Goal: Task Accomplishment & Management: Use online tool/utility

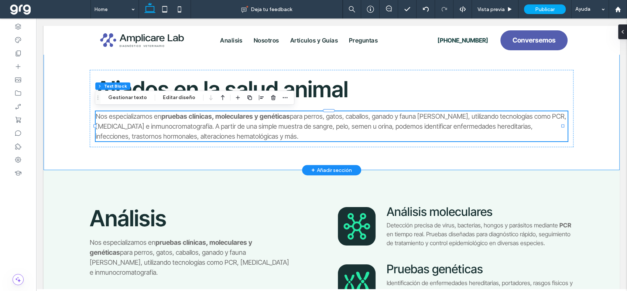
scroll to position [277, 0]
click at [584, 114] on div "Aliados en la salud animal Nos especializamos en pruebas clínicas, moleculares …" at bounding box center [332, 97] width 576 height 146
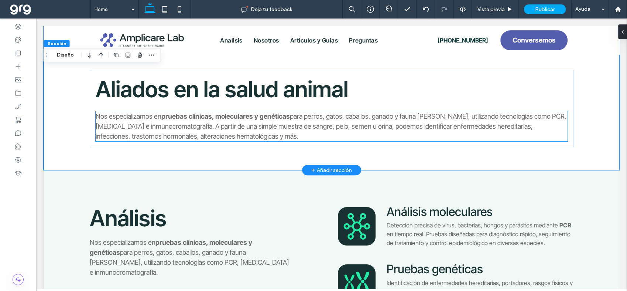
click at [157, 116] on span "Nos especializamos en" at bounding box center [129, 116] width 66 height 8
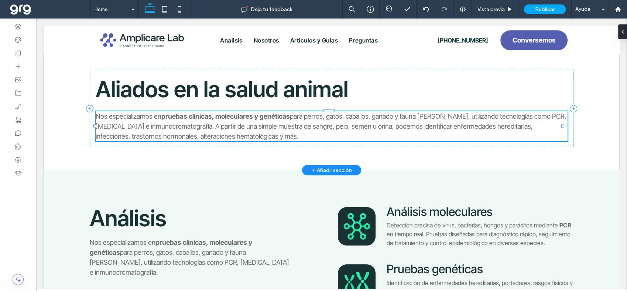
click at [165, 122] on span "para perros, gatos, caballos, ganado y fauna [PERSON_NAME], utilizando tecnolog…" at bounding box center [331, 126] width 471 height 28
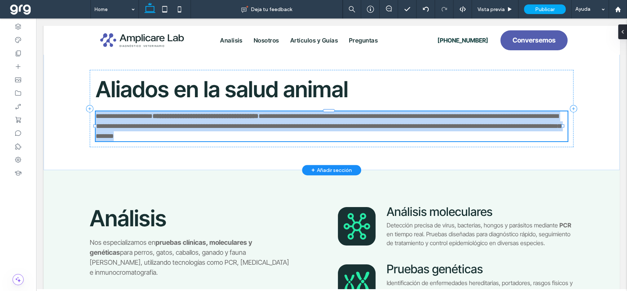
type input "**********"
type input "**"
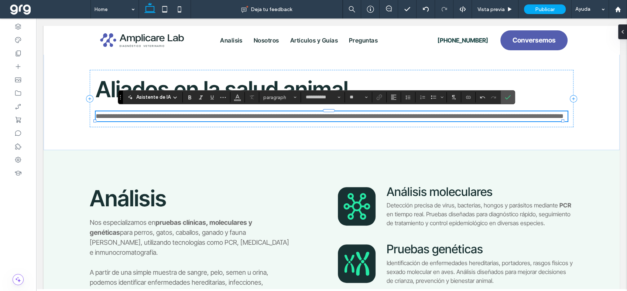
scroll to position [0, 0]
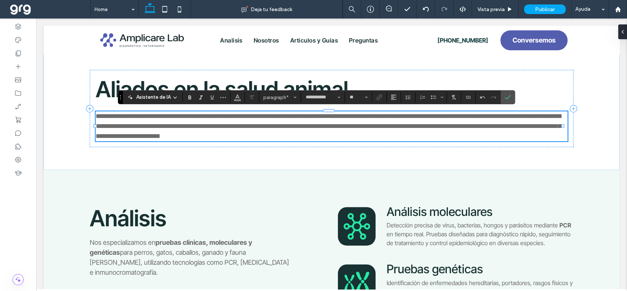
click at [173, 123] on span "**********" at bounding box center [328, 126] width 465 height 27
click at [266, 125] on span "**********" at bounding box center [328, 126] width 465 height 27
drag, startPoint x: 260, startPoint y: 124, endPoint x: 296, endPoint y: 124, distance: 36.6
click at [296, 123] on span "**********" at bounding box center [328, 126] width 465 height 27
click at [345, 134] on p "**********" at bounding box center [332, 126] width 472 height 30
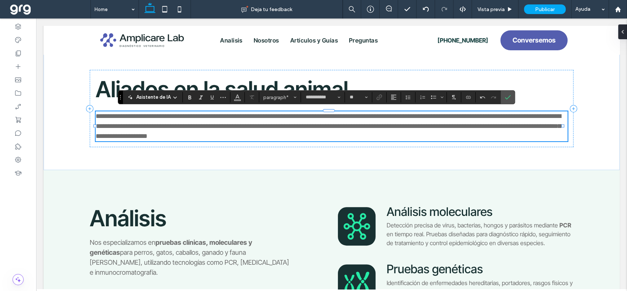
click at [345, 135] on p "**********" at bounding box center [332, 126] width 472 height 30
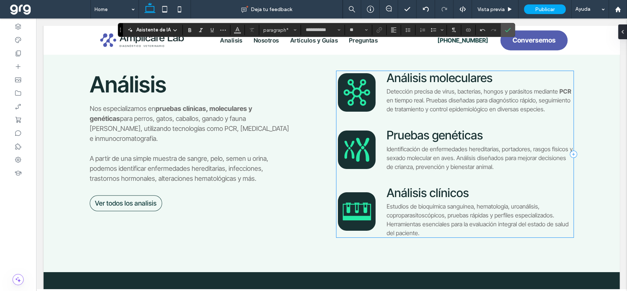
scroll to position [441, 0]
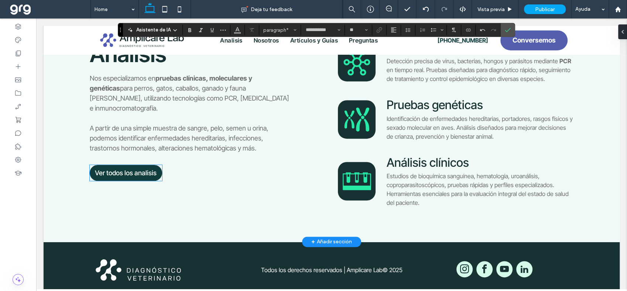
click at [109, 169] on span "Ver todos los analisis" at bounding box center [126, 173] width 62 height 8
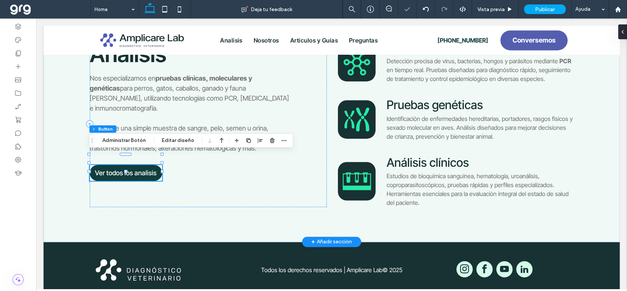
click at [99, 165] on link "Ver todos los analisis" at bounding box center [126, 173] width 72 height 16
type input "*"
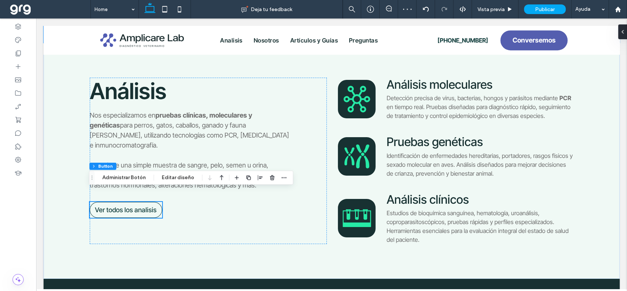
scroll to position [277, 0]
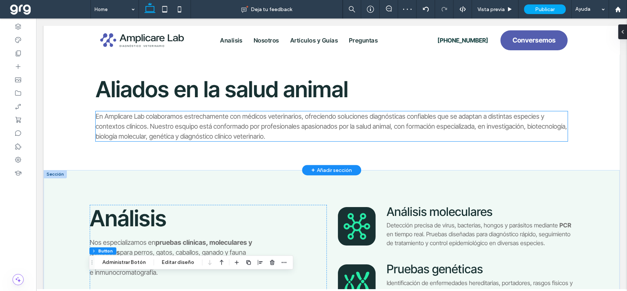
click at [343, 138] on p "En Amplicare Lab colaboramos estrechamente con médicos veterinarios, ofreciendo…" at bounding box center [332, 126] width 472 height 30
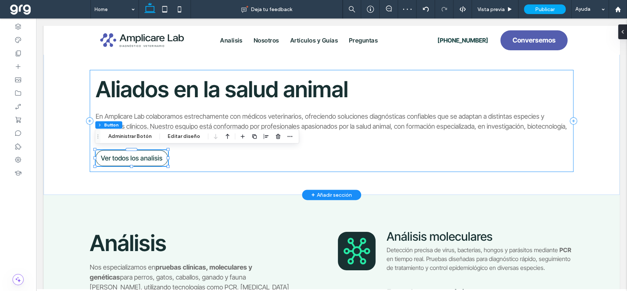
click at [271, 160] on div "Aliados en la salud animal En Amplicare Lab colaboramos estrechamente con médic…" at bounding box center [332, 121] width 484 height 102
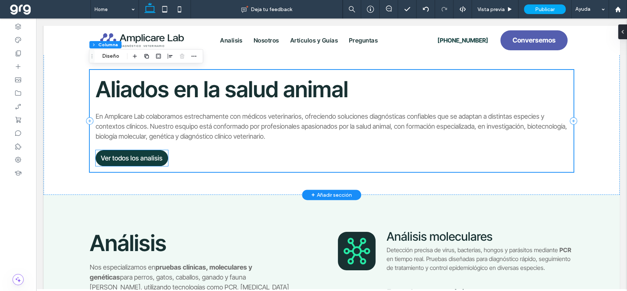
click at [126, 157] on span "Ver todos los analisis" at bounding box center [132, 158] width 62 height 8
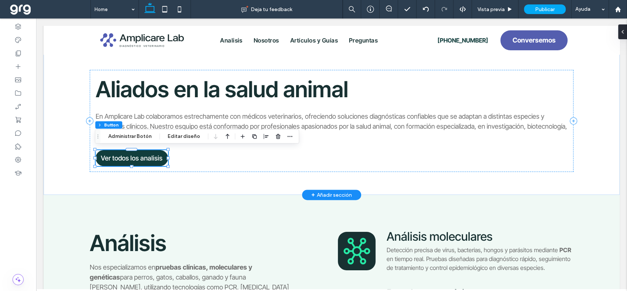
click at [126, 157] on span "Ver todos los analisis" at bounding box center [132, 158] width 62 height 8
type input "*"
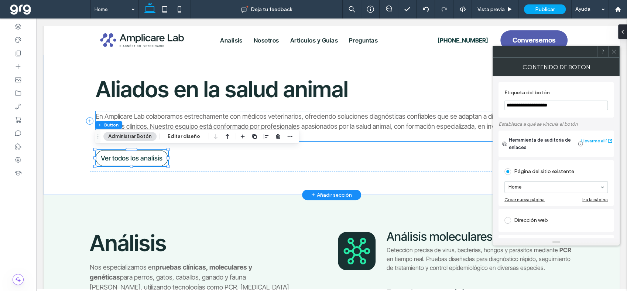
drag, startPoint x: 589, startPoint y: 123, endPoint x: 471, endPoint y: 112, distance: 118.0
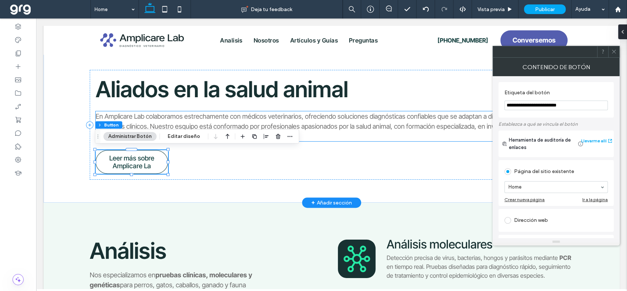
type input "**********"
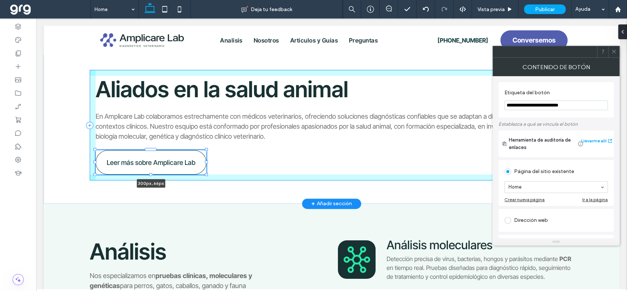
drag, startPoint x: 168, startPoint y: 161, endPoint x: 230, endPoint y: 165, distance: 62.6
click at [207, 160] on div at bounding box center [206, 161] width 3 height 3
type input "***"
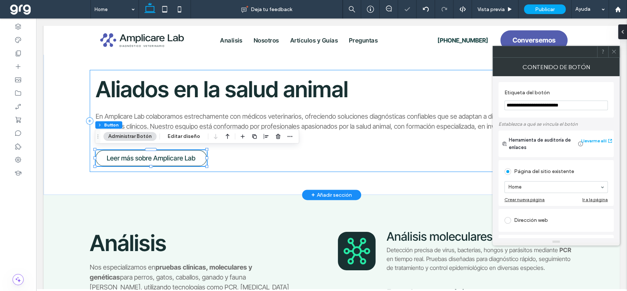
type input "**********"
click at [254, 159] on div "Aliados en la salud animal En Amplicare Lab colaboramos estrechamente con médic…" at bounding box center [332, 121] width 484 height 102
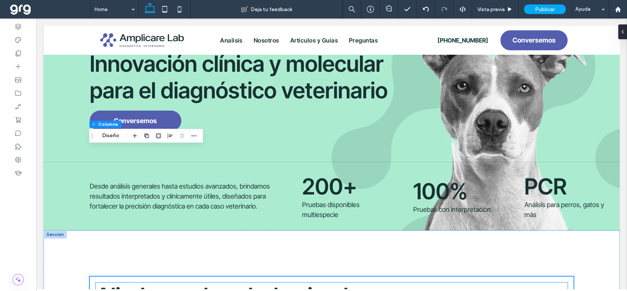
scroll to position [198, 0]
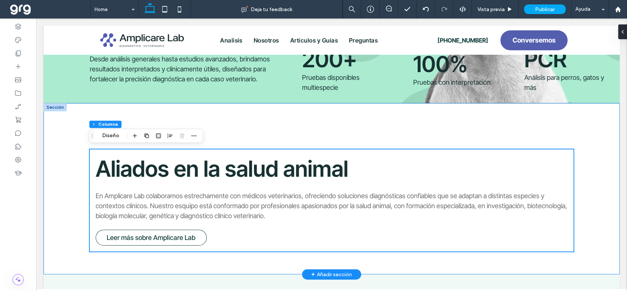
click at [597, 209] on div "Aliados en la salud animal En Amplicare Lab colaboramos estrechamente con médic…" at bounding box center [332, 188] width 576 height 171
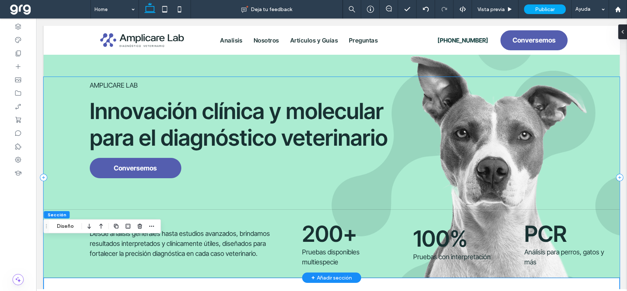
scroll to position [0, 0]
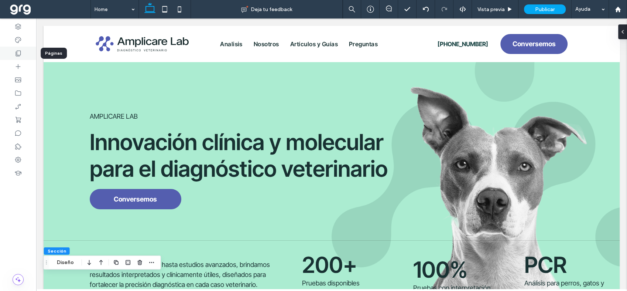
click at [17, 53] on icon at bounding box center [17, 52] width 7 height 7
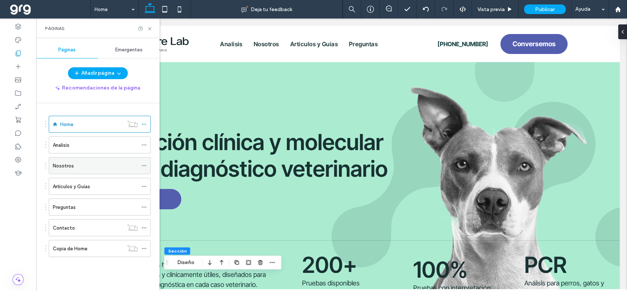
click at [67, 164] on label "Nosotros" at bounding box center [63, 165] width 21 height 13
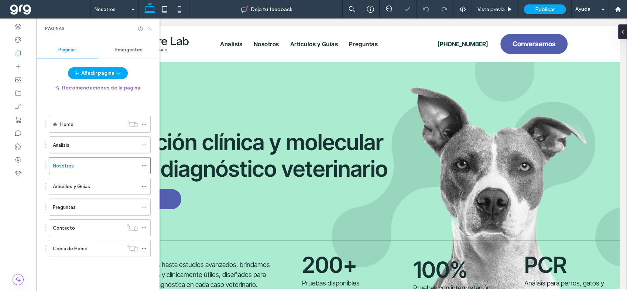
click at [151, 26] on icon at bounding box center [150, 29] width 6 height 6
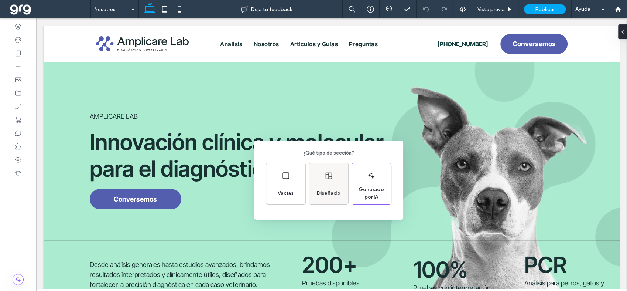
click at [325, 191] on span "Diseñado" at bounding box center [329, 192] width 30 height 7
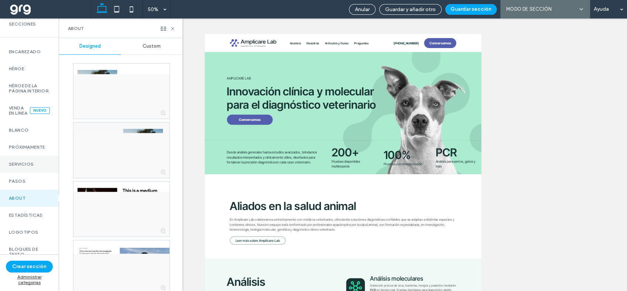
scroll to position [41, 0]
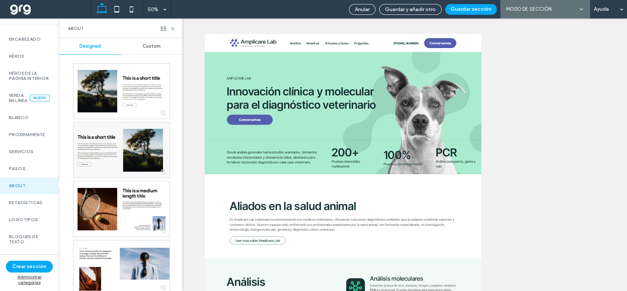
click at [28, 190] on div "About" at bounding box center [29, 185] width 59 height 17
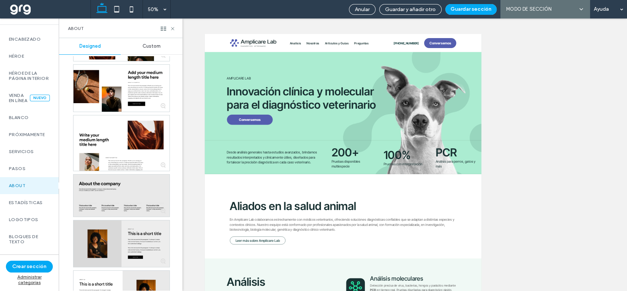
scroll to position [615, 0]
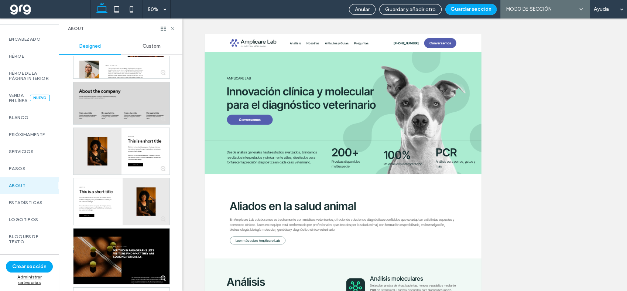
click at [136, 95] on div at bounding box center [121, 103] width 96 height 42
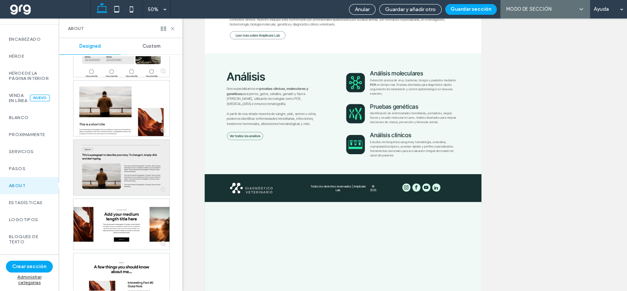
scroll to position [287, 0]
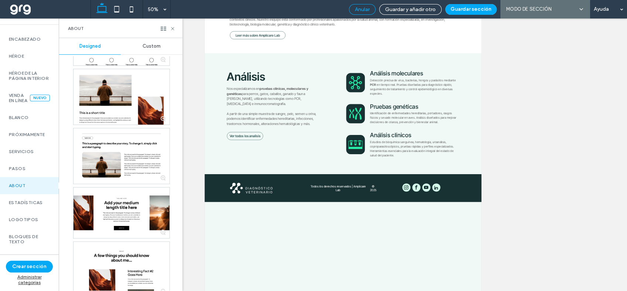
click at [356, 8] on span "Anular" at bounding box center [362, 9] width 15 height 6
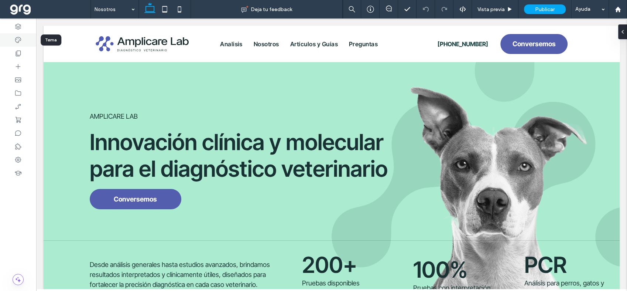
click at [21, 38] on icon at bounding box center [17, 39] width 7 height 7
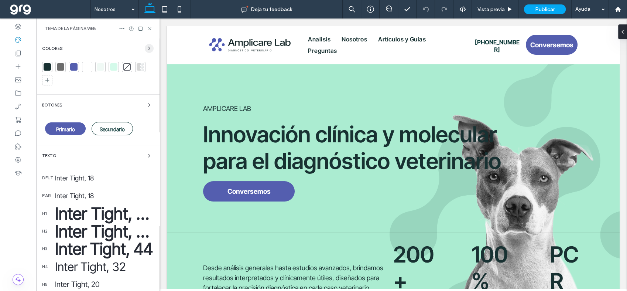
click at [146, 48] on icon "button" at bounding box center [149, 48] width 6 height 6
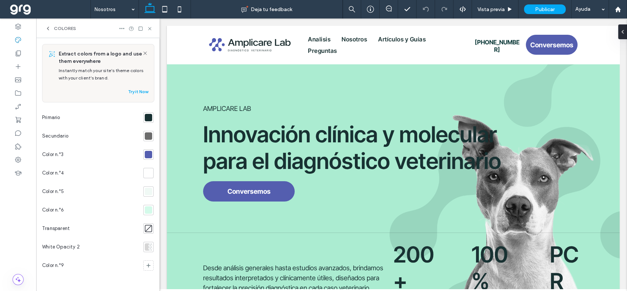
click at [147, 155] on div at bounding box center [148, 154] width 7 height 7
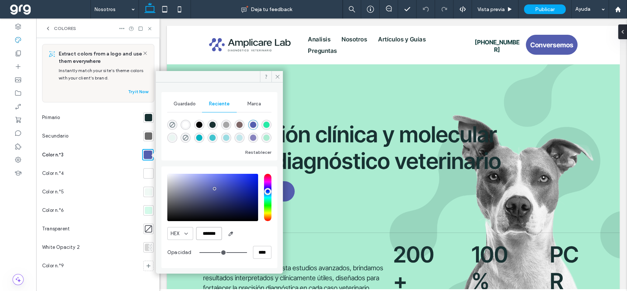
drag, startPoint x: 198, startPoint y: 232, endPoint x: 222, endPoint y: 233, distance: 23.3
click at [222, 233] on input "*******" at bounding box center [209, 233] width 26 height 13
click at [182, 124] on div "rgba(255, 255, 255, 1)" at bounding box center [186, 125] width 10 height 10
type input "*******"
click at [147, 171] on div at bounding box center [148, 173] width 7 height 7
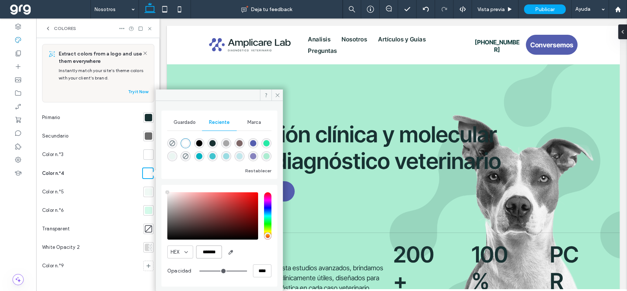
drag, startPoint x: 219, startPoint y: 252, endPoint x: 176, endPoint y: 244, distance: 43.9
click at [176, 244] on div "HEX ******* Opacidad ****" at bounding box center [219, 235] width 104 height 94
paste input "color picker textbox"
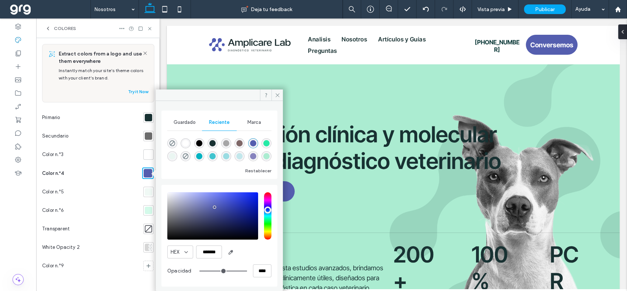
click at [181, 144] on div "rgba(255, 255, 255, 1)" at bounding box center [186, 143] width 10 height 10
type input "*******"
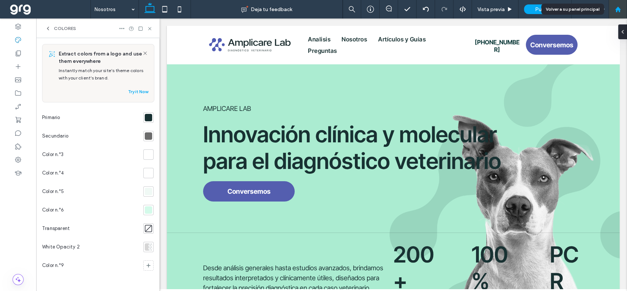
click at [618, 8] on use at bounding box center [618, 9] width 6 height 6
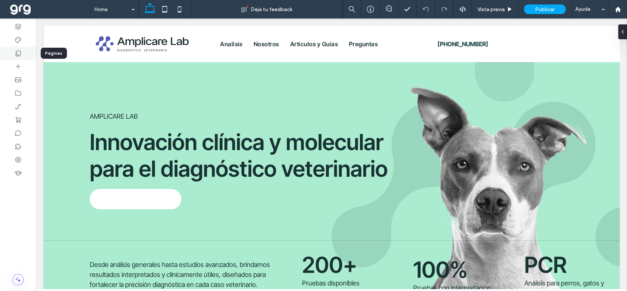
click at [17, 52] on use at bounding box center [18, 54] width 5 height 6
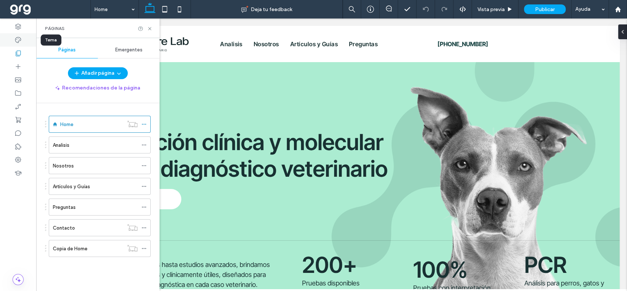
click at [16, 40] on icon at bounding box center [17, 39] width 7 height 7
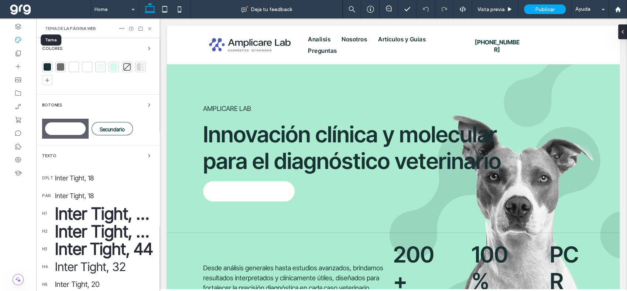
click at [111, 51] on div "Colores" at bounding box center [98, 48] width 112 height 9
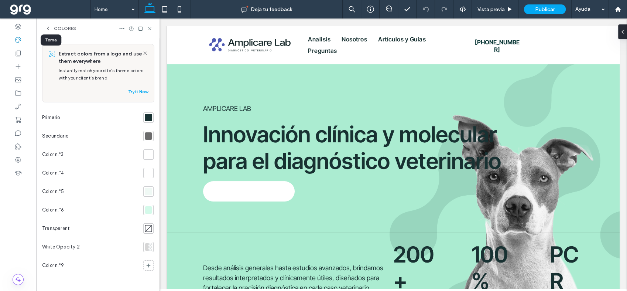
click at [148, 210] on div at bounding box center [148, 209] width 7 height 7
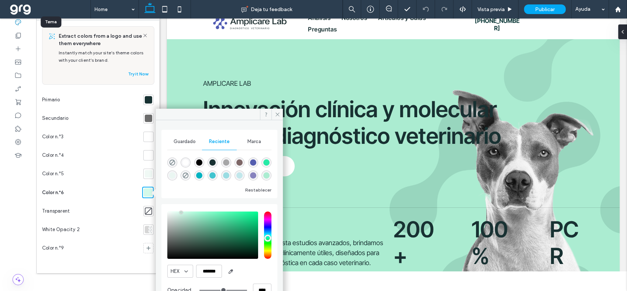
scroll to position [38, 0]
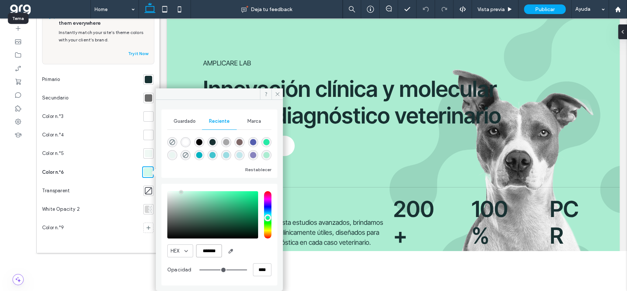
drag, startPoint x: 219, startPoint y: 252, endPoint x: 184, endPoint y: 249, distance: 35.2
click at [184, 249] on div "HEX *******" at bounding box center [219, 250] width 104 height 13
click at [148, 115] on div at bounding box center [148, 116] width 7 height 7
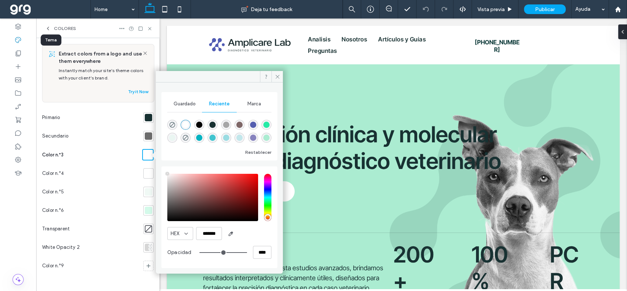
scroll to position [0, 0]
drag, startPoint x: 210, startPoint y: 232, endPoint x: 174, endPoint y: 226, distance: 35.9
click at [174, 226] on div "HEX ******* Opacidad ****" at bounding box center [219, 217] width 104 height 94
paste input "color picker textbox"
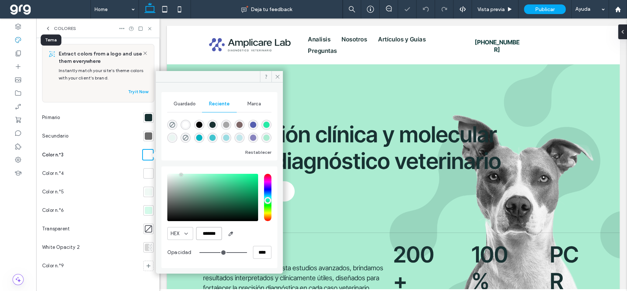
type input "*******"
click at [150, 208] on div at bounding box center [148, 209] width 7 height 7
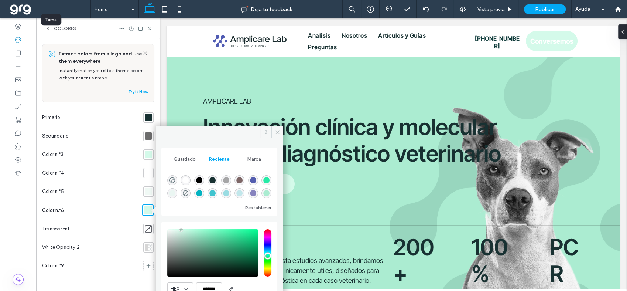
scroll to position [38, 0]
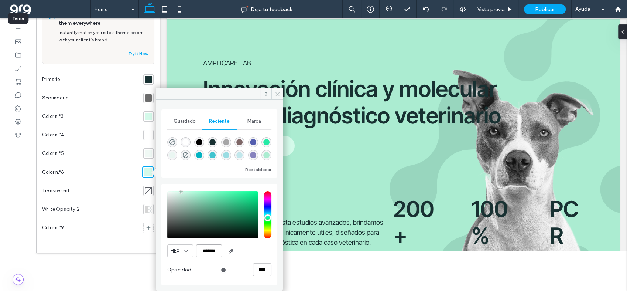
click at [218, 249] on input "*******" at bounding box center [209, 250] width 26 height 13
drag, startPoint x: 199, startPoint y: 250, endPoint x: 224, endPoint y: 254, distance: 25.1
click at [224, 256] on div "HEX *******" at bounding box center [219, 250] width 104 height 13
paste input "color picker textbox"
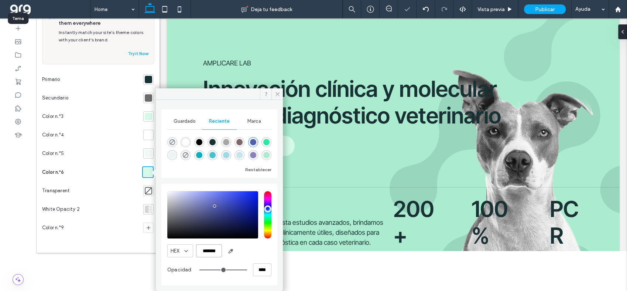
type input "*******"
click at [278, 91] on icon at bounding box center [278, 94] width 6 height 6
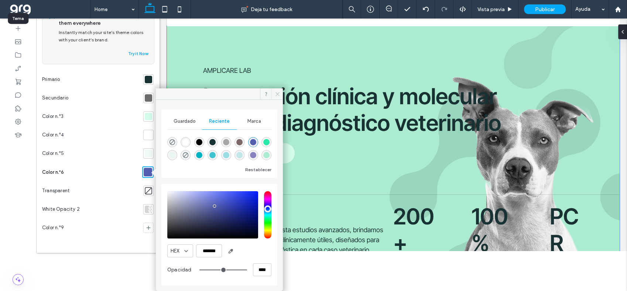
scroll to position [0, 0]
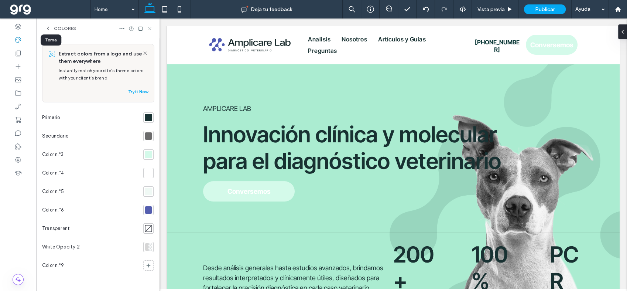
click at [151, 27] on icon at bounding box center [150, 29] width 6 height 6
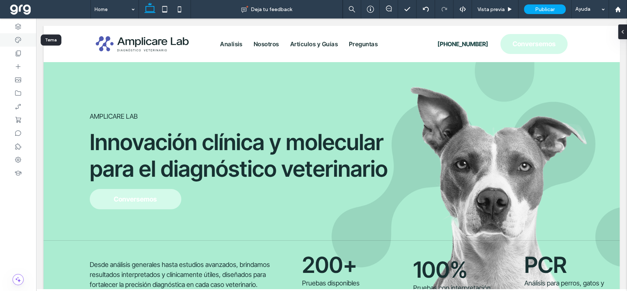
click at [17, 39] on use at bounding box center [18, 40] width 6 height 6
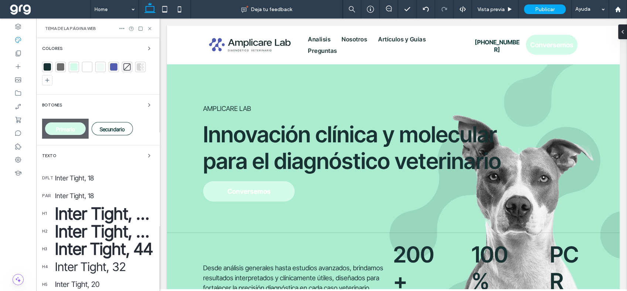
click at [134, 106] on div "Botones" at bounding box center [98, 104] width 112 height 9
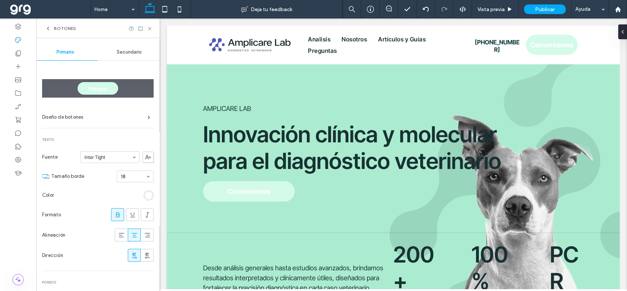
click at [132, 88] on div "Primario" at bounding box center [98, 88] width 112 height 18
click at [85, 115] on label "Diseño de botones" at bounding box center [95, 117] width 106 height 15
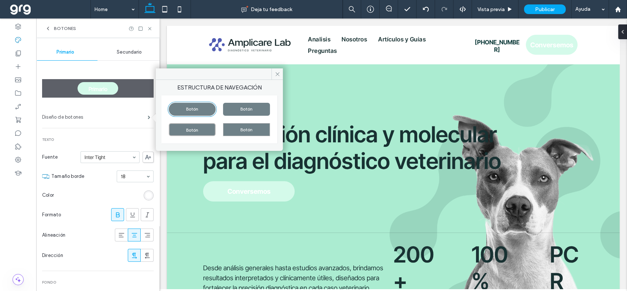
click at [85, 115] on label "Diseño de botones" at bounding box center [95, 117] width 106 height 15
click at [83, 91] on div "Primario" at bounding box center [98, 88] width 41 height 13
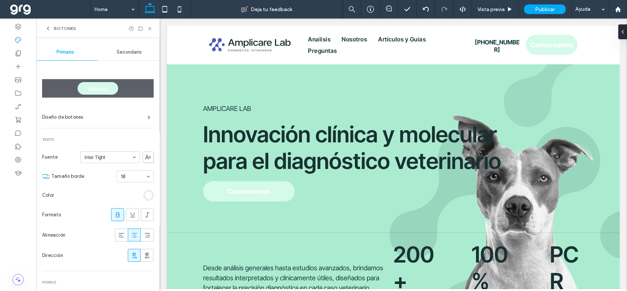
click at [93, 87] on span "Primario" at bounding box center [98, 89] width 19 height 6
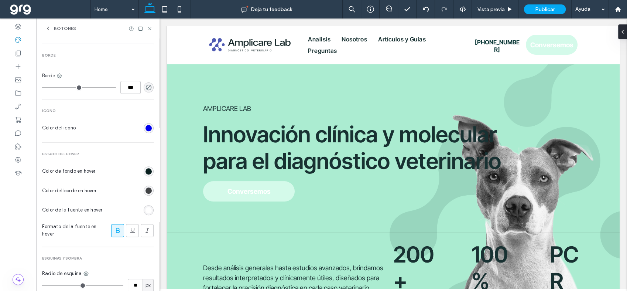
scroll to position [287, 0]
click at [146, 191] on div "rgb(65, 67, 69)" at bounding box center [149, 189] width 6 height 6
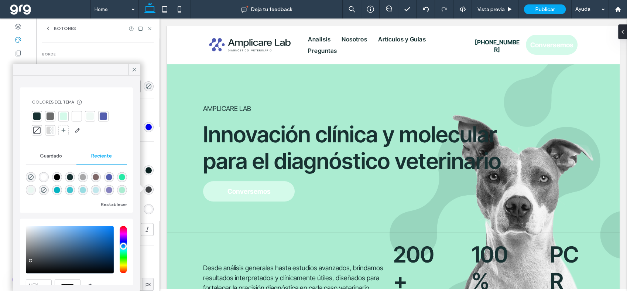
click at [148, 149] on div "Primario Diseño de botones Texto Fuente Inter Tight Tamaño borde 18 Color Forma…" at bounding box center [98, 40] width 112 height 533
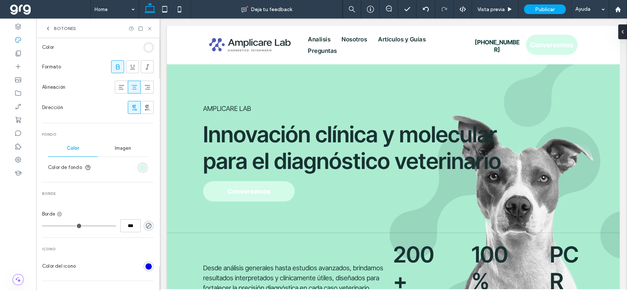
scroll to position [164, 0]
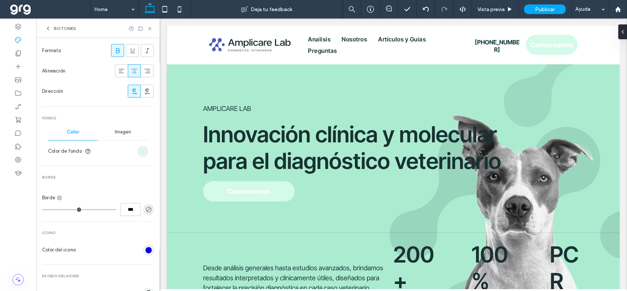
click at [138, 146] on div "rgb(212, 250, 234)" at bounding box center [143, 151] width 10 height 10
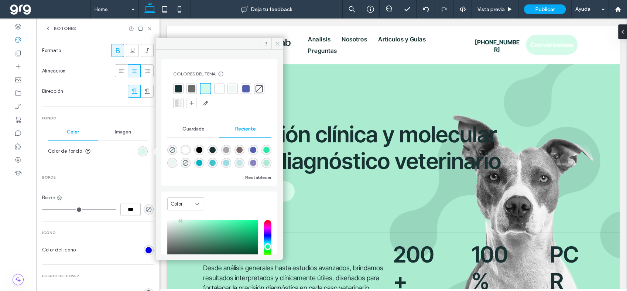
click at [247, 89] on div at bounding box center [245, 88] width 7 height 7
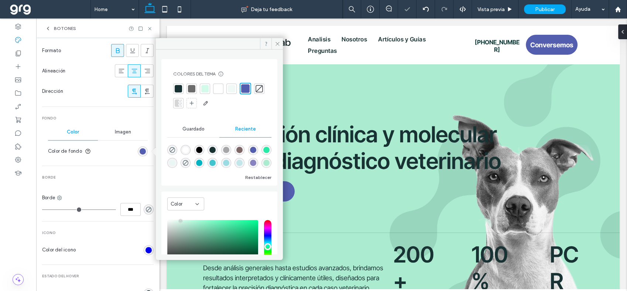
click at [131, 177] on span "Borde" at bounding box center [98, 177] width 112 height 5
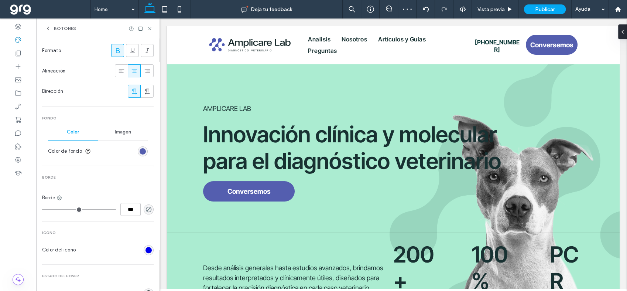
scroll to position [0, 0]
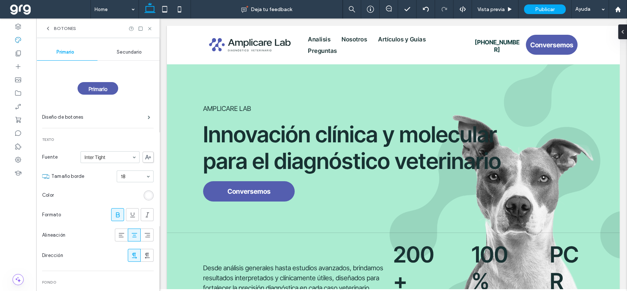
click at [121, 54] on span "Secundario" at bounding box center [129, 52] width 25 height 6
click at [74, 48] on div "Primario" at bounding box center [66, 52] width 64 height 16
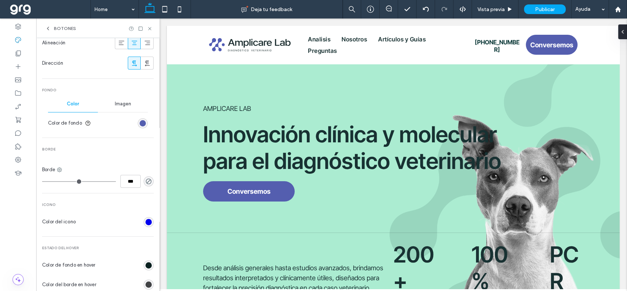
scroll to position [205, 0]
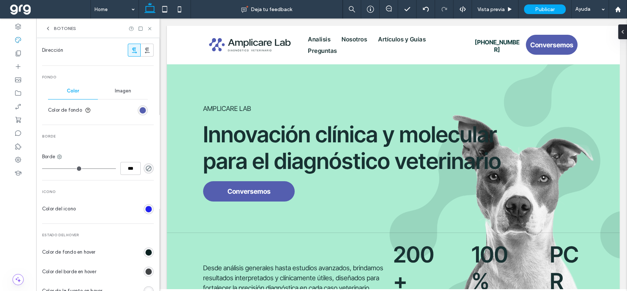
click at [146, 208] on div "rgb(0, 0, 238)" at bounding box center [149, 209] width 6 height 6
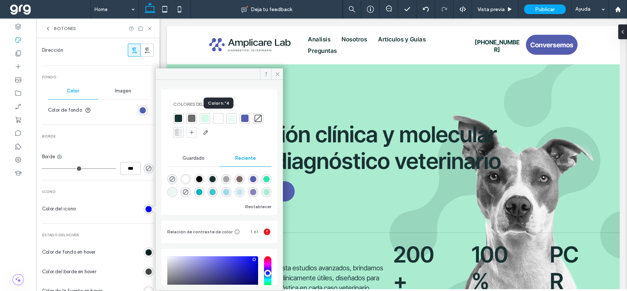
click at [219, 118] on div at bounding box center [218, 117] width 7 height 7
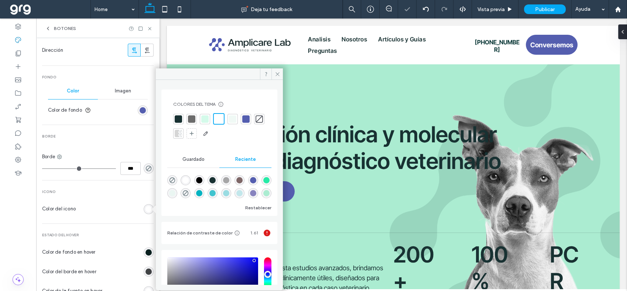
click at [123, 191] on span "Icono" at bounding box center [98, 191] width 112 height 5
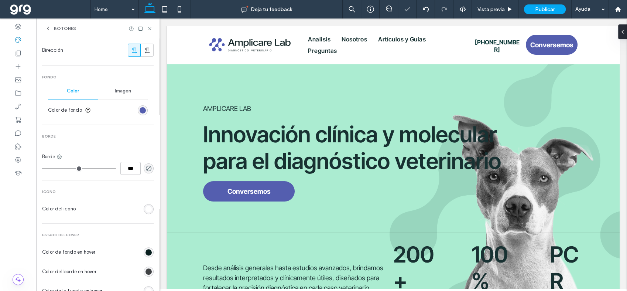
scroll to position [246, 0]
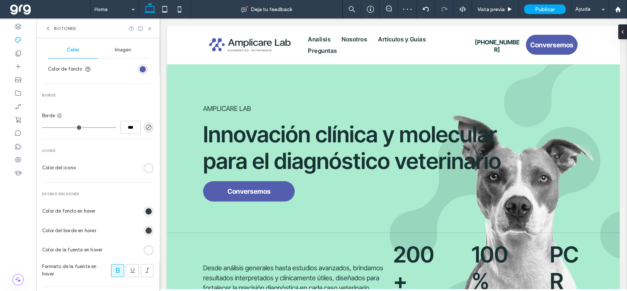
click at [146, 210] on div "rgb(9, 32, 31)" at bounding box center [149, 211] width 6 height 6
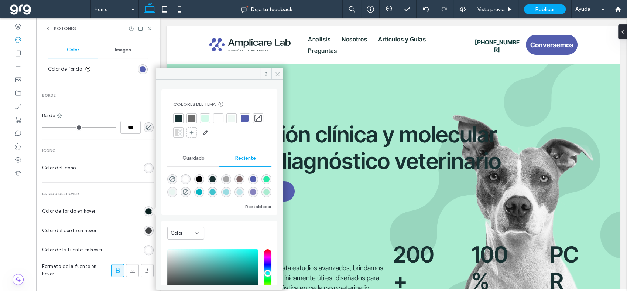
click at [133, 196] on div "Estado del hover Color de fondo en hover Color del borde en hover Color de la f…" at bounding box center [98, 243] width 112 height 104
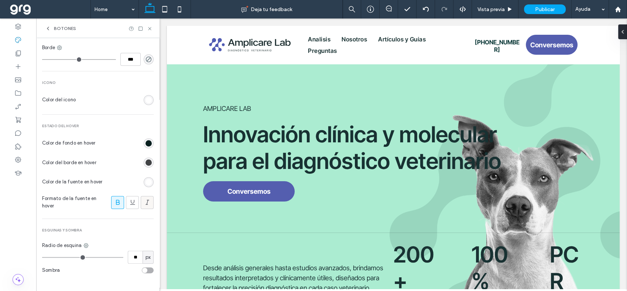
scroll to position [318, 0]
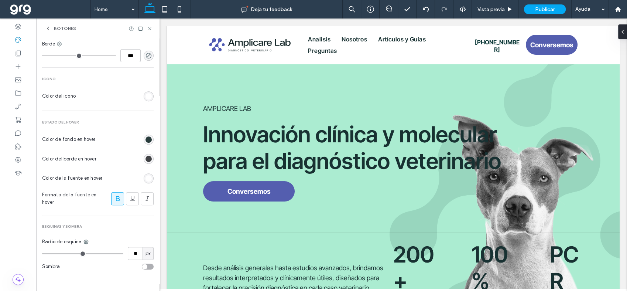
click at [146, 137] on div "rgb(9, 32, 31)" at bounding box center [149, 139] width 6 height 6
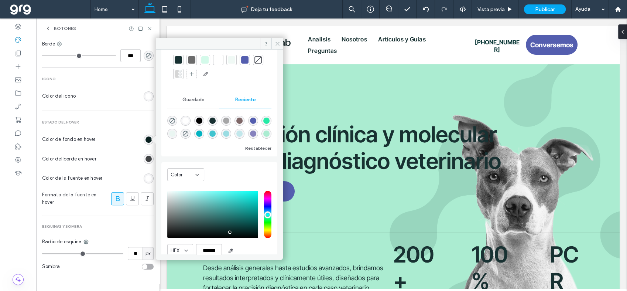
scroll to position [59, 0]
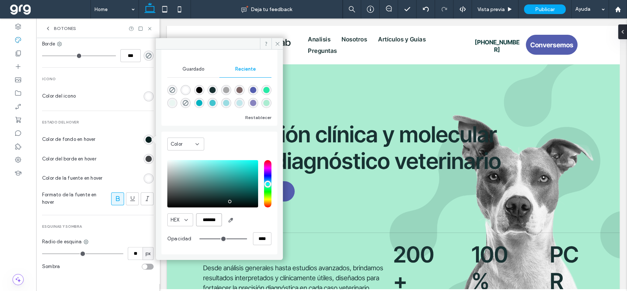
drag, startPoint x: 199, startPoint y: 220, endPoint x: 223, endPoint y: 219, distance: 24.0
click at [223, 219] on div "HEX *******" at bounding box center [219, 219] width 104 height 13
paste input "color picker textbox"
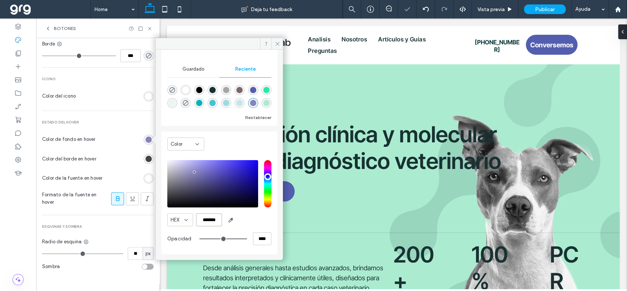
type input "*******"
click at [277, 41] on icon at bounding box center [278, 44] width 6 height 6
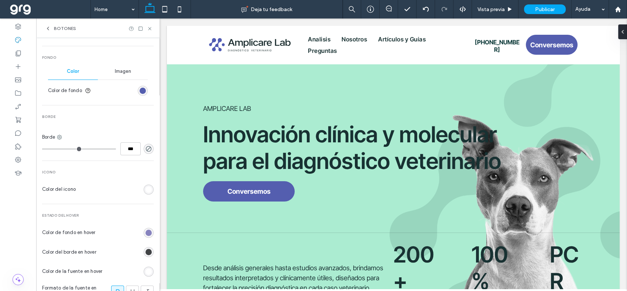
scroll to position [195, 0]
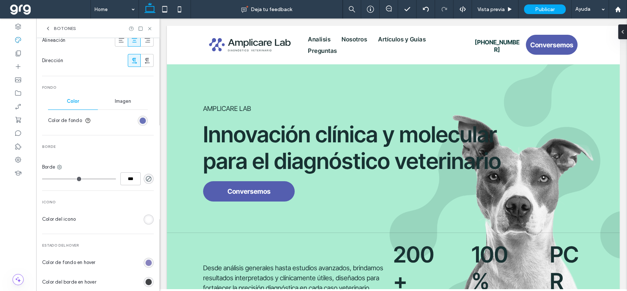
click at [140, 121] on div "rgb(84, 94, 175)" at bounding box center [143, 120] width 6 height 6
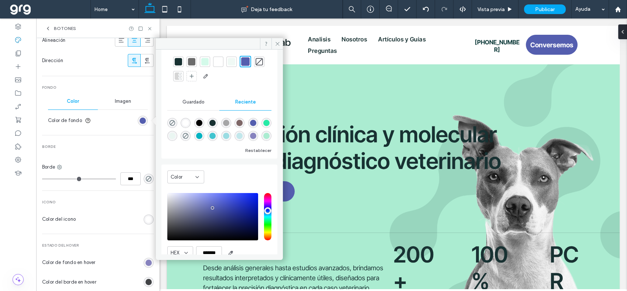
scroll to position [60, 0]
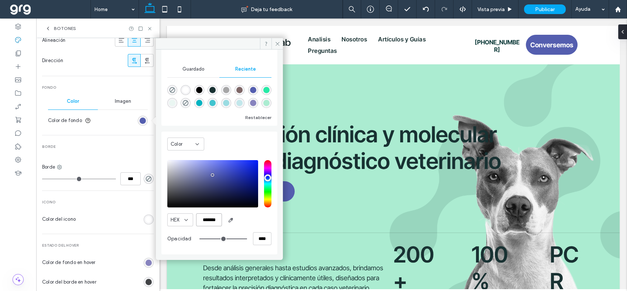
drag, startPoint x: 199, startPoint y: 220, endPoint x: 223, endPoint y: 217, distance: 23.9
click at [223, 217] on div "HEX *******" at bounding box center [219, 219] width 104 height 13
click at [146, 260] on div "rgb(135, 131, 190)" at bounding box center [149, 262] width 6 height 6
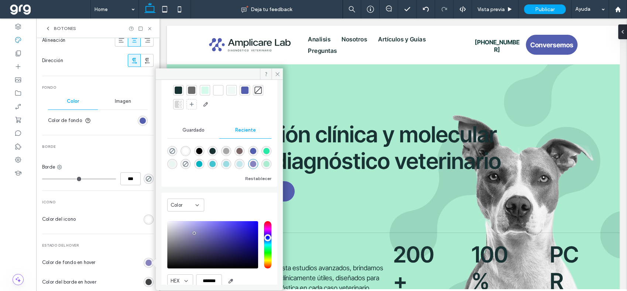
scroll to position [59, 0]
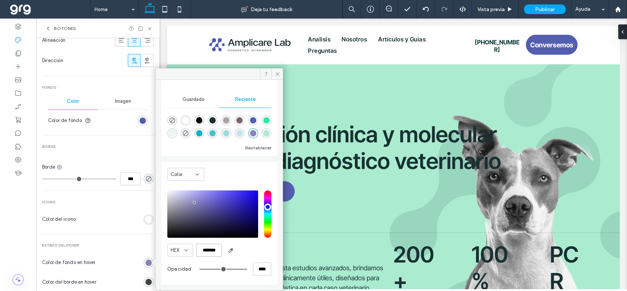
drag, startPoint x: 221, startPoint y: 249, endPoint x: 182, endPoint y: 247, distance: 39.2
click at [182, 247] on div "HEX *******" at bounding box center [219, 249] width 104 height 13
paste input "color picker textbox"
click at [218, 205] on div "saturation and value" at bounding box center [212, 213] width 91 height 47
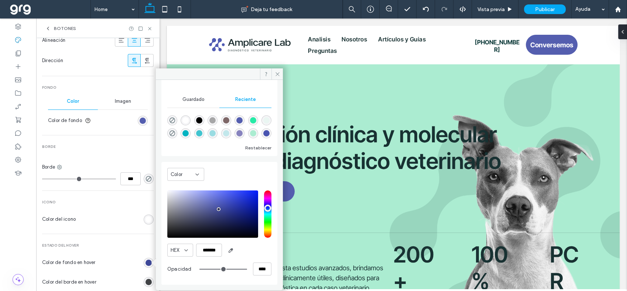
type input "*******"
drag, startPoint x: 218, startPoint y: 205, endPoint x: 218, endPoint y: 209, distance: 4.1
click at [218, 209] on div "pointer" at bounding box center [218, 209] width 2 height 2
click at [276, 69] on span at bounding box center [276, 73] width 11 height 11
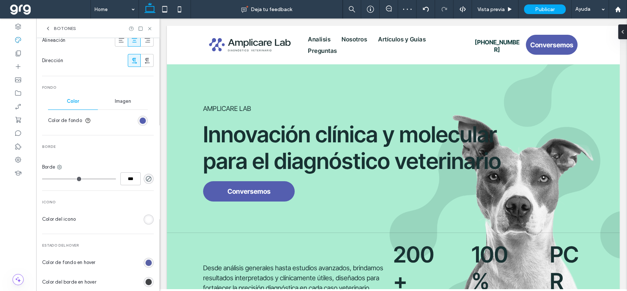
click at [147, 263] on div "rgb(63, 73, 152)" at bounding box center [149, 262] width 6 height 6
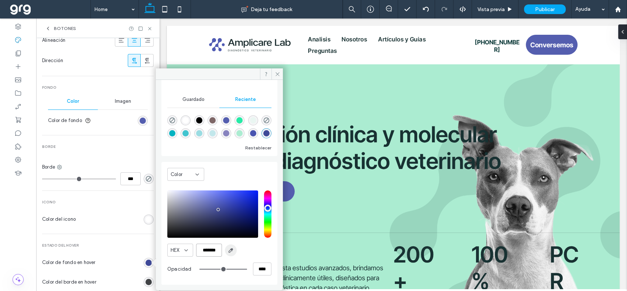
drag, startPoint x: 199, startPoint y: 250, endPoint x: 227, endPoint y: 249, distance: 28.4
click at [227, 249] on div "HEX *******" at bounding box center [219, 249] width 104 height 13
paste input "color picker textbox"
click at [252, 240] on div "HEX ******* Opacidad ****" at bounding box center [219, 234] width 104 height 94
click at [211, 212] on div "saturation and value" at bounding box center [212, 213] width 91 height 47
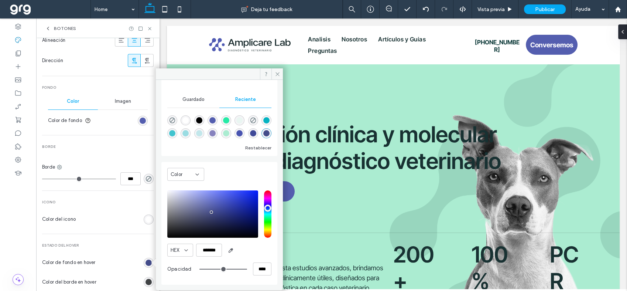
click at [211, 215] on div "saturation and value" at bounding box center [212, 213] width 91 height 47
type input "*******"
click at [277, 71] on icon at bounding box center [278, 74] width 6 height 6
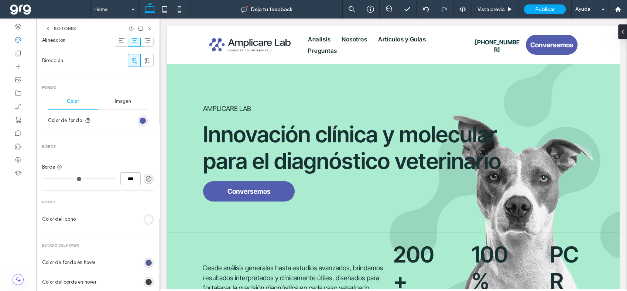
click at [146, 261] on div "rgb(62, 69, 124)" at bounding box center [149, 262] width 6 height 6
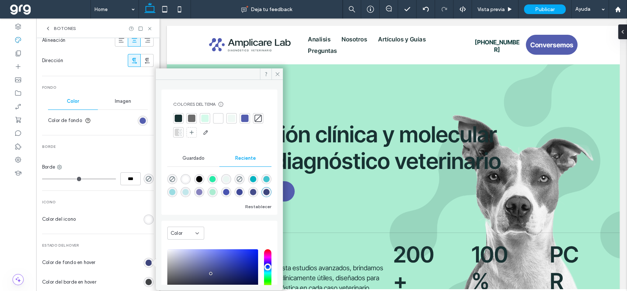
click at [215, 274] on div "saturation and value" at bounding box center [212, 272] width 91 height 47
type input "*******"
click at [275, 73] on icon at bounding box center [278, 74] width 6 height 6
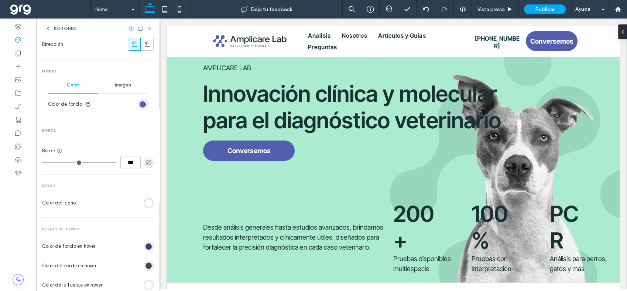
scroll to position [236, 0]
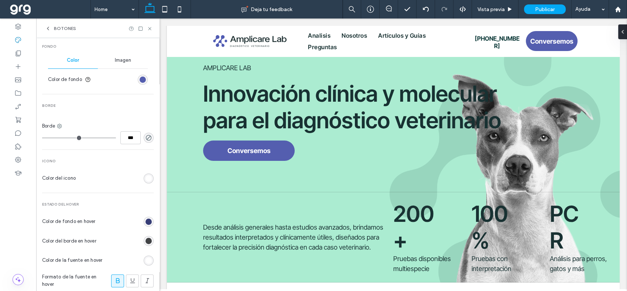
click at [146, 238] on div "rgb(65, 67, 69)" at bounding box center [149, 240] width 6 height 6
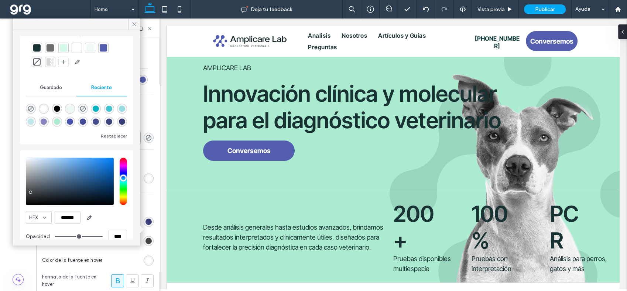
scroll to position [35, 0]
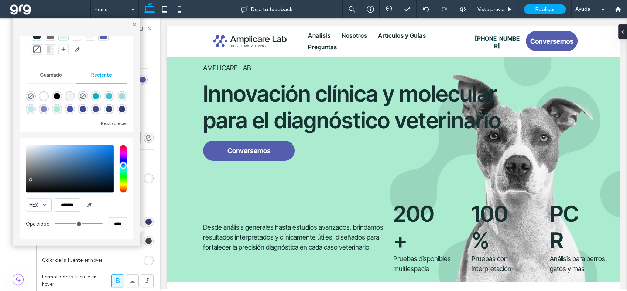
click at [76, 206] on input "*******" at bounding box center [68, 204] width 26 height 13
click at [147, 223] on div "rgb(54, 61, 118)" at bounding box center [149, 221] width 6 height 6
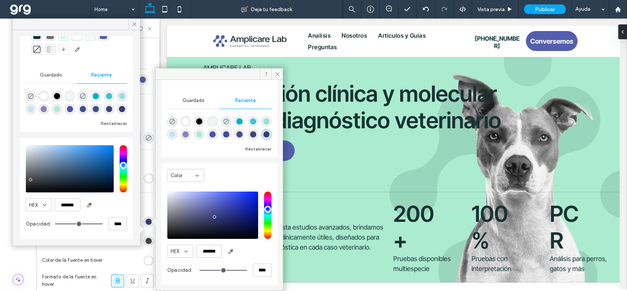
scroll to position [59, 0]
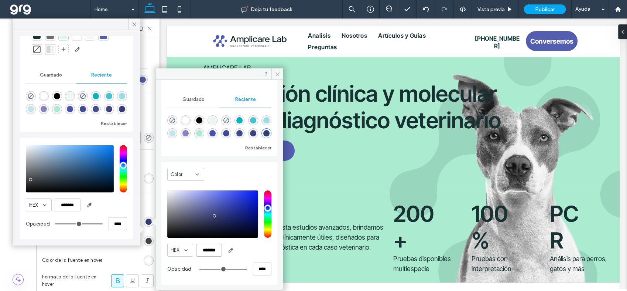
drag, startPoint x: 219, startPoint y: 252, endPoint x: 179, endPoint y: 247, distance: 40.5
click at [179, 247] on div "HEX *******" at bounding box center [219, 249] width 104 height 13
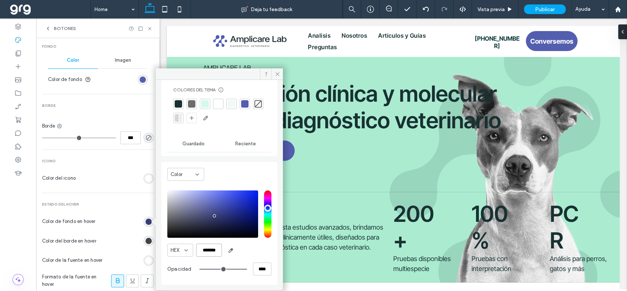
scroll to position [15, 0]
click at [147, 239] on div "rgb(65, 67, 69)" at bounding box center [149, 240] width 6 height 6
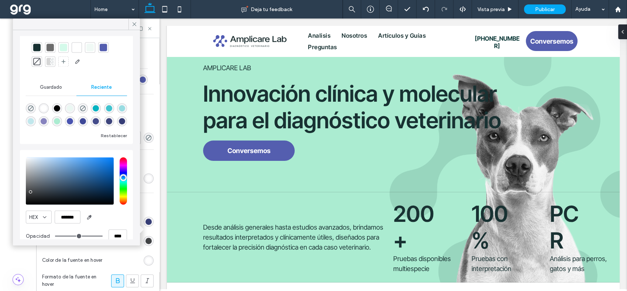
scroll to position [35, 0]
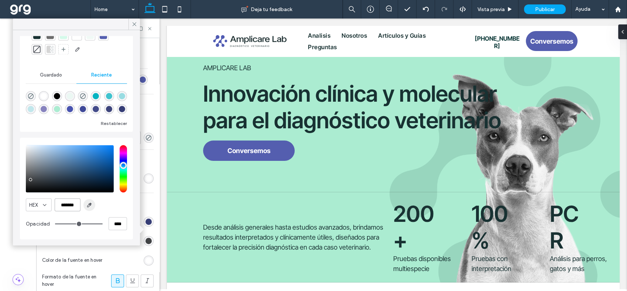
drag, startPoint x: 58, startPoint y: 204, endPoint x: 83, endPoint y: 204, distance: 24.7
click at [83, 204] on div "HEX *******" at bounding box center [76, 204] width 101 height 13
paste input "color picker textbox"
type input "*******"
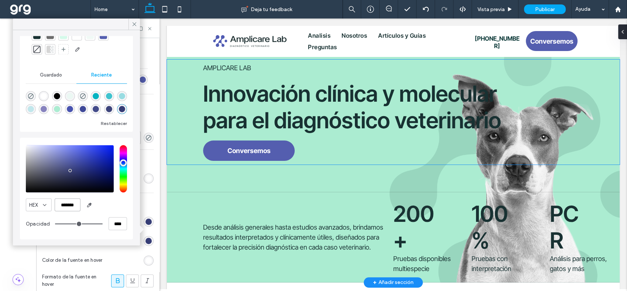
click at [183, 115] on div "AMPLICARE LAB Innovación clínica y molecular para el diagnóstico veterinario Co…" at bounding box center [393, 111] width 453 height 105
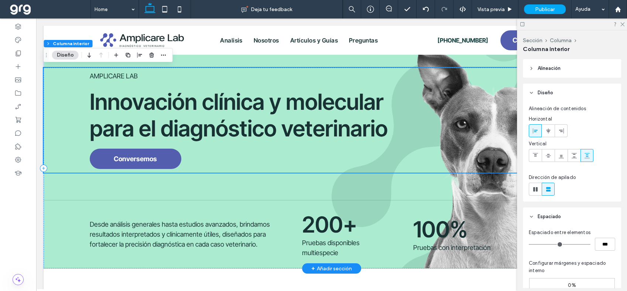
scroll to position [33, 0]
click at [16, 41] on icon at bounding box center [17, 39] width 7 height 7
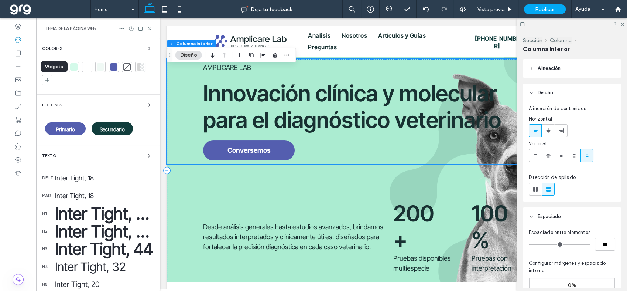
scroll to position [33, 0]
click at [122, 102] on div "Botones" at bounding box center [98, 104] width 112 height 9
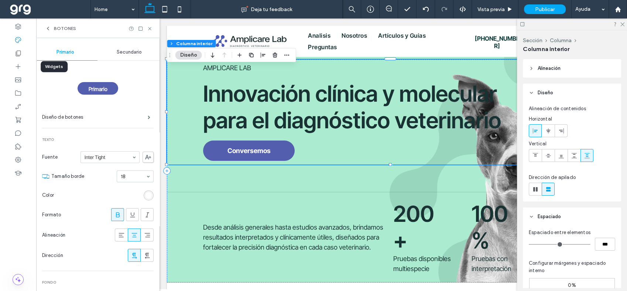
scroll to position [0, 0]
click at [133, 48] on div "Secundario" at bounding box center [130, 52] width 64 height 16
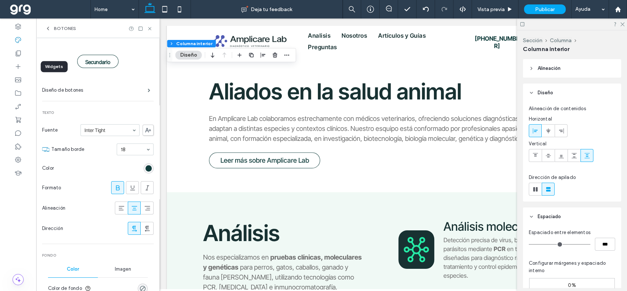
scroll to position [41, 0]
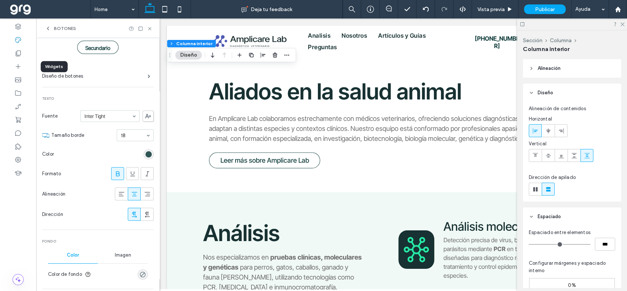
click at [146, 154] on div "rgb(17, 61, 60)" at bounding box center [149, 154] width 6 height 6
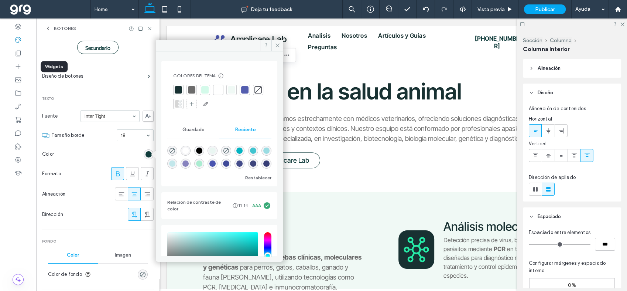
click at [178, 90] on div at bounding box center [178, 89] width 7 height 7
click at [86, 151] on section "Color" at bounding box center [98, 154] width 112 height 18
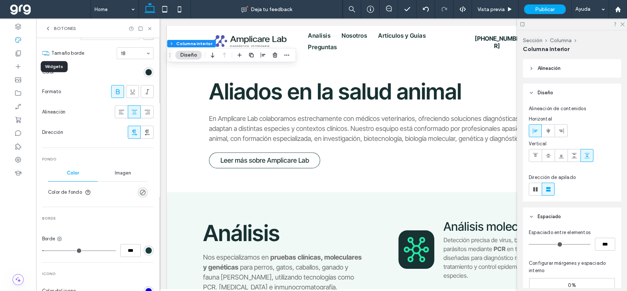
scroll to position [164, 0]
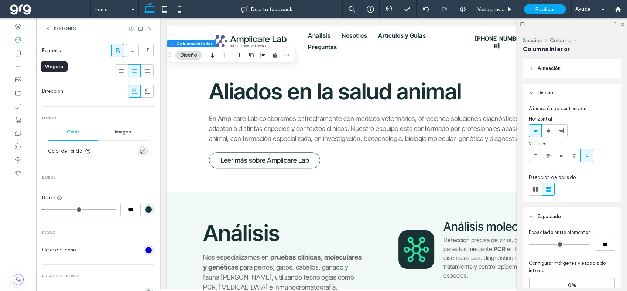
click at [146, 209] on div "rgb(17, 61, 60)" at bounding box center [149, 209] width 6 height 6
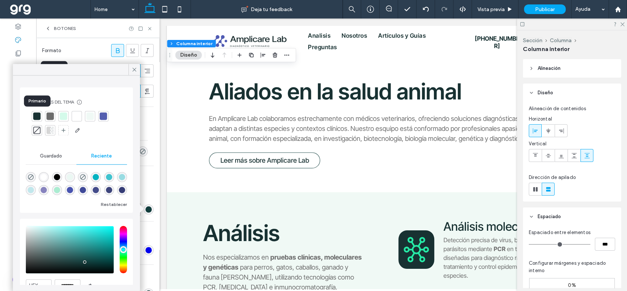
click at [37, 114] on div at bounding box center [36, 115] width 7 height 7
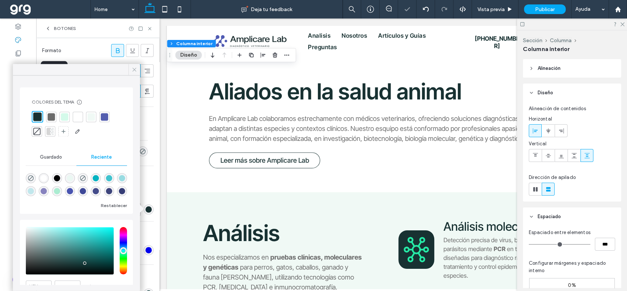
click at [133, 69] on icon at bounding box center [134, 69] width 7 height 7
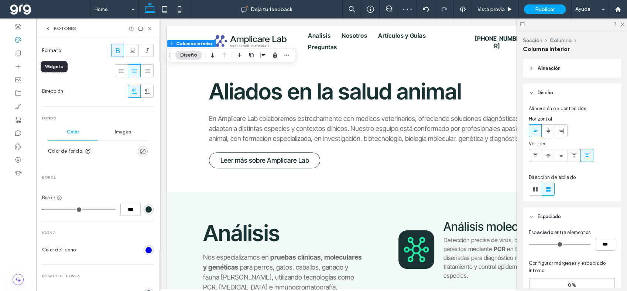
scroll to position [205, 0]
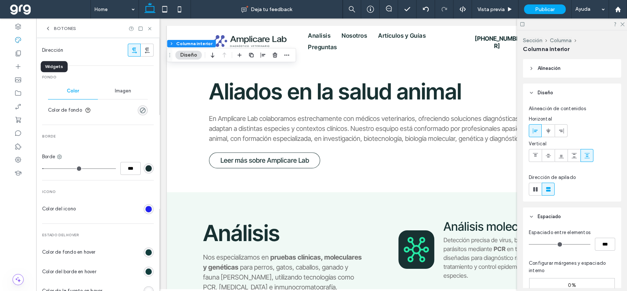
click at [146, 210] on div "rgb(0, 0, 238)" at bounding box center [149, 209] width 6 height 6
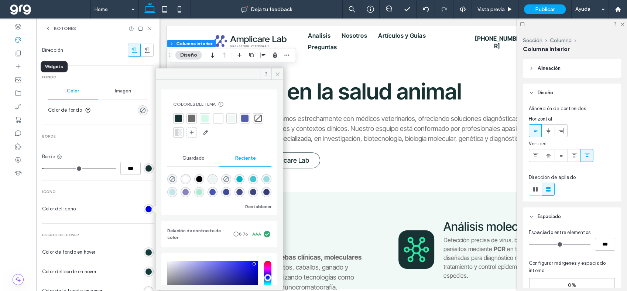
click at [175, 116] on div at bounding box center [178, 117] width 7 height 7
click at [275, 72] on icon at bounding box center [278, 74] width 6 height 6
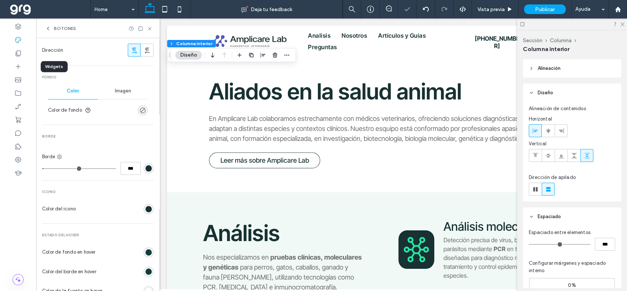
scroll to position [246, 0]
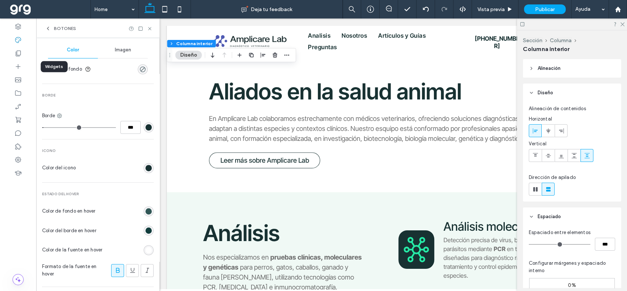
click at [146, 208] on div "rgb(17, 61, 60)" at bounding box center [149, 211] width 6 height 6
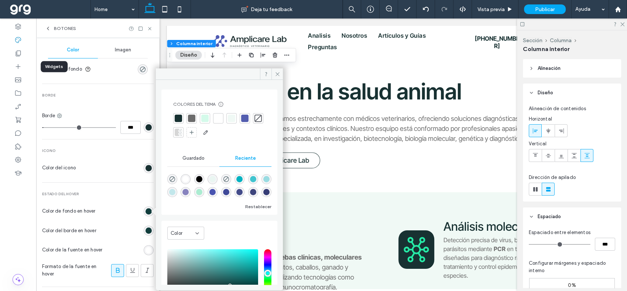
click at [177, 116] on div at bounding box center [178, 117] width 7 height 7
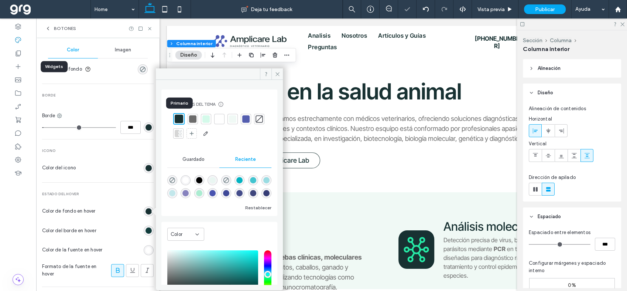
type input "*"
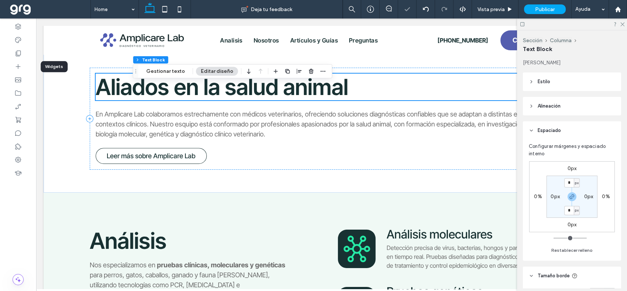
scroll to position [264, 0]
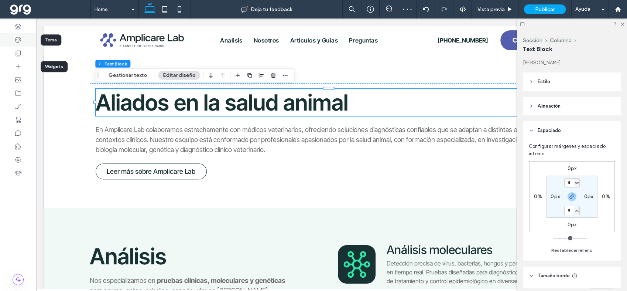
click at [20, 41] on icon at bounding box center [17, 39] width 7 height 7
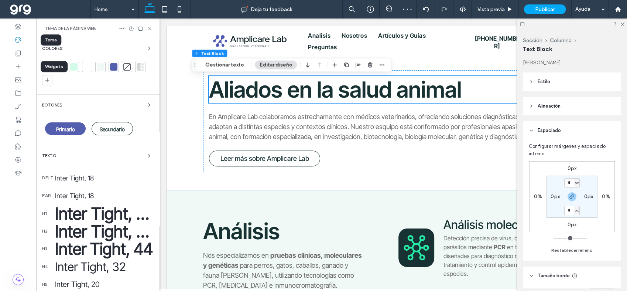
scroll to position [280, 0]
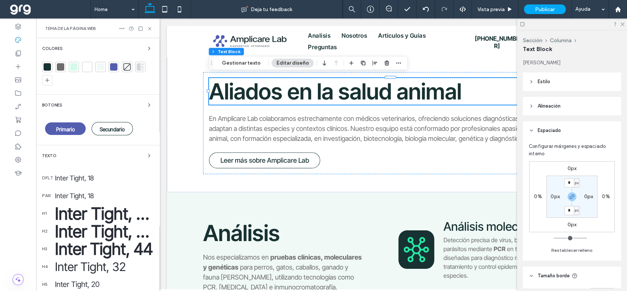
drag, startPoint x: 81, startPoint y: 105, endPoint x: 85, endPoint y: 104, distance: 3.8
click at [81, 105] on div "Botones" at bounding box center [98, 104] width 112 height 9
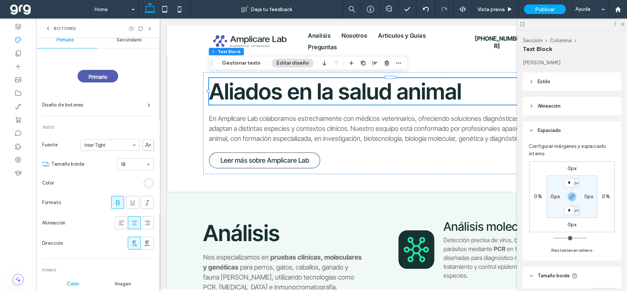
scroll to position [0, 0]
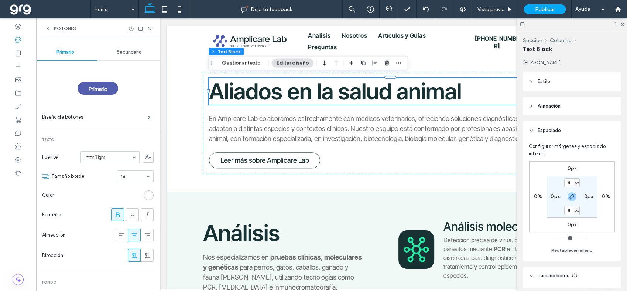
click at [126, 55] on div "Secundario" at bounding box center [130, 52] width 64 height 16
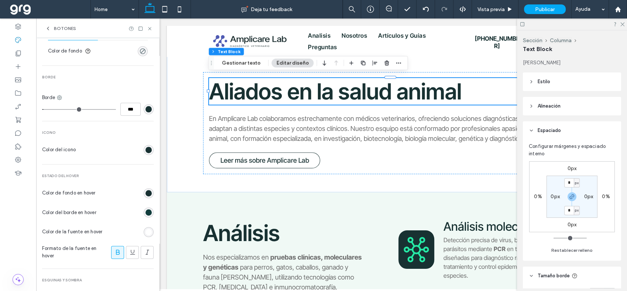
scroll to position [318, 0]
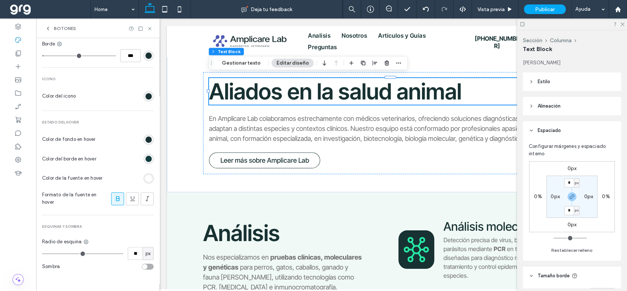
click at [146, 157] on div "rgb(17, 61, 60)" at bounding box center [149, 158] width 6 height 6
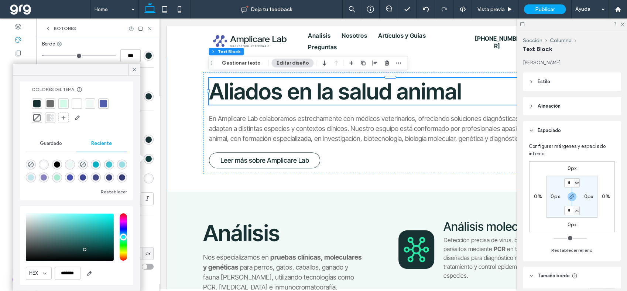
scroll to position [35, 0]
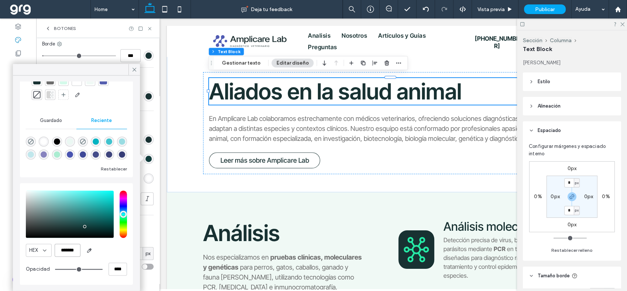
click at [77, 247] on input "*******" at bounding box center [68, 249] width 26 height 13
drag, startPoint x: 77, startPoint y: 248, endPoint x: 55, endPoint y: 248, distance: 22.2
click at [55, 248] on input "*******" at bounding box center [68, 249] width 26 height 13
paste input "color picker textbox"
type input "*"
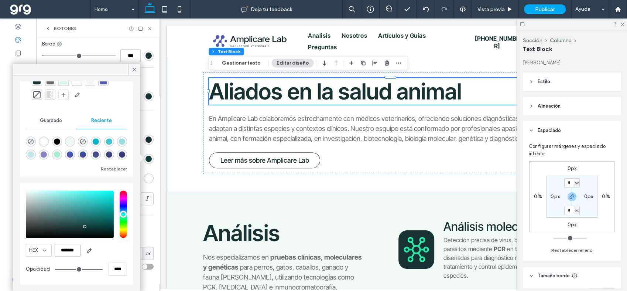
type input "*******"
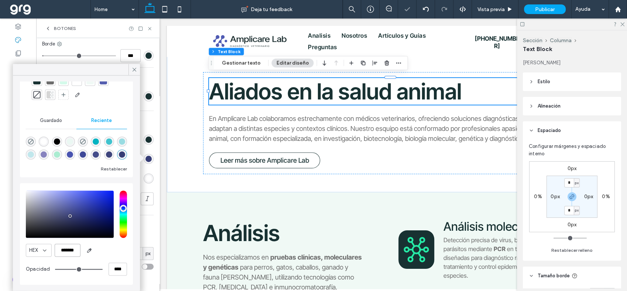
type input "*"
type input "*******"
click at [133, 66] on icon at bounding box center [134, 69] width 7 height 7
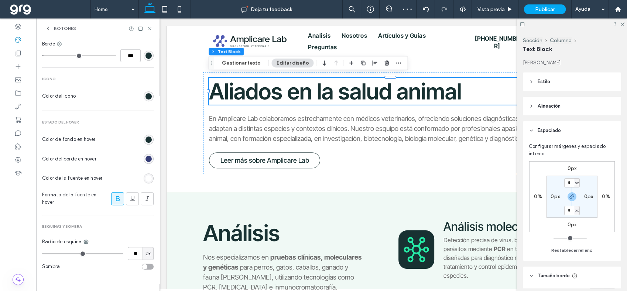
click at [146, 155] on div "rgb(54, 61, 118)" at bounding box center [149, 158] width 6 height 6
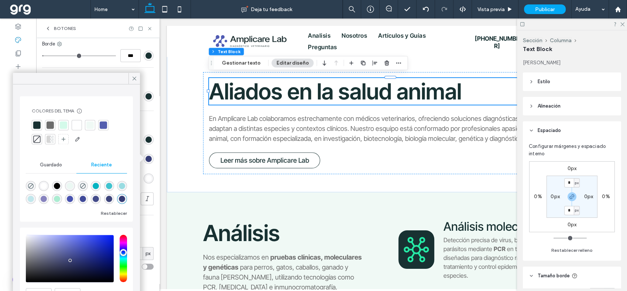
click at [36, 126] on div at bounding box center [36, 124] width 7 height 7
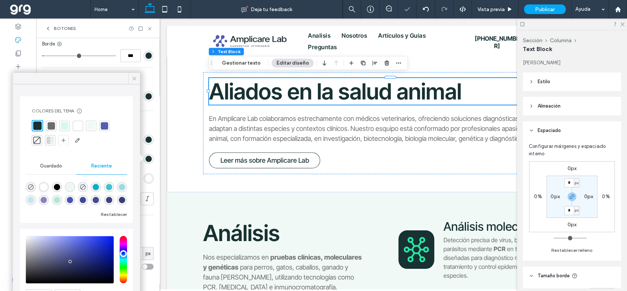
click at [131, 75] on icon at bounding box center [134, 78] width 7 height 7
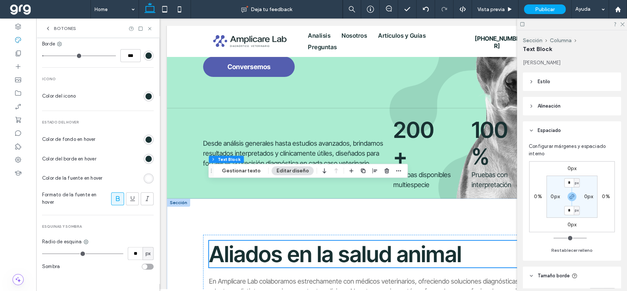
scroll to position [115, 0]
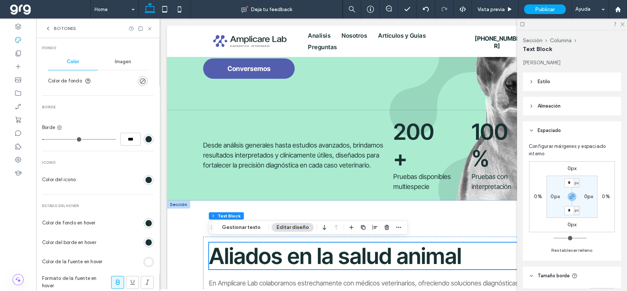
type input "*"
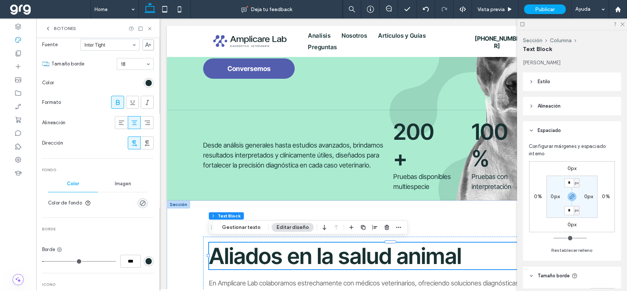
scroll to position [0, 0]
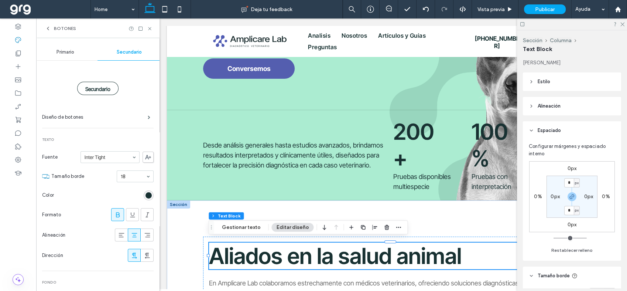
click at [57, 25] on span "Botones" at bounding box center [65, 28] width 22 height 6
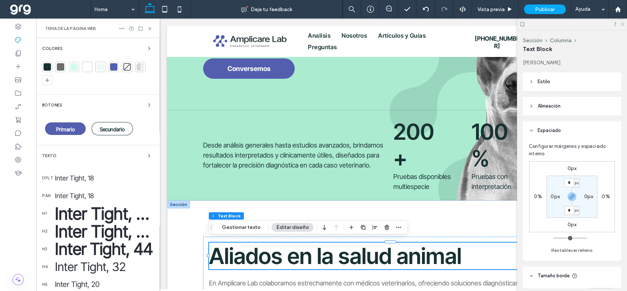
click at [623, 22] on icon at bounding box center [622, 23] width 5 height 5
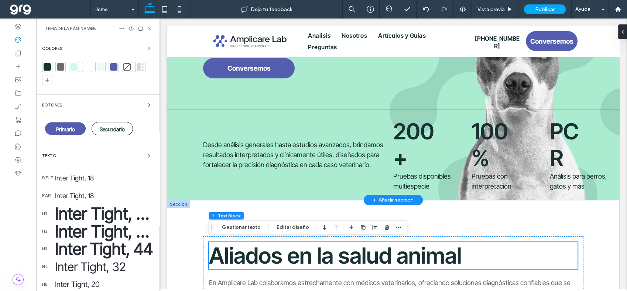
scroll to position [115, 0]
click at [149, 30] on icon at bounding box center [150, 29] width 6 height 6
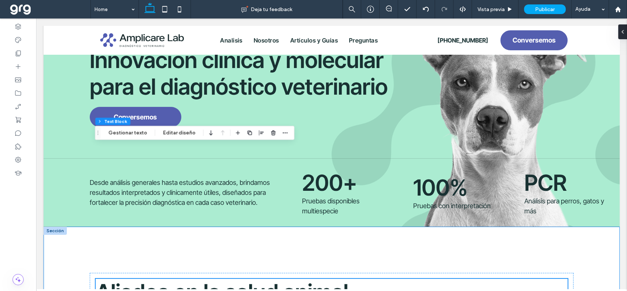
scroll to position [0, 0]
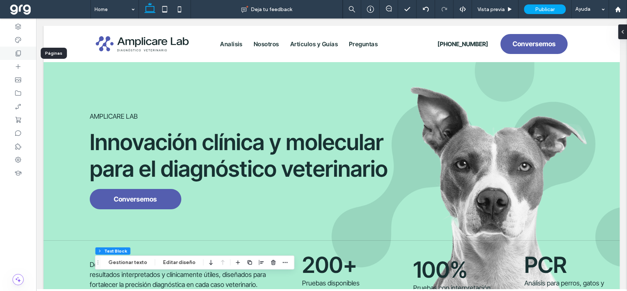
click at [17, 51] on icon at bounding box center [17, 52] width 7 height 7
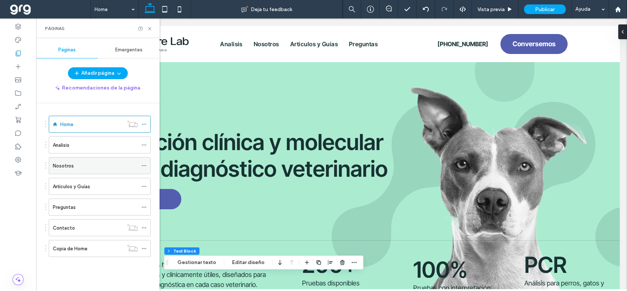
click at [59, 166] on label "Nosotros" at bounding box center [63, 165] width 21 height 13
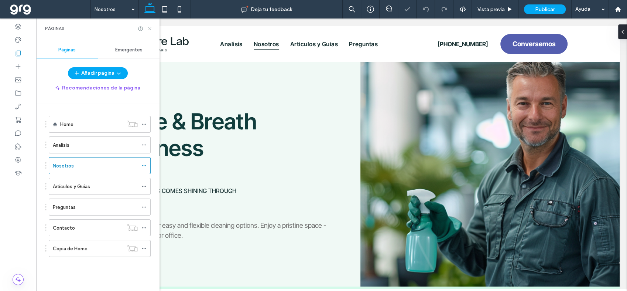
click at [148, 27] on icon at bounding box center [150, 29] width 6 height 6
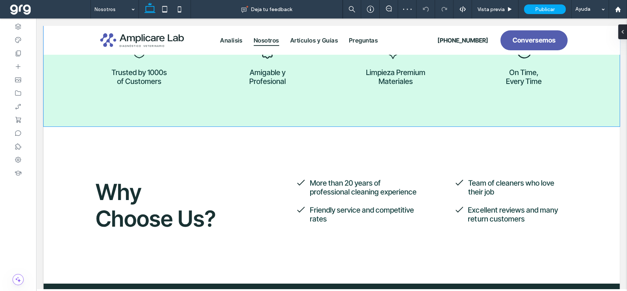
scroll to position [203, 0]
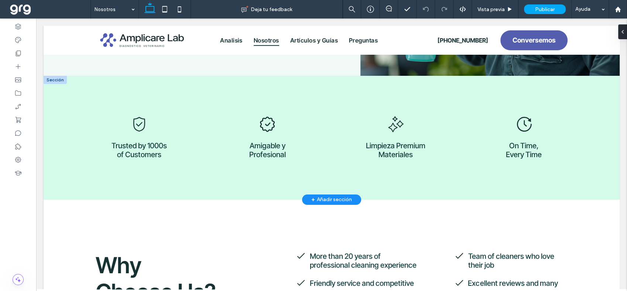
click at [330, 198] on div "+ Añadir sección" at bounding box center [331, 199] width 41 height 8
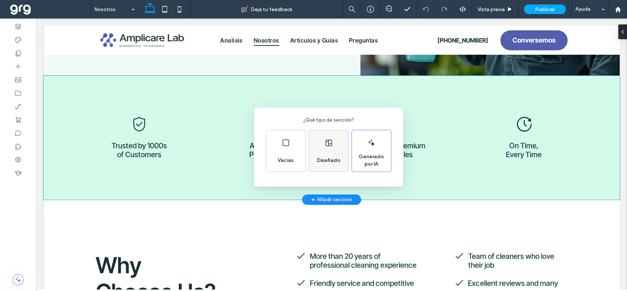
click at [328, 152] on div "Diseñado" at bounding box center [329, 160] width 30 height 16
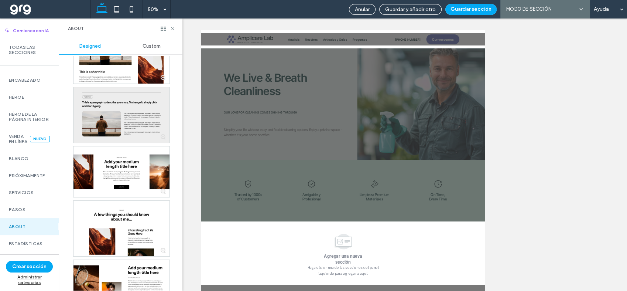
scroll to position [533, 0]
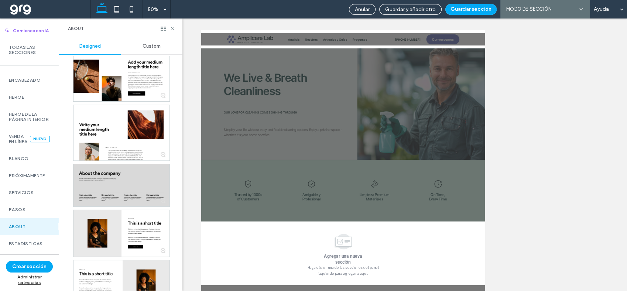
click at [127, 174] on div at bounding box center [121, 185] width 96 height 42
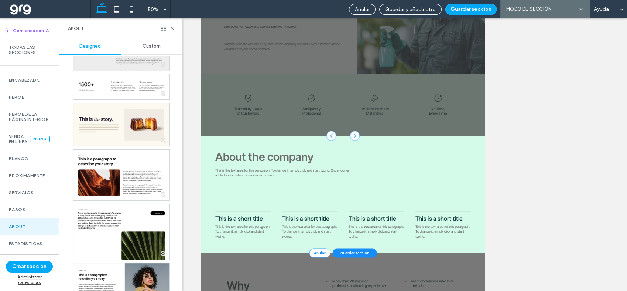
scroll to position [1272, 0]
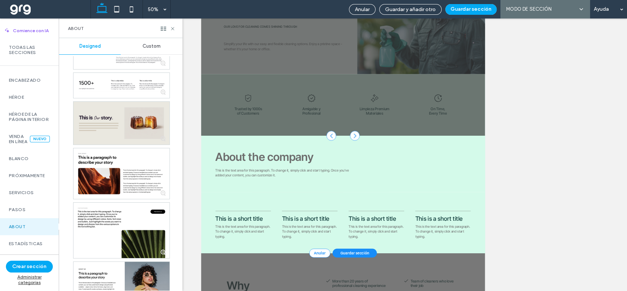
click at [122, 130] on div at bounding box center [121, 123] width 96 height 43
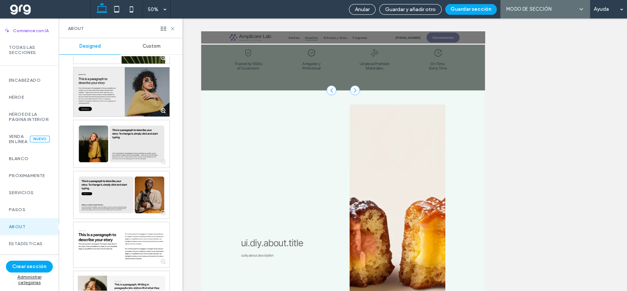
scroll to position [1518, 0]
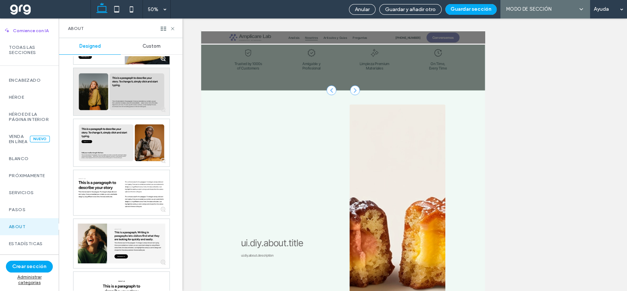
click at [118, 100] on div at bounding box center [121, 91] width 96 height 47
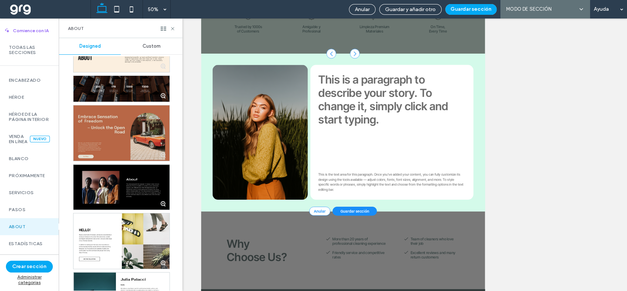
scroll to position [2142, 0]
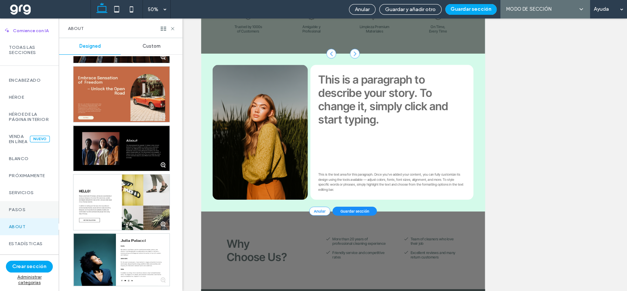
click at [13, 215] on div "Pasos" at bounding box center [29, 209] width 59 height 17
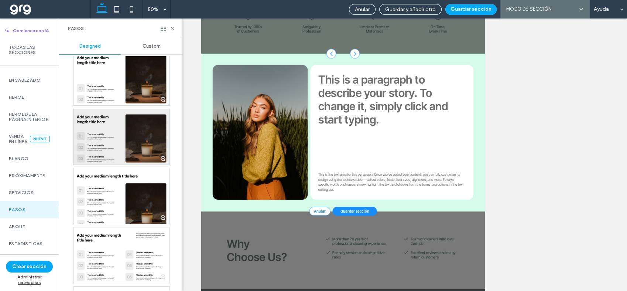
scroll to position [82, 0]
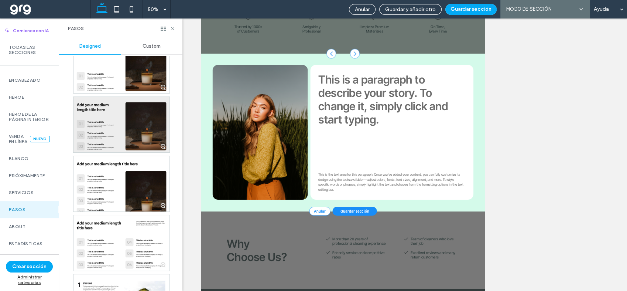
click at [115, 121] on div at bounding box center [121, 124] width 96 height 55
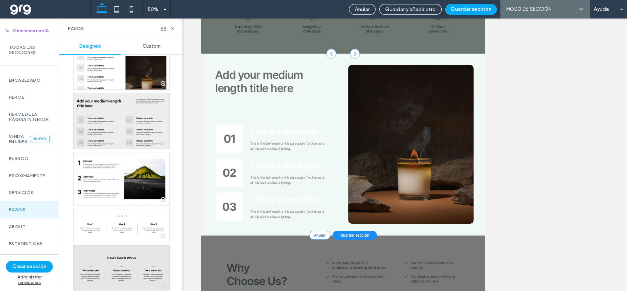
scroll to position [205, 0]
click at [94, 133] on div at bounding box center [121, 119] width 96 height 55
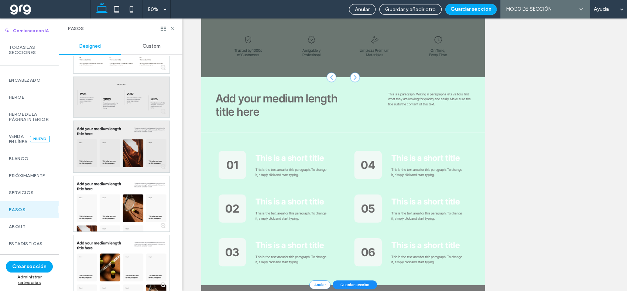
scroll to position [780, 0]
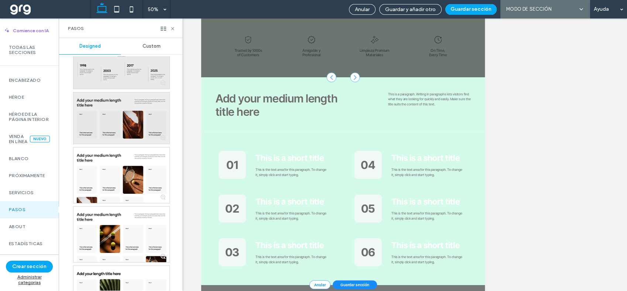
click at [123, 131] on div at bounding box center [121, 117] width 96 height 51
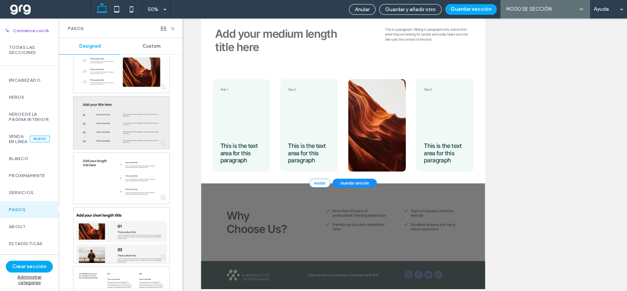
scroll to position [1436, 0]
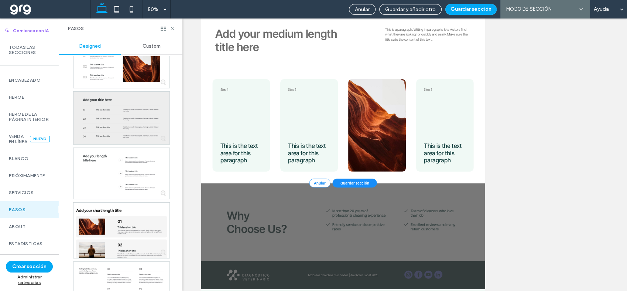
click at [123, 137] on div at bounding box center [121, 118] width 96 height 52
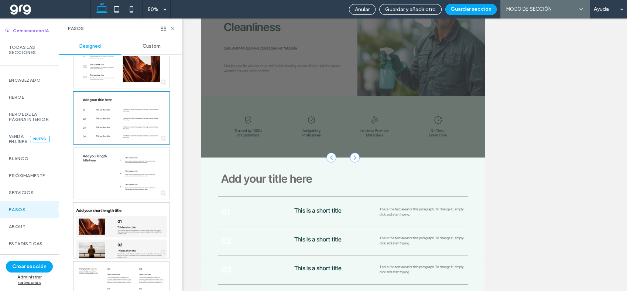
scroll to position [0, 0]
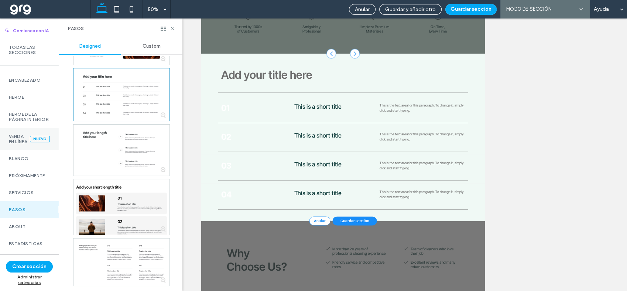
click at [17, 144] on label "Venda en línea" at bounding box center [19, 139] width 21 height 10
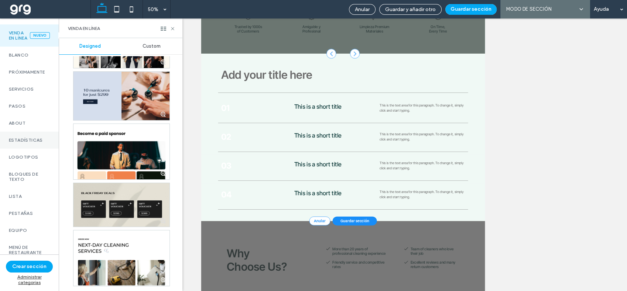
scroll to position [123, 0]
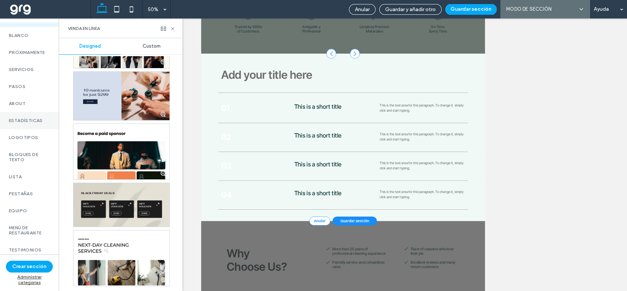
click at [31, 123] on label "Estadísticas" at bounding box center [29, 120] width 41 height 5
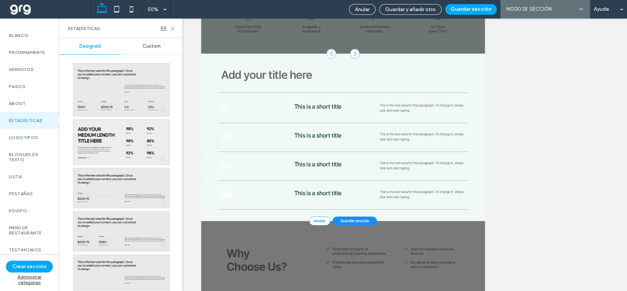
click at [127, 137] on div at bounding box center [121, 142] width 96 height 45
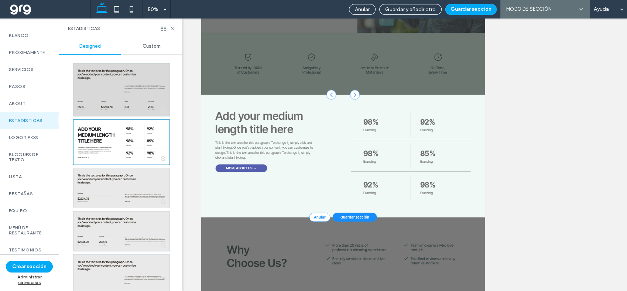
click at [104, 97] on div at bounding box center [121, 90] width 96 height 52
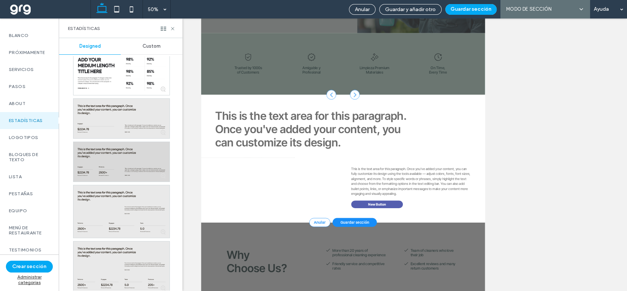
scroll to position [82, 0]
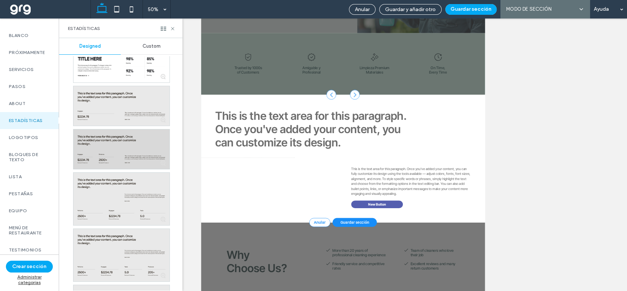
click at [131, 151] on div at bounding box center [121, 149] width 96 height 40
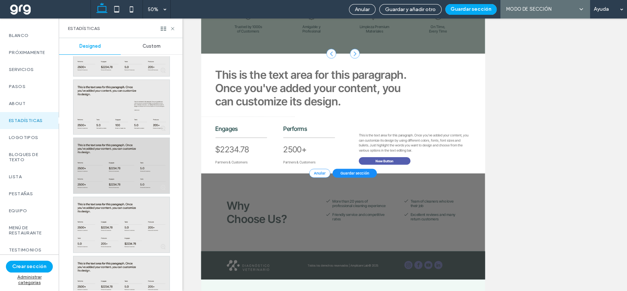
scroll to position [328, 0]
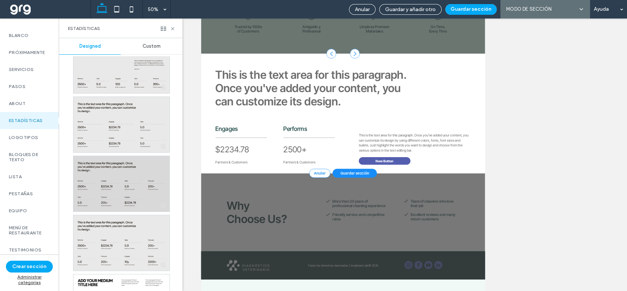
click at [111, 186] on div at bounding box center [121, 183] width 96 height 55
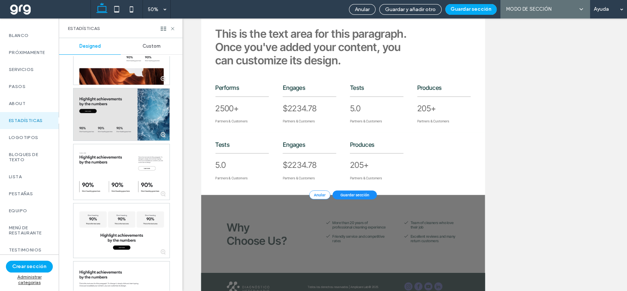
scroll to position [1361, 0]
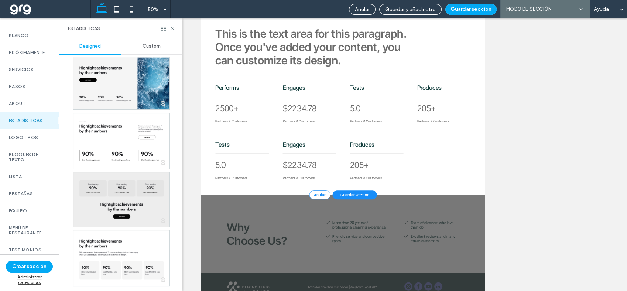
click at [132, 194] on div at bounding box center [121, 199] width 96 height 54
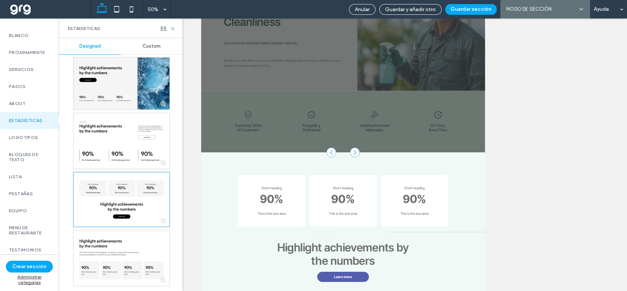
scroll to position [164, 0]
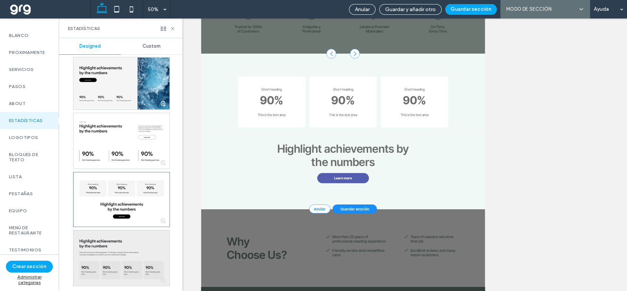
click at [119, 258] on div at bounding box center [121, 257] width 96 height 55
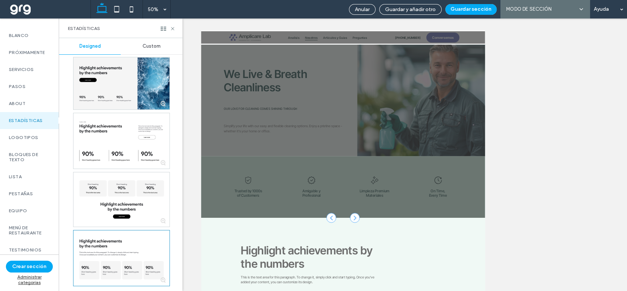
scroll to position [205, 0]
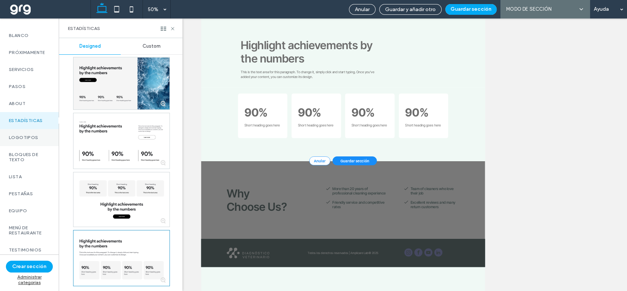
click at [30, 140] on label "Logotipos" at bounding box center [29, 137] width 41 height 5
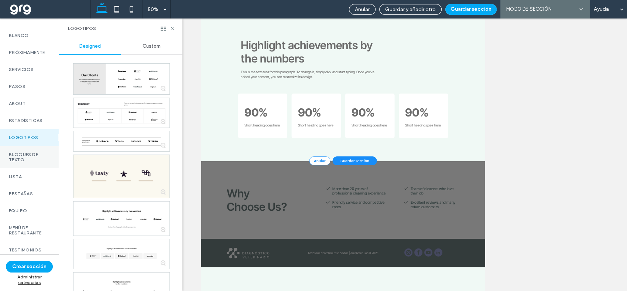
click at [25, 162] on label "Bloques de texto" at bounding box center [29, 157] width 41 height 10
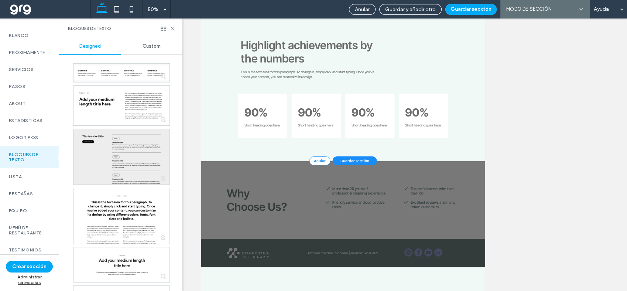
click at [110, 152] on div at bounding box center [121, 156] width 96 height 55
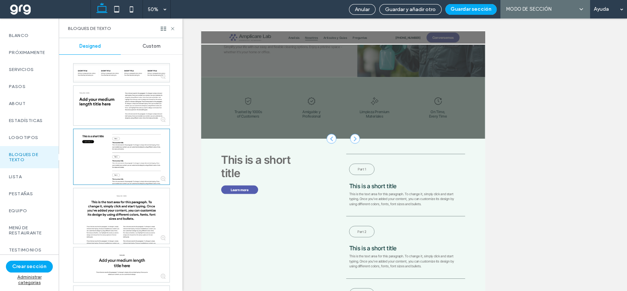
scroll to position [176, 0]
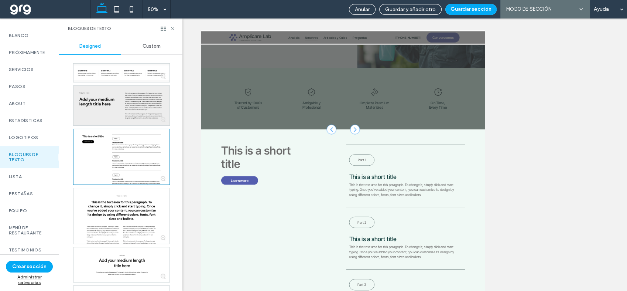
click at [119, 103] on div at bounding box center [121, 106] width 96 height 40
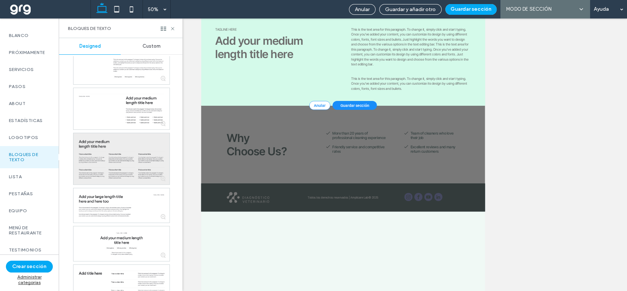
scroll to position [342, 0]
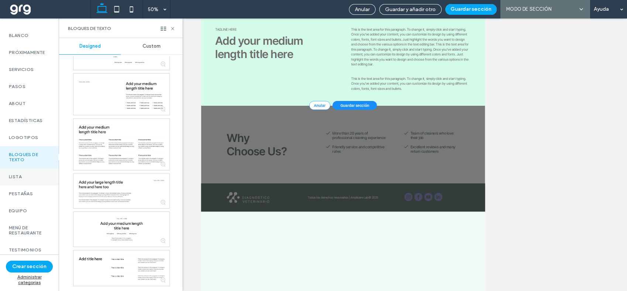
click at [29, 183] on div "Lista" at bounding box center [29, 176] width 59 height 17
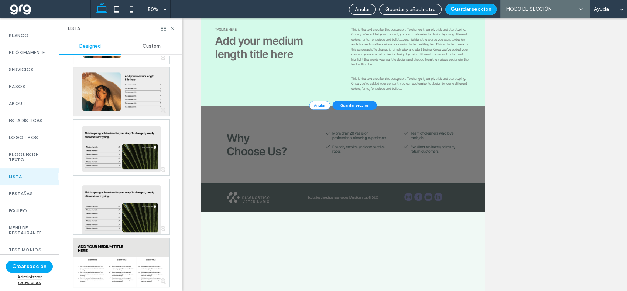
scroll to position [664, 0]
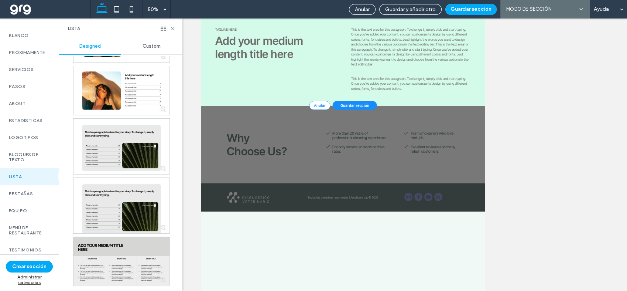
click at [126, 255] on div at bounding box center [121, 261] width 96 height 49
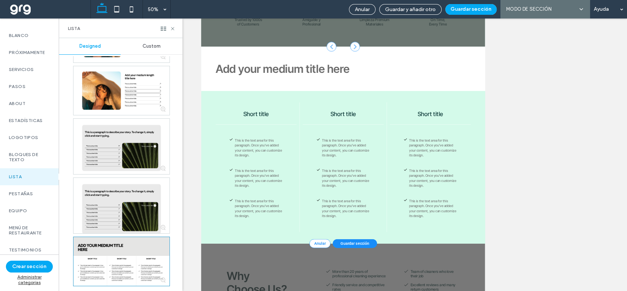
scroll to position [164, 0]
click at [29, 196] on label "Pestañas" at bounding box center [29, 193] width 41 height 5
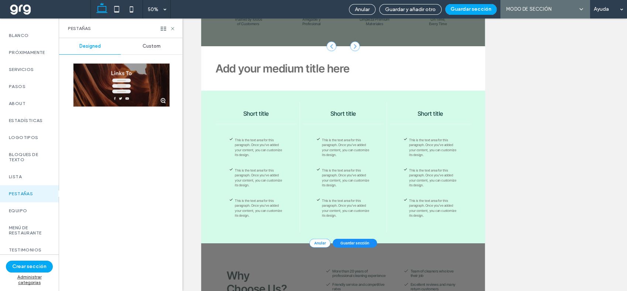
click at [123, 90] on div at bounding box center [121, 85] width 96 height 43
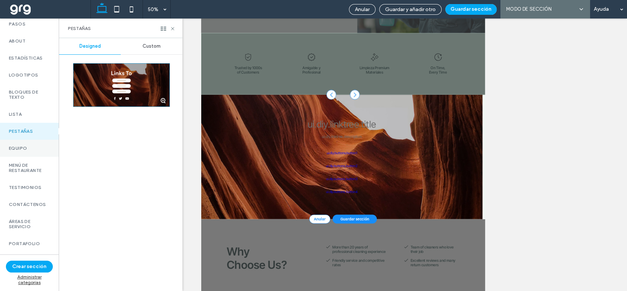
scroll to position [205, 0]
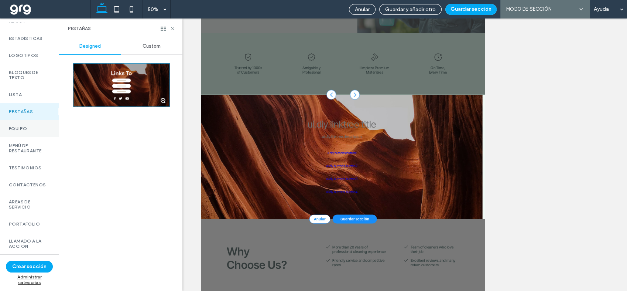
click at [32, 131] on label "Equipo" at bounding box center [29, 128] width 41 height 5
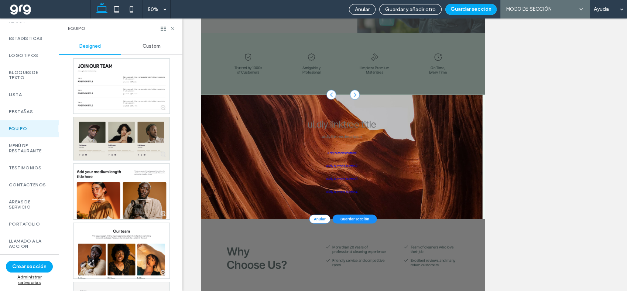
scroll to position [821, 0]
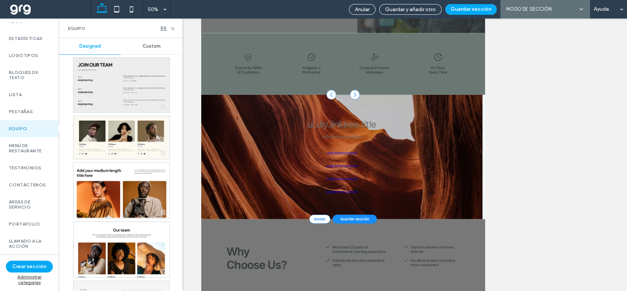
click at [121, 98] on div at bounding box center [121, 85] width 96 height 54
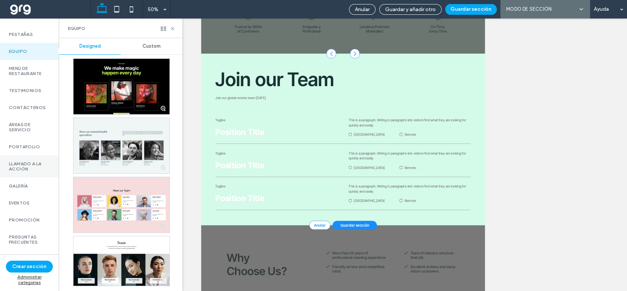
scroll to position [287, 0]
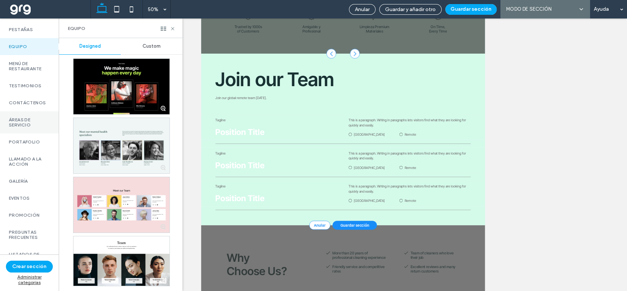
click at [31, 127] on label "Áreas de servicio" at bounding box center [29, 122] width 41 height 10
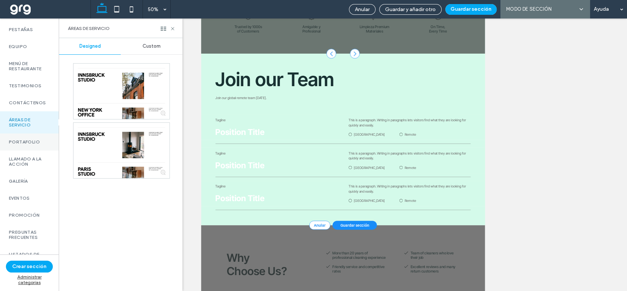
click at [26, 144] on label "Portafolio" at bounding box center [29, 141] width 41 height 5
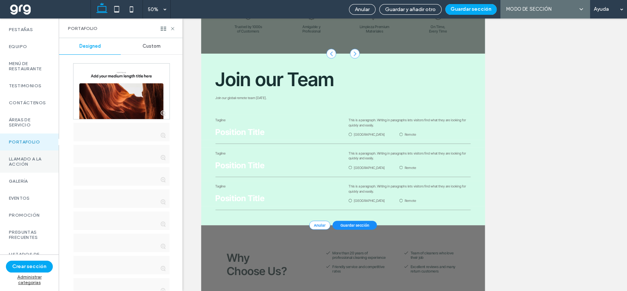
click at [28, 167] on label "Llamado a la acción" at bounding box center [29, 161] width 41 height 10
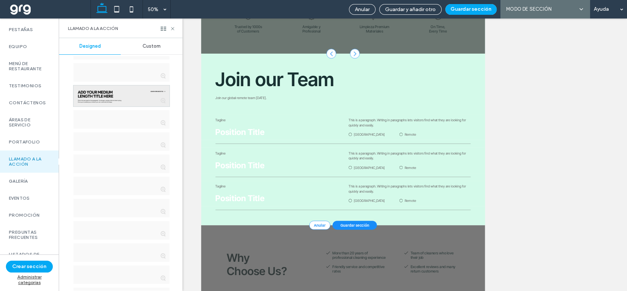
scroll to position [0, 0]
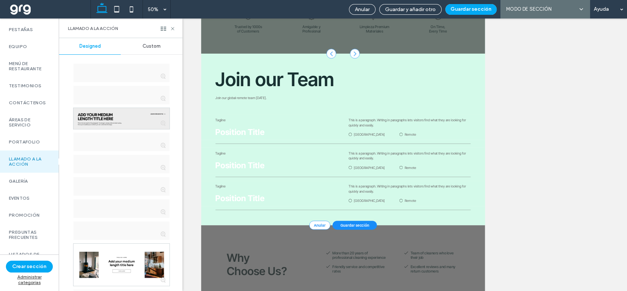
click at [127, 116] on div at bounding box center [121, 118] width 96 height 21
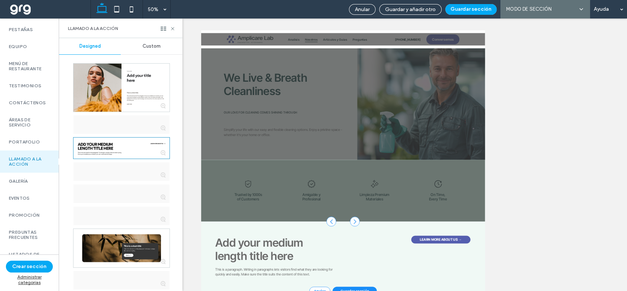
scroll to position [41, 0]
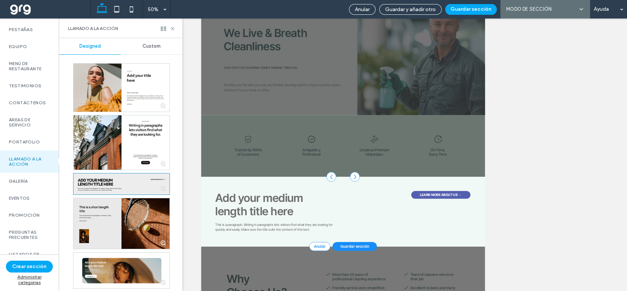
click at [94, 183] on div at bounding box center [121, 183] width 96 height 21
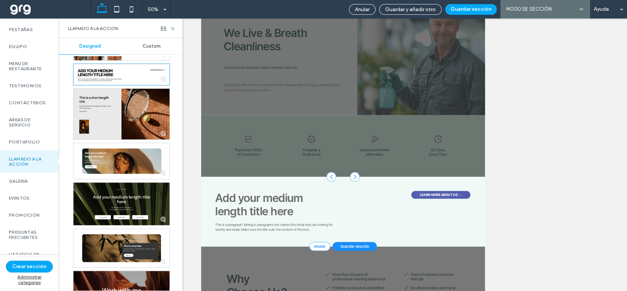
scroll to position [123, 0]
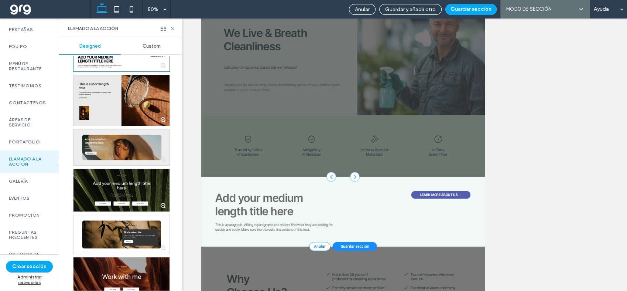
click at [112, 147] on div at bounding box center [121, 146] width 96 height 35
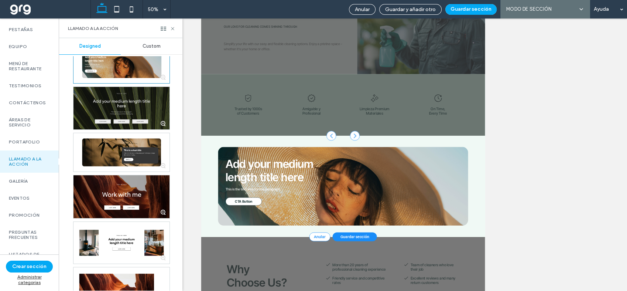
scroll to position [246, 0]
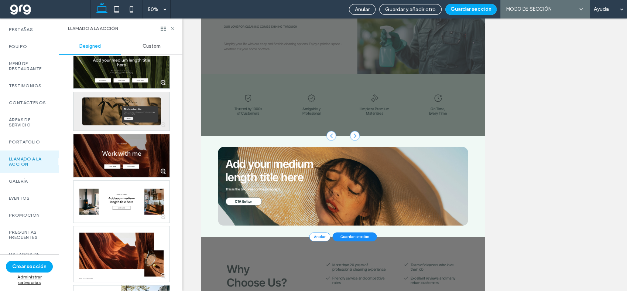
click at [106, 105] on div at bounding box center [121, 111] width 96 height 38
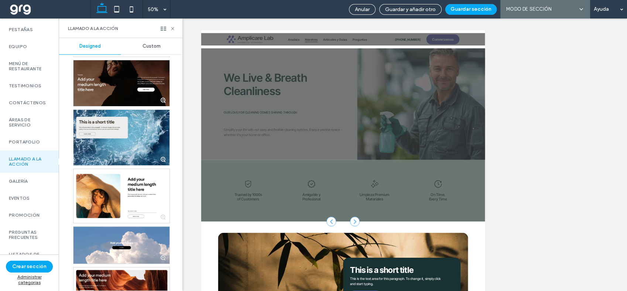
scroll to position [697, 0]
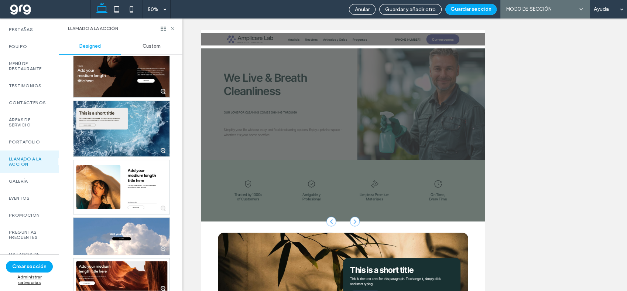
click at [146, 117] on div at bounding box center [121, 128] width 96 height 55
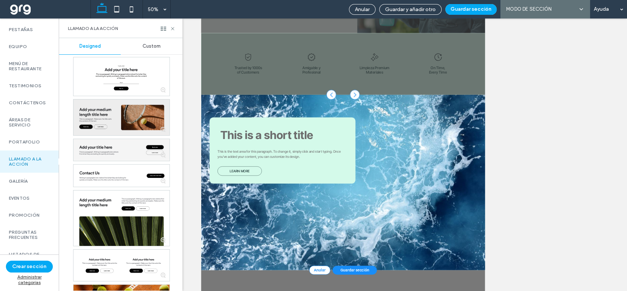
scroll to position [985, 0]
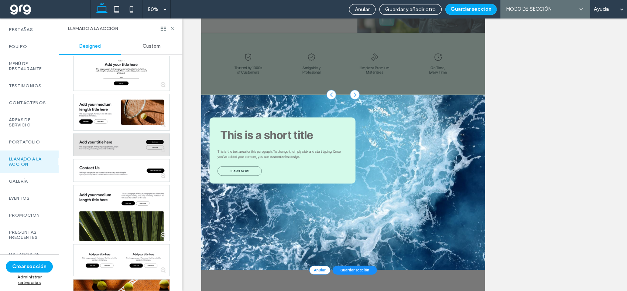
click at [142, 147] on div at bounding box center [121, 145] width 96 height 22
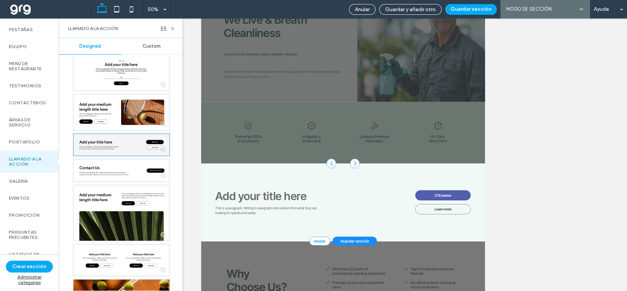
scroll to position [82, 0]
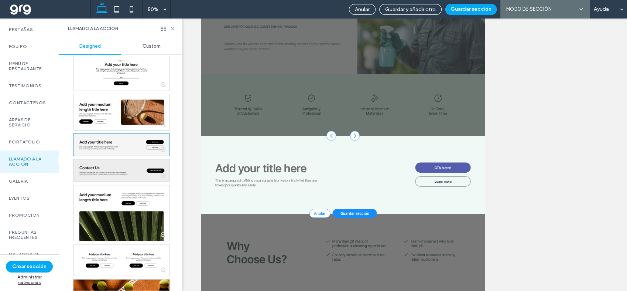
click at [132, 169] on div at bounding box center [121, 170] width 96 height 22
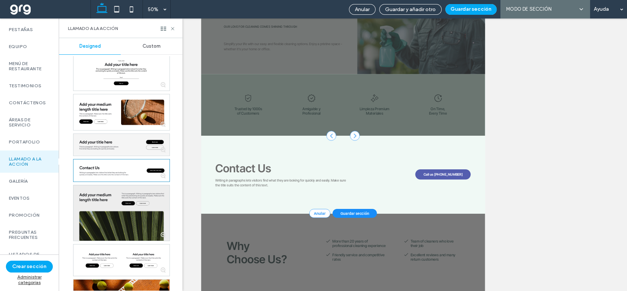
click at [135, 204] on div at bounding box center [121, 212] width 96 height 55
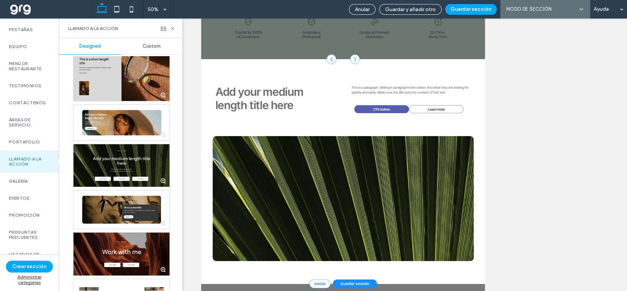
scroll to position [0, 0]
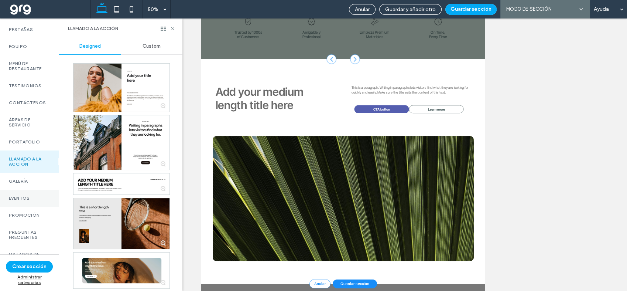
click at [28, 201] on label "Eventos" at bounding box center [29, 197] width 41 height 5
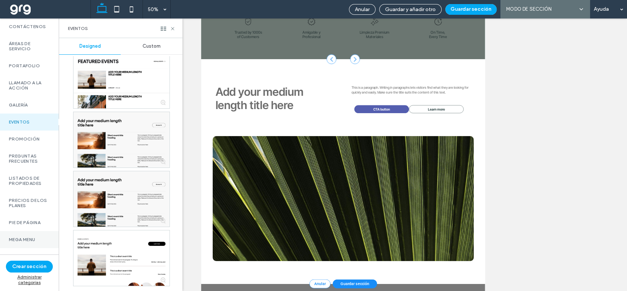
scroll to position [377, 0]
click at [22, 153] on label "Preguntas frecuentes" at bounding box center [29, 158] width 41 height 10
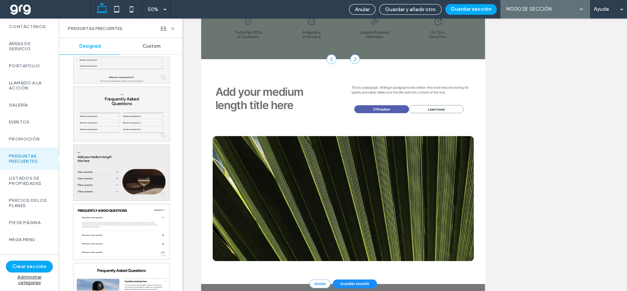
scroll to position [82, 0]
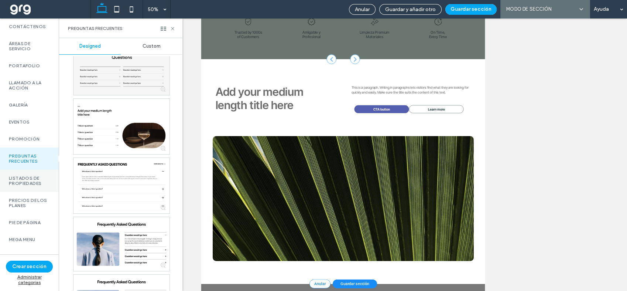
click at [19, 175] on label "Listados de propiedades" at bounding box center [29, 180] width 41 height 10
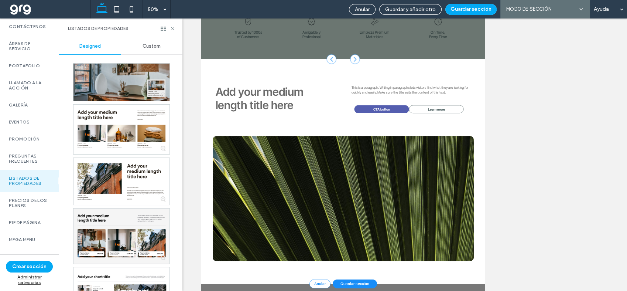
click at [125, 79] on div at bounding box center [121, 82] width 96 height 37
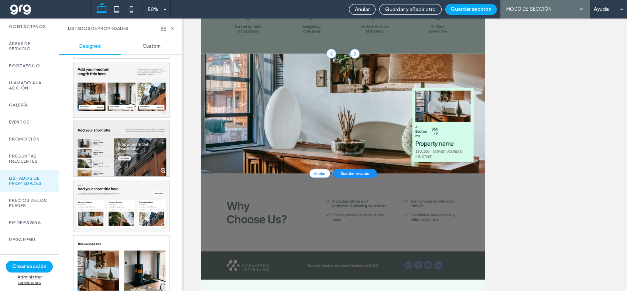
scroll to position [211, 0]
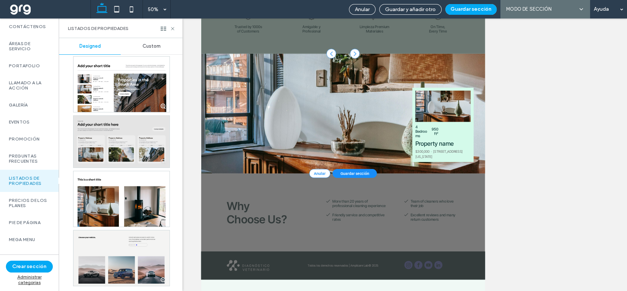
click at [127, 139] on div at bounding box center [121, 142] width 96 height 52
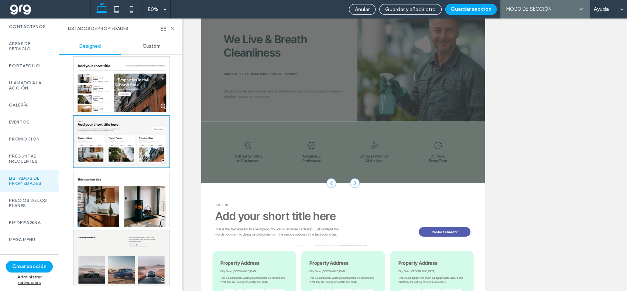
scroll to position [164, 0]
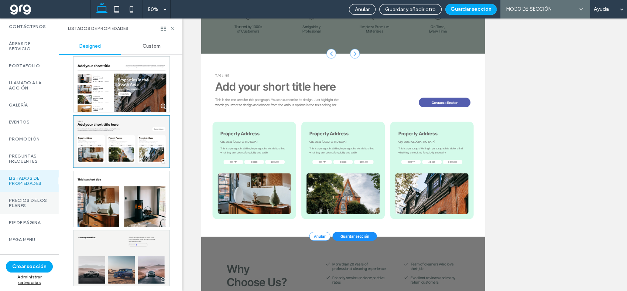
click at [24, 198] on label "Precios de los planes" at bounding box center [29, 203] width 41 height 10
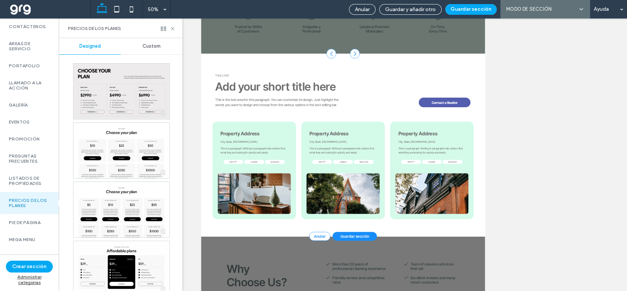
click at [136, 98] on div at bounding box center [121, 91] width 96 height 55
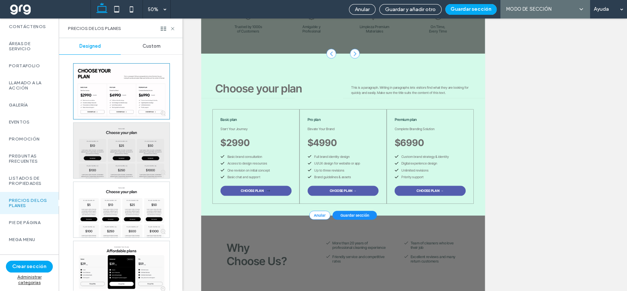
click at [116, 149] on div at bounding box center [121, 150] width 96 height 55
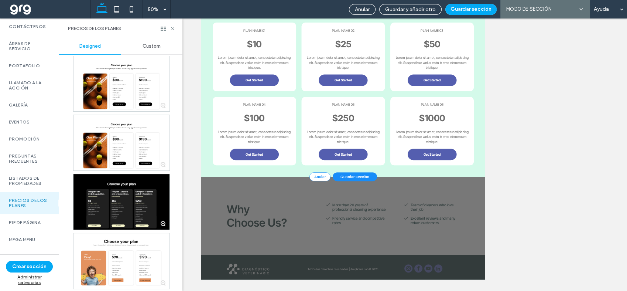
scroll to position [1043, 0]
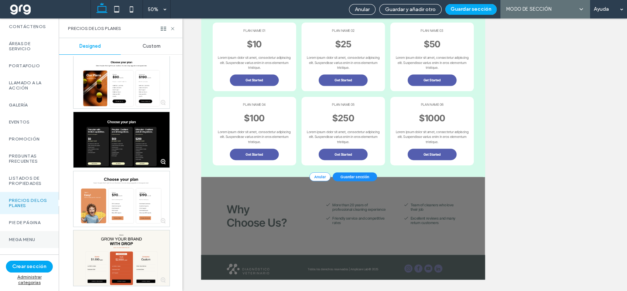
click at [23, 232] on div "Mega Menu" at bounding box center [29, 239] width 59 height 17
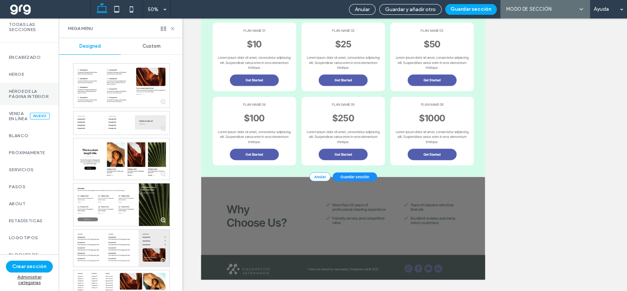
scroll to position [41, 0]
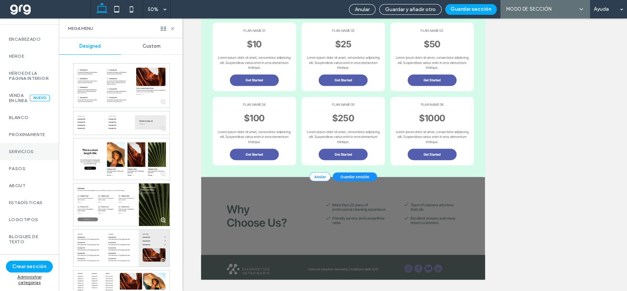
click at [35, 154] on label "Servicios" at bounding box center [29, 151] width 41 height 5
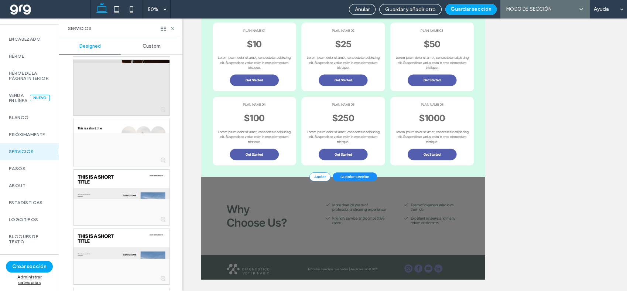
scroll to position [2249, 0]
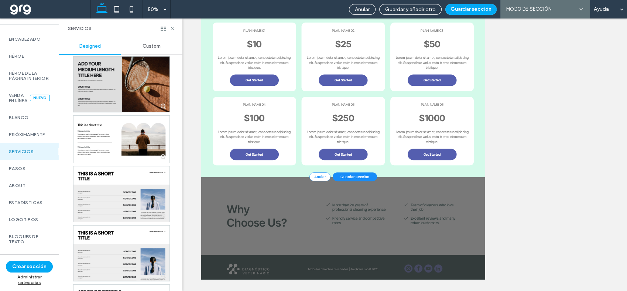
click at [112, 99] on div at bounding box center [121, 84] width 96 height 55
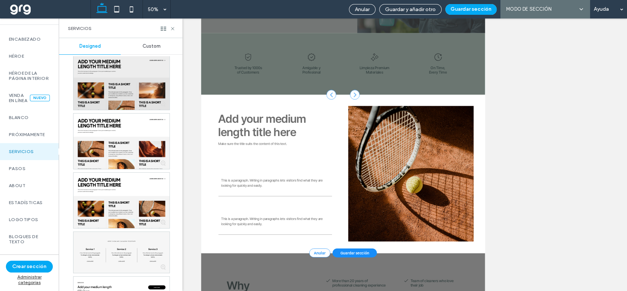
scroll to position [2659, 0]
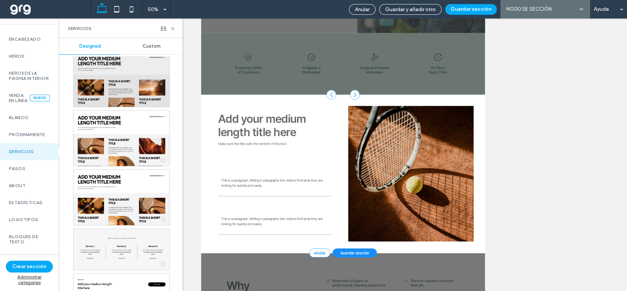
click at [112, 95] on div at bounding box center [121, 78] width 96 height 55
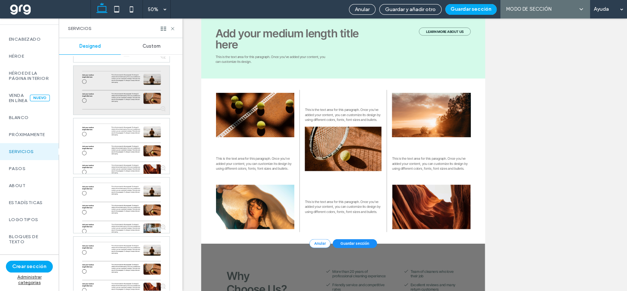
scroll to position [3767, 0]
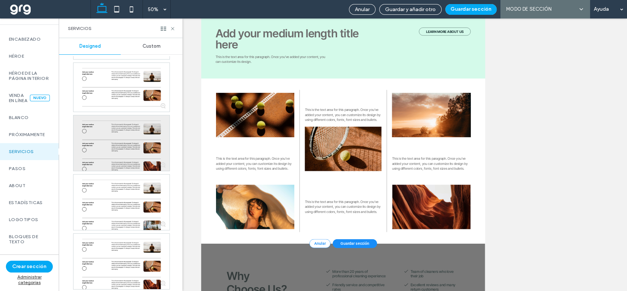
click at [131, 138] on div at bounding box center [121, 142] width 96 height 55
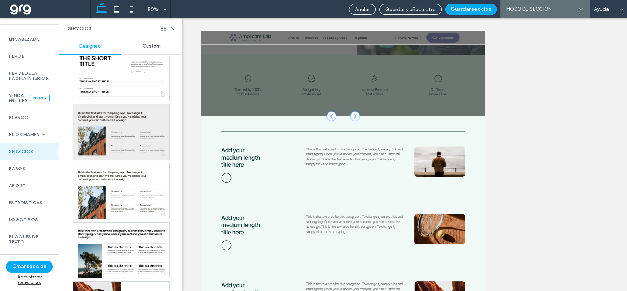
scroll to position [4465, 0]
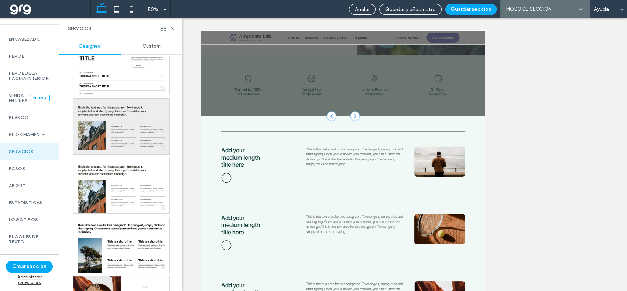
click at [130, 130] on div at bounding box center [121, 126] width 96 height 55
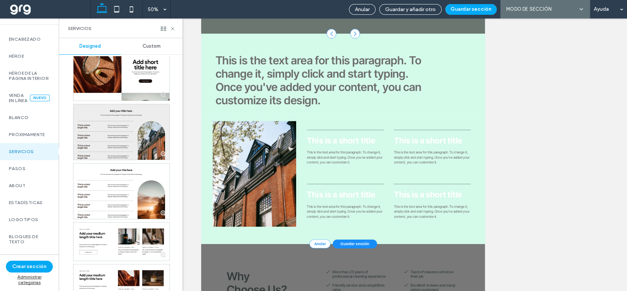
scroll to position [4711, 0]
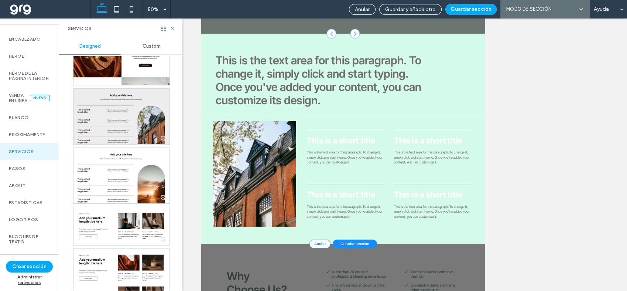
click at [122, 115] on div at bounding box center [121, 116] width 96 height 55
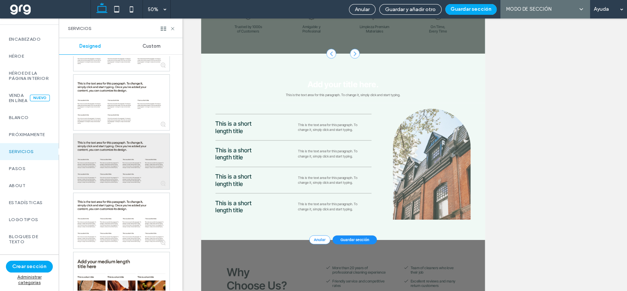
scroll to position [6599, 0]
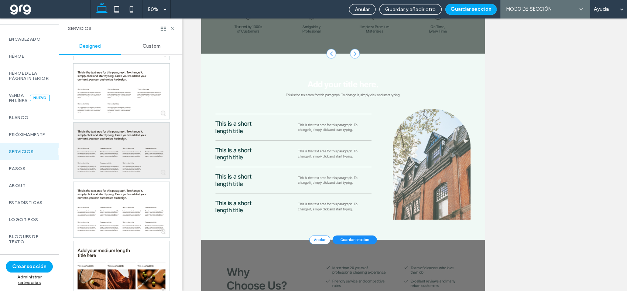
click at [121, 154] on div at bounding box center [121, 150] width 96 height 55
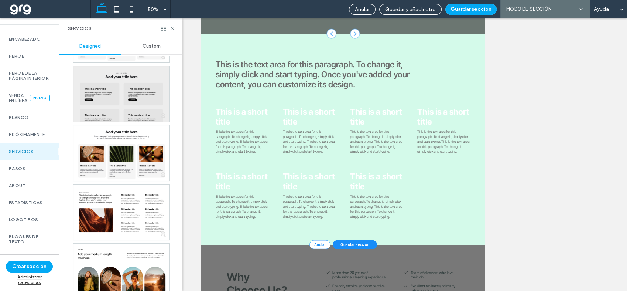
scroll to position [7707, 0]
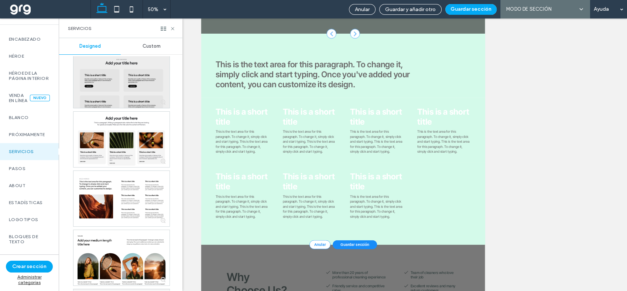
click at [138, 175] on div at bounding box center [121, 198] width 96 height 55
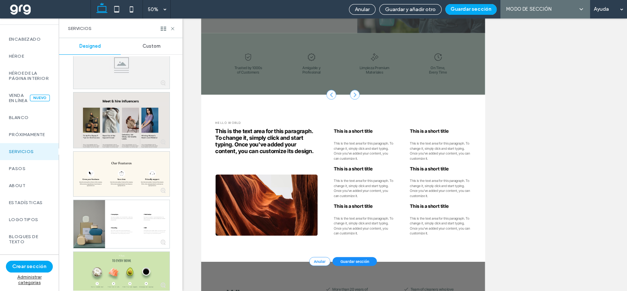
scroll to position [7960, 0]
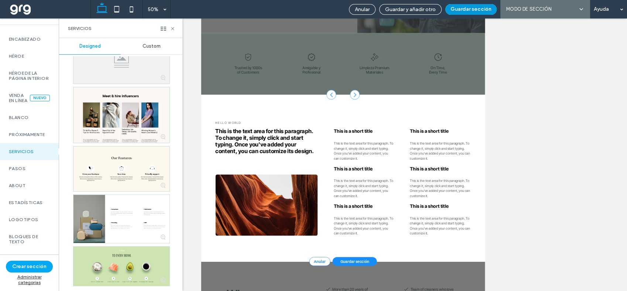
click at [461, 7] on button "Guardar sección" at bounding box center [470, 9] width 51 height 11
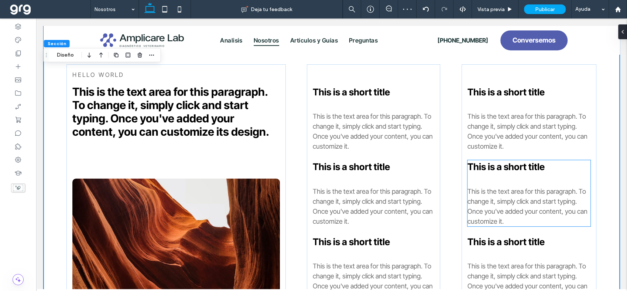
scroll to position [329, 0]
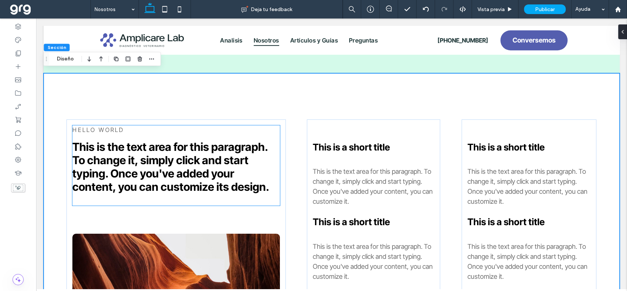
click at [126, 150] on span "This is the text area for this paragraph. To change it, simply click and start …" at bounding box center [170, 166] width 197 height 53
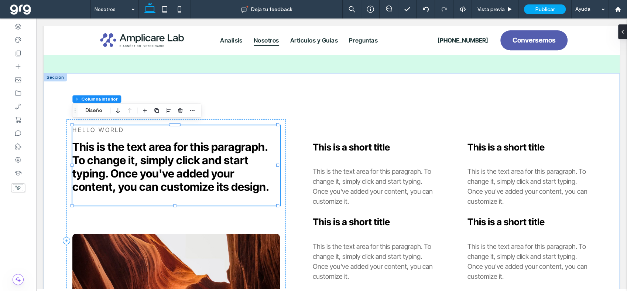
click at [126, 150] on span "This is the text area for this paragraph. To change it, simply click and start …" at bounding box center [170, 166] width 197 height 53
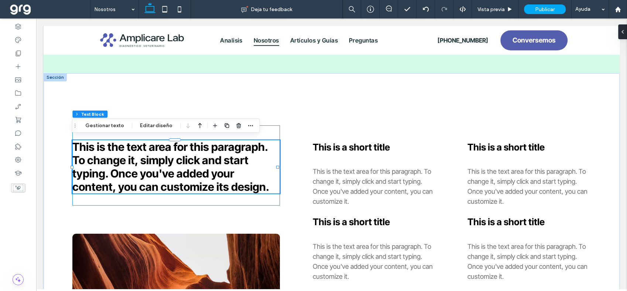
click at [126, 150] on span "This is the text area for this paragraph. To change it, simply click and start …" at bounding box center [170, 166] width 197 height 53
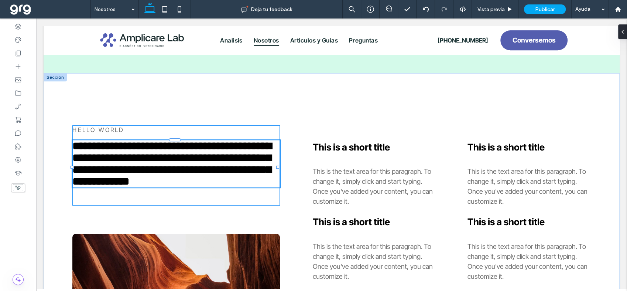
type input "**********"
type input "**"
click at [126, 150] on span "**********" at bounding box center [171, 163] width 199 height 46
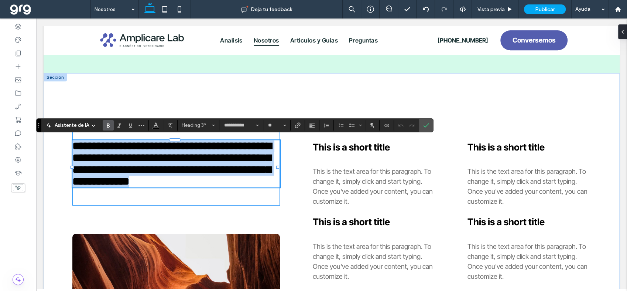
paste div
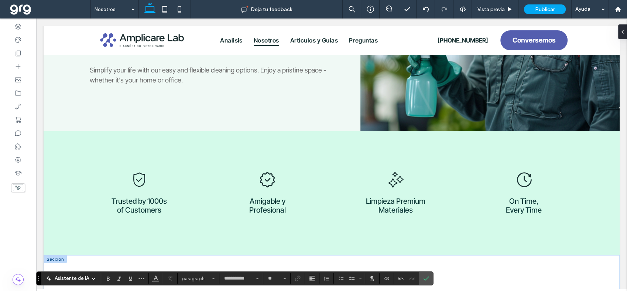
scroll to position [394, 0]
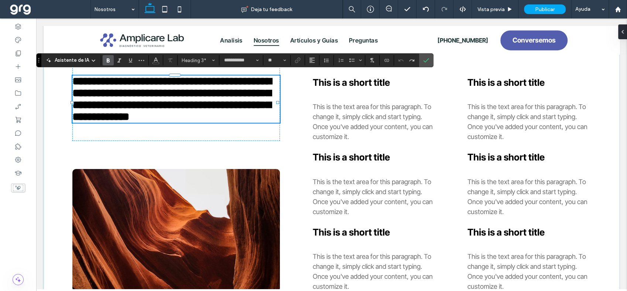
click at [223, 109] on span "**********" at bounding box center [171, 99] width 199 height 46
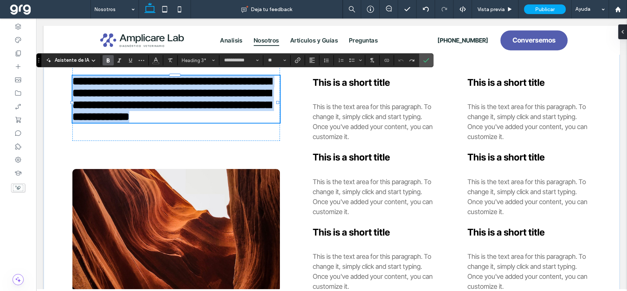
drag, startPoint x: 269, startPoint y: 120, endPoint x: 75, endPoint y: 77, distance: 198.3
click at [75, 77] on h3 "**********" at bounding box center [175, 98] width 207 height 47
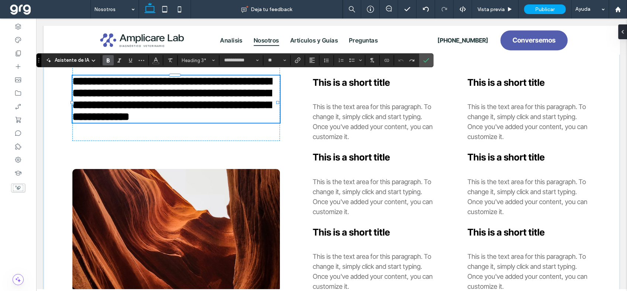
type input "**"
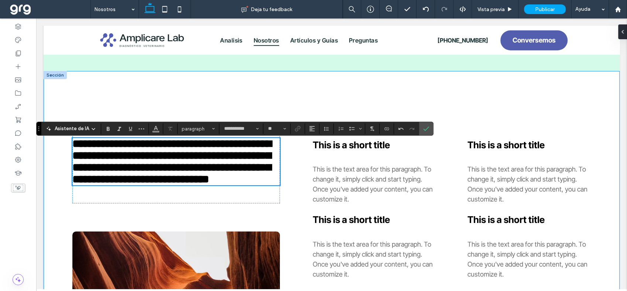
scroll to position [312, 0]
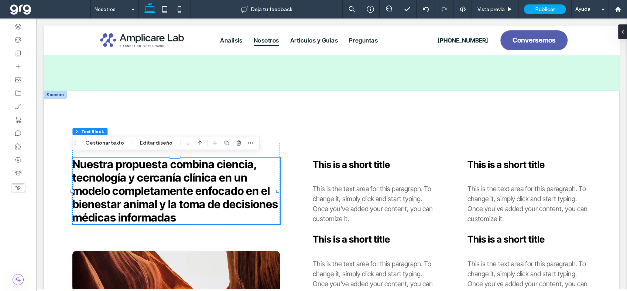
click at [178, 131] on div "Hello world Nuestra propuesta combina ciencia, tecnología y cercanía clínica en…" at bounding box center [332, 257] width 576 height 335
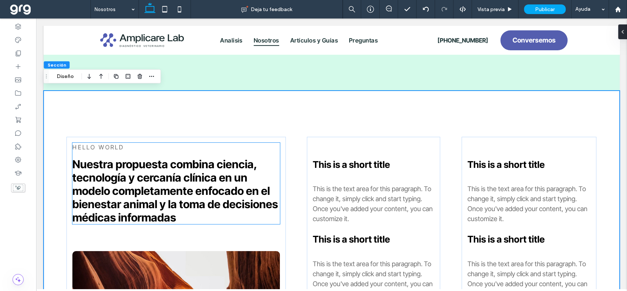
click at [105, 143] on span "Hello world" at bounding box center [98, 146] width 52 height 7
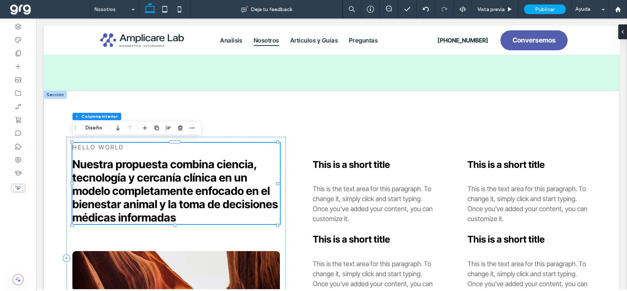
type input "**"
click at [105, 143] on span "Hello world" at bounding box center [98, 146] width 52 height 7
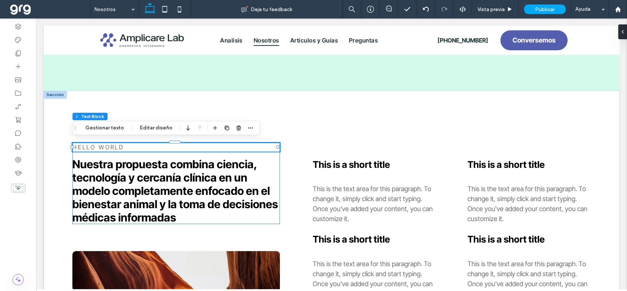
click at [105, 143] on span "Hello world" at bounding box center [98, 146] width 52 height 7
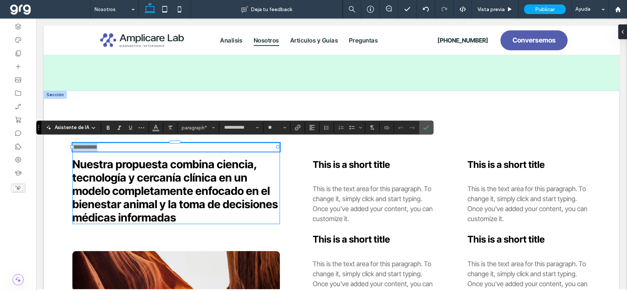
type input "**"
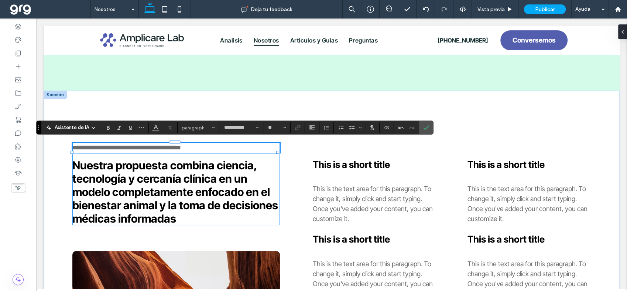
scroll to position [0, 0]
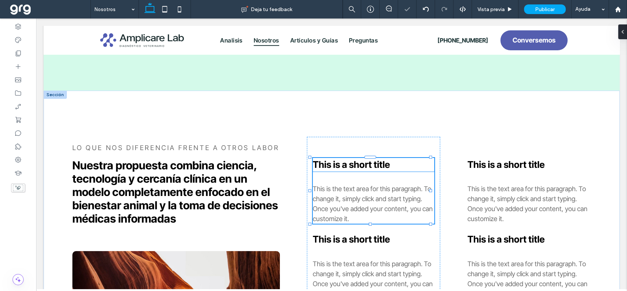
type input "**"
click at [332, 160] on span "This is a short title" at bounding box center [351, 164] width 77 height 11
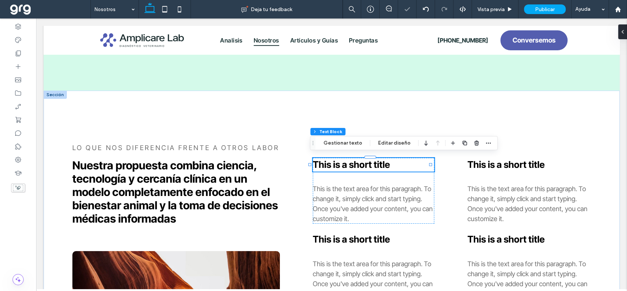
click at [332, 160] on span "This is a short title" at bounding box center [351, 164] width 77 height 11
click at [332, 160] on strong "**********" at bounding box center [352, 164] width 78 height 9
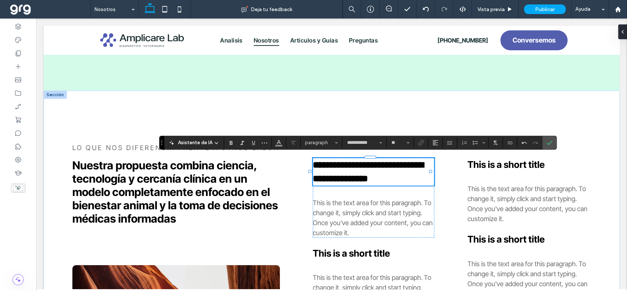
type input "**"
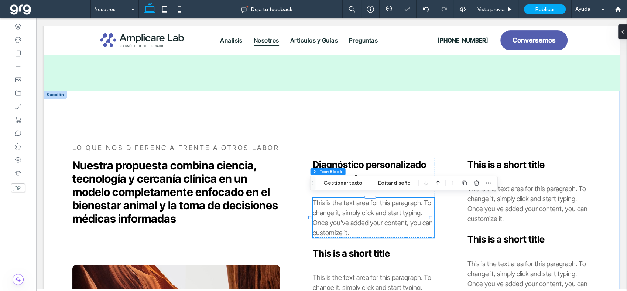
scroll to position [38, 0]
click at [393, 213] on span "This is the text area for this paragraph. To change it, simply click and start …" at bounding box center [373, 218] width 120 height 38
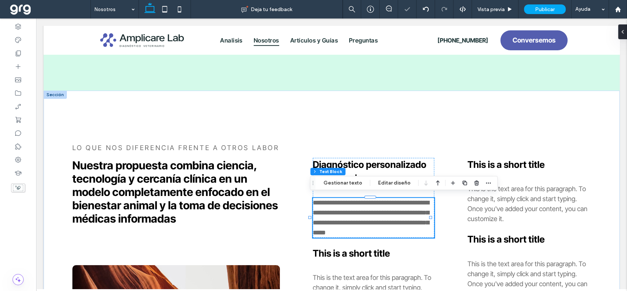
click at [393, 213] on span "**********" at bounding box center [371, 217] width 116 height 37
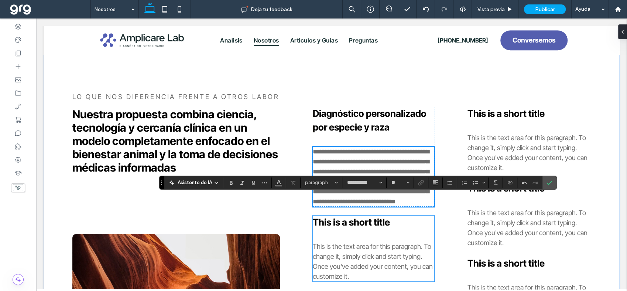
scroll to position [312, 0]
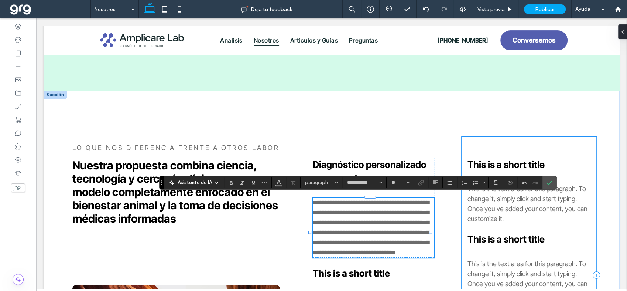
click at [479, 144] on div "This is a short title This is the text area for this paragraph. To change it, s…" at bounding box center [529, 275] width 135 height 276
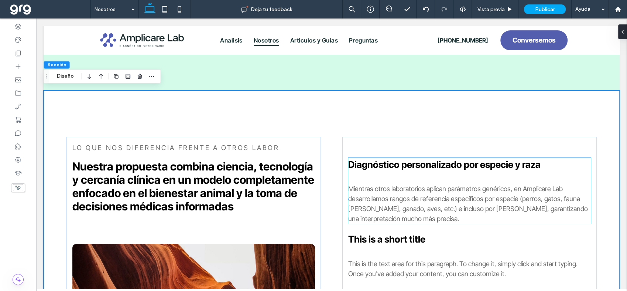
click at [376, 171] on div at bounding box center [469, 177] width 243 height 12
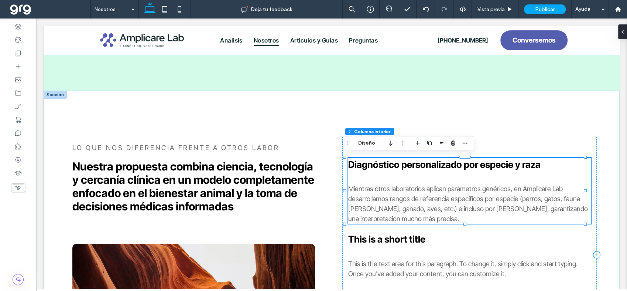
click at [371, 175] on div at bounding box center [469, 177] width 243 height 12
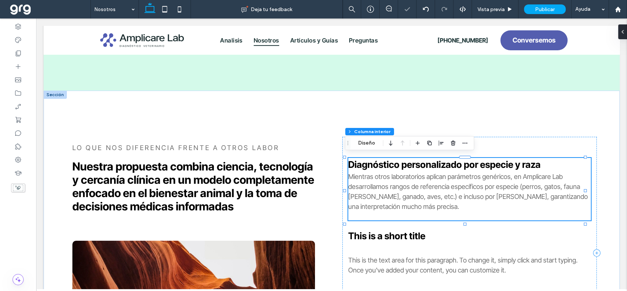
type input "**"
click at [505, 140] on div "Diagnóstico personalizado por especie y raza Mientras otros laboratorios aplica…" at bounding box center [469, 253] width 254 height 232
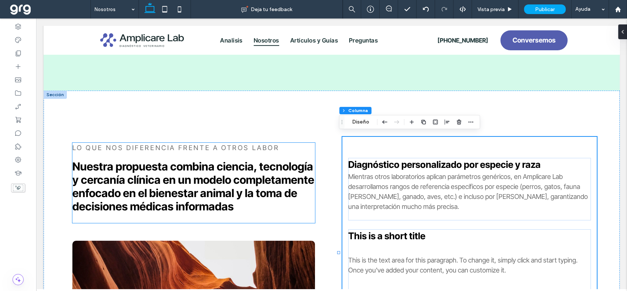
click at [272, 145] on span "Lo que nos diferencia frente a otros labor" at bounding box center [175, 148] width 207 height 8
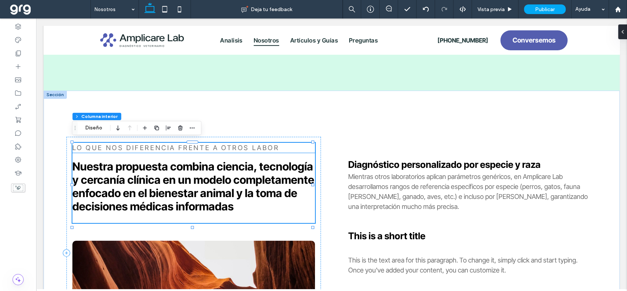
type input "**"
click at [278, 144] on p "Lo que nos diferencia frente a otros labor" at bounding box center [193, 148] width 243 height 10
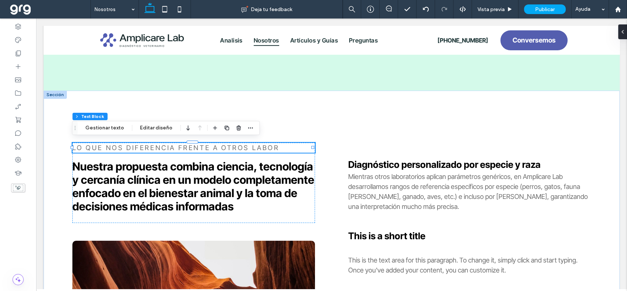
click at [278, 144] on p "Lo que nos diferencia frente a otros labor" at bounding box center [193, 148] width 243 height 10
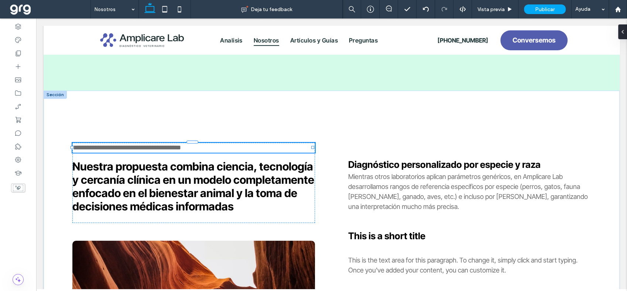
type input "**********"
type input "**"
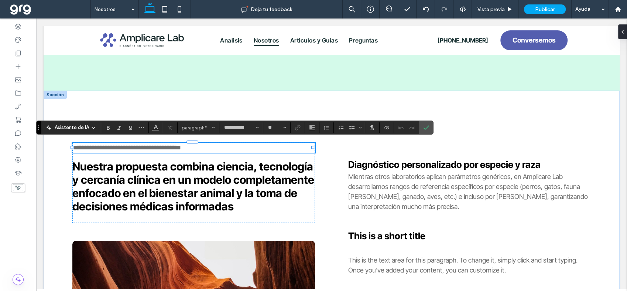
click at [278, 144] on p "**********" at bounding box center [193, 148] width 243 height 10
click at [524, 114] on div "**********" at bounding box center [332, 252] width 576 height 324
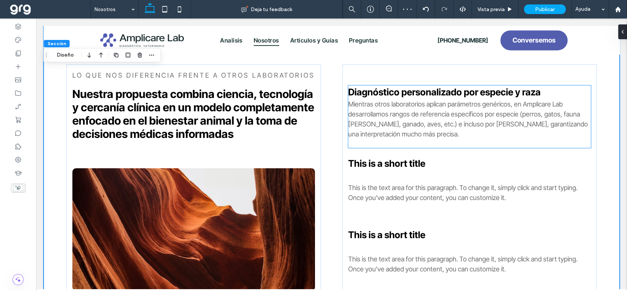
scroll to position [394, 0]
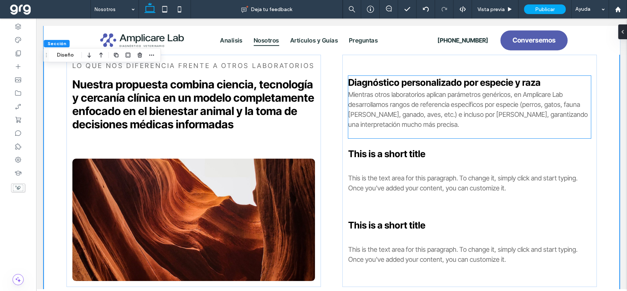
click at [414, 126] on p "Mientras otros laboratorios aplican parámetros genéricos, en Amplicare Lab desa…" at bounding box center [469, 109] width 243 height 40
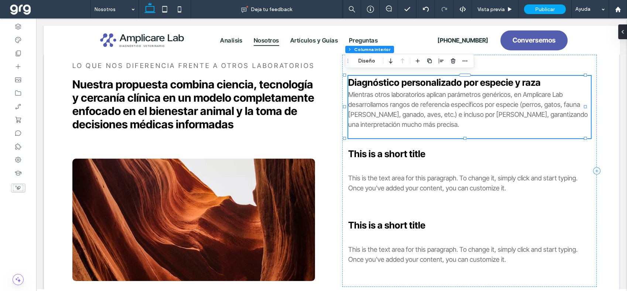
click at [414, 126] on p "Mientras otros laboratorios aplican parámetros genéricos, en Amplicare Lab desa…" at bounding box center [469, 109] width 243 height 40
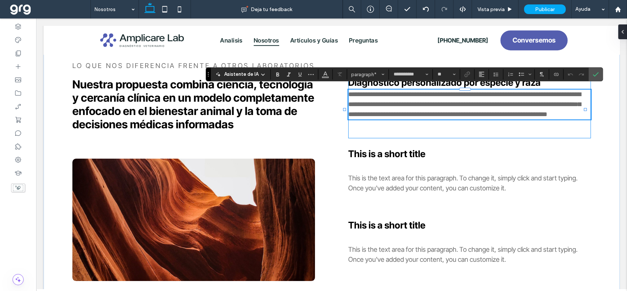
click at [417, 133] on div "**********" at bounding box center [469, 107] width 243 height 62
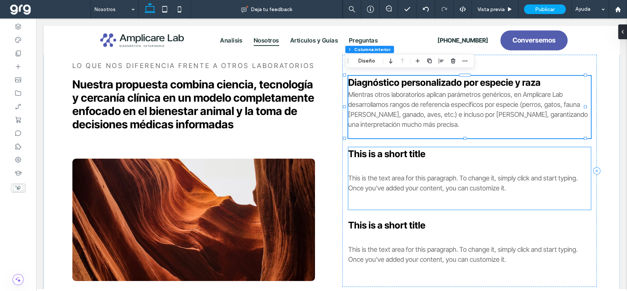
click at [401, 148] on span "This is a short title" at bounding box center [386, 153] width 77 height 11
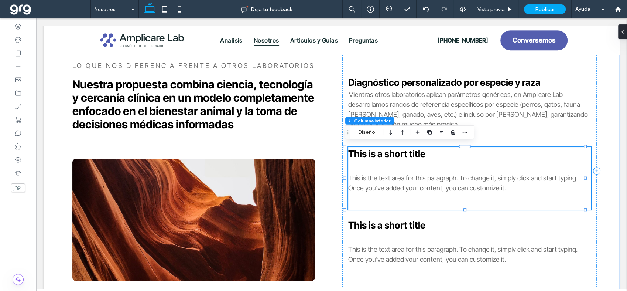
click at [401, 148] on span "This is a short title" at bounding box center [386, 153] width 77 height 11
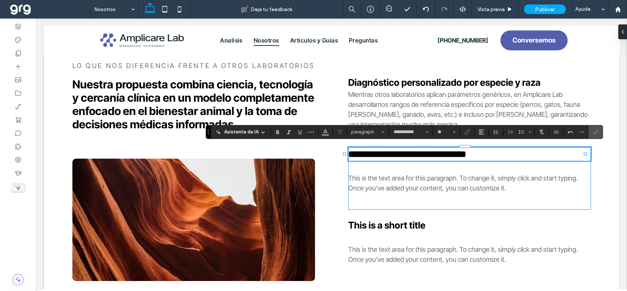
type input "**"
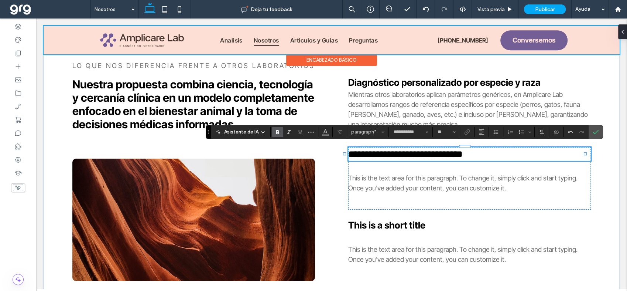
click at [261, 54] on div "Encabezado básico" at bounding box center [332, 54] width 576 height 1
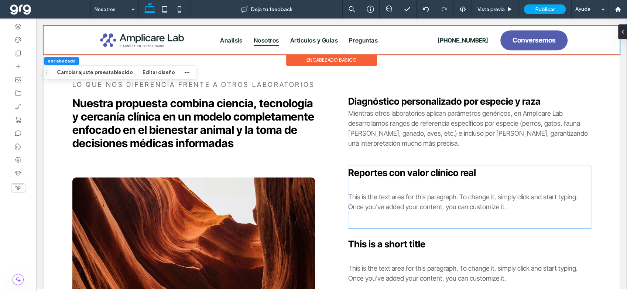
scroll to position [435, 0]
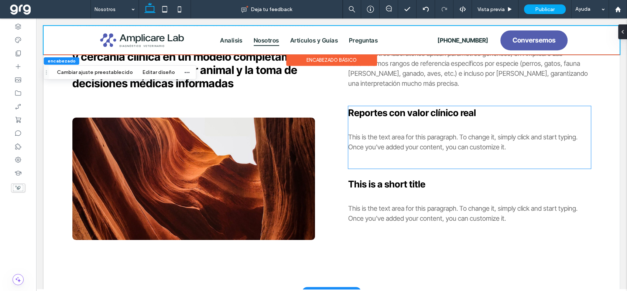
click at [409, 134] on span "This is the text area for this paragraph. To change it, simply click and start …" at bounding box center [462, 142] width 229 height 18
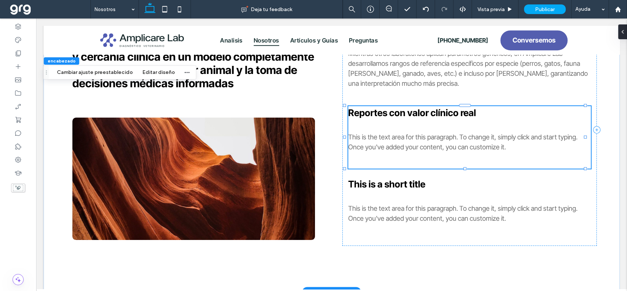
click at [409, 134] on span "This is the text area for this paragraph. To change it, simply click and start …" at bounding box center [462, 142] width 229 height 18
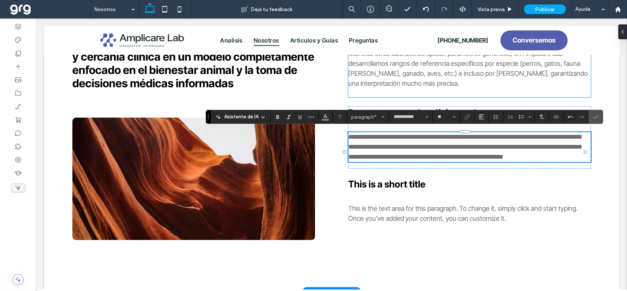
click at [511, 79] on p "Mientras otros laboratorios aplican parámetros genéricos, en Amplicare Lab desa…" at bounding box center [469, 68] width 243 height 40
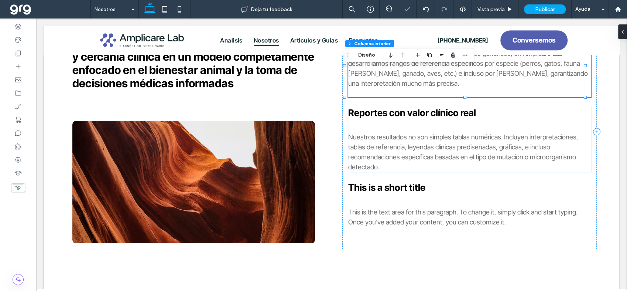
click at [487, 120] on div at bounding box center [469, 126] width 243 height 12
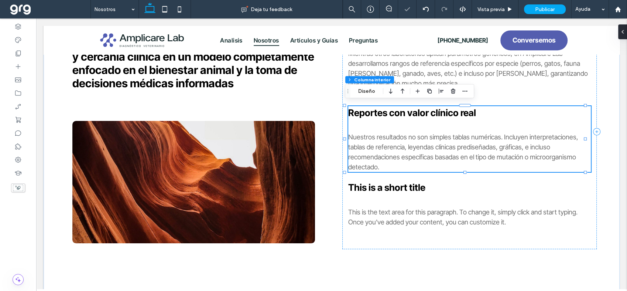
click at [487, 120] on div at bounding box center [469, 126] width 243 height 12
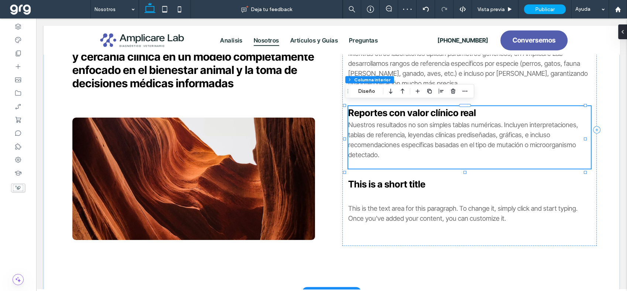
type input "**"
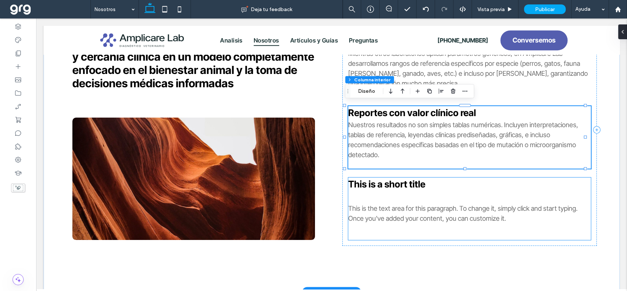
click at [389, 178] on span "This is a short title" at bounding box center [386, 183] width 77 height 11
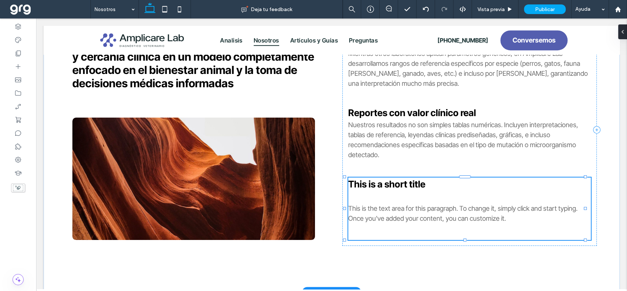
type input "**"
click at [389, 178] on span "This is a short title" at bounding box center [386, 183] width 77 height 11
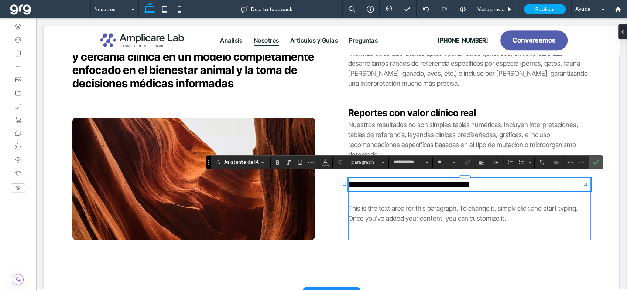
type input "**"
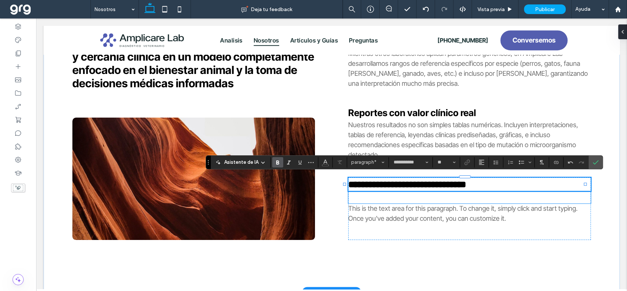
click at [466, 193] on div at bounding box center [469, 197] width 243 height 12
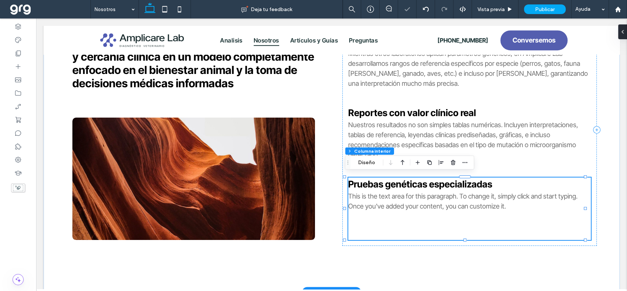
type input "**"
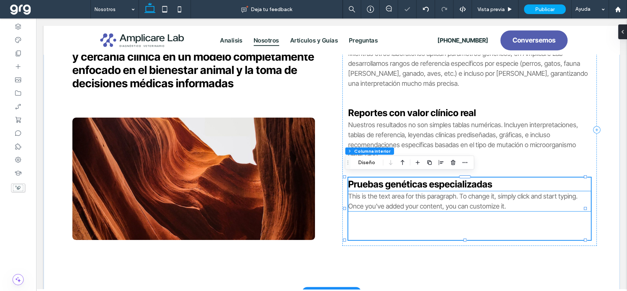
click at [465, 195] on span "This is the text area for this paragraph. To change it, simply click and start …" at bounding box center [462, 201] width 229 height 18
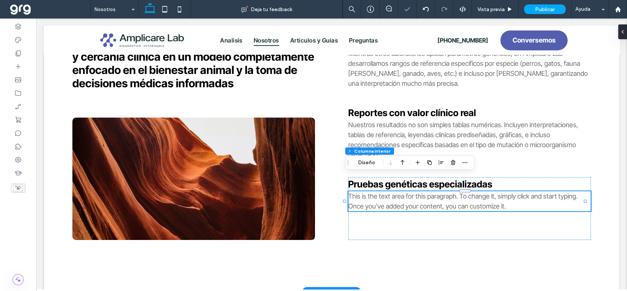
click at [465, 195] on div "This is the text area for this paragraph. To change it, simply click and start …" at bounding box center [469, 201] width 243 height 20
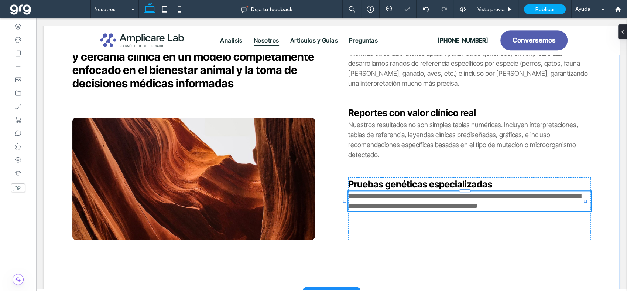
type input "**********"
type input "**"
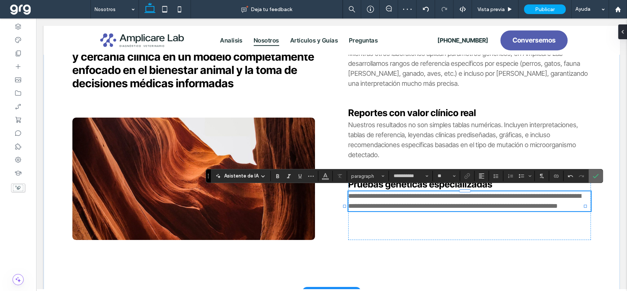
click at [595, 174] on icon "Confirmar" at bounding box center [596, 176] width 6 height 6
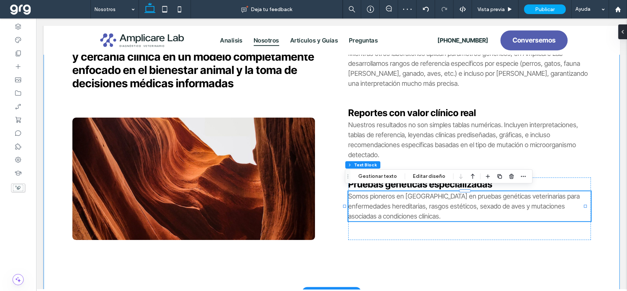
click at [591, 219] on div "Lo que nos diferencia frente a otros laborATORIOS Nuestra propuesta combina cie…" at bounding box center [332, 129] width 576 height 324
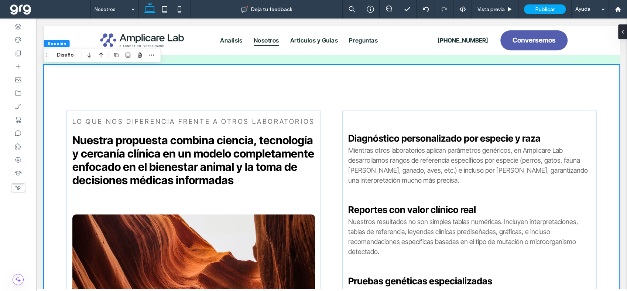
scroll to position [353, 0]
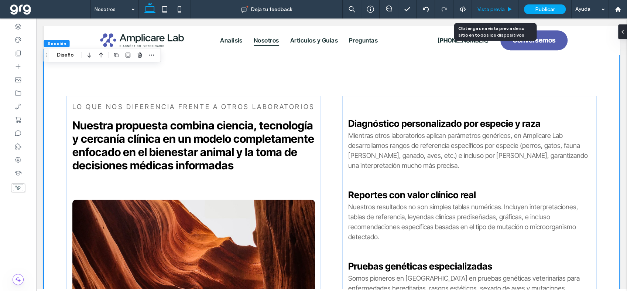
drag, startPoint x: 505, startPoint y: 7, endPoint x: 513, endPoint y: 33, distance: 27.3
click at [505, 7] on span "Vista previa" at bounding box center [491, 9] width 27 height 6
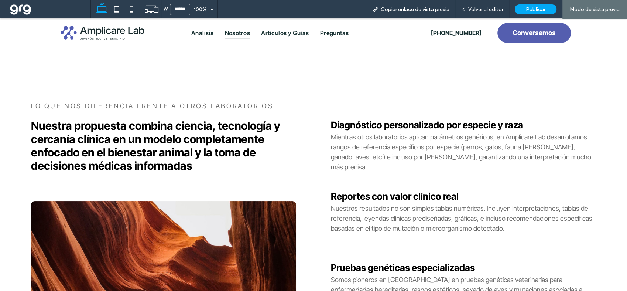
scroll to position [359, 0]
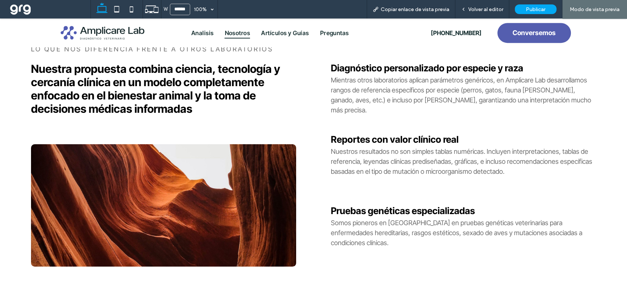
scroll to position [441, 0]
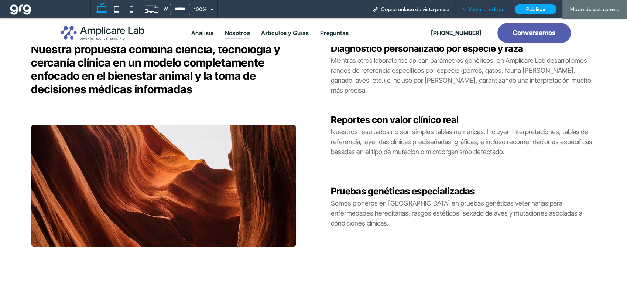
drag, startPoint x: 485, startPoint y: 8, endPoint x: 489, endPoint y: 26, distance: 18.7
click at [485, 8] on span "Volver al editor" at bounding box center [485, 9] width 35 height 6
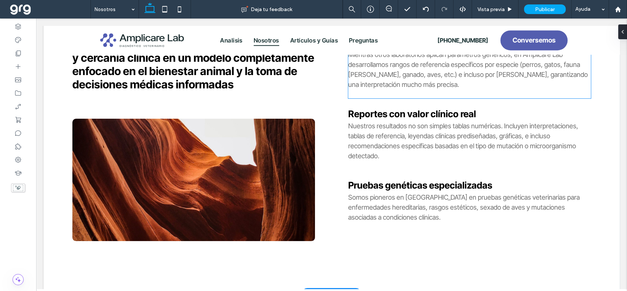
scroll to position [428, 0]
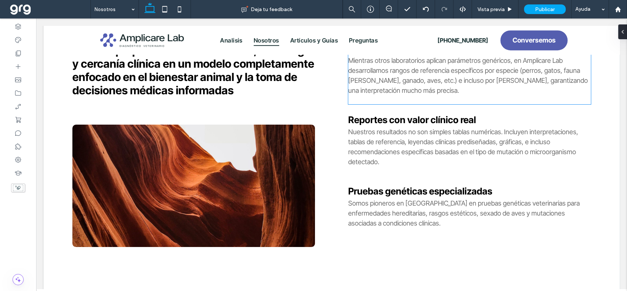
click at [435, 95] on div "Diagnóstico personalizado por especie y raza Mientras otros laboratorios aplica…" at bounding box center [469, 73] width 243 height 62
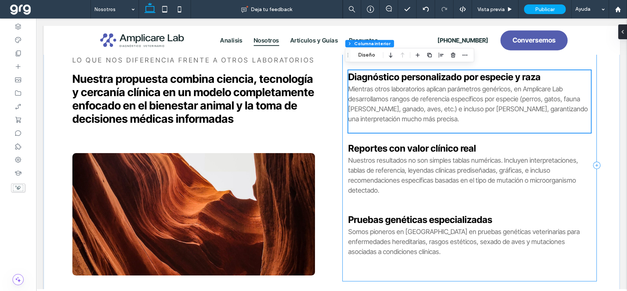
scroll to position [387, 0]
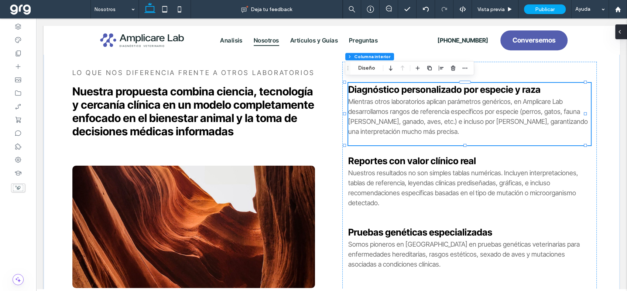
click at [625, 30] on div at bounding box center [621, 31] width 12 height 15
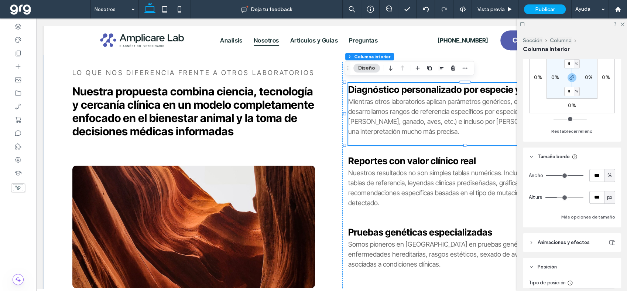
scroll to position [287, 0]
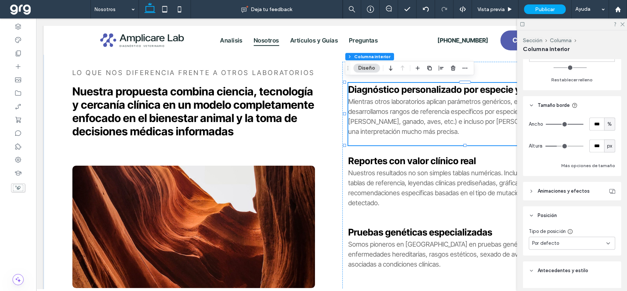
click at [465, 141] on div "Diagnóstico personalizado por especie y raza Mientras otros laboratorios aplica…" at bounding box center [469, 114] width 243 height 62
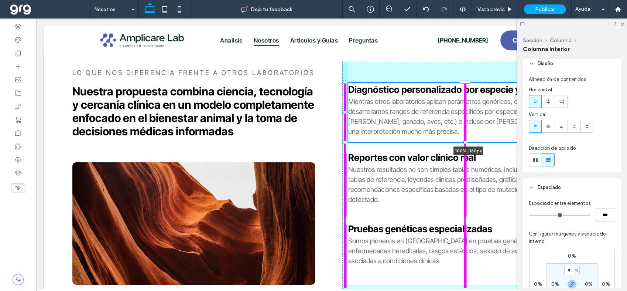
scroll to position [0, 0]
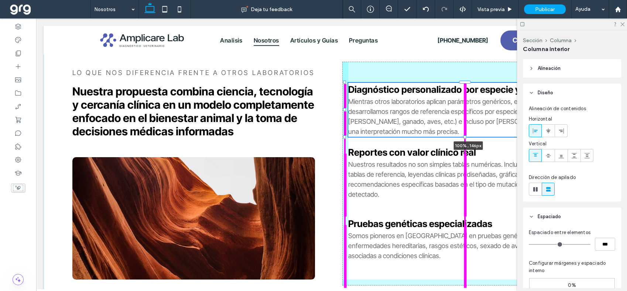
drag, startPoint x: 466, startPoint y: 144, endPoint x: 470, endPoint y: 127, distance: 17.1
click at [470, 127] on div "Lo que nos diferencia frente a otros laborATORIOS Nuestra propuesta combina cie…" at bounding box center [332, 174] width 576 height 316
type input "**"
type input "***"
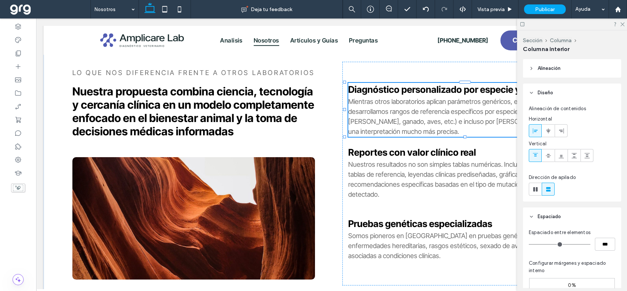
type input "**"
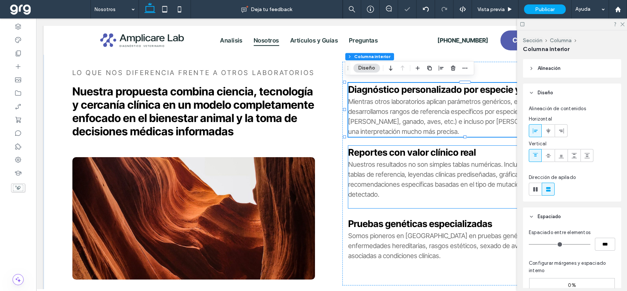
click at [448, 160] on span "Nuestros resultados no son simples tablas numéricas. Incluyen interpretaciones,…" at bounding box center [463, 179] width 230 height 38
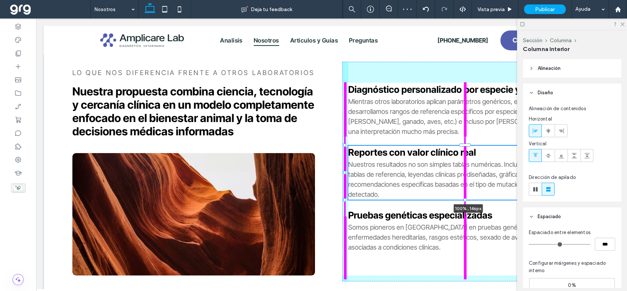
drag, startPoint x: 465, startPoint y: 207, endPoint x: 472, endPoint y: 190, distance: 18.7
click at [470, 187] on div "Lo que nos diferencia frente a otros laborATORIOS Nuestra propuesta combina cie…" at bounding box center [332, 172] width 576 height 312
type input "**"
type input "***"
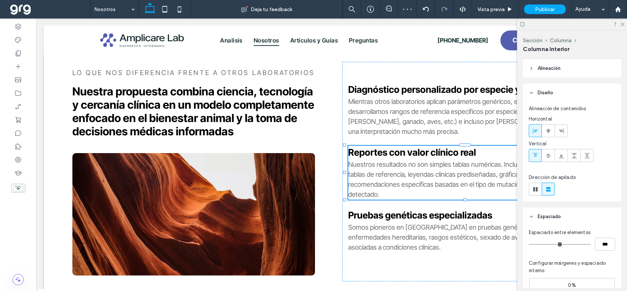
type input "**"
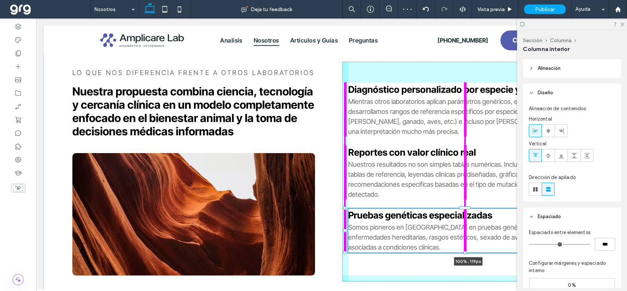
drag, startPoint x: 465, startPoint y: 269, endPoint x: 465, endPoint y: 244, distance: 24.8
click at [465, 244] on div "Lo que nos diferencia frente a otros laborATORIOS Nuestra propuesta combina cie…" at bounding box center [332, 172] width 576 height 312
type input "**"
type input "***"
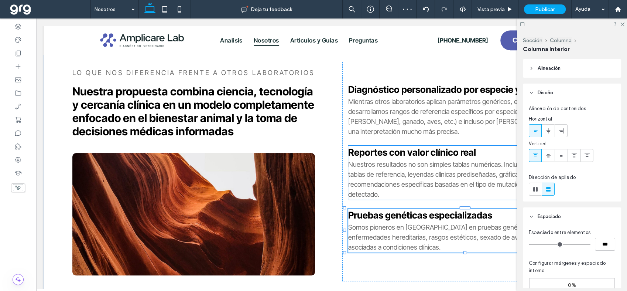
type input "**"
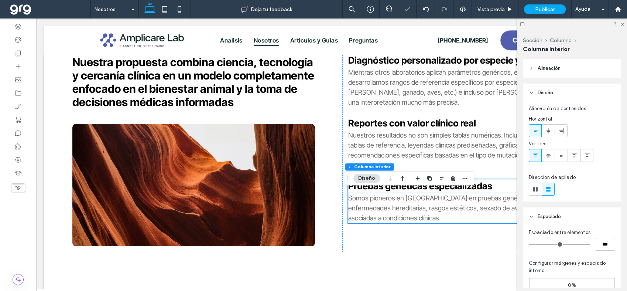
scroll to position [469, 0]
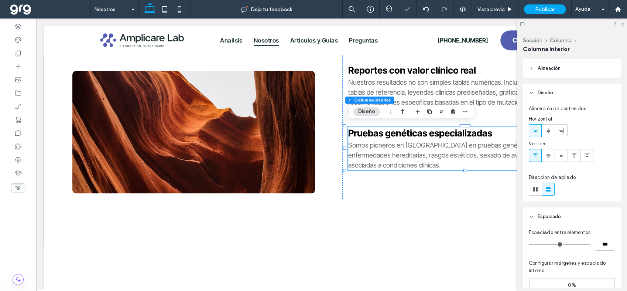
click at [622, 21] on icon at bounding box center [622, 23] width 5 height 5
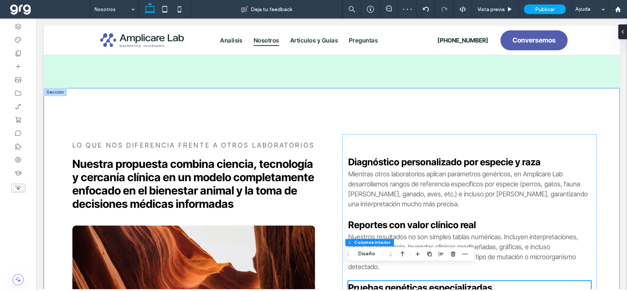
scroll to position [387, 0]
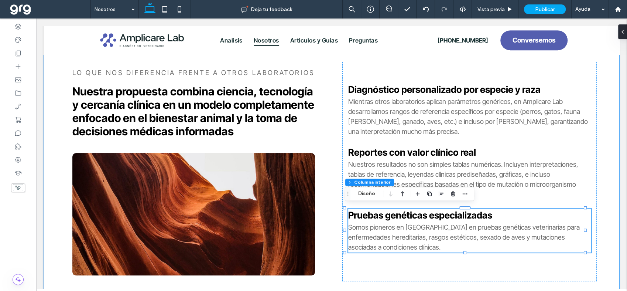
click at [594, 127] on div "Lo que nos diferencia frente a otros laborATORIOS Nuestra propuesta combina cie…" at bounding box center [332, 172] width 576 height 312
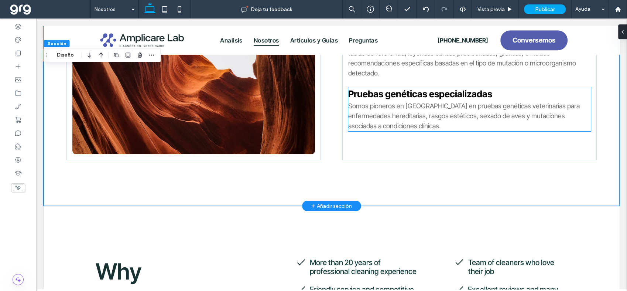
scroll to position [510, 0]
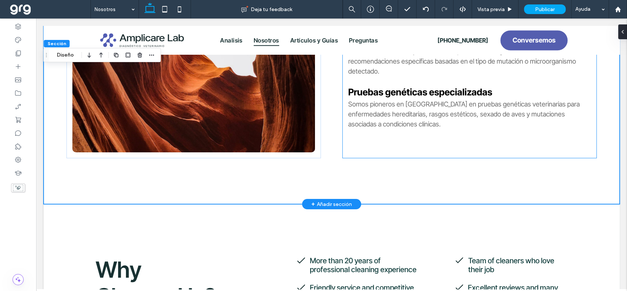
click at [424, 151] on div "Diagnóstico personalizado por especie y raza Mientras otros laboratorios aplica…" at bounding box center [469, 48] width 254 height 219
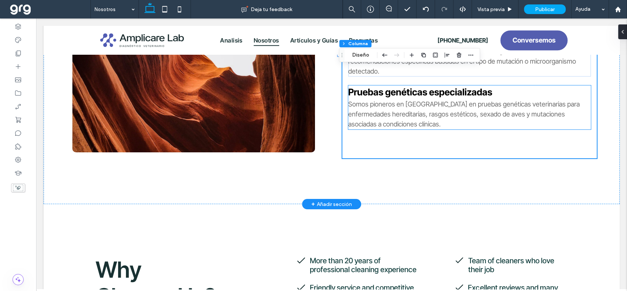
click at [414, 111] on span "Somos pioneros en México en pruebas genéticas veterinarias para enfermedades he…" at bounding box center [464, 114] width 232 height 28
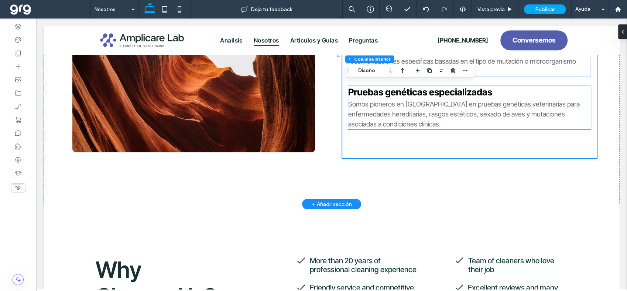
type input "**"
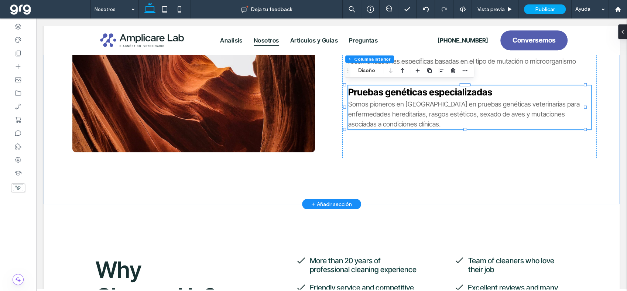
click at [414, 111] on span "Somos pioneros en México en pruebas genéticas veterinarias para enfermedades he…" at bounding box center [464, 114] width 232 height 28
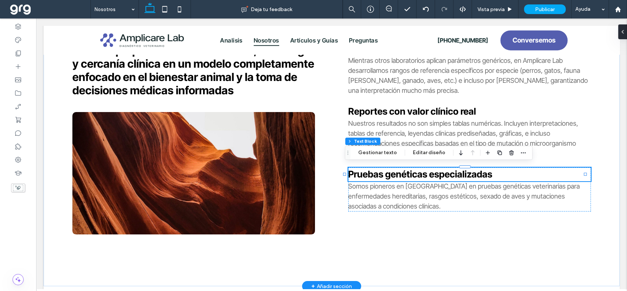
scroll to position [38, 0]
click at [584, 204] on p "Somos pioneros en México en pruebas genéticas veterinarias para enfermedades he…" at bounding box center [469, 196] width 243 height 30
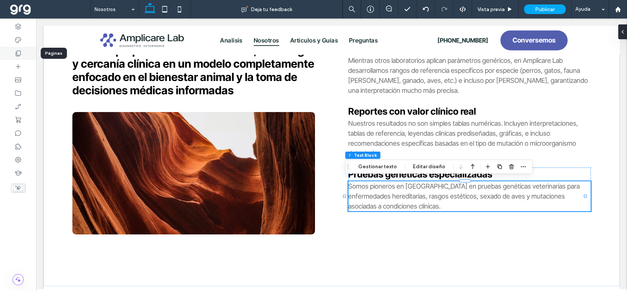
click at [20, 51] on use at bounding box center [18, 54] width 5 height 6
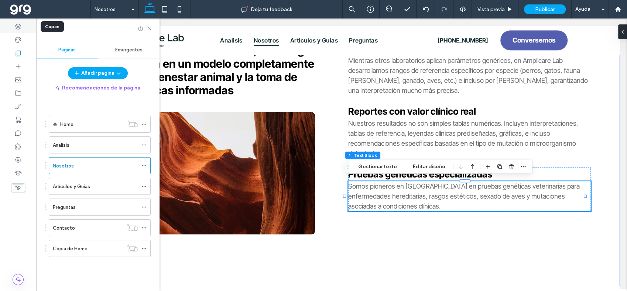
click at [25, 24] on div at bounding box center [18, 26] width 36 height 13
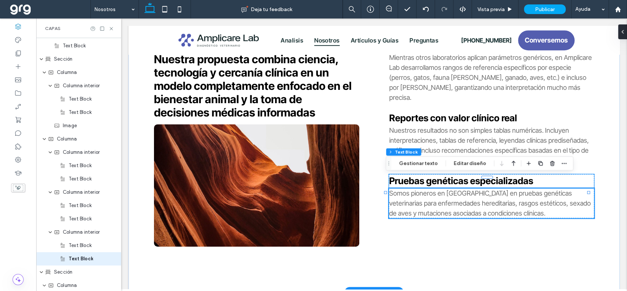
scroll to position [492, 0]
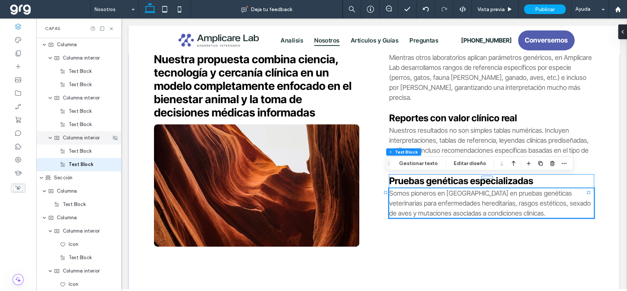
click at [76, 140] on span "Columna interior" at bounding box center [81, 137] width 37 height 7
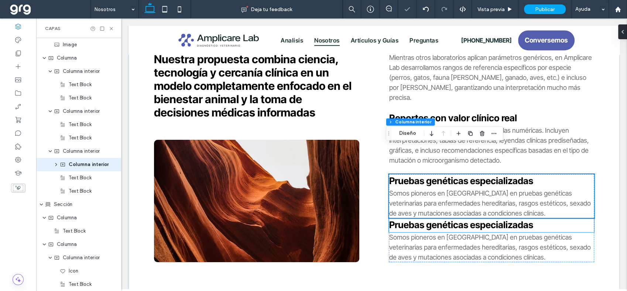
scroll to position [447, 0]
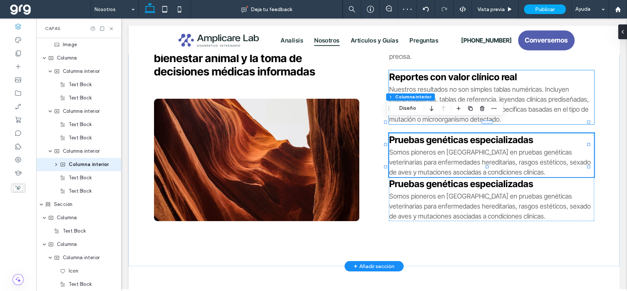
click at [553, 112] on div "Reportes con valor clínico real Nuestros resultados no son simples tablas numér…" at bounding box center [491, 97] width 205 height 54
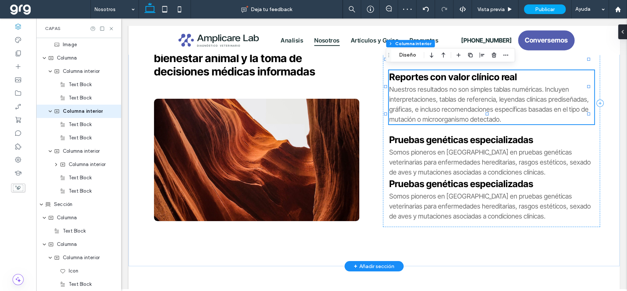
type input "**"
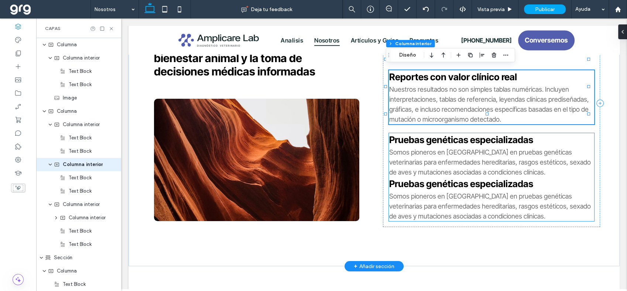
click at [524, 160] on p "Somos pioneros en México en pruebas genéticas veterinarias para enfermedades he…" at bounding box center [491, 162] width 205 height 30
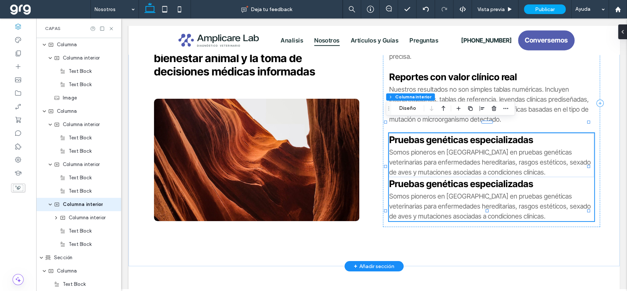
type input "**"
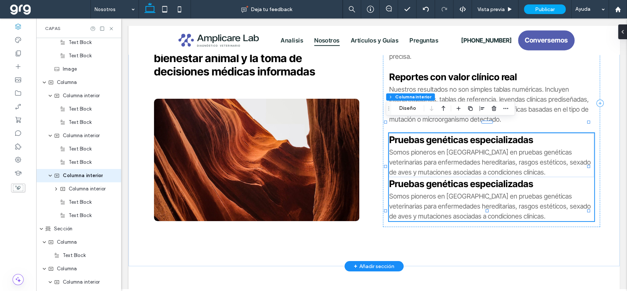
scroll to position [465, 0]
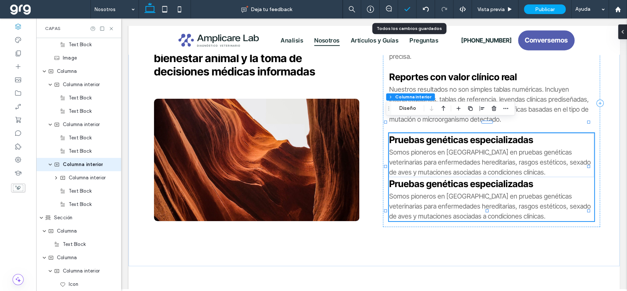
click at [405, 9] on polyline at bounding box center [407, 8] width 5 height 3
click at [420, 7] on div at bounding box center [426, 9] width 18 height 6
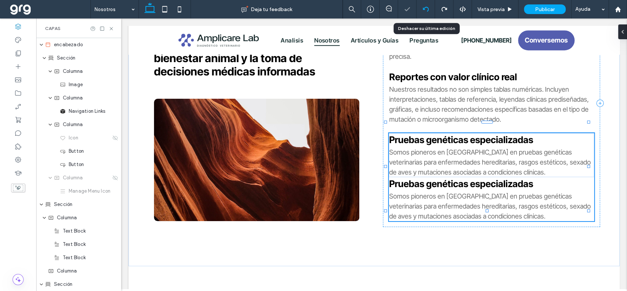
click at [422, 7] on div at bounding box center [426, 9] width 18 height 6
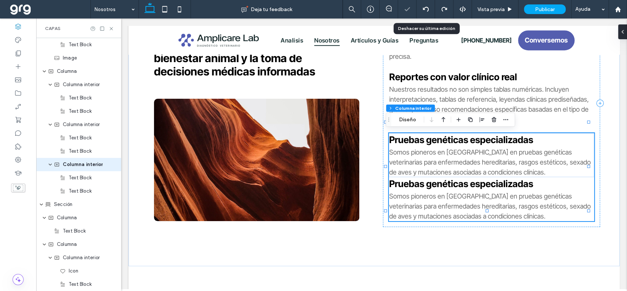
type input "**"
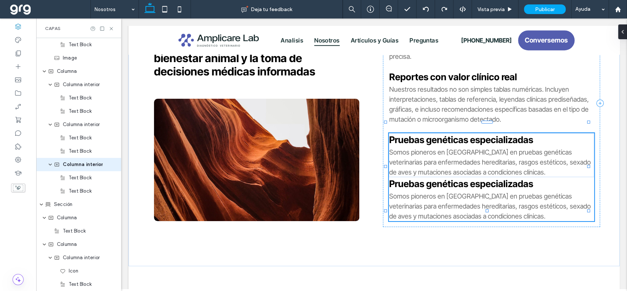
type input "**"
type input "***"
type input "**"
click at [50, 165] on icon "expand Columna interior" at bounding box center [50, 164] width 4 height 6
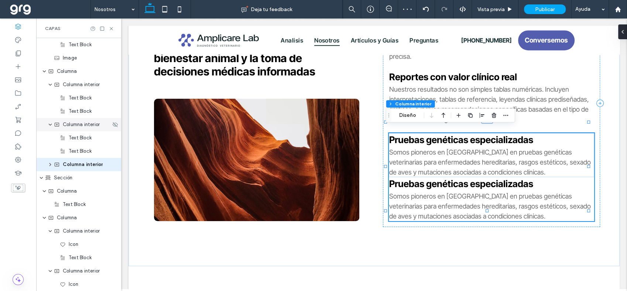
drag, startPoint x: 49, startPoint y: 126, endPoint x: 51, endPoint y: 121, distance: 5.1
click at [49, 125] on icon "expand Columna interior" at bounding box center [50, 125] width 4 height 6
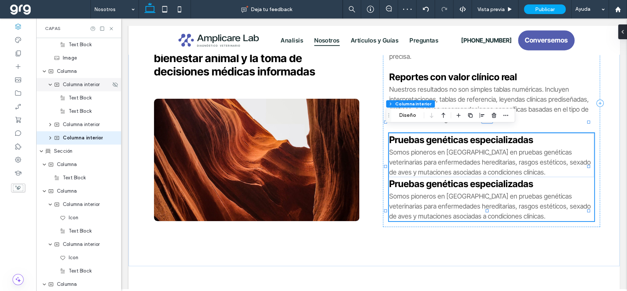
click at [50, 85] on icon "expand Columna interior" at bounding box center [50, 85] width 4 height 6
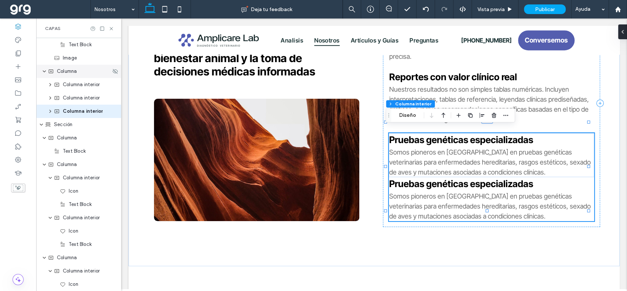
click at [52, 69] on icon at bounding box center [51, 71] width 6 height 6
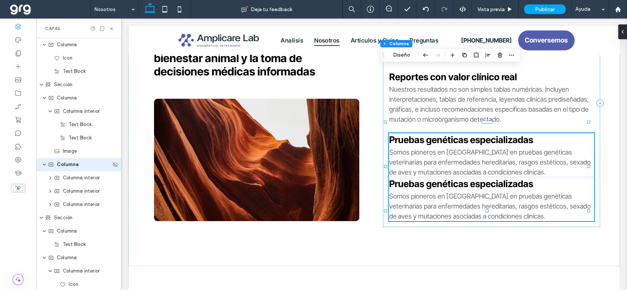
scroll to position [372, 0]
click at [71, 205] on span "Columna interior" at bounding box center [81, 204] width 37 height 7
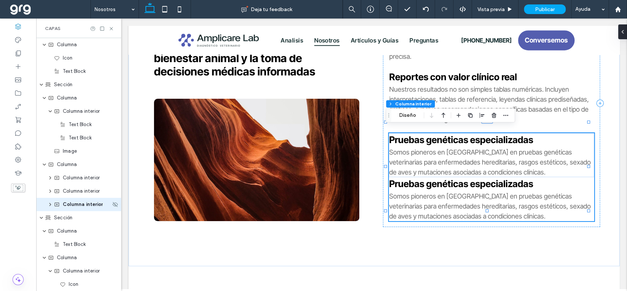
scroll to position [412, 0]
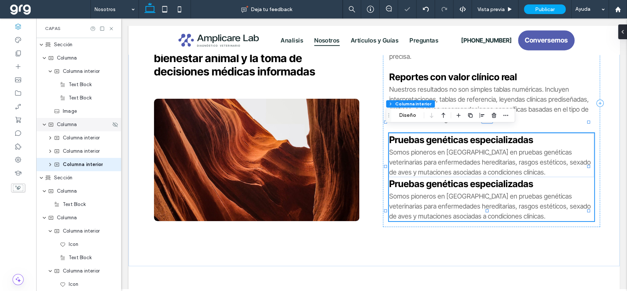
click at [73, 124] on span "Columna" at bounding box center [67, 124] width 20 height 7
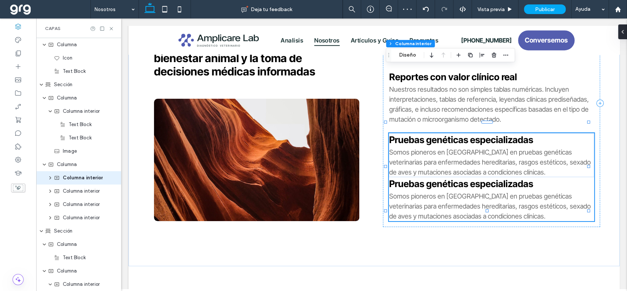
scroll to position [386, 0]
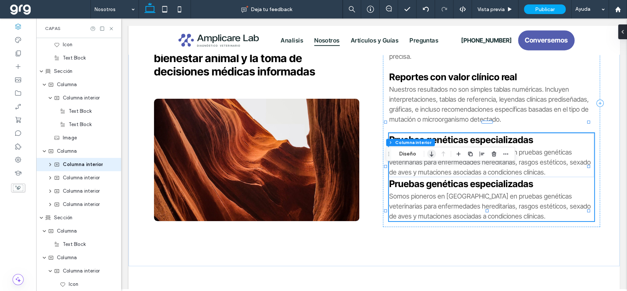
click at [431, 156] on icon "button" at bounding box center [431, 153] width 9 height 13
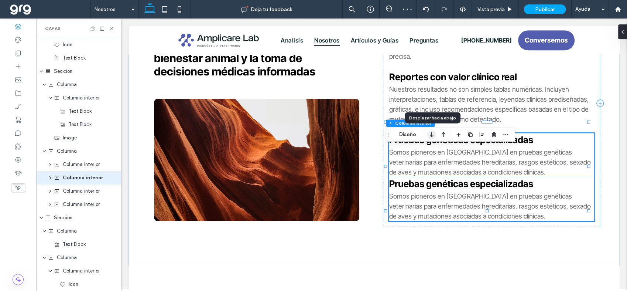
click at [432, 137] on icon "button" at bounding box center [431, 134] width 9 height 13
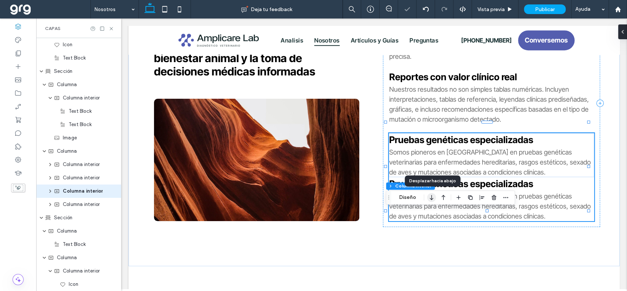
click at [431, 195] on icon "button" at bounding box center [431, 197] width 9 height 13
type input "**"
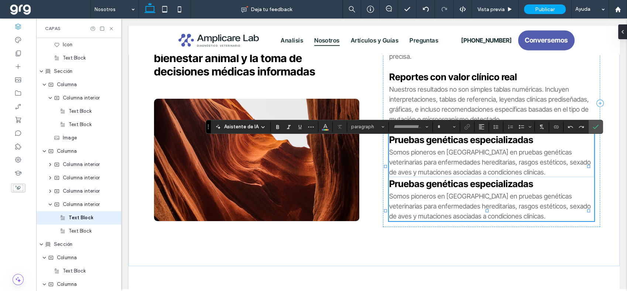
type input "**********"
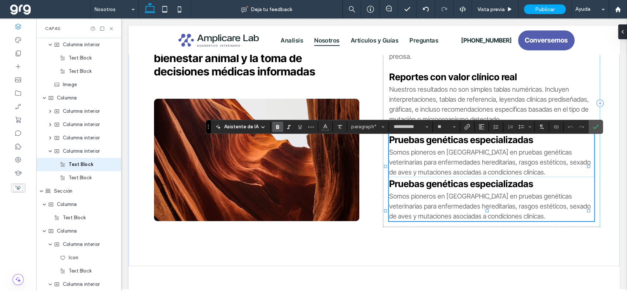
type input "**"
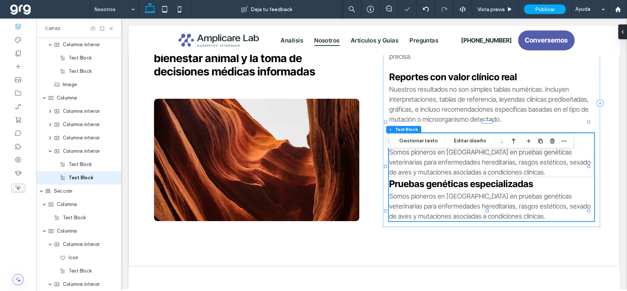
scroll to position [452, 0]
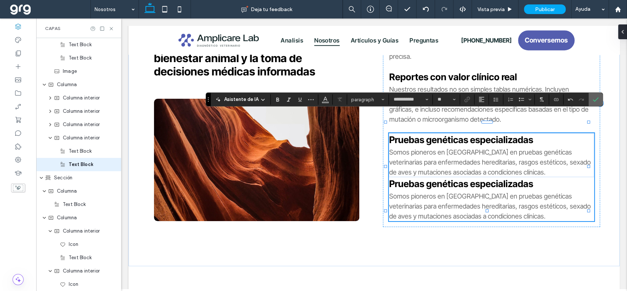
click at [594, 98] on icon "Confirmar" at bounding box center [596, 99] width 6 height 6
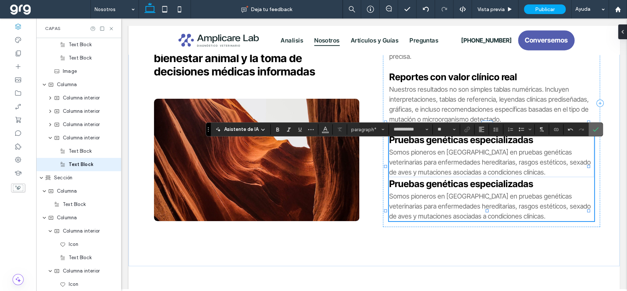
click at [596, 126] on span "Confirmar" at bounding box center [596, 129] width 6 height 13
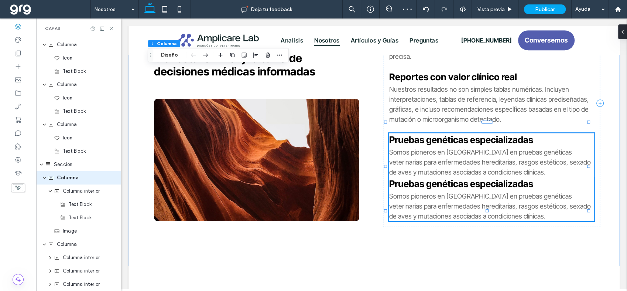
scroll to position [306, 0]
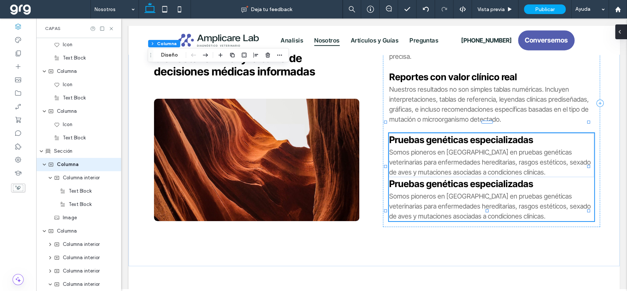
click at [622, 32] on icon at bounding box center [620, 32] width 6 height 6
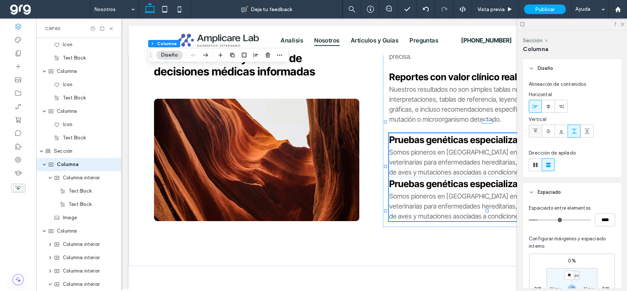
click at [535, 127] on span at bounding box center [536, 131] width 6 height 12
drag, startPoint x: 622, startPoint y: 22, endPoint x: 594, endPoint y: 41, distance: 33.9
click at [622, 22] on icon at bounding box center [622, 23] width 5 height 5
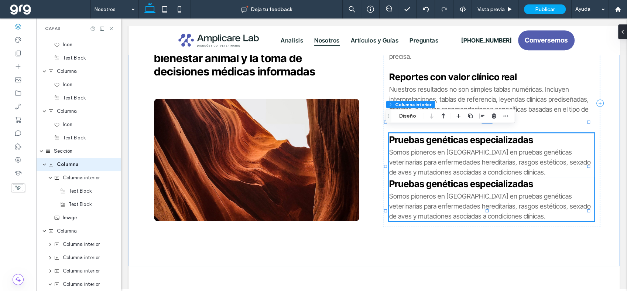
type input "**"
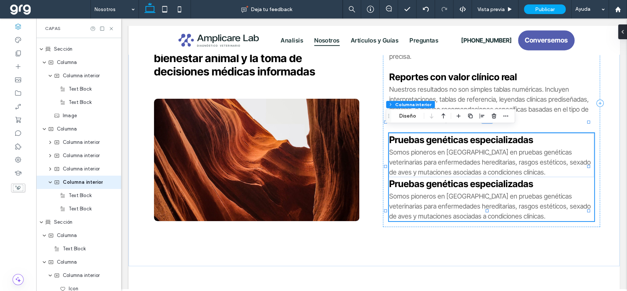
scroll to position [425, 0]
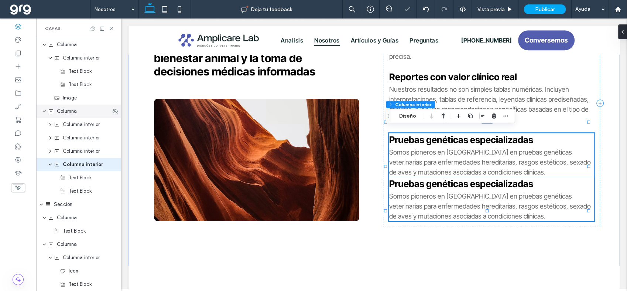
click at [65, 113] on span "Columna" at bounding box center [67, 110] width 20 height 7
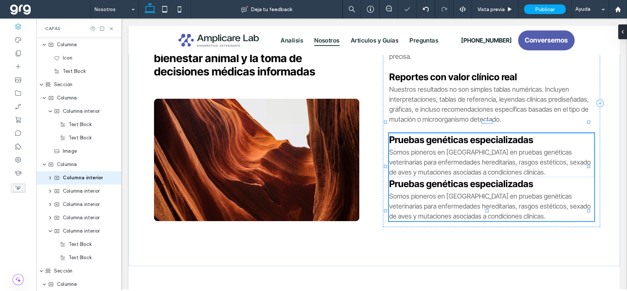
scroll to position [386, 0]
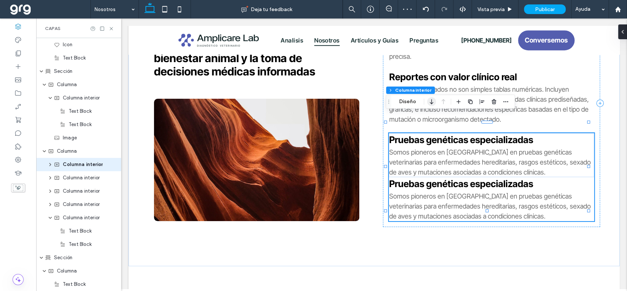
click at [433, 103] on icon "button" at bounding box center [431, 101] width 9 height 13
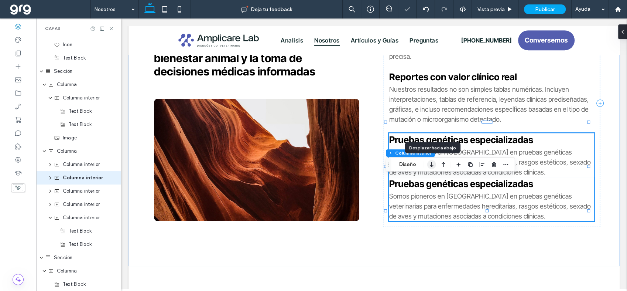
click at [431, 164] on icon "button" at bounding box center [431, 164] width 9 height 13
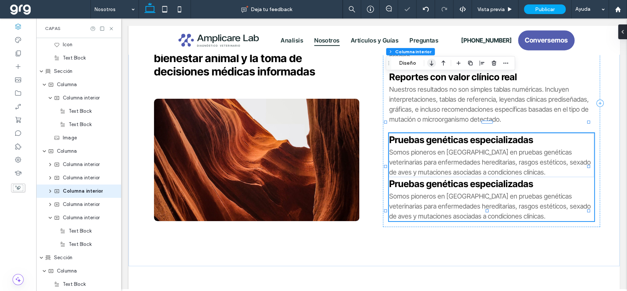
click at [432, 66] on icon "button" at bounding box center [431, 63] width 9 height 13
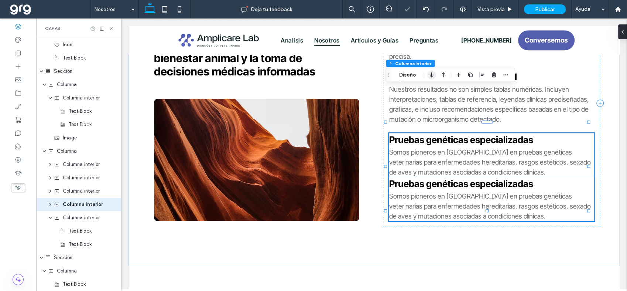
click at [430, 73] on icon "button" at bounding box center [431, 74] width 9 height 13
type input "**"
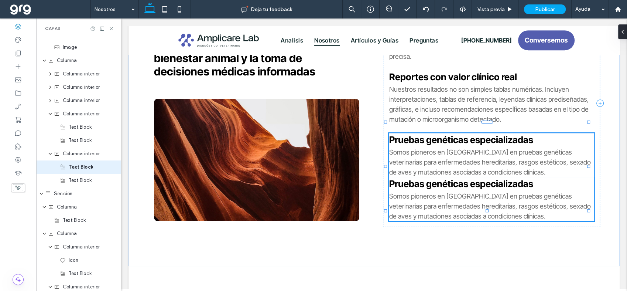
scroll to position [479, 0]
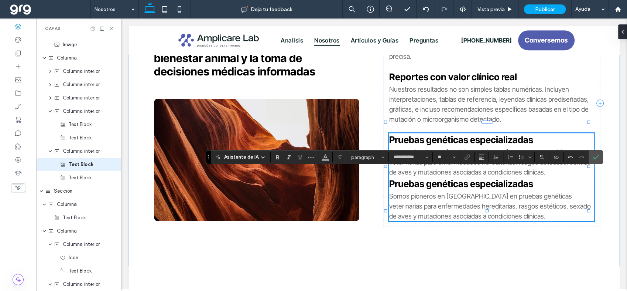
type input "**"
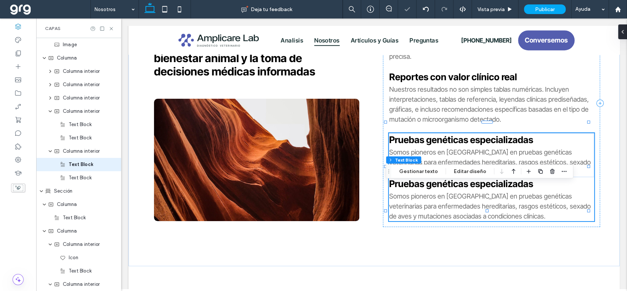
scroll to position [492, 0]
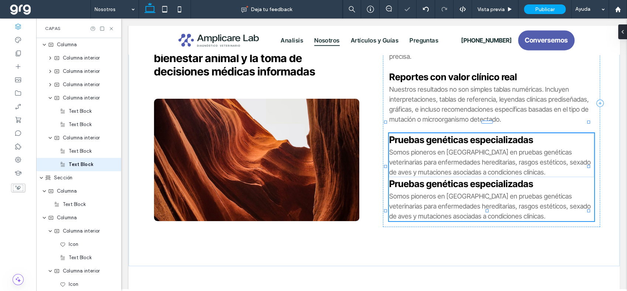
type input "**********"
type input "**"
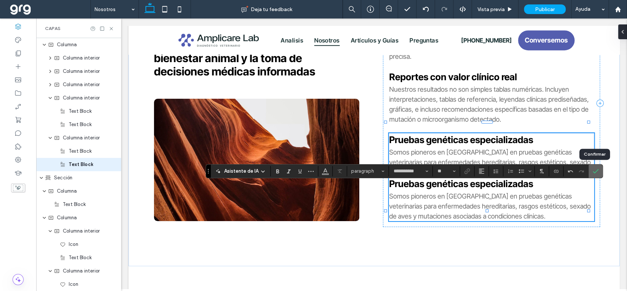
click at [590, 170] on label "Confirmar" at bounding box center [595, 170] width 11 height 13
click at [273, 167] on label "Negrilla" at bounding box center [277, 171] width 11 height 10
click at [593, 167] on span "Confirmar" at bounding box center [594, 170] width 3 height 13
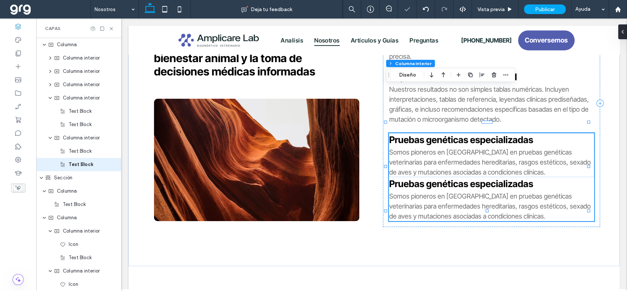
type input "**"
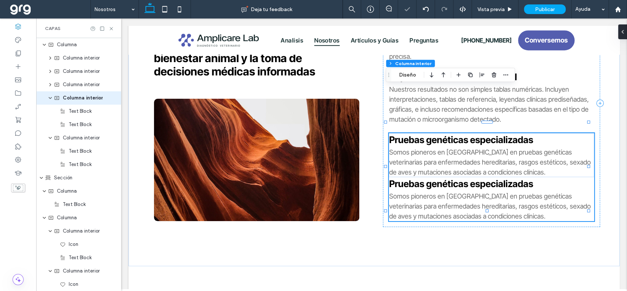
scroll to position [425, 0]
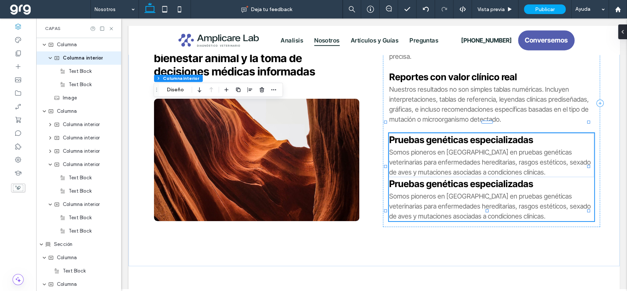
type input "**"
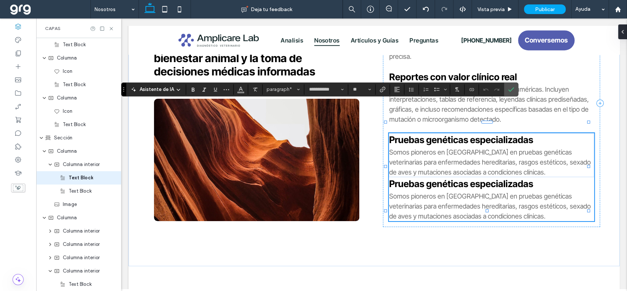
scroll to position [332, 0]
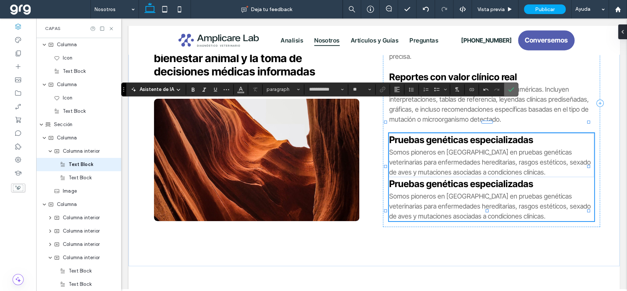
click at [514, 92] on label "Confirmar" at bounding box center [511, 89] width 11 height 13
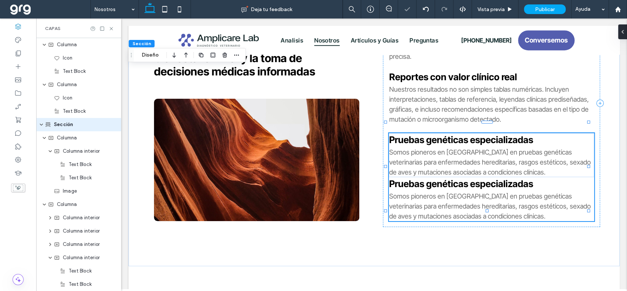
scroll to position [293, 0]
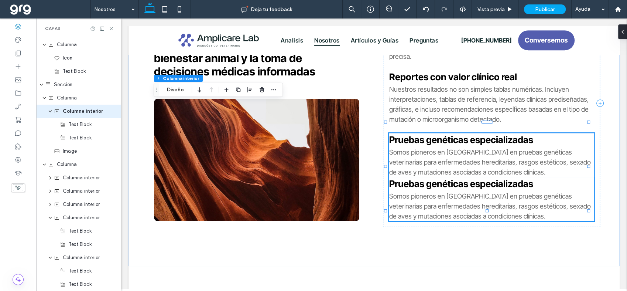
type input "**"
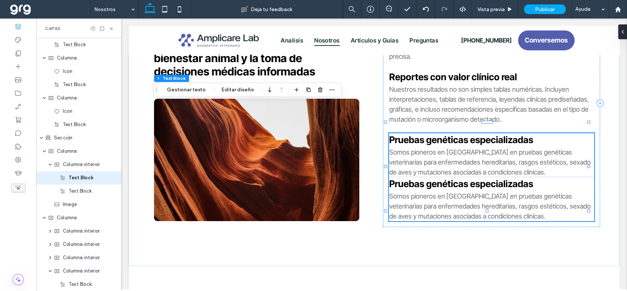
scroll to position [332, 0]
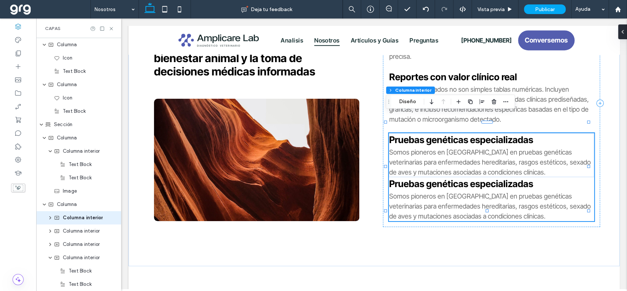
type input "**"
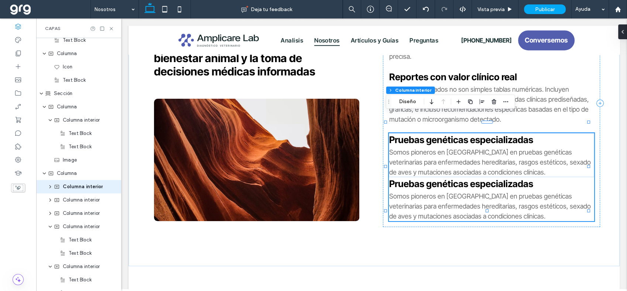
scroll to position [386, 0]
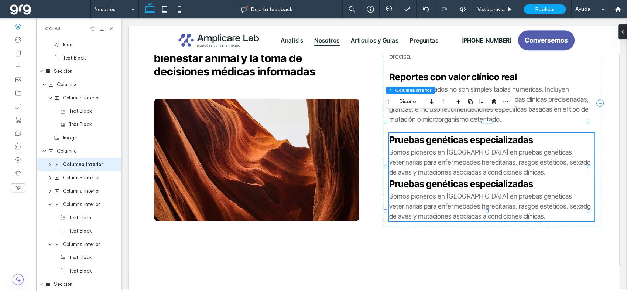
click at [421, 102] on div "Sección Columna Columna interior Diseño" at bounding box center [450, 102] width 129 height 14
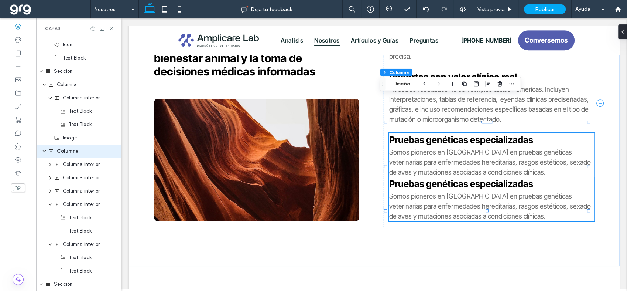
scroll to position [372, 0]
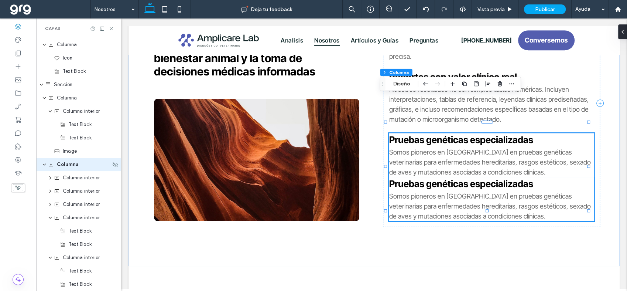
click at [64, 167] on span "Columna" at bounding box center [68, 164] width 22 height 7
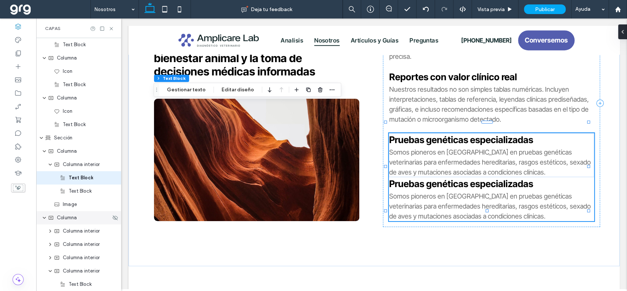
scroll to position [332, 0]
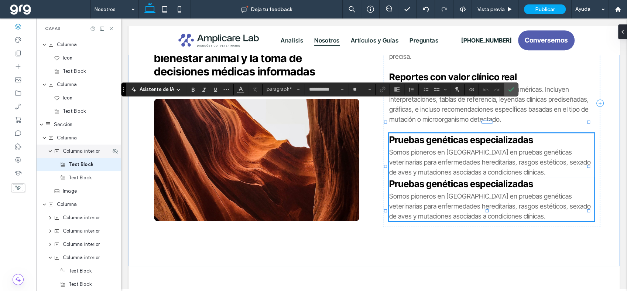
click at [68, 153] on span "Columna interior" at bounding box center [81, 150] width 37 height 7
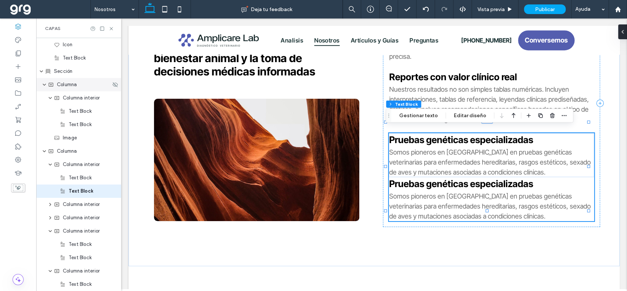
scroll to position [412, 0]
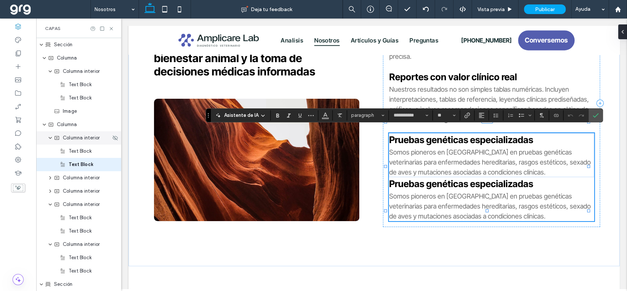
click at [63, 136] on span "Columna interior" at bounding box center [81, 137] width 37 height 7
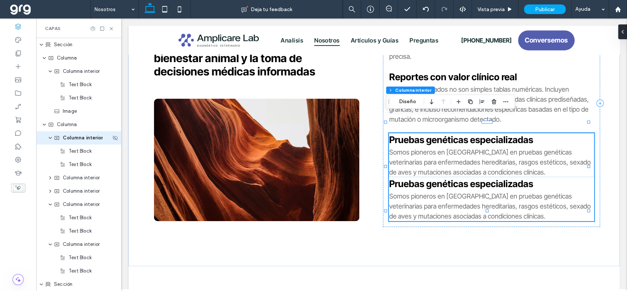
scroll to position [386, 0]
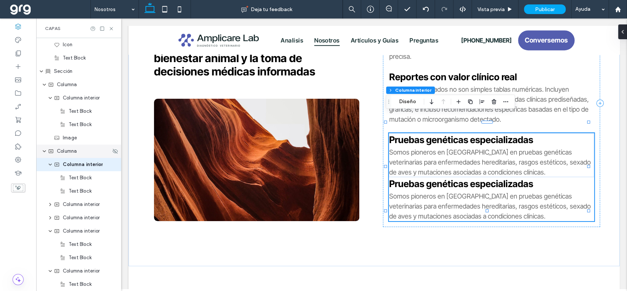
click at [72, 152] on span "Columna" at bounding box center [67, 150] width 20 height 7
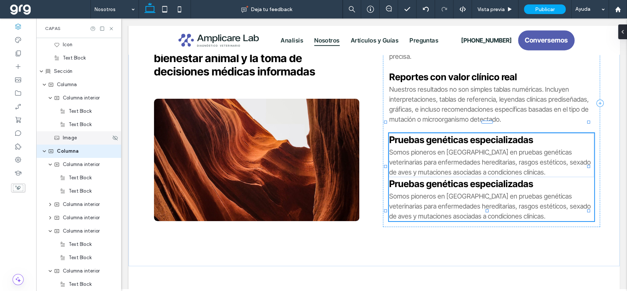
scroll to position [372, 0]
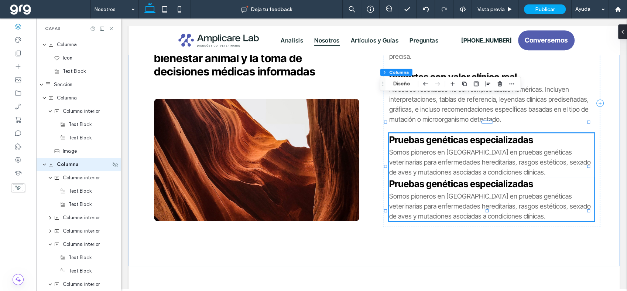
click at [76, 168] on div "Columna" at bounding box center [78, 164] width 85 height 13
click at [72, 177] on span "Columna interior" at bounding box center [81, 177] width 37 height 7
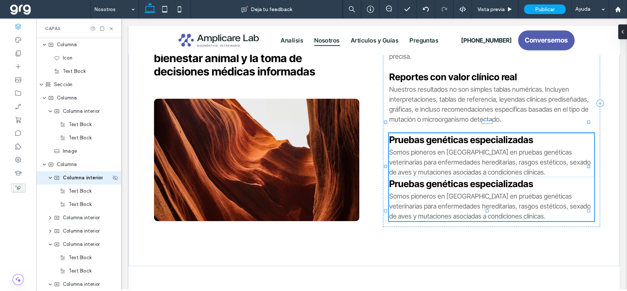
scroll to position [386, 0]
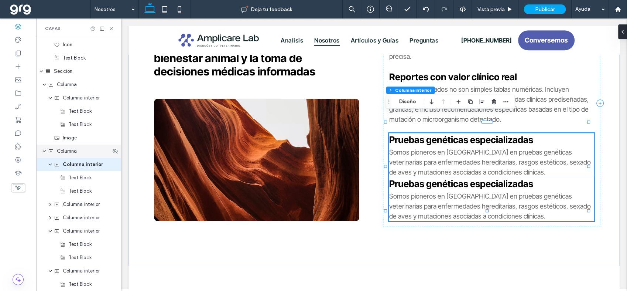
click at [62, 151] on span "Columna" at bounding box center [67, 150] width 20 height 7
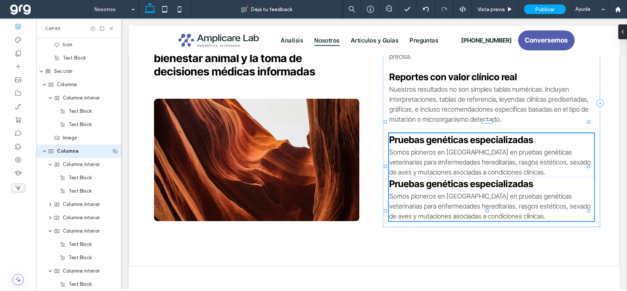
scroll to position [372, 0]
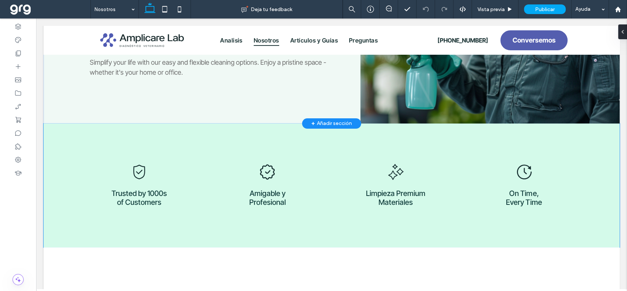
scroll to position [157, 0]
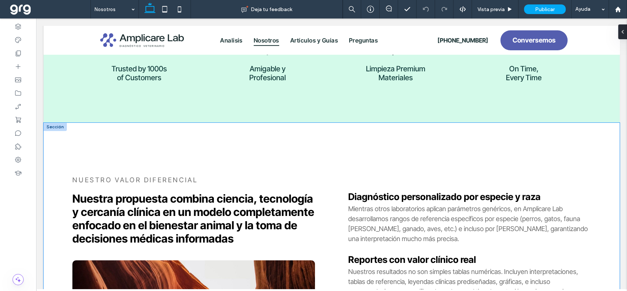
drag, startPoint x: 425, startPoint y: 147, endPoint x: 416, endPoint y: 151, distance: 9.8
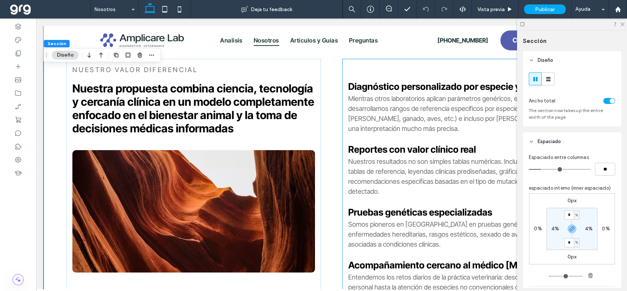
scroll to position [320, 0]
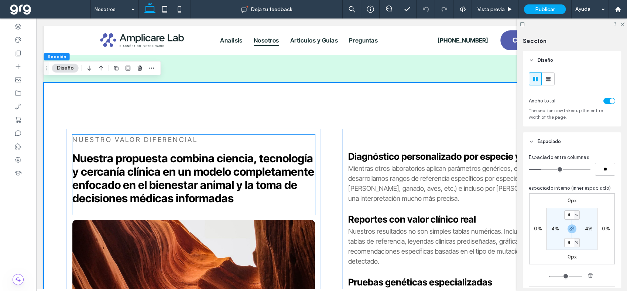
click at [213, 134] on p "Nuestro valor diferencial" at bounding box center [193, 139] width 243 height 10
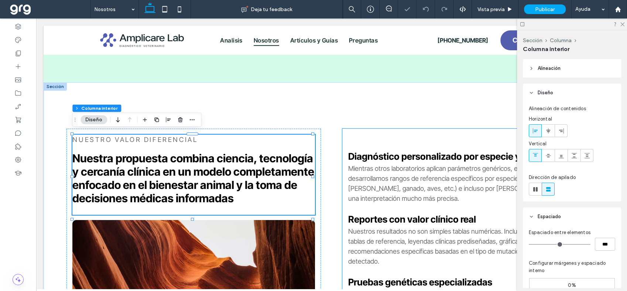
click at [374, 132] on div "Diagnóstico personalizado por especie y raza Mientras otros laboratorios aplica…" at bounding box center [469, 290] width 254 height 322
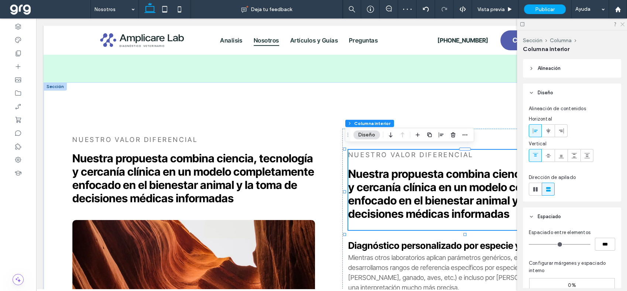
click at [623, 23] on icon at bounding box center [622, 23] width 5 height 5
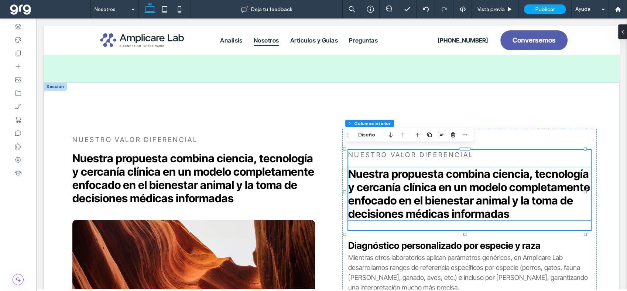
click at [442, 176] on span "Nuestra propuesta combina ciencia, tecnología y cercanía clínica en un modelo c…" at bounding box center [469, 193] width 242 height 53
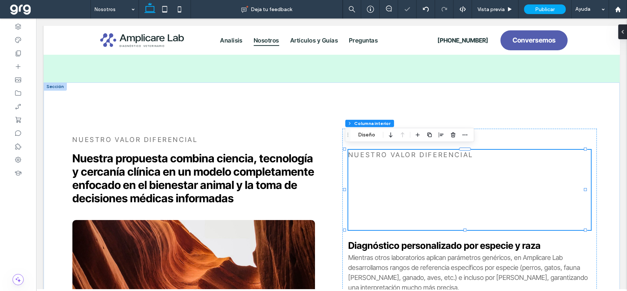
click at [449, 179] on div "Nuestro valor diferencial" at bounding box center [469, 190] width 243 height 80
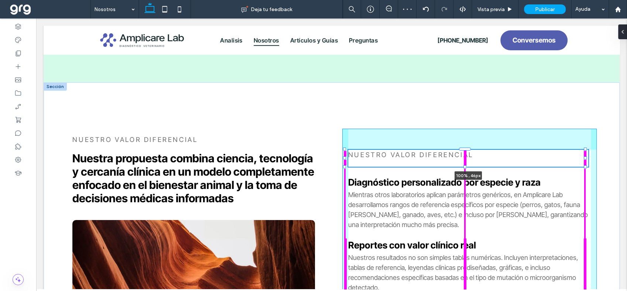
drag, startPoint x: 465, startPoint y: 228, endPoint x: 474, endPoint y: 148, distance: 80.3
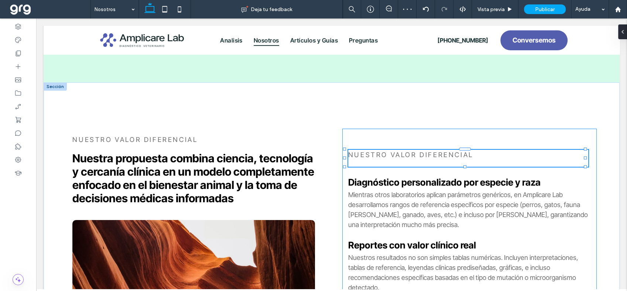
type input "**"
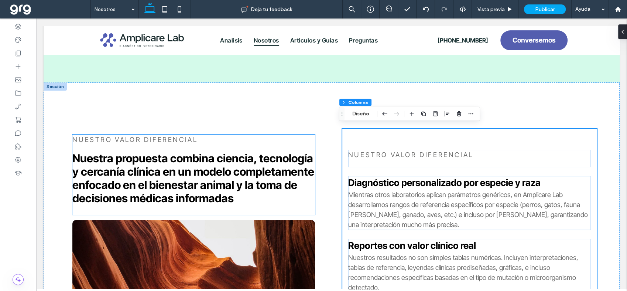
click at [192, 136] on span "Nuestro valor diferencial" at bounding box center [134, 140] width 125 height 8
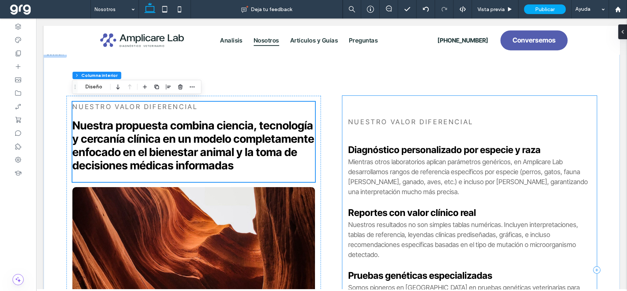
scroll to position [361, 0]
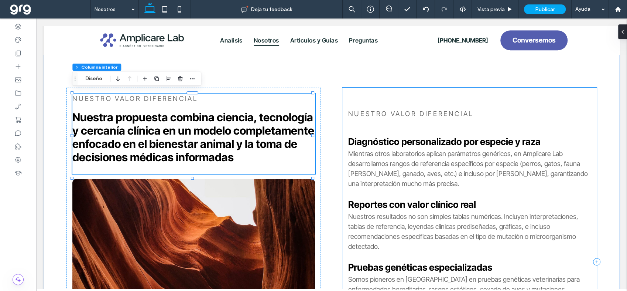
click at [363, 100] on div "Nuestro valor diferencial Diagnóstico personalizado por especie y raza Mientras…" at bounding box center [469, 262] width 254 height 348
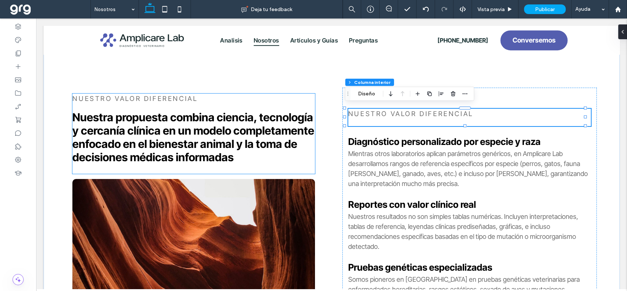
click at [204, 94] on p "Nuestro valor diferencial" at bounding box center [193, 98] width 243 height 10
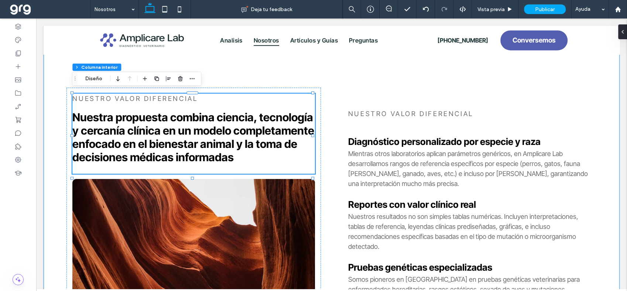
click at [206, 84] on div "Nuestro valor diferencial Nuestra propuesta combina ciencia, tecnología y cerca…" at bounding box center [332, 261] width 576 height 440
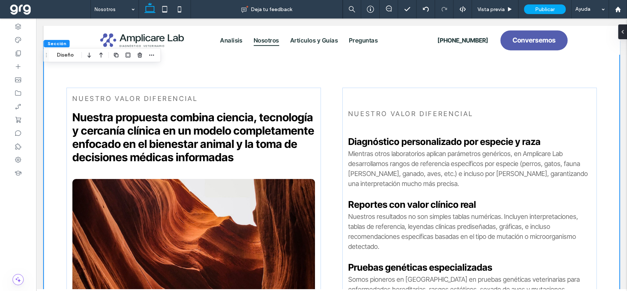
drag, startPoint x: 623, startPoint y: 30, endPoint x: 534, endPoint y: 49, distance: 91.4
click at [623, 30] on div at bounding box center [624, 31] width 12 height 15
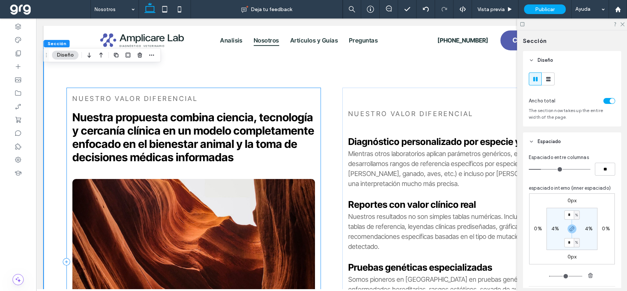
click at [313, 88] on div "Nuestro valor diferencial Nuestra propuesta combina ciencia, tecnología y cerca…" at bounding box center [193, 262] width 254 height 348
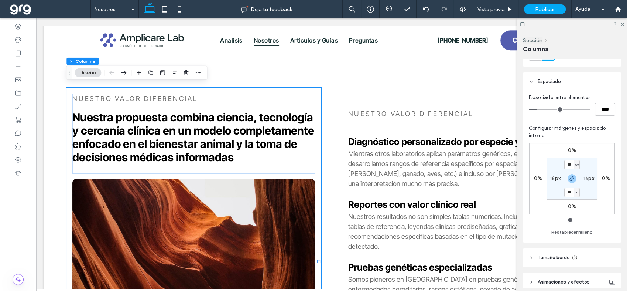
scroll to position [123, 0]
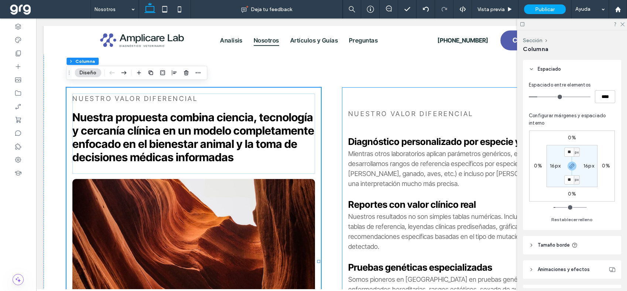
click at [477, 91] on div "Nuestro valor diferencial Diagnóstico personalizado por especie y raza Mientras…" at bounding box center [469, 262] width 254 height 348
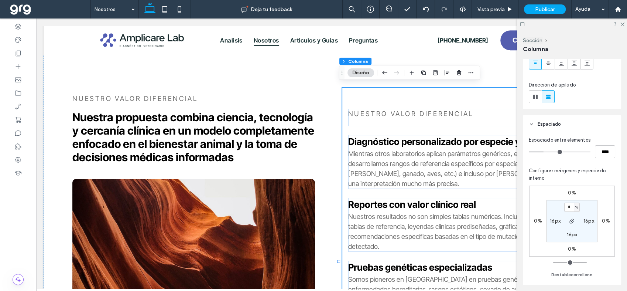
scroll to position [82, 0]
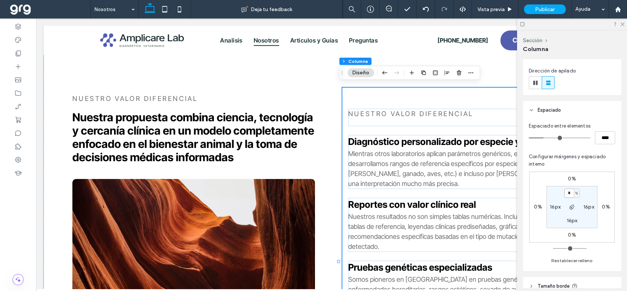
click at [572, 192] on input "*" at bounding box center [569, 192] width 10 height 9
type input "**"
click at [577, 191] on span "%" at bounding box center [576, 192] width 3 height 7
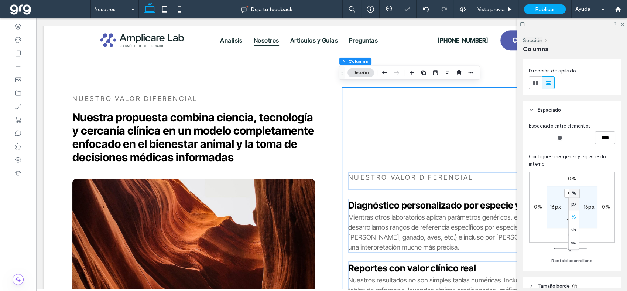
click at [576, 203] on span "px" at bounding box center [573, 203] width 5 height 7
type input "*****"
type input "***"
click at [567, 191] on input "*****" at bounding box center [569, 192] width 10 height 9
type input "**"
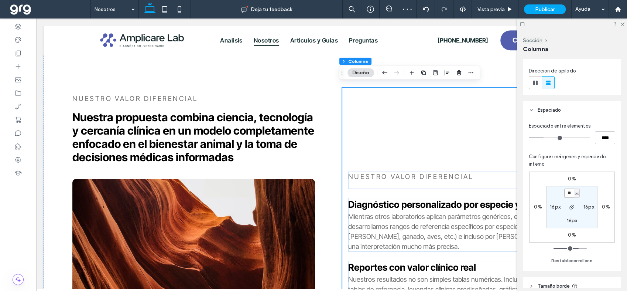
type input "**"
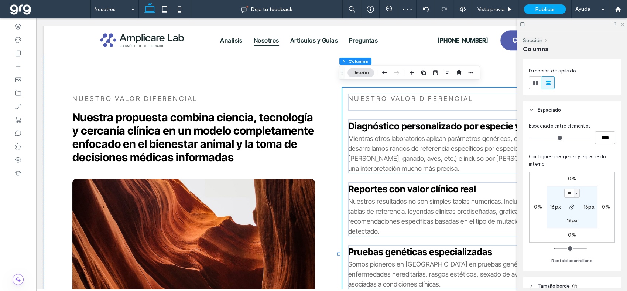
click at [622, 24] on icon at bounding box center [622, 23] width 5 height 5
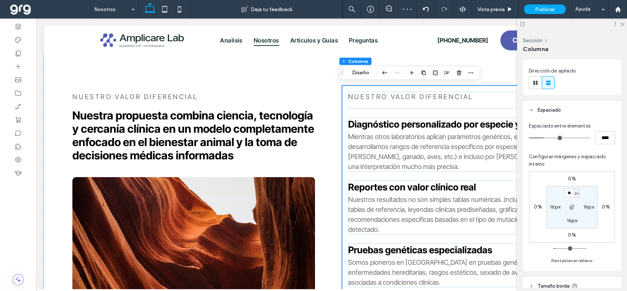
scroll to position [361, 0]
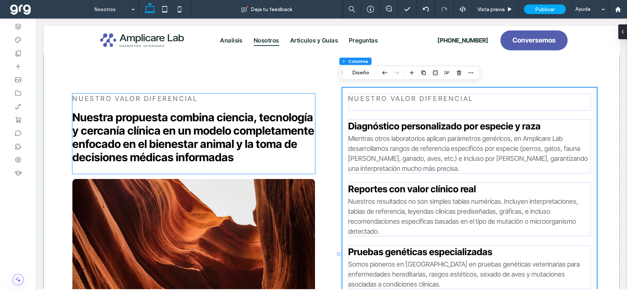
click at [216, 96] on p "Nuestro valor diferencial" at bounding box center [193, 98] width 243 height 10
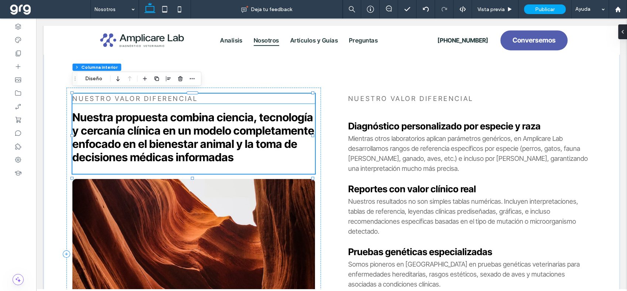
type input "**"
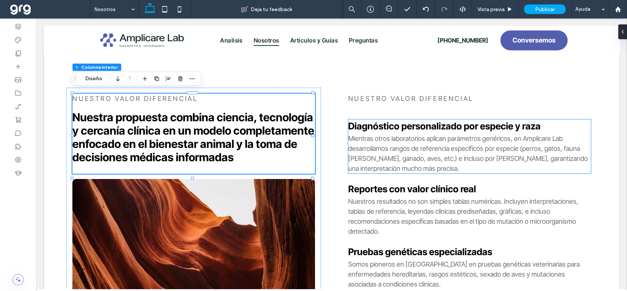
click at [354, 121] on strong "Diagnóstico personalizado por especie y raza" at bounding box center [444, 125] width 192 height 11
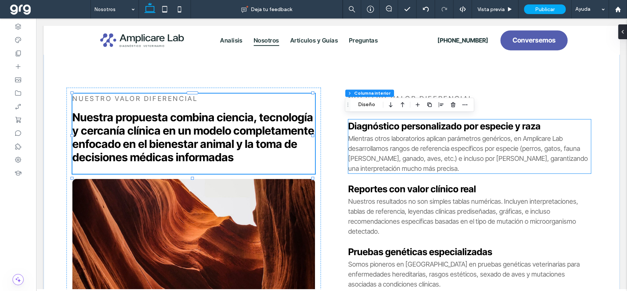
type input "**"
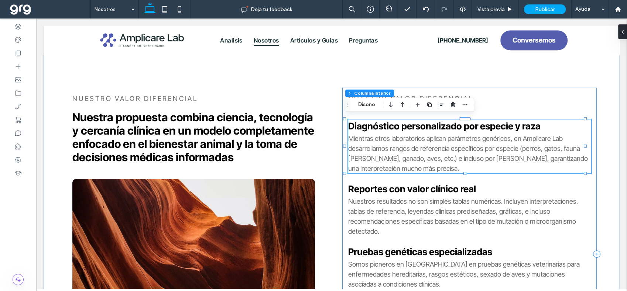
click at [588, 93] on div "Nuestro valor diferencial Diagnóstico personalizado por especie y raza Mientras…" at bounding box center [469, 254] width 254 height 333
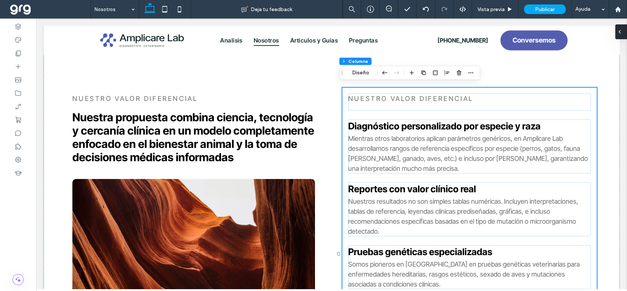
click at [625, 32] on div at bounding box center [621, 31] width 12 height 15
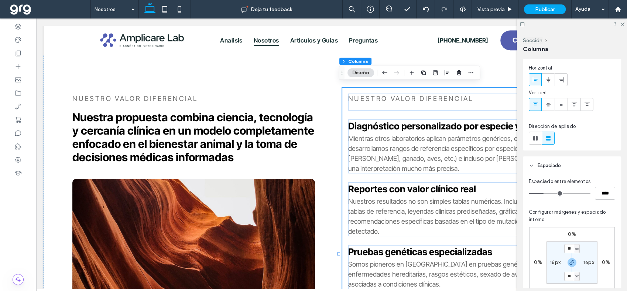
scroll to position [41, 0]
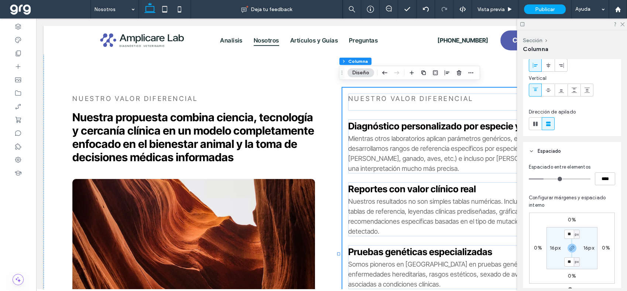
type input "**"
type input "****"
type input "**"
type input "****"
type input "**"
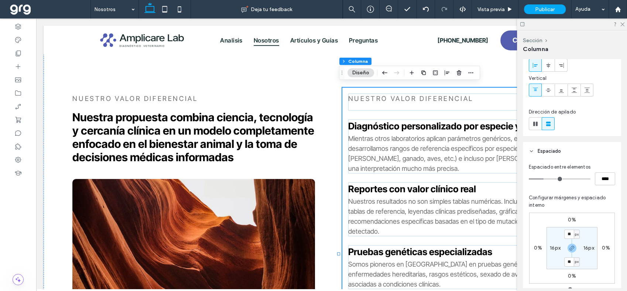
type input "****"
type input "**"
type input "****"
type input "**"
type input "****"
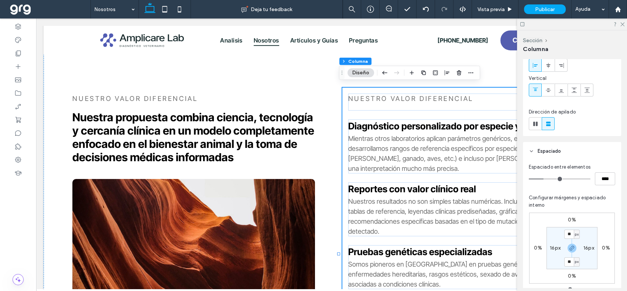
type input "**"
type input "****"
type input "**"
type input "****"
drag, startPoint x: 544, startPoint y: 179, endPoint x: 539, endPoint y: 179, distance: 4.4
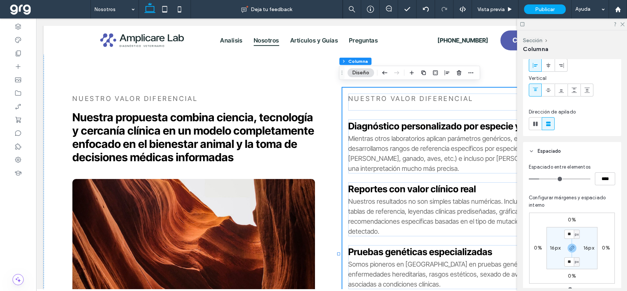
type input "**"
click at [539, 179] on input "range" at bounding box center [560, 178] width 62 height 1
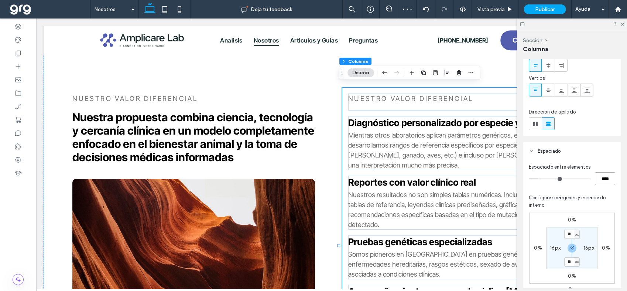
drag, startPoint x: 607, startPoint y: 178, endPoint x: 592, endPoint y: 177, distance: 15.2
click at [595, 176] on input "****" at bounding box center [605, 178] width 20 height 13
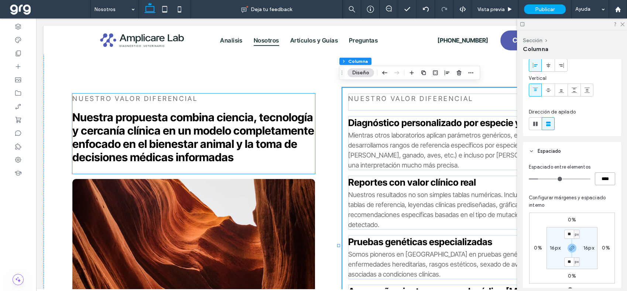
click at [209, 95] on p "Nuestro valor diferencial" at bounding box center [193, 98] width 243 height 10
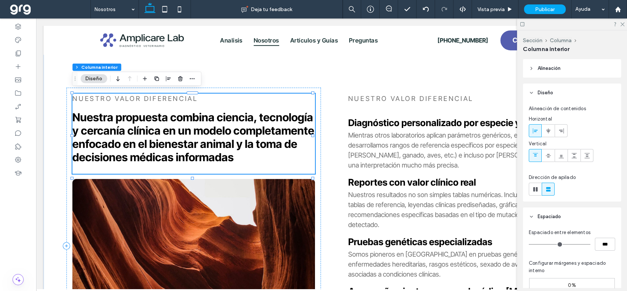
click at [209, 95] on p "Nuestro valor diferencial" at bounding box center [193, 98] width 243 height 10
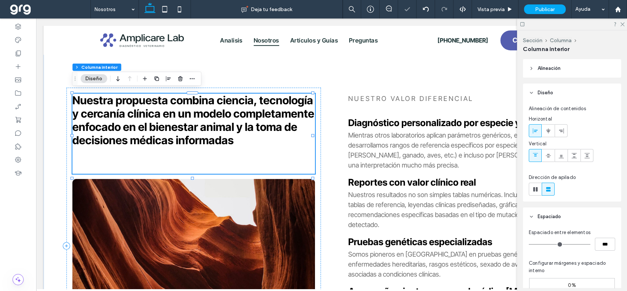
type input "**"
click at [462, 63] on div "Nuestra propuesta combina ciencia, tecnología y cercanía clínica en un modelo c…" at bounding box center [332, 245] width 576 height 408
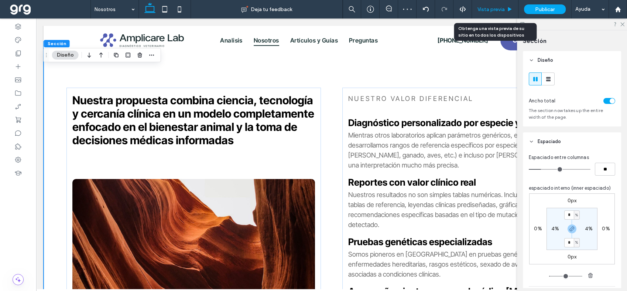
click at [493, 7] on span "Vista previa" at bounding box center [491, 9] width 27 height 6
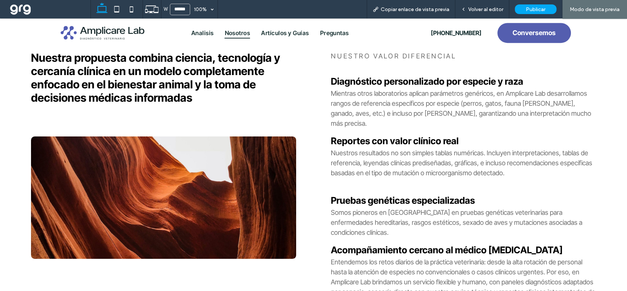
scroll to position [367, 0]
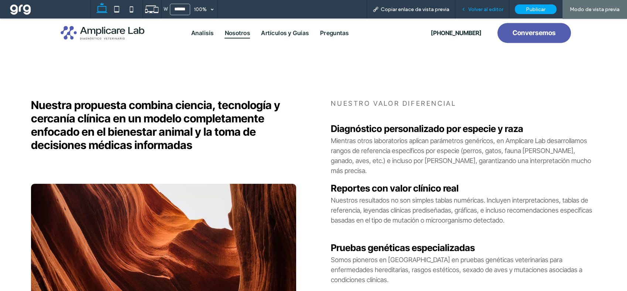
click at [496, 7] on span "Volver al editor" at bounding box center [485, 9] width 35 height 6
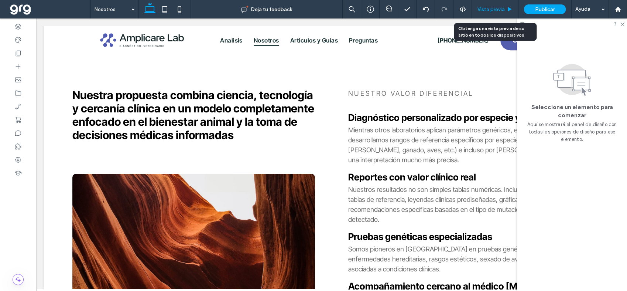
scroll to position [361, 0]
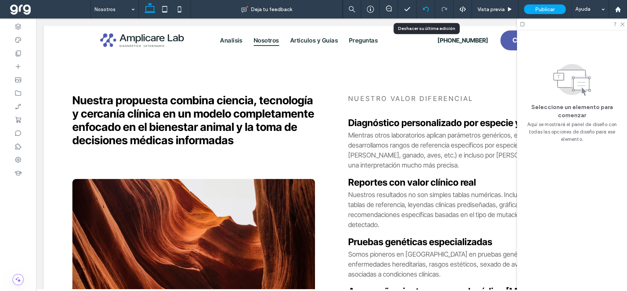
click at [425, 8] on icon at bounding box center [426, 9] width 6 height 6
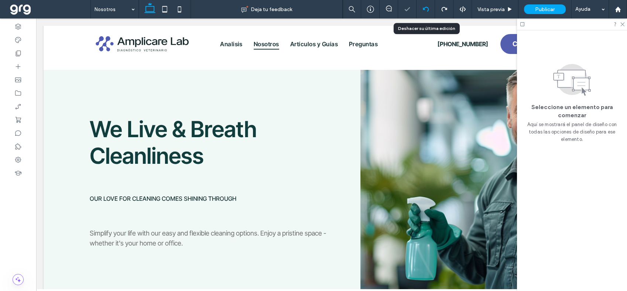
scroll to position [0, 0]
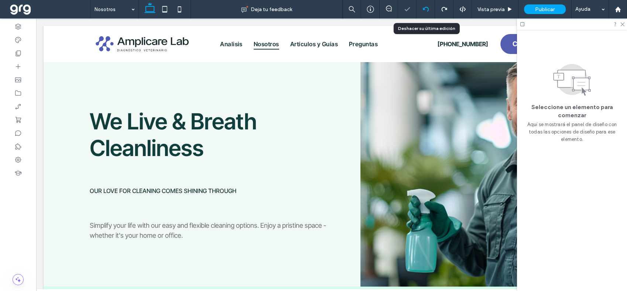
click at [425, 8] on icon at bounding box center [426, 9] width 6 height 6
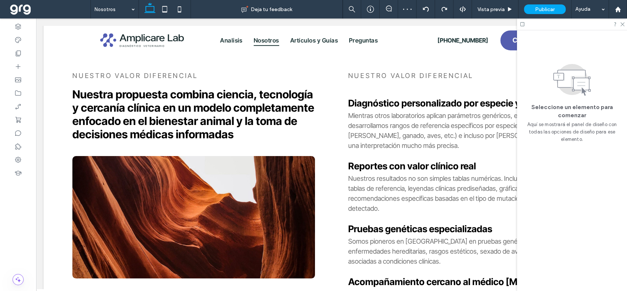
scroll to position [321, 0]
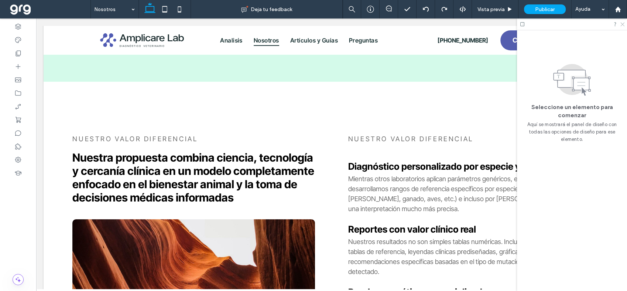
click at [622, 24] on use at bounding box center [622, 25] width 4 height 4
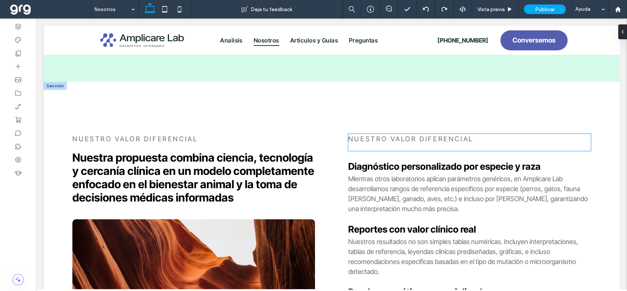
click at [438, 136] on span "Nuestro valor diferencial" at bounding box center [410, 139] width 125 height 8
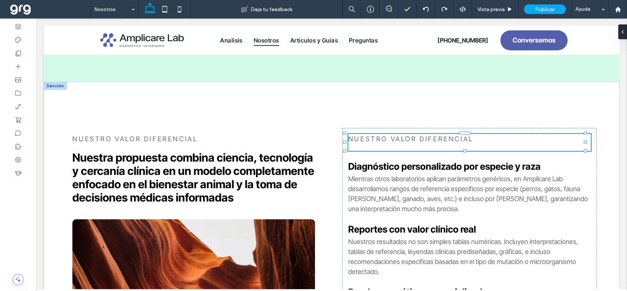
type input "**"
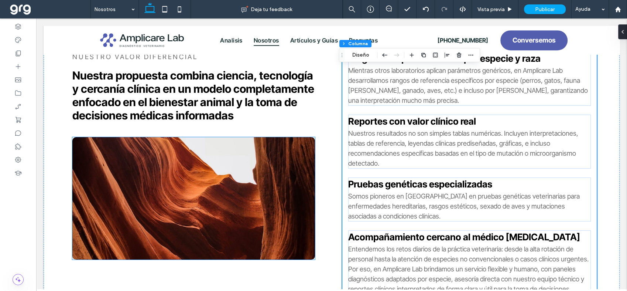
scroll to position [362, 0]
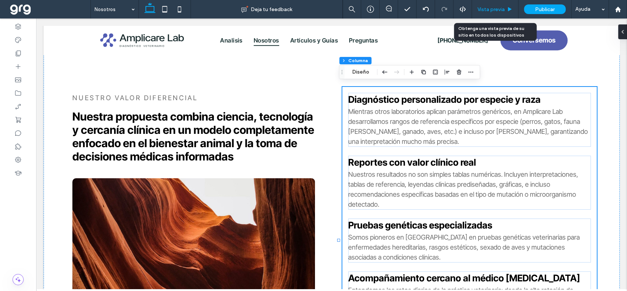
click at [499, 6] on div "Vista previa" at bounding box center [495, 9] width 47 height 18
click at [486, 9] on span "Vista previa" at bounding box center [491, 9] width 27 height 6
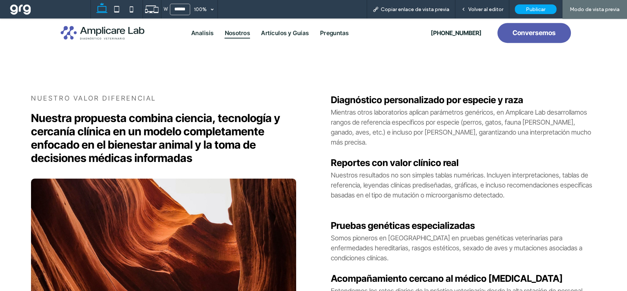
scroll to position [368, 0]
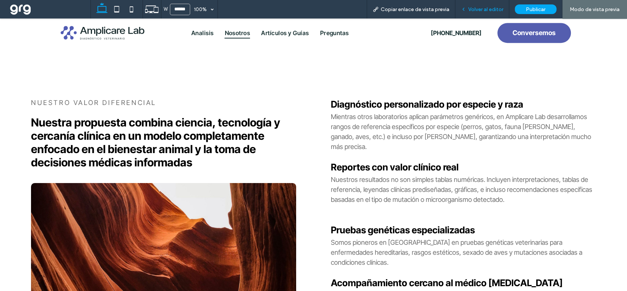
click at [497, 8] on span "Volver al editor" at bounding box center [485, 9] width 35 height 6
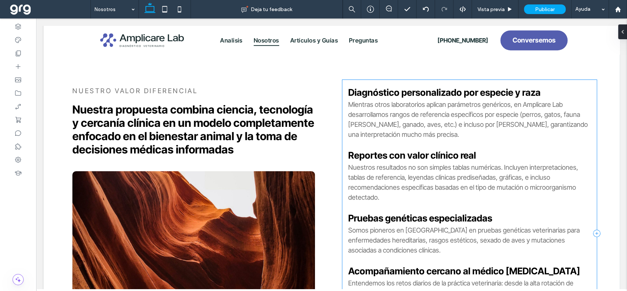
scroll to position [362, 0]
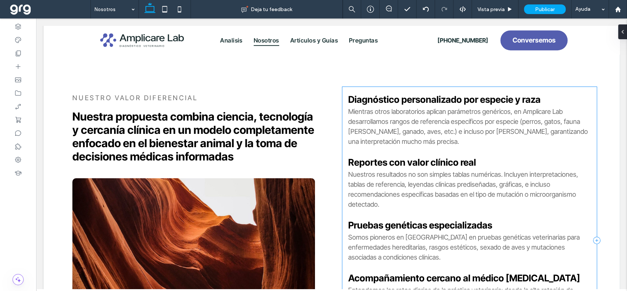
click at [490, 87] on div "Diagnóstico personalizado por especie y raza Mientras otros laboratorios aplica…" at bounding box center [469, 240] width 254 height 307
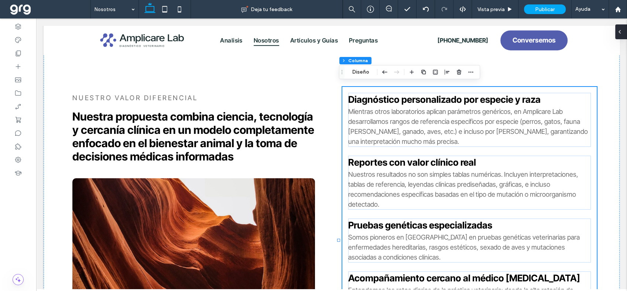
click at [623, 30] on div at bounding box center [621, 31] width 12 height 15
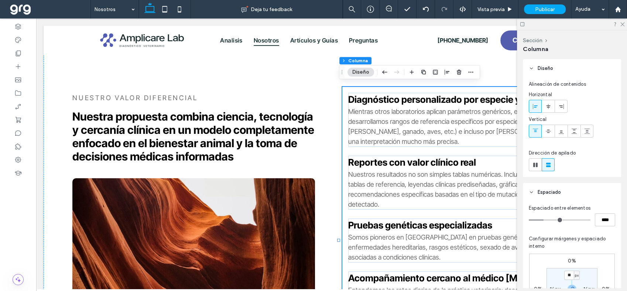
scroll to position [82, 0]
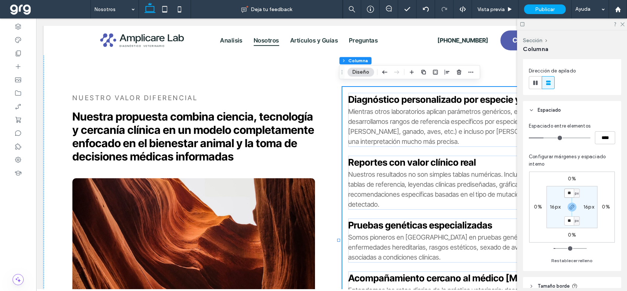
click at [571, 191] on input "**" at bounding box center [569, 192] width 10 height 9
click at [576, 191] on span "px" at bounding box center [576, 192] width 3 height 7
click at [573, 218] on span "%" at bounding box center [574, 216] width 4 height 7
type input "***"
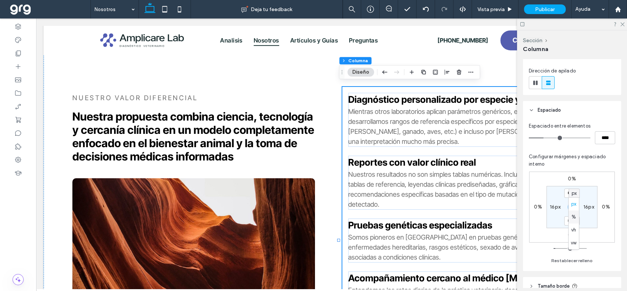
type input "*"
click at [568, 196] on input "***" at bounding box center [569, 192] width 10 height 9
type input "*"
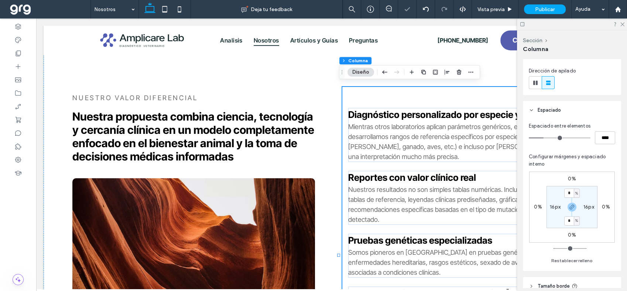
click at [626, 23] on div at bounding box center [572, 23] width 110 height 11
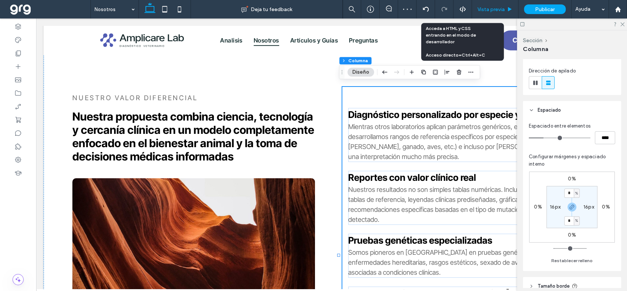
click at [473, 2] on div "Vista previa" at bounding box center [495, 9] width 47 height 18
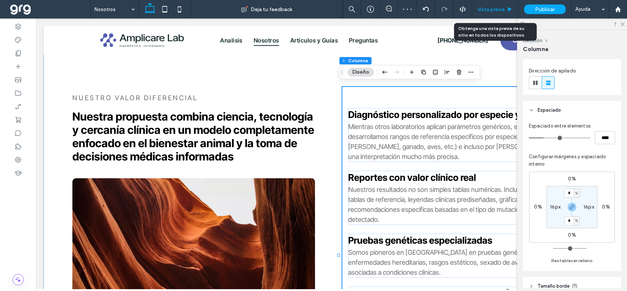
click at [485, 5] on div "Vista previa" at bounding box center [495, 9] width 47 height 18
click at [494, 7] on span "Vista previa" at bounding box center [491, 9] width 27 height 6
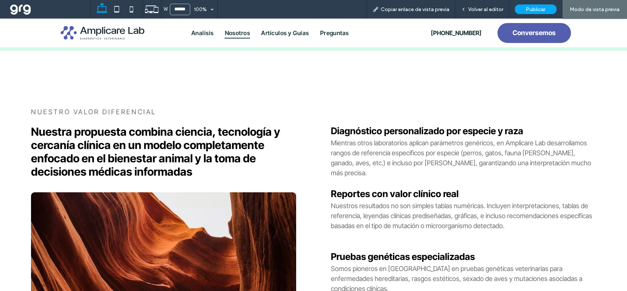
scroll to position [368, 0]
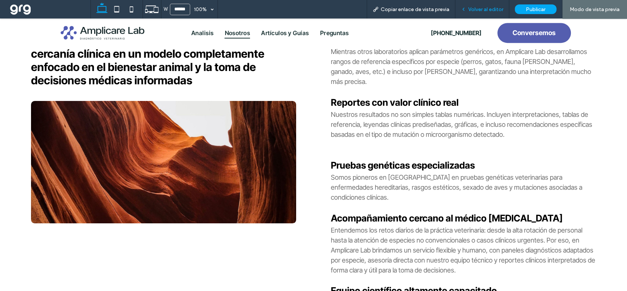
click at [492, 7] on span "Volver al editor" at bounding box center [485, 9] width 35 height 6
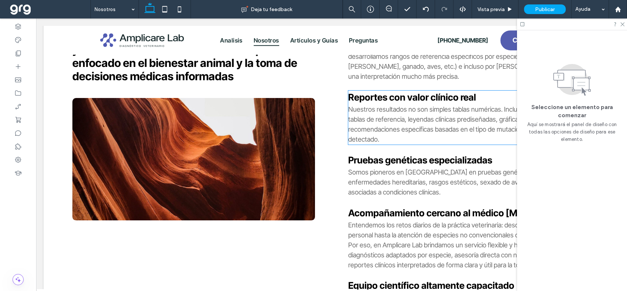
scroll to position [437, 0]
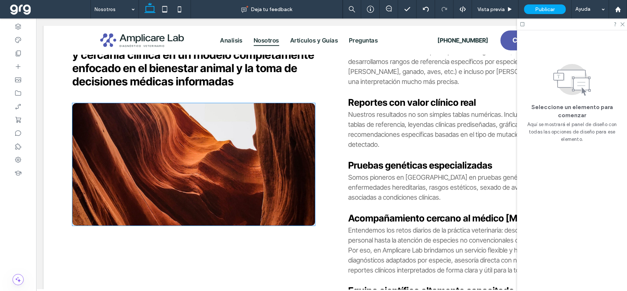
click at [263, 157] on img at bounding box center [193, 164] width 243 height 122
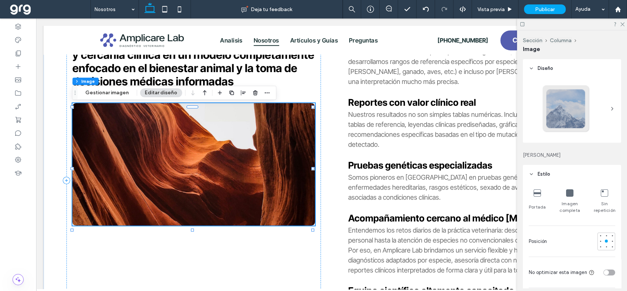
type input "**"
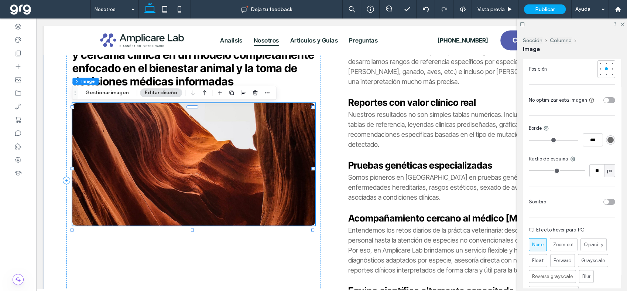
scroll to position [104, 0]
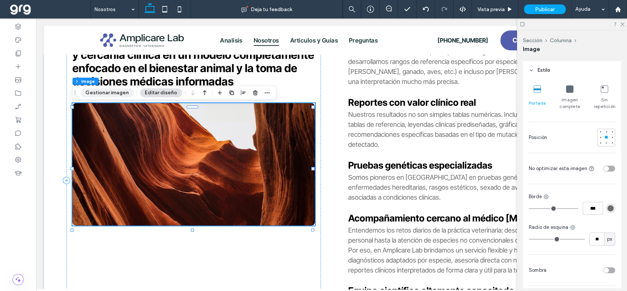
click at [111, 92] on button "Gestionar imagen" at bounding box center [107, 92] width 53 height 9
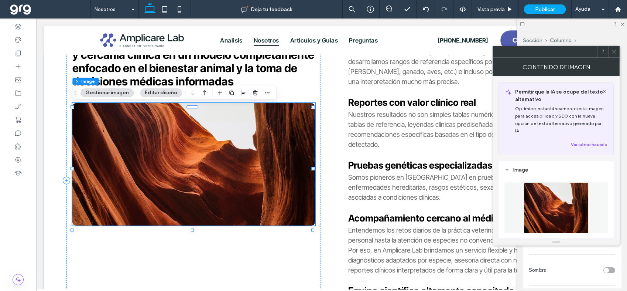
click at [551, 185] on img at bounding box center [556, 207] width 65 height 51
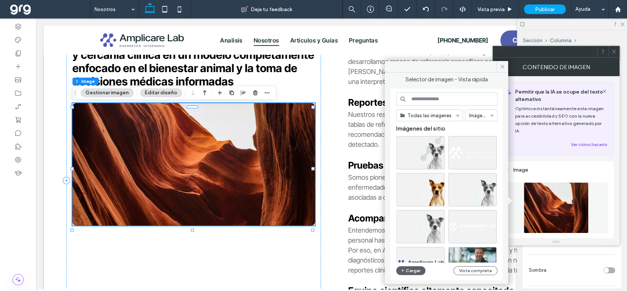
click at [472, 93] on input at bounding box center [446, 98] width 101 height 13
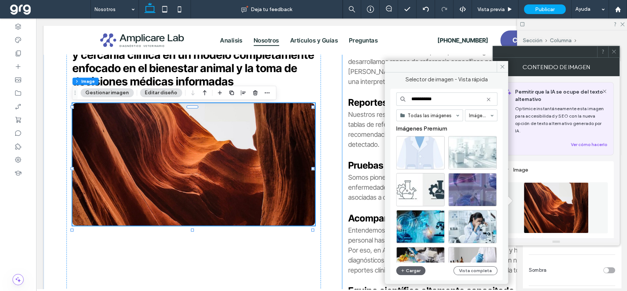
drag, startPoint x: 480, startPoint y: 112, endPoint x: 375, endPoint y: 91, distance: 107.3
drag, startPoint x: 452, startPoint y: 95, endPoint x: 391, endPoint y: 104, distance: 61.6
click at [389, 93] on div "**********" at bounding box center [446, 175] width 123 height 206
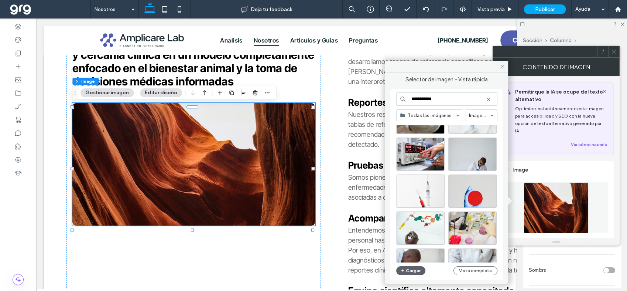
scroll to position [1203, 0]
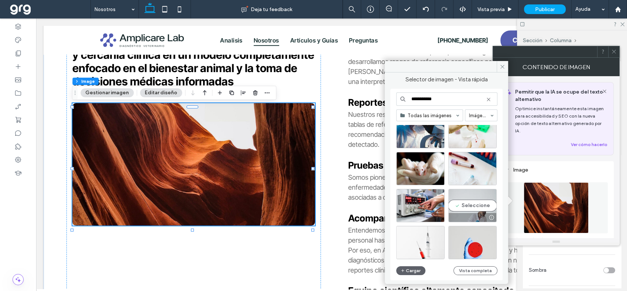
type input "**********"
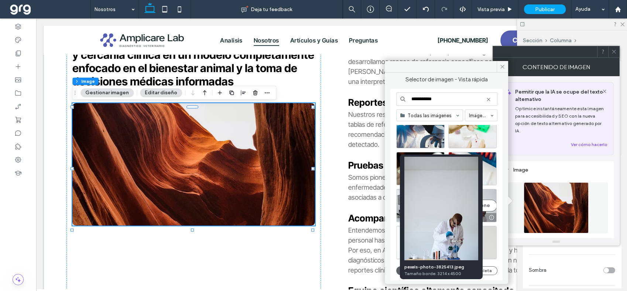
click at [494, 215] on div at bounding box center [491, 217] width 9 height 6
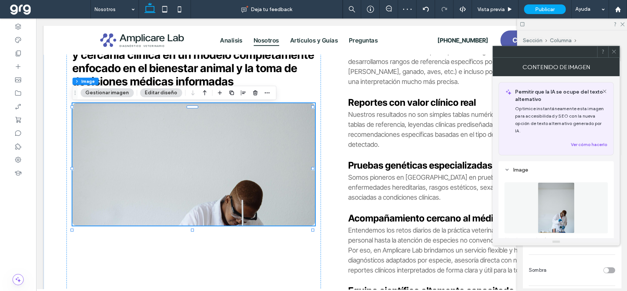
click at [565, 199] on img at bounding box center [556, 207] width 37 height 51
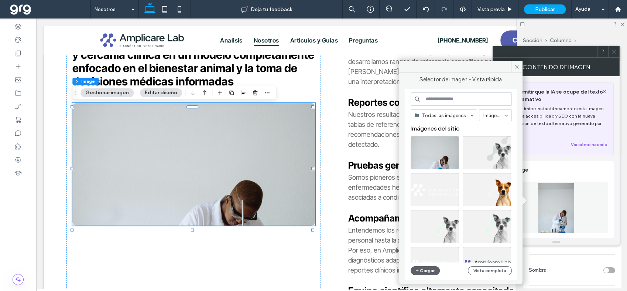
click at [446, 96] on input at bounding box center [461, 98] width 101 height 13
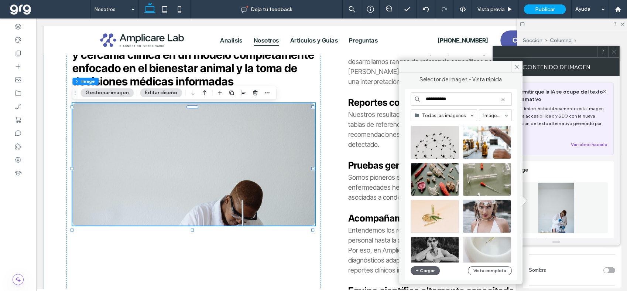
scroll to position [4205, 0]
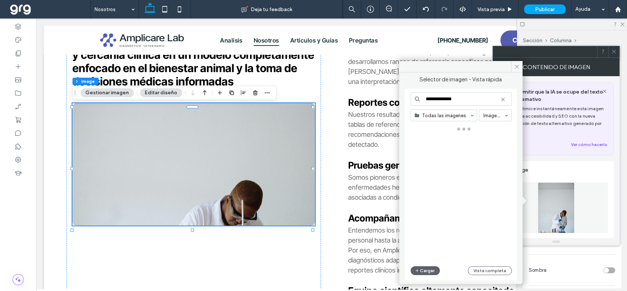
type input "**********"
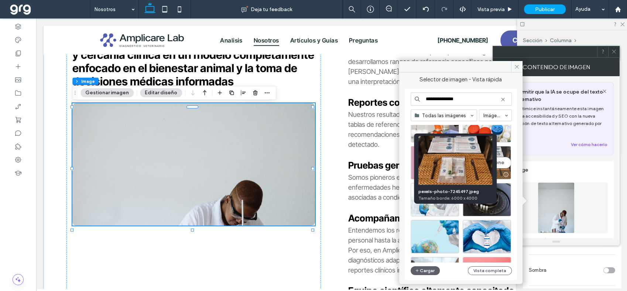
scroll to position [41, 0]
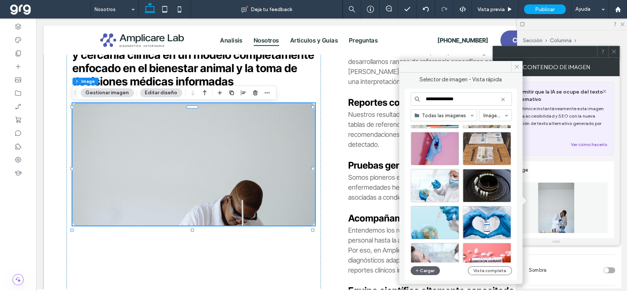
drag, startPoint x: 476, startPoint y: 98, endPoint x: 414, endPoint y: 98, distance: 62.4
click at [414, 98] on input "**********" at bounding box center [461, 98] width 101 height 13
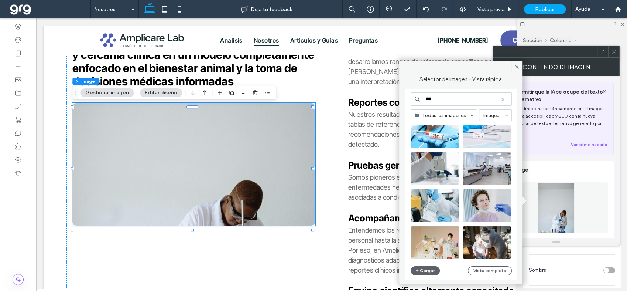
scroll to position [112, 0]
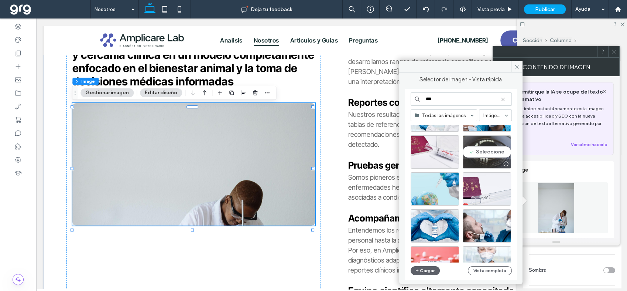
type input "***"
click at [499, 151] on div "Seleccione" at bounding box center [487, 151] width 48 height 33
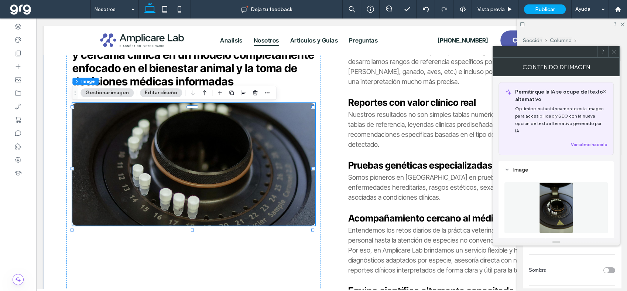
click at [561, 188] on img at bounding box center [556, 207] width 34 height 51
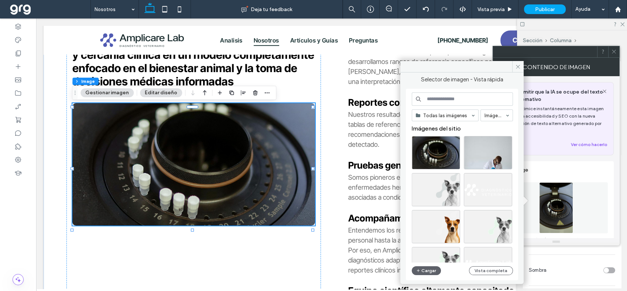
click at [466, 98] on input at bounding box center [462, 98] width 101 height 13
paste input "**********"
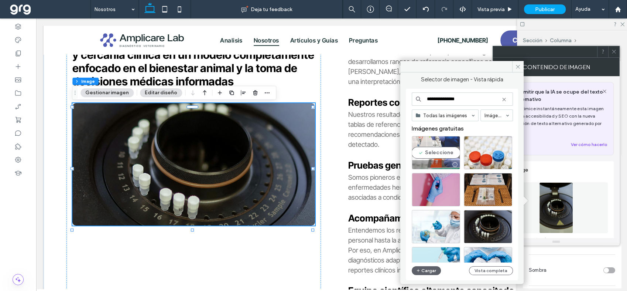
type input "**********"
click at [449, 154] on div "Seleccione" at bounding box center [436, 152] width 48 height 33
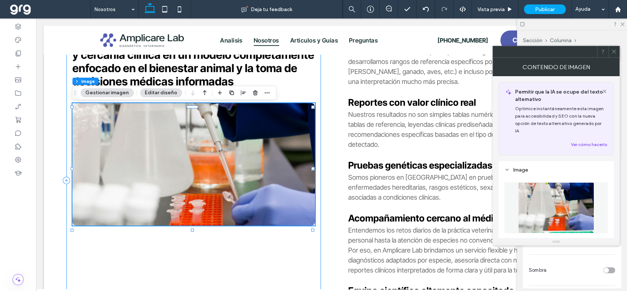
click at [278, 260] on div "Nuestro valor diferencial Nuestra propuesta combina ciencia, tecnología y cerca…" at bounding box center [193, 180] width 254 height 337
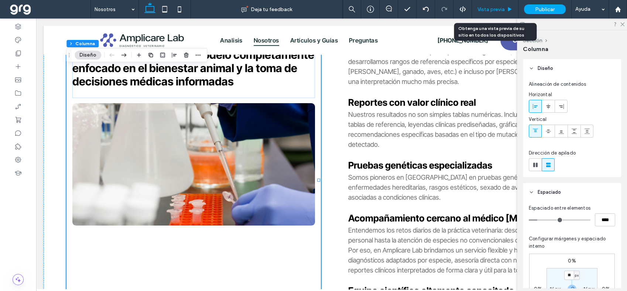
click at [502, 10] on span "Vista previa" at bounding box center [491, 9] width 27 height 6
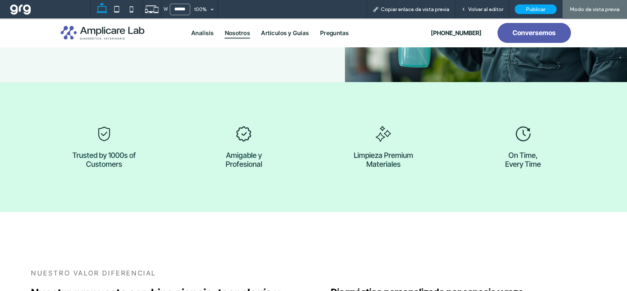
scroll to position [199, 0]
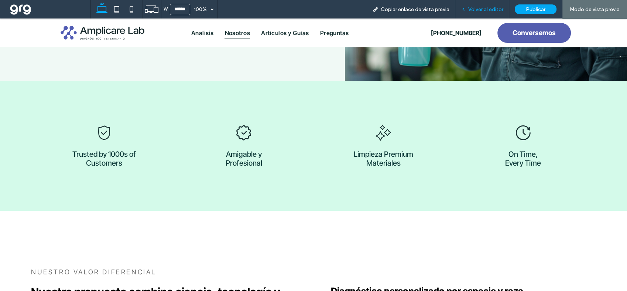
click at [471, 10] on span "Volver al editor" at bounding box center [485, 9] width 35 height 6
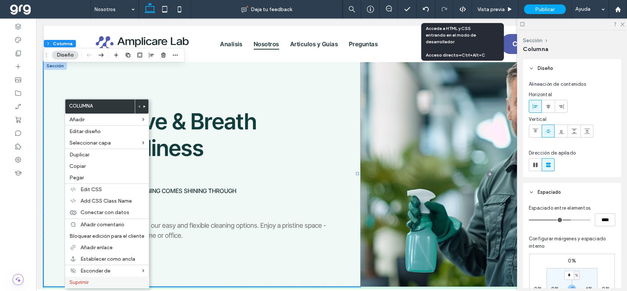
click at [106, 283] on label "Suprimir" at bounding box center [106, 282] width 75 height 6
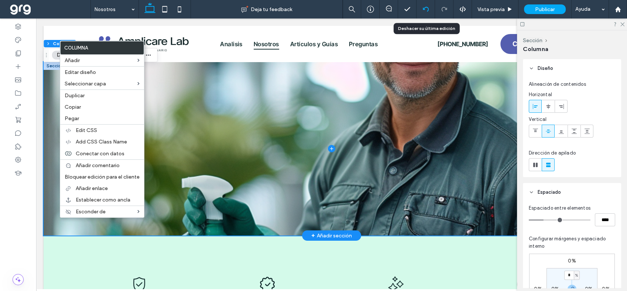
click at [422, 8] on div at bounding box center [426, 9] width 18 height 6
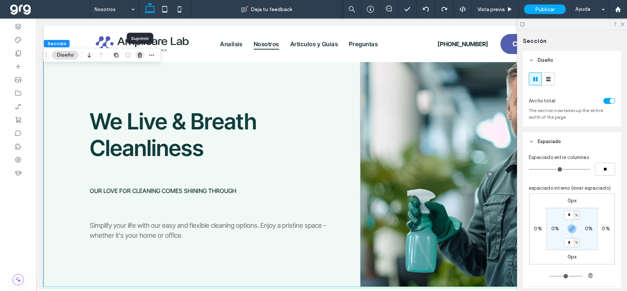
click at [139, 55] on use "button" at bounding box center [139, 54] width 4 height 5
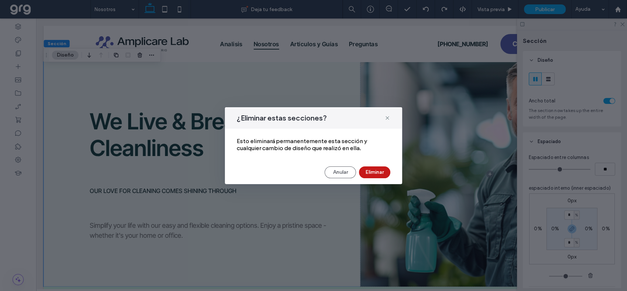
click at [378, 169] on button "Eliminar" at bounding box center [374, 172] width 31 height 12
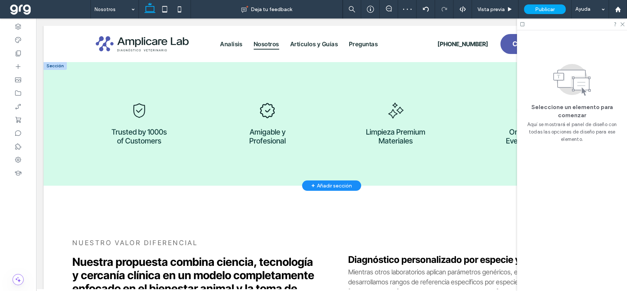
click at [52, 66] on div at bounding box center [55, 66] width 23 height 8
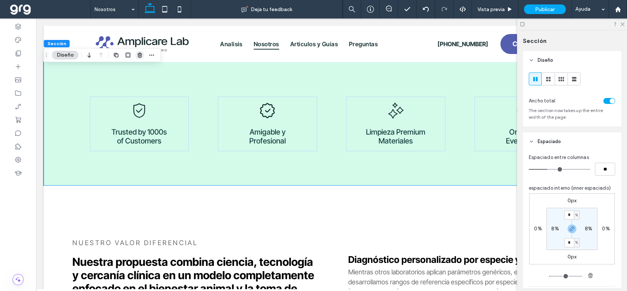
click at [137, 56] on icon "button" at bounding box center [140, 55] width 6 height 6
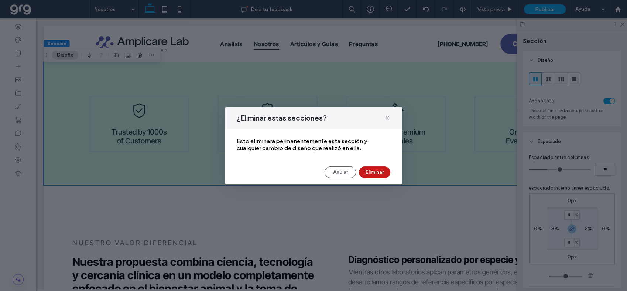
click at [379, 176] on button "Eliminar" at bounding box center [374, 172] width 31 height 12
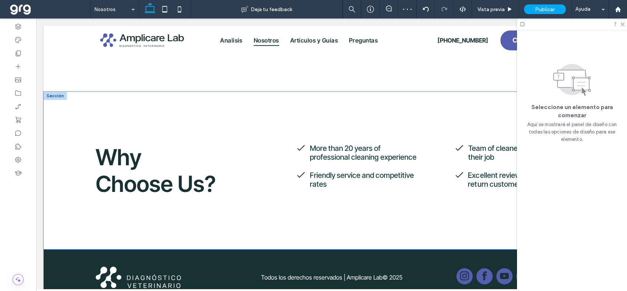
scroll to position [403, 0]
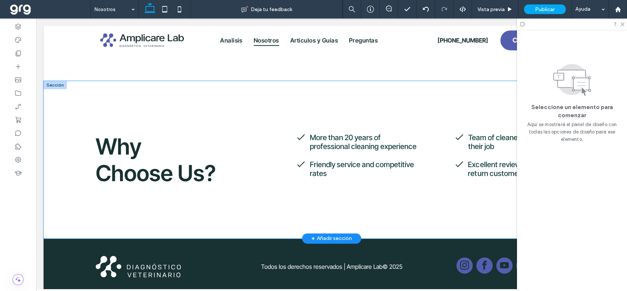
click at [49, 99] on div "Why Choose Us? More than 20 years of professional cleaning experience Friendly …" at bounding box center [332, 159] width 576 height 157
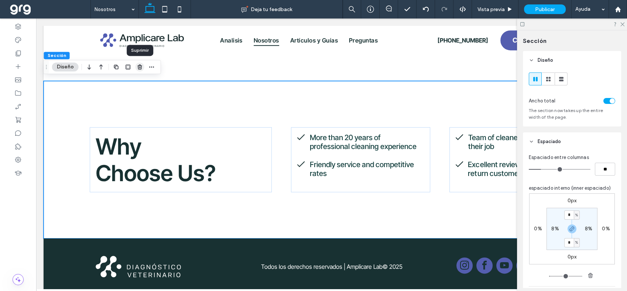
click at [136, 63] on span "button" at bounding box center [140, 66] width 9 height 9
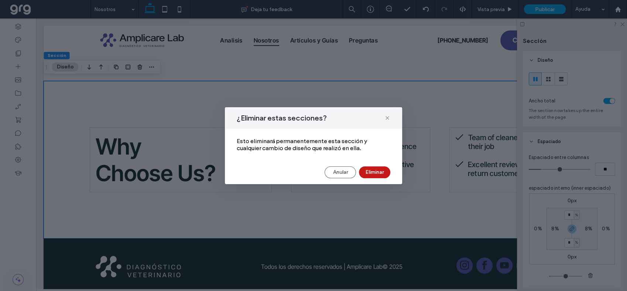
click at [374, 173] on button "Eliminar" at bounding box center [374, 172] width 31 height 12
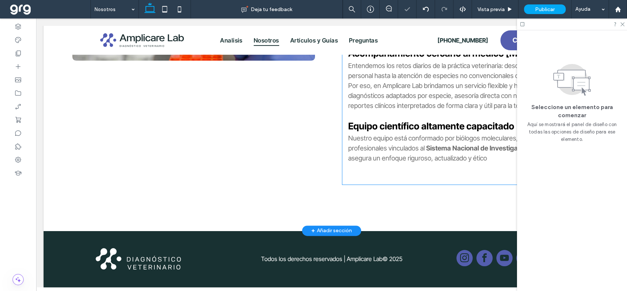
scroll to position [257, 0]
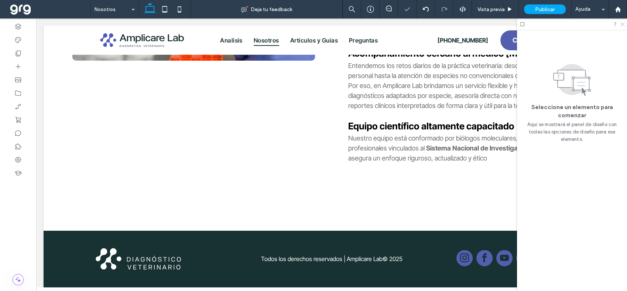
drag, startPoint x: 620, startPoint y: 22, endPoint x: 584, endPoint y: 4, distance: 40.5
click at [620, 22] on icon at bounding box center [622, 23] width 5 height 5
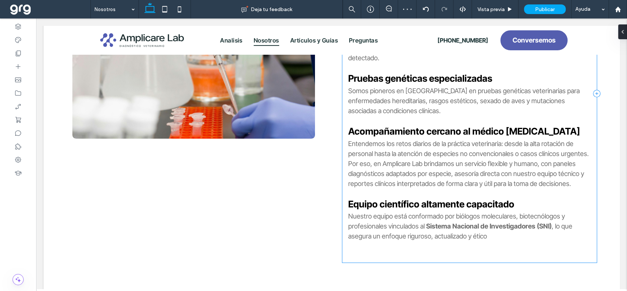
scroll to position [251, 0]
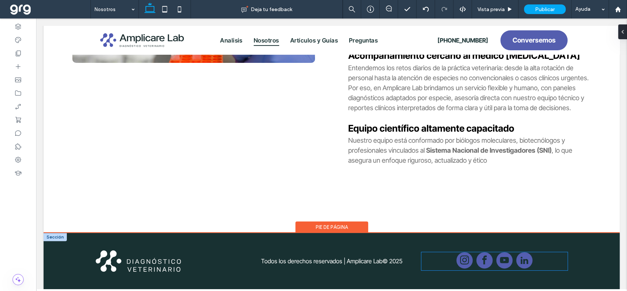
click at [520, 256] on span "linkedin" at bounding box center [524, 260] width 16 height 16
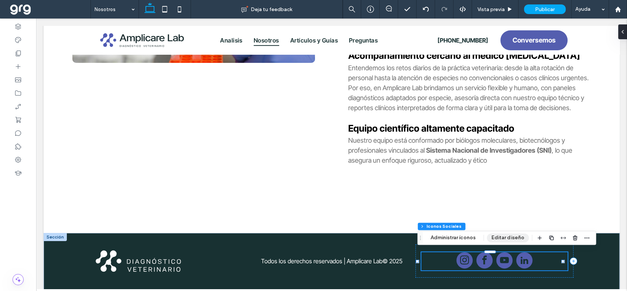
click at [504, 238] on button "Editar diseño" at bounding box center [508, 237] width 42 height 9
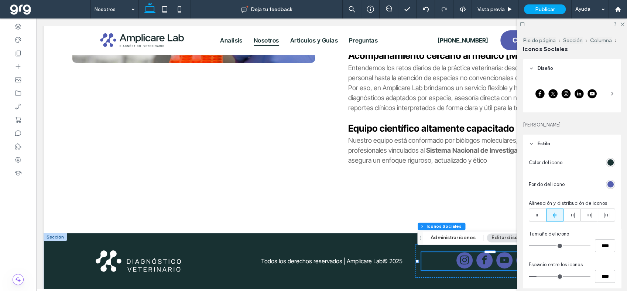
click at [608, 183] on div "rgb(84, 94, 175)" at bounding box center [611, 184] width 6 height 6
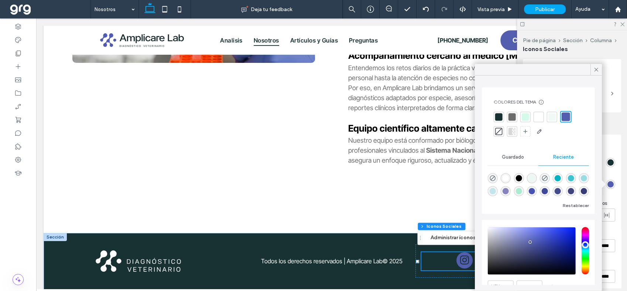
click at [534, 115] on div at bounding box center [539, 117] width 10 height 10
click at [523, 115] on div at bounding box center [525, 116] width 7 height 7
click at [551, 116] on div at bounding box center [553, 116] width 7 height 7
click at [522, 118] on div at bounding box center [525, 116] width 7 height 7
click at [595, 68] on icon at bounding box center [596, 69] width 7 height 7
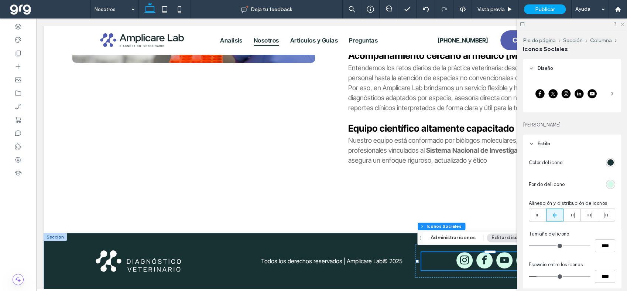
drag, startPoint x: 623, startPoint y: 23, endPoint x: 570, endPoint y: 29, distance: 54.2
click at [623, 23] on icon at bounding box center [622, 23] width 5 height 5
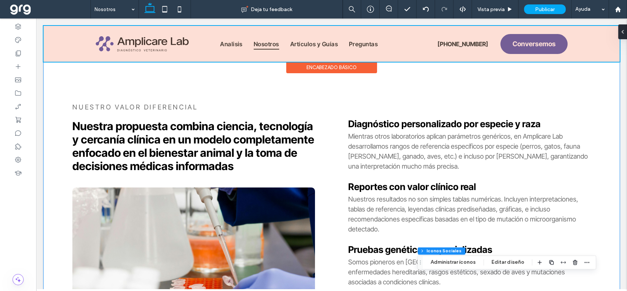
scroll to position [0, 0]
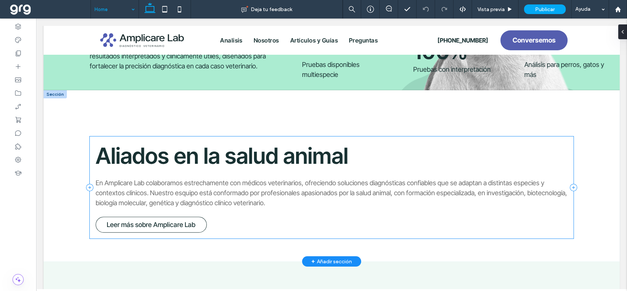
scroll to position [239, 0]
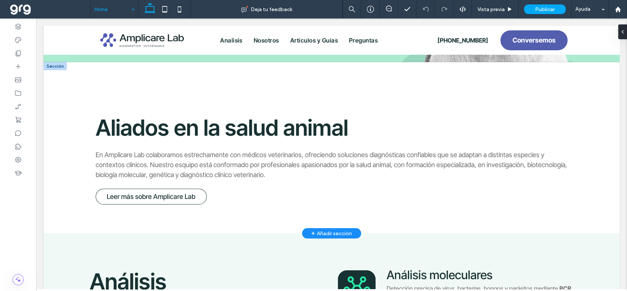
click at [324, 229] on div "+ Añadir sección" at bounding box center [331, 233] width 41 height 8
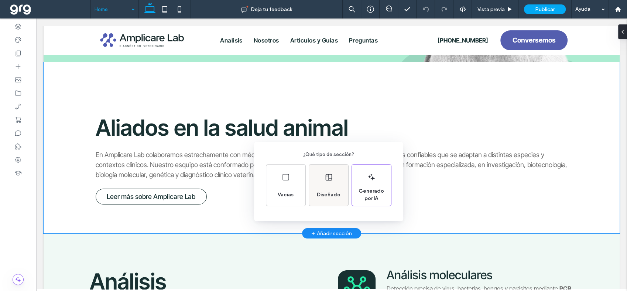
click at [328, 182] on div "Diseñado" at bounding box center [328, 184] width 39 height 41
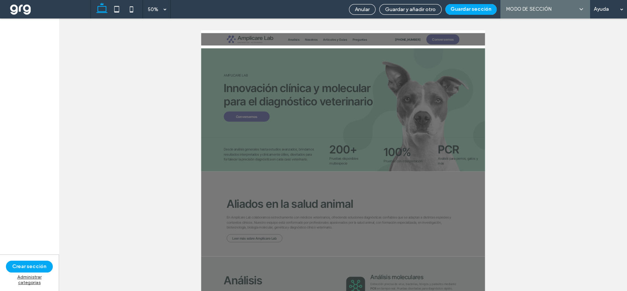
scroll to position [0, 0]
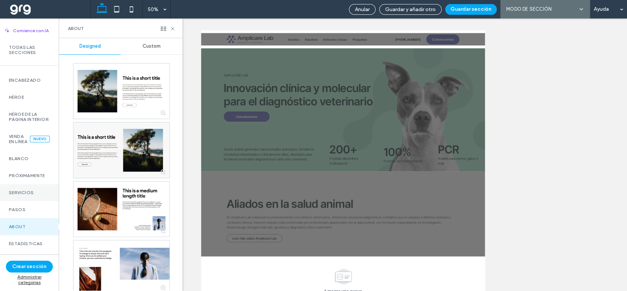
click at [38, 195] on label "Servicios" at bounding box center [29, 192] width 41 height 5
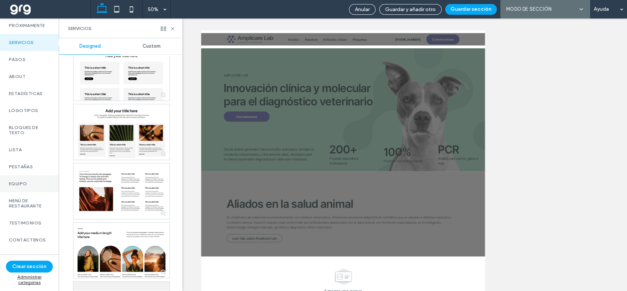
scroll to position [164, 0]
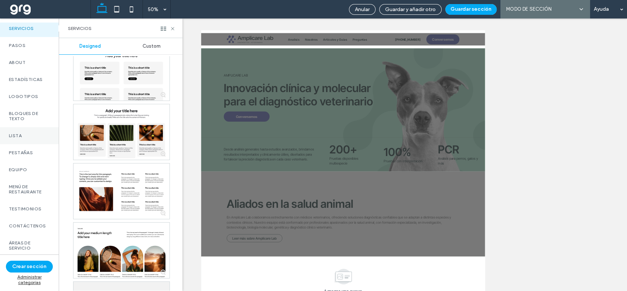
click at [25, 142] on div "Lista" at bounding box center [29, 135] width 59 height 17
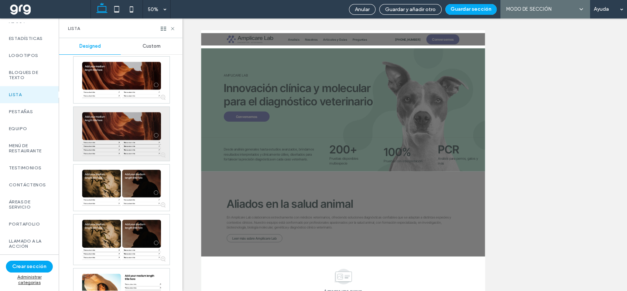
scroll to position [369, 0]
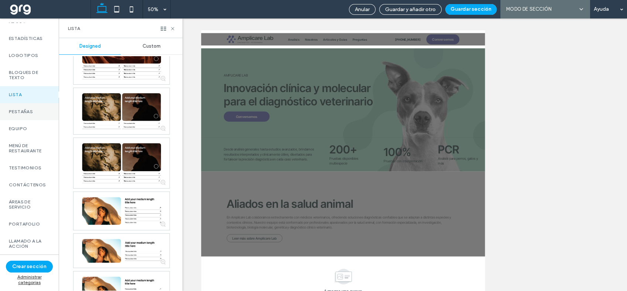
click at [21, 114] on label "Pestañas" at bounding box center [29, 111] width 41 height 5
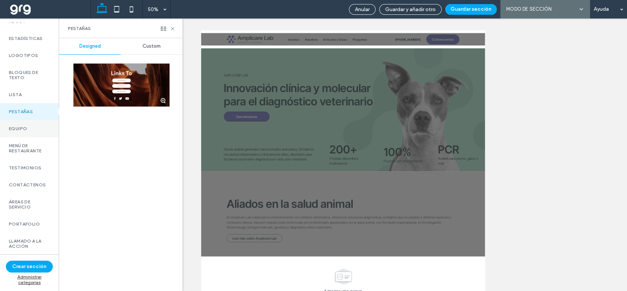
click at [8, 137] on div "Equipo" at bounding box center [29, 128] width 59 height 17
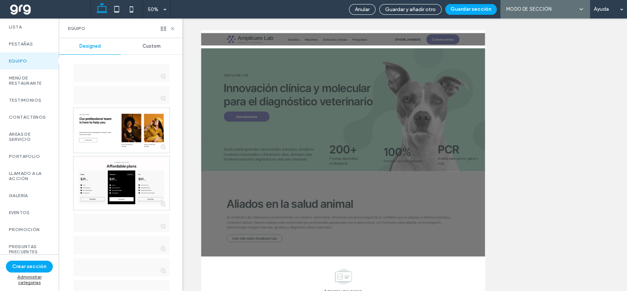
scroll to position [287, 0]
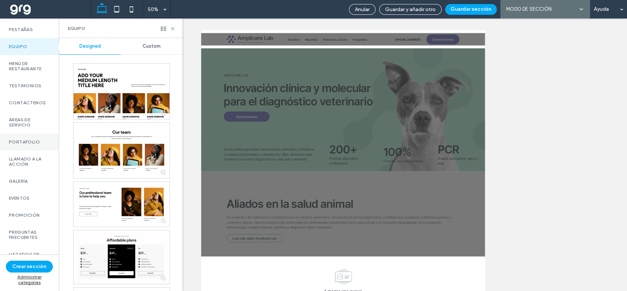
click at [24, 144] on label "Portafolio" at bounding box center [29, 141] width 41 height 5
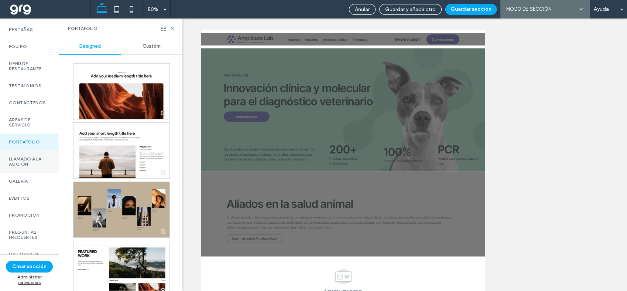
scroll to position [246, 0]
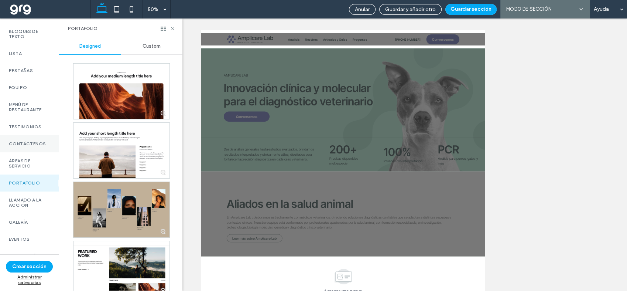
click at [26, 146] on label "Contáctenos" at bounding box center [29, 143] width 41 height 5
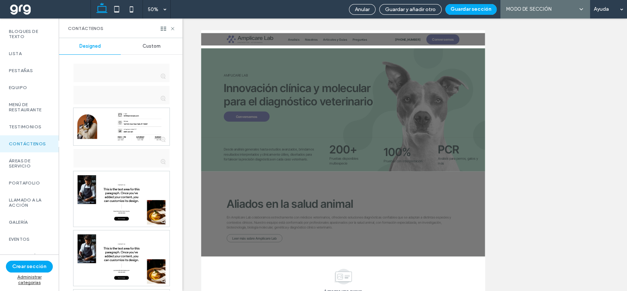
scroll to position [164, 0]
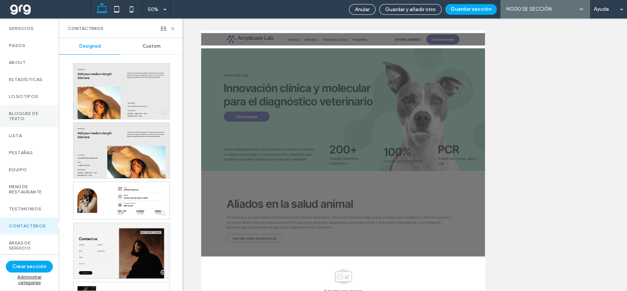
click at [21, 121] on label "Bloques de texto" at bounding box center [29, 116] width 41 height 10
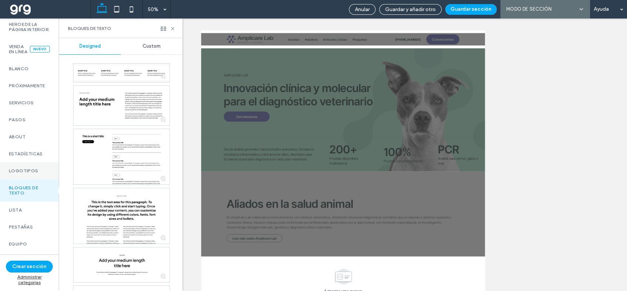
scroll to position [82, 0]
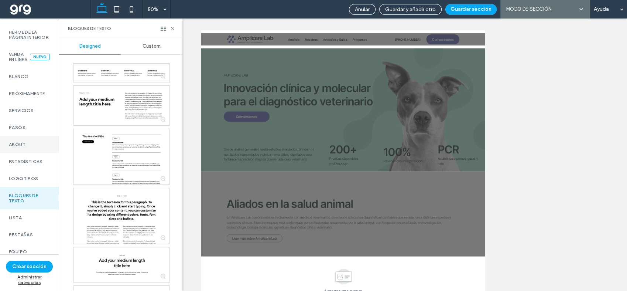
click at [21, 151] on div "About" at bounding box center [29, 144] width 59 height 17
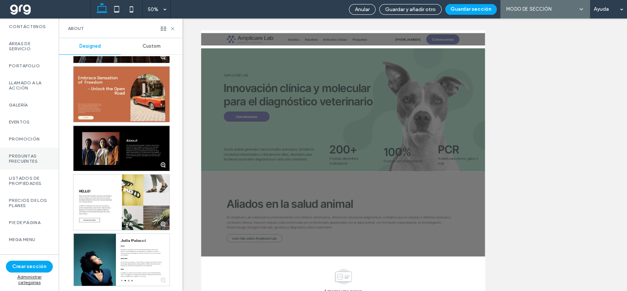
scroll to position [377, 0]
click at [17, 119] on label "Eventos" at bounding box center [29, 121] width 41 height 5
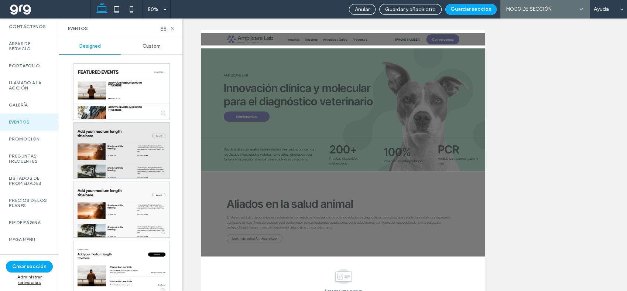
scroll to position [11, 0]
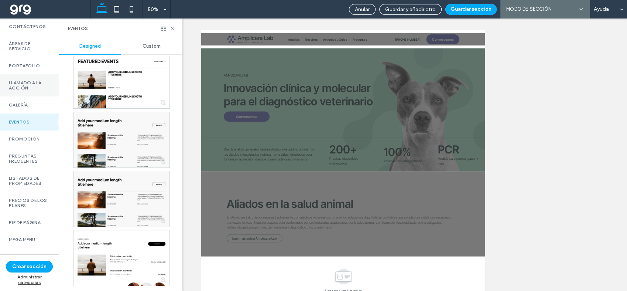
click at [18, 80] on label "Llamado a la acción" at bounding box center [29, 85] width 41 height 10
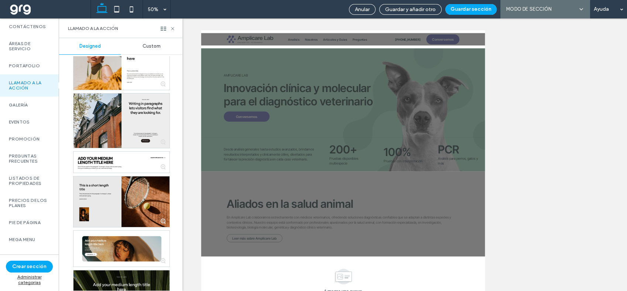
scroll to position [82, 0]
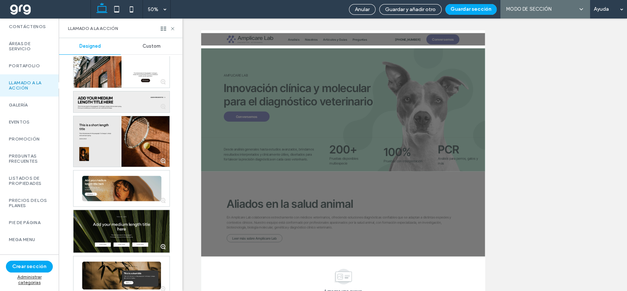
click at [127, 94] on div at bounding box center [121, 101] width 96 height 21
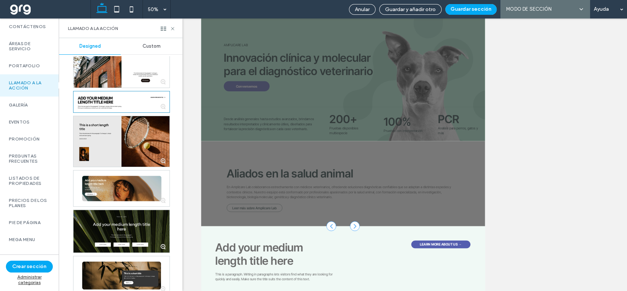
scroll to position [41, 0]
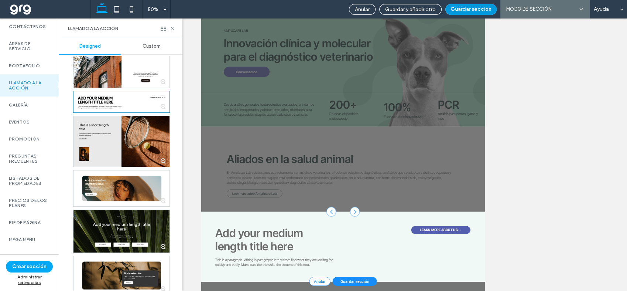
click at [469, 10] on button "Guardar sección" at bounding box center [470, 9] width 51 height 11
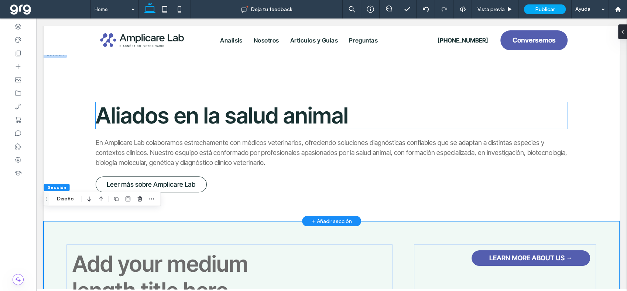
scroll to position [264, 0]
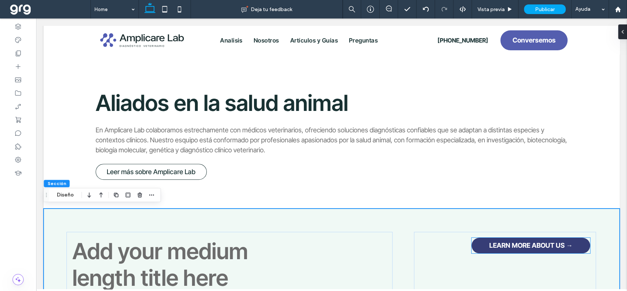
click at [532, 243] on span "LEARN MORE ABOUT US →" at bounding box center [530, 245] width 83 height 8
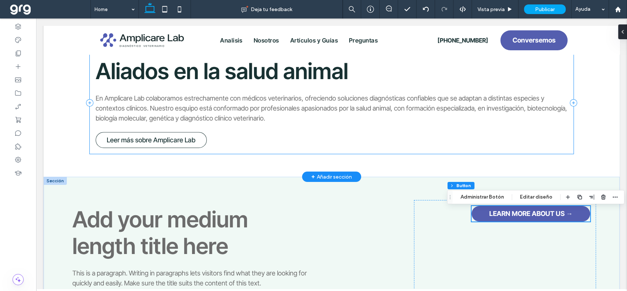
scroll to position [305, 0]
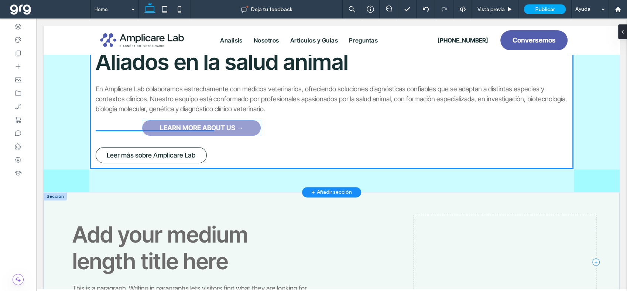
drag, startPoint x: 512, startPoint y: 203, endPoint x: 225, endPoint y: 147, distance: 293.1
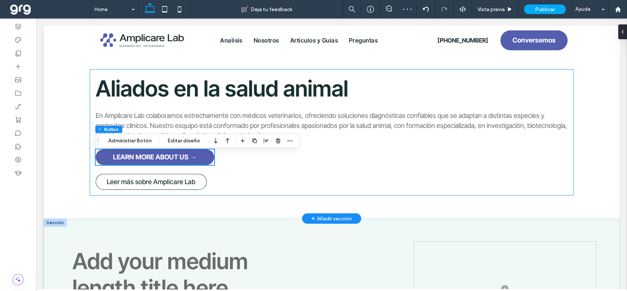
scroll to position [264, 0]
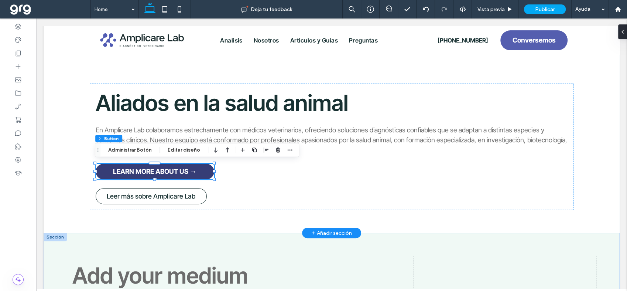
click at [162, 168] on span "LEARN MORE ABOUT US →" at bounding box center [154, 171] width 83 height 8
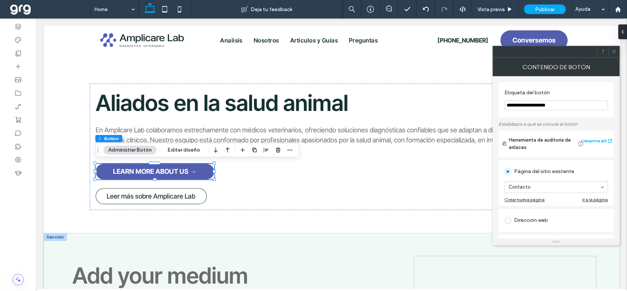
drag, startPoint x: 568, startPoint y: 105, endPoint x: 493, endPoint y: 102, distance: 75.8
click at [493, 102] on div "**********" at bounding box center [556, 157] width 127 height 162
click at [546, 106] on input "**********" at bounding box center [556, 105] width 103 height 10
drag, startPoint x: 598, startPoint y: 124, endPoint x: 472, endPoint y: 92, distance: 130.2
type input "**********"
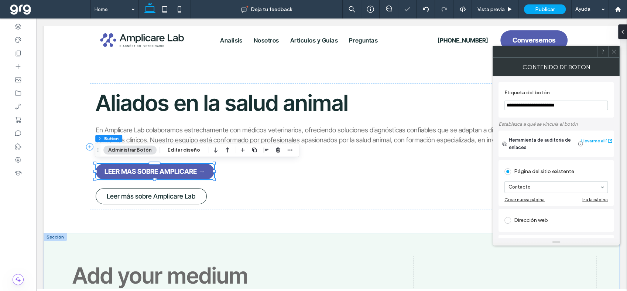
click at [615, 49] on icon at bounding box center [614, 52] width 6 height 6
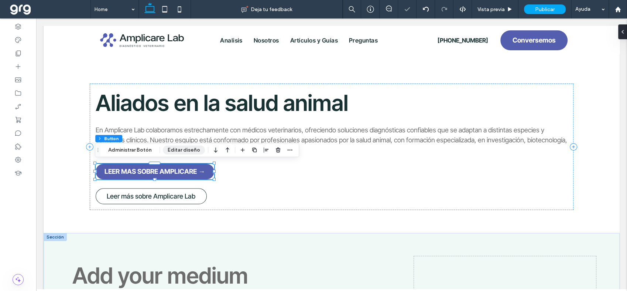
click at [180, 151] on button "Editar diseño" at bounding box center [184, 150] width 42 height 9
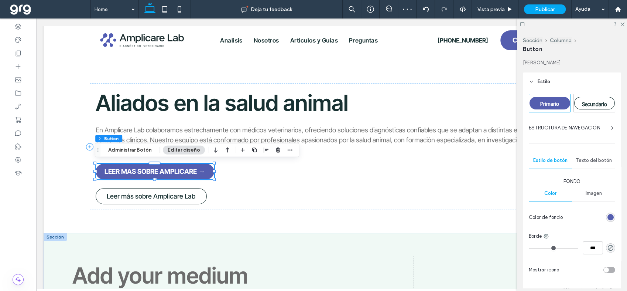
click at [596, 107] on div "Secundario" at bounding box center [594, 103] width 41 height 13
type input "*"
type input "***"
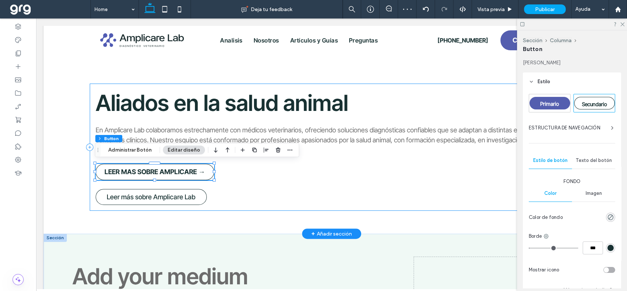
click at [230, 175] on div "Aliados en la salud animal En Amplicare Lab colaboramos estrechamente con médic…" at bounding box center [332, 146] width 484 height 127
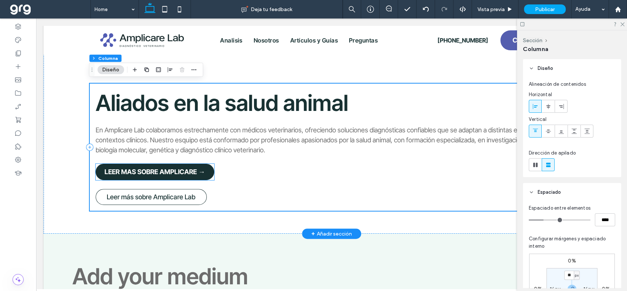
click at [172, 168] on span "LEER MAS SOBRE AMPLICARE →" at bounding box center [155, 172] width 100 height 8
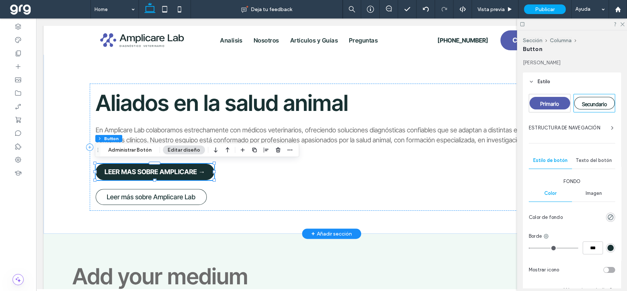
click at [165, 168] on span "LEER MAS SOBRE AMPLICARE →" at bounding box center [155, 172] width 100 height 8
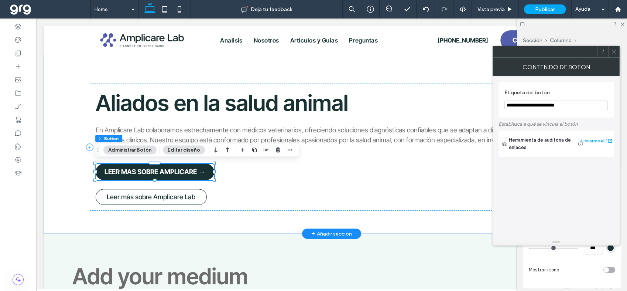
type input "*"
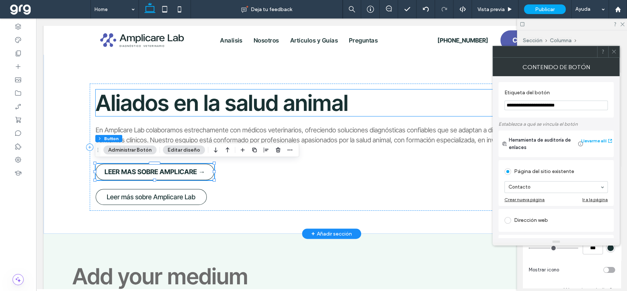
drag, startPoint x: 611, startPoint y: 124, endPoint x: 446, endPoint y: 106, distance: 165.6
type input "**********"
click at [372, 165] on div "Aliados en la salud animal En Amplicare Lab colaboramos estrechamente con médic…" at bounding box center [332, 146] width 484 height 127
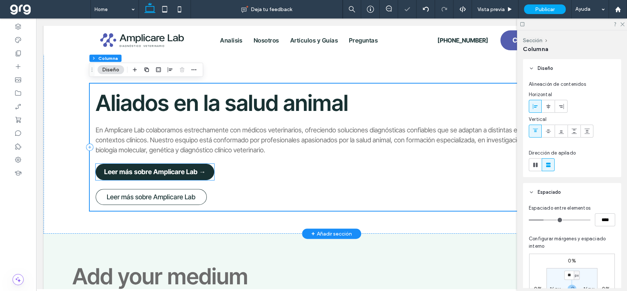
click at [209, 166] on link "Leer más sobre Amplicare Lab →" at bounding box center [155, 172] width 119 height 16
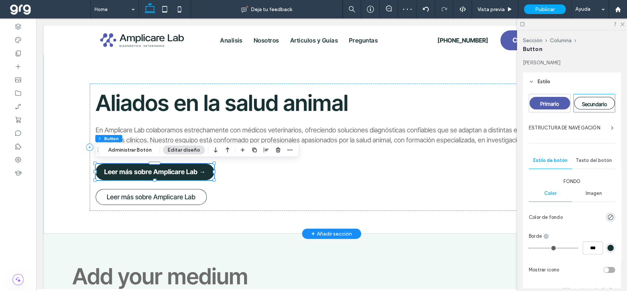
type input "**"
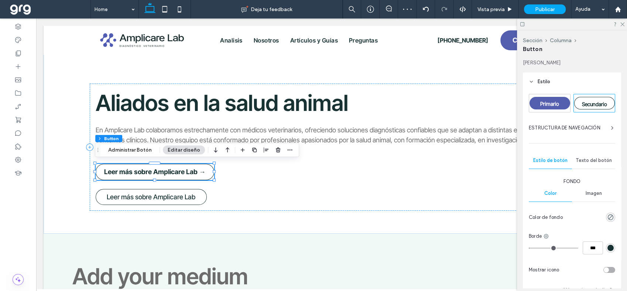
click at [594, 160] on span "Texto del botón" at bounding box center [594, 160] width 36 height 6
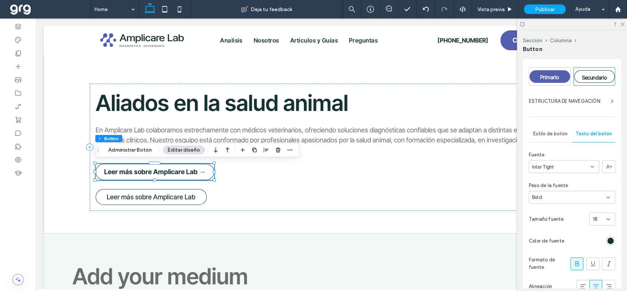
scroll to position [41, 0]
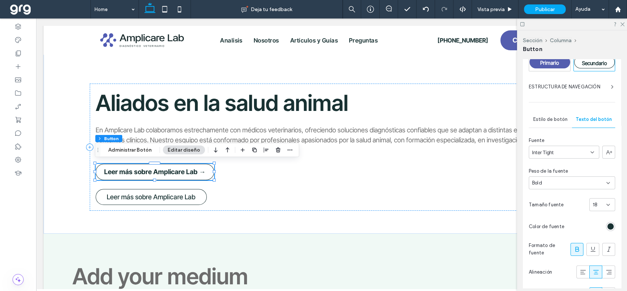
click at [562, 184] on div "Bold" at bounding box center [569, 182] width 74 height 7
click at [555, 246] on div "Medium" at bounding box center [570, 249] width 82 height 13
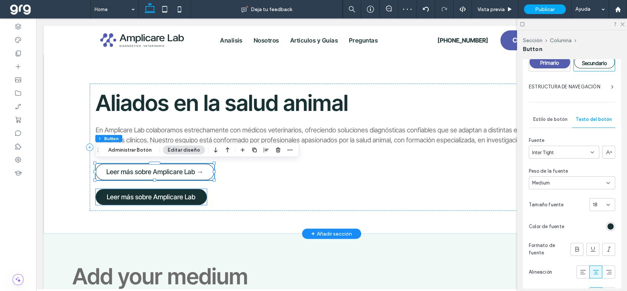
click at [191, 193] on span "Leer más sobre Amplicare Lab" at bounding box center [151, 197] width 89 height 8
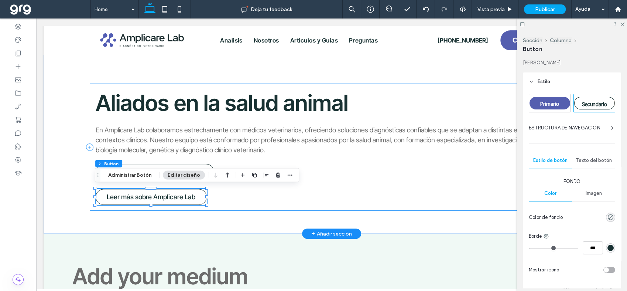
click at [206, 193] on div at bounding box center [206, 196] width 0 height 16
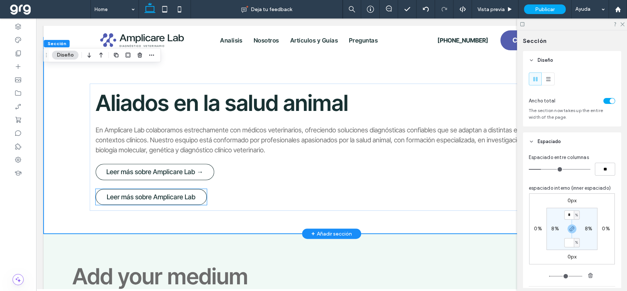
click at [204, 189] on div "Leer más sobre Amplicare Lab" at bounding box center [151, 197] width 111 height 16
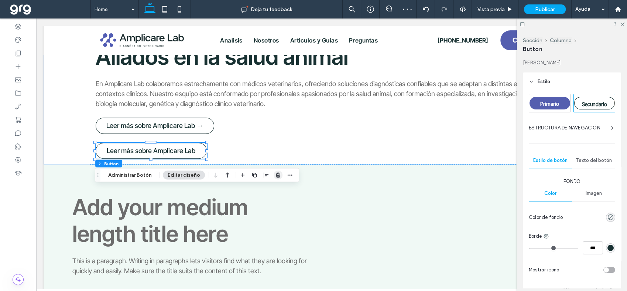
click at [275, 172] on icon "button" at bounding box center [278, 175] width 6 height 6
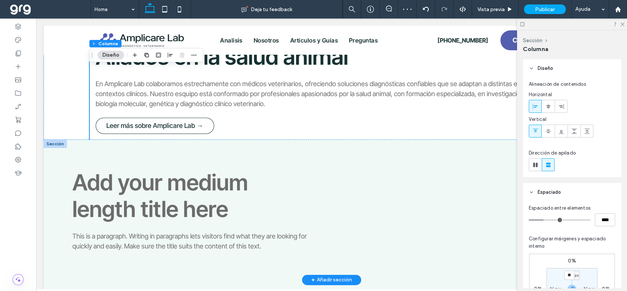
click at [49, 144] on div at bounding box center [55, 144] width 23 height 8
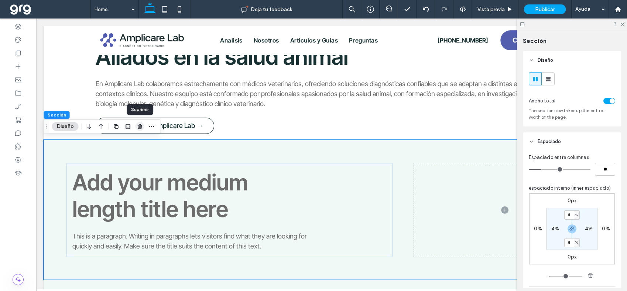
click at [138, 127] on icon "button" at bounding box center [140, 126] width 6 height 6
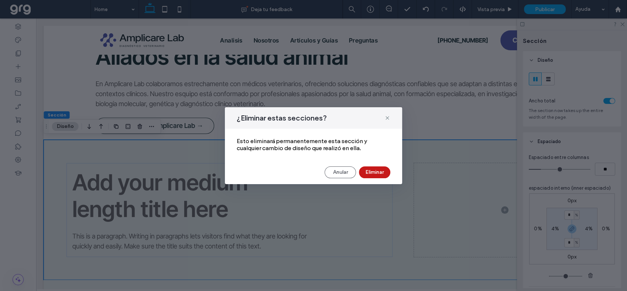
click at [376, 170] on button "Eliminar" at bounding box center [374, 172] width 31 height 12
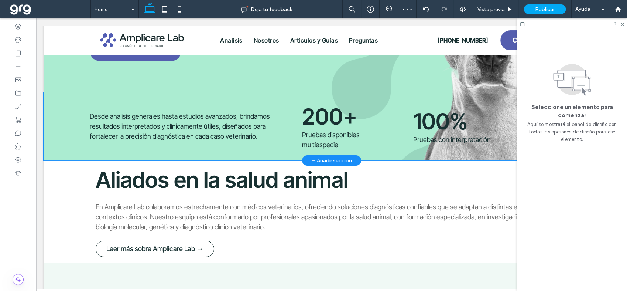
scroll to position [182, 0]
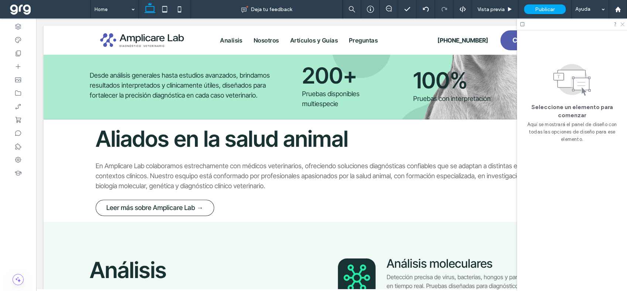
click at [624, 25] on icon at bounding box center [622, 23] width 5 height 5
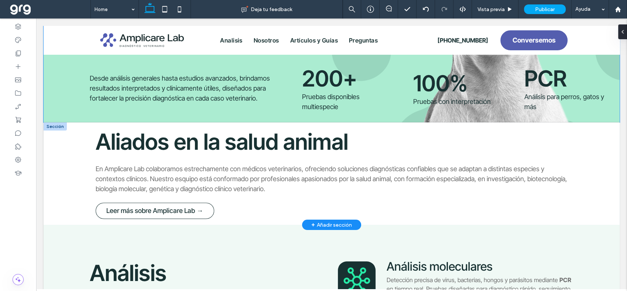
scroll to position [223, 0]
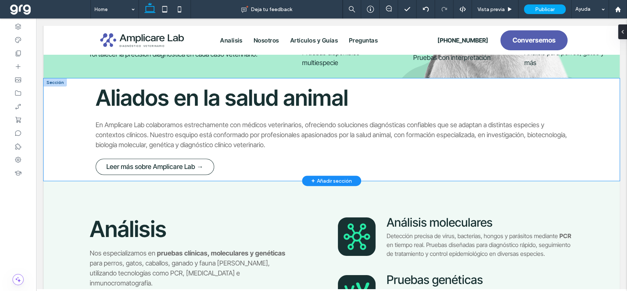
click at [68, 165] on div "Aliados en la salud animal En Amplicare Lab colaboramos estrechamente con médic…" at bounding box center [332, 129] width 576 height 102
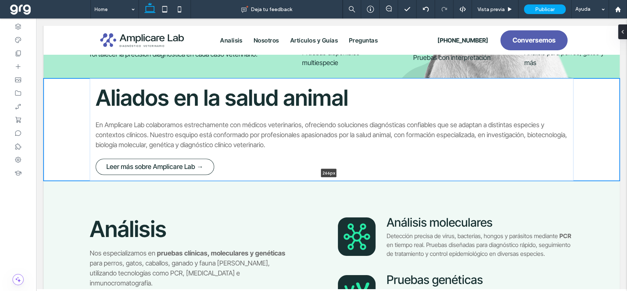
drag, startPoint x: 68, startPoint y: 179, endPoint x: 70, endPoint y: 175, distance: 4.3
click at [70, 175] on div "Aliados en la salud animal En Amplicare Lab colaboramos estrechamente con médic…" at bounding box center [332, 129] width 576 height 102
type input "***"
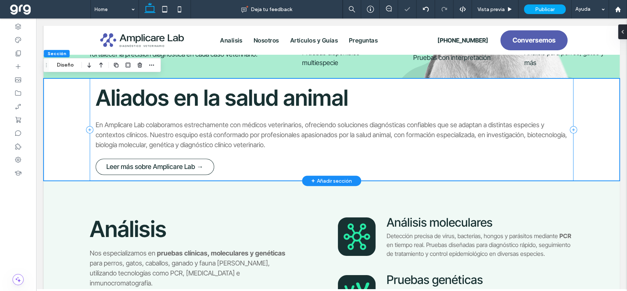
click at [98, 80] on div "Aliados en la salud animal En Amplicare Lab colaboramos estrechamente con médic…" at bounding box center [332, 129] width 484 height 102
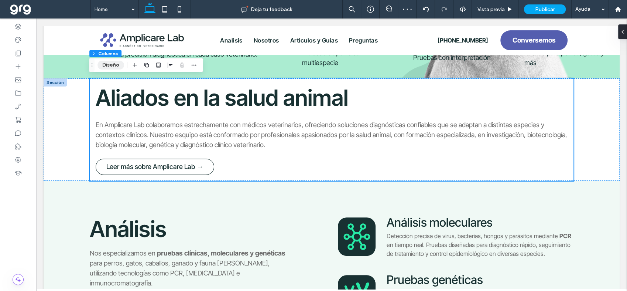
click at [111, 68] on button "Diseño" at bounding box center [111, 65] width 27 height 9
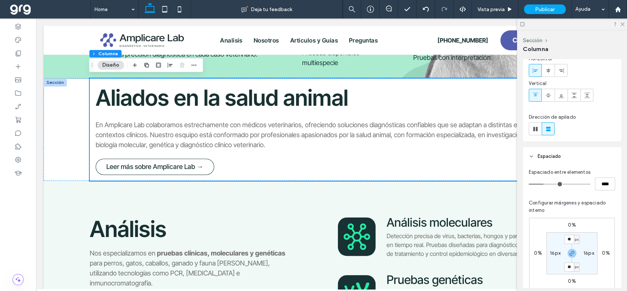
scroll to position [41, 0]
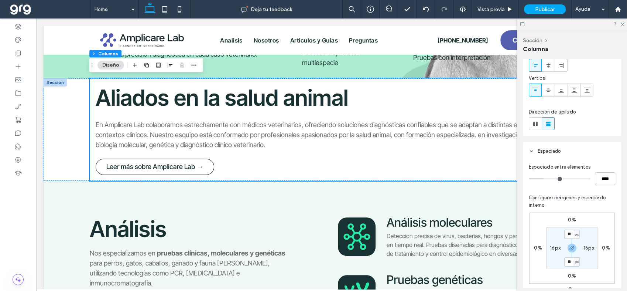
click at [570, 219] on label "0%" at bounding box center [572, 219] width 8 height 6
type input "*"
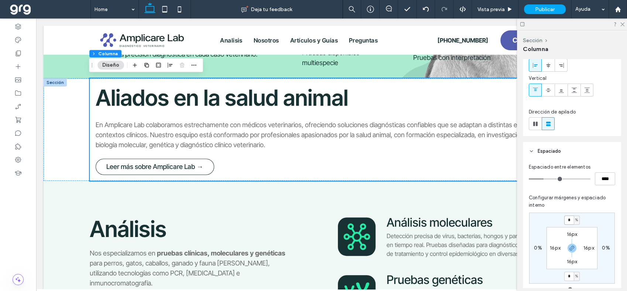
click at [570, 219] on input "*" at bounding box center [569, 219] width 10 height 9
type input "*"
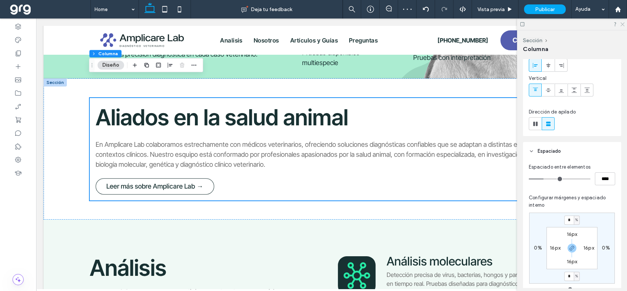
click at [624, 22] on icon at bounding box center [622, 23] width 5 height 5
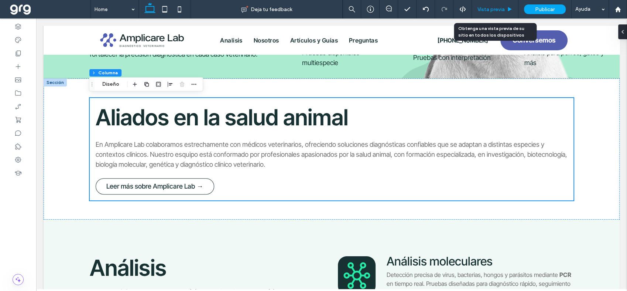
drag, startPoint x: 502, startPoint y: 5, endPoint x: 505, endPoint y: 9, distance: 5.2
click at [502, 5] on div "Vista previa" at bounding box center [495, 9] width 47 height 18
drag, startPoint x: 501, startPoint y: 7, endPoint x: 479, endPoint y: 3, distance: 21.8
click at [500, 6] on span "Vista previa" at bounding box center [491, 9] width 27 height 6
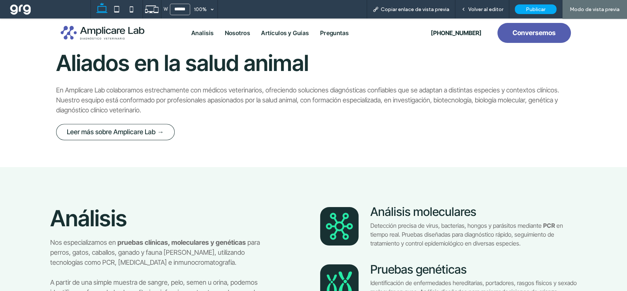
scroll to position [321, 0]
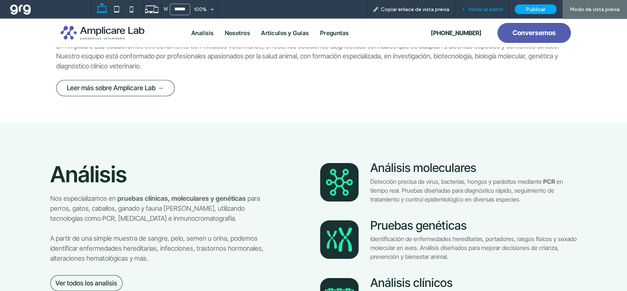
click at [475, 4] on div "Volver al editor" at bounding box center [482, 9] width 54 height 18
click at [478, 6] on span "Volver al editor" at bounding box center [485, 9] width 35 height 6
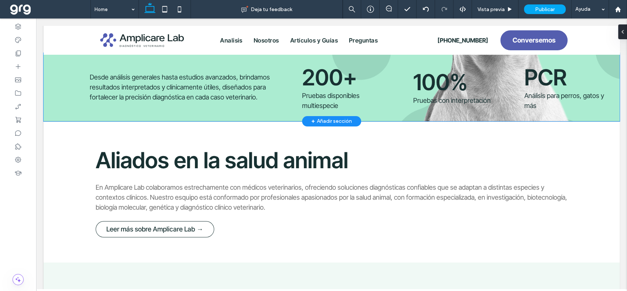
scroll to position [192, 0]
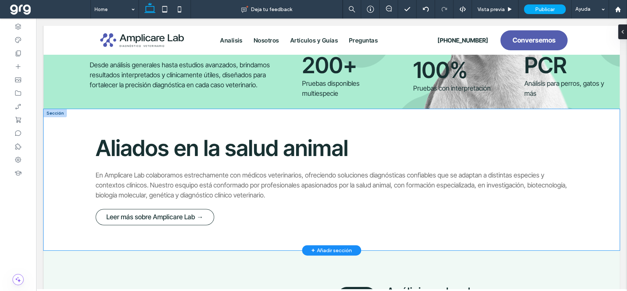
click at [208, 233] on div "Aliados en la salud animal En Amplicare Lab colaboramos estrechamente con médic…" at bounding box center [332, 179] width 576 height 141
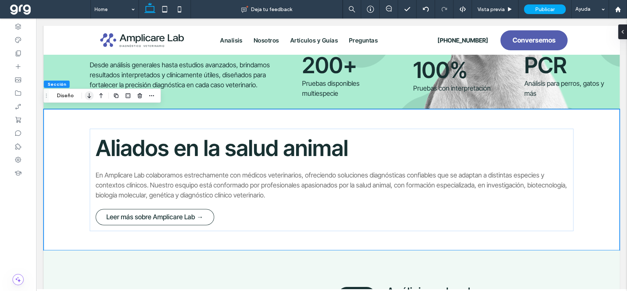
drag, startPoint x: 66, startPoint y: 95, endPoint x: 92, endPoint y: 94, distance: 25.5
click at [66, 95] on button "Diseño" at bounding box center [65, 95] width 27 height 9
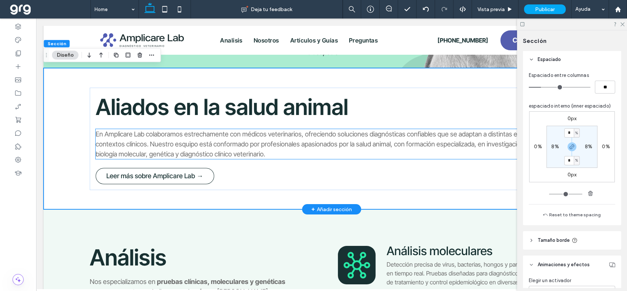
scroll to position [233, 0]
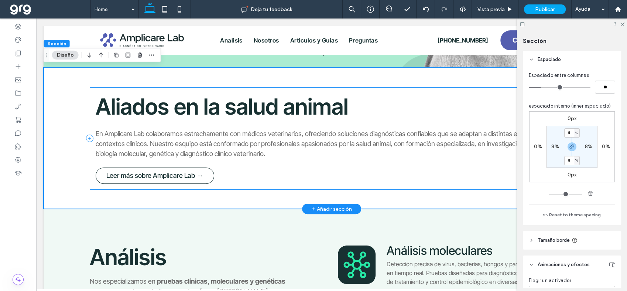
click at [357, 184] on div "Aliados en la salud animal En Amplicare Lab colaboramos estrechamente con médic…" at bounding box center [332, 138] width 484 height 102
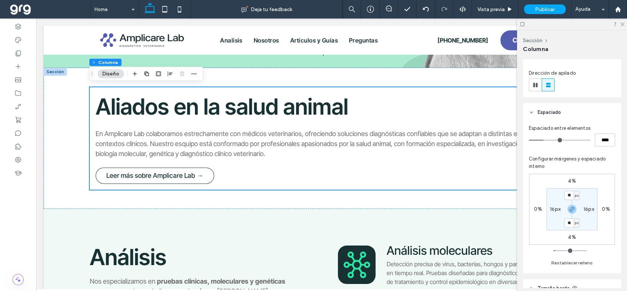
scroll to position [82, 0]
click at [572, 208] on icon "button" at bounding box center [572, 207] width 6 height 6
click at [573, 234] on label "4%" at bounding box center [572, 235] width 8 height 6
type input "*"
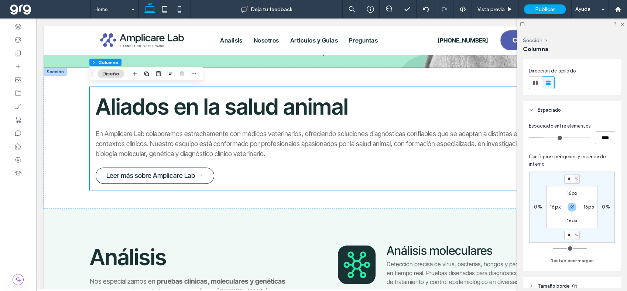
type input "*"
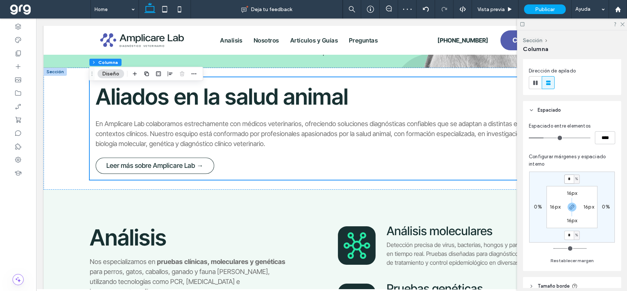
click at [571, 176] on input "*" at bounding box center [569, 178] width 10 height 9
type input "*"
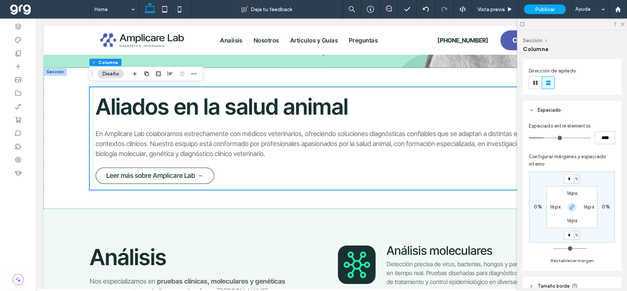
click at [572, 207] on icon "button" at bounding box center [572, 207] width 6 height 6
click at [622, 22] on icon at bounding box center [622, 23] width 5 height 5
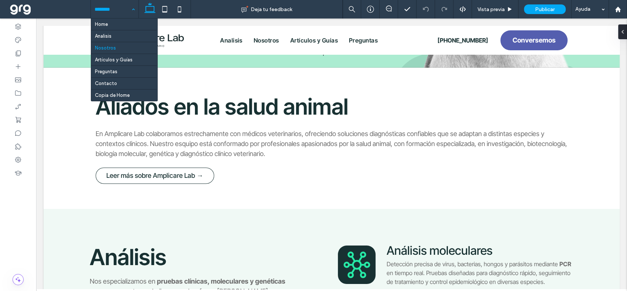
click at [103, 5] on input at bounding box center [113, 9] width 37 height 18
click at [103, 6] on input at bounding box center [113, 9] width 37 height 18
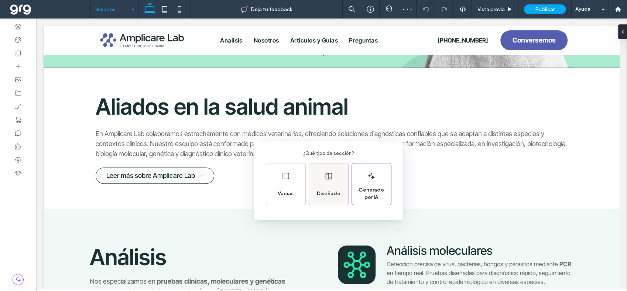
click at [322, 182] on div "Diseñado" at bounding box center [328, 183] width 39 height 41
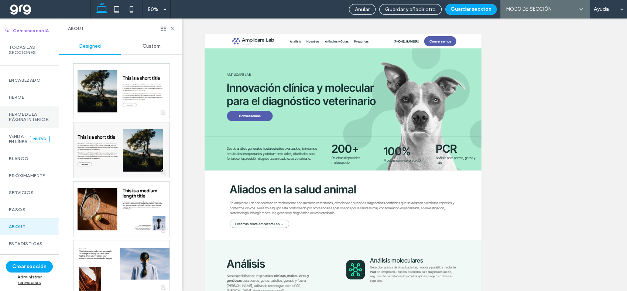
click at [28, 117] on label "Héroe de la página interior" at bounding box center [29, 117] width 41 height 10
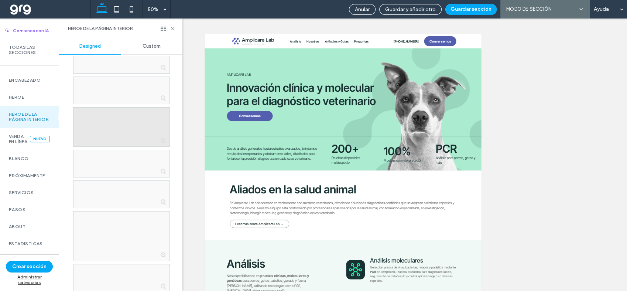
scroll to position [205, 0]
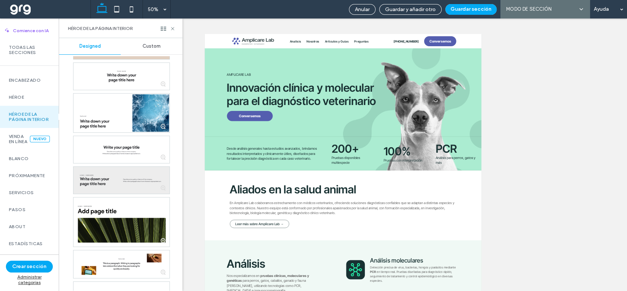
click at [136, 175] on div at bounding box center [121, 180] width 96 height 27
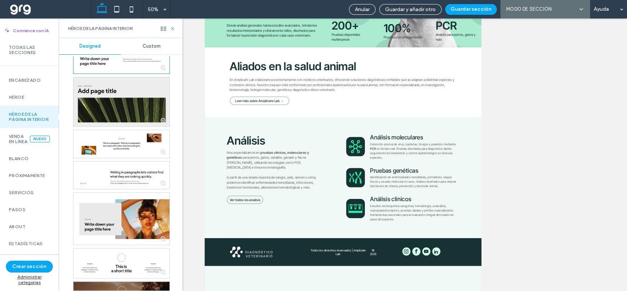
scroll to position [369, 0]
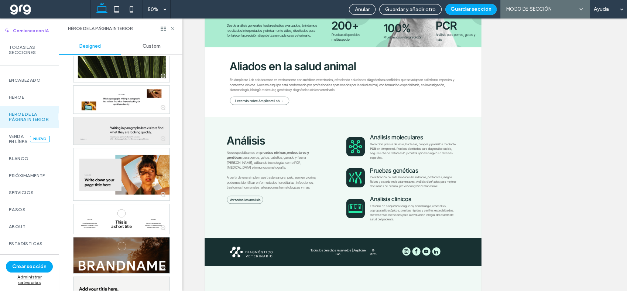
click at [133, 127] on div at bounding box center [121, 130] width 96 height 27
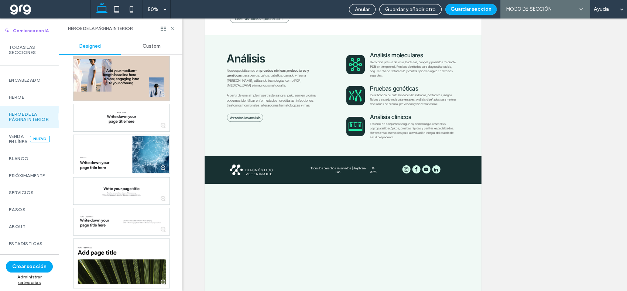
scroll to position [164, 0]
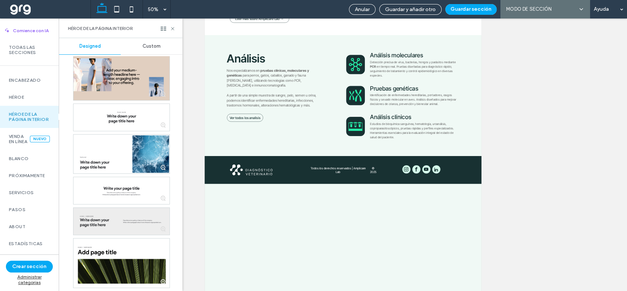
click at [143, 220] on div at bounding box center [121, 221] width 96 height 27
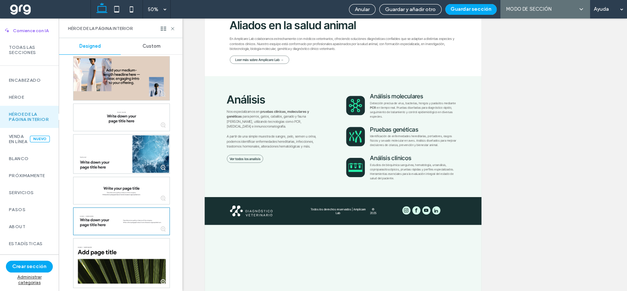
scroll to position [0, 0]
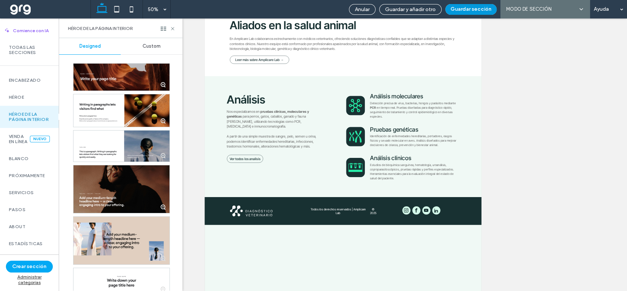
click at [473, 7] on button "Guardar sección" at bounding box center [470, 9] width 51 height 11
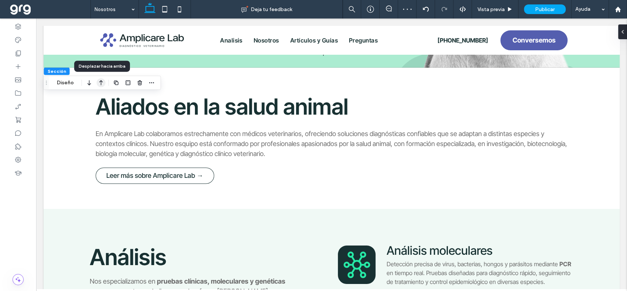
click at [103, 83] on icon "button" at bounding box center [101, 82] width 9 height 13
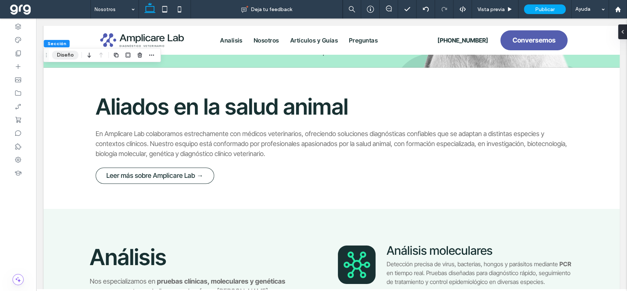
click at [59, 56] on button "Diseño" at bounding box center [65, 55] width 27 height 9
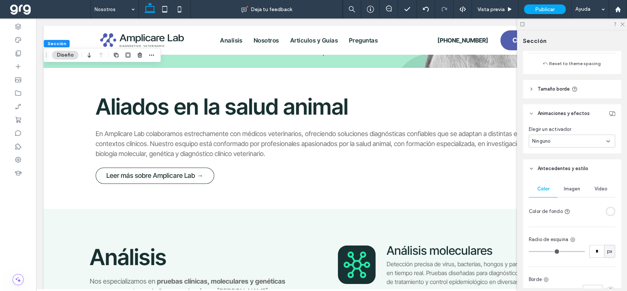
scroll to position [246, 0]
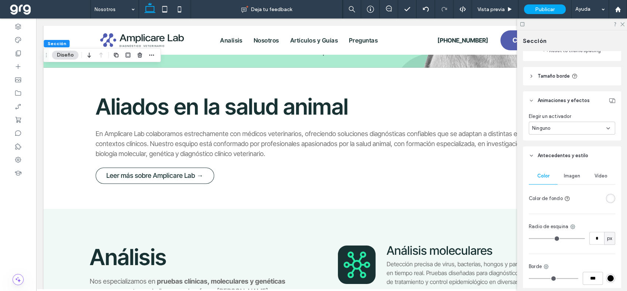
click at [608, 197] on div "rgba(255, 255, 255, 1)" at bounding box center [611, 198] width 6 height 6
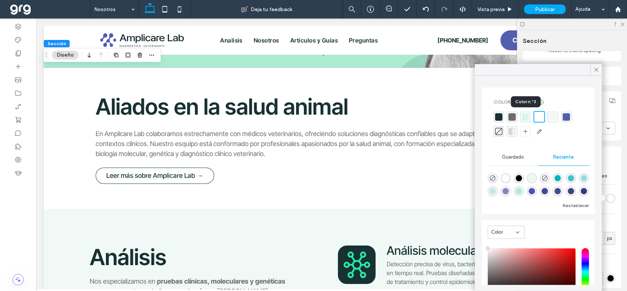
click at [524, 117] on div at bounding box center [525, 116] width 7 height 7
click at [595, 68] on use at bounding box center [596, 70] width 4 height 4
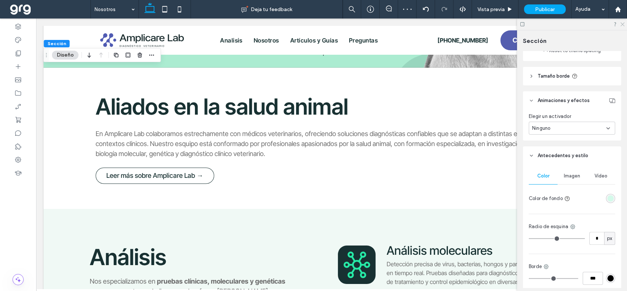
click at [623, 24] on icon at bounding box center [622, 23] width 5 height 5
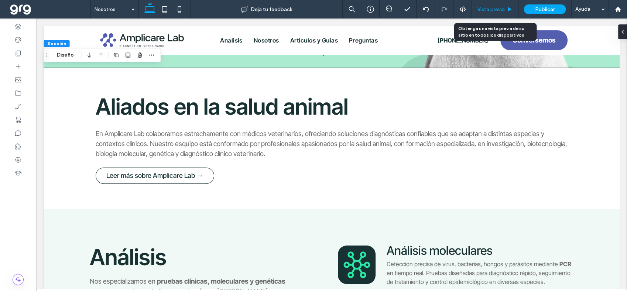
click at [493, 7] on span "Vista previa" at bounding box center [491, 9] width 27 height 6
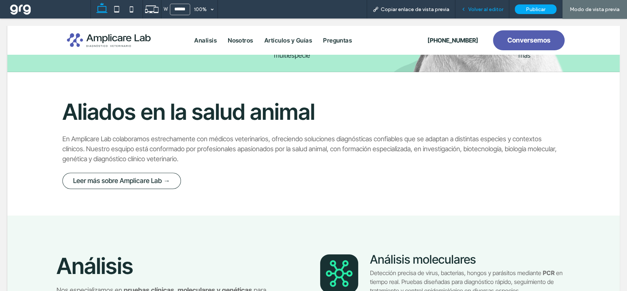
click at [491, 6] on span "Volver al editor" at bounding box center [485, 9] width 35 height 6
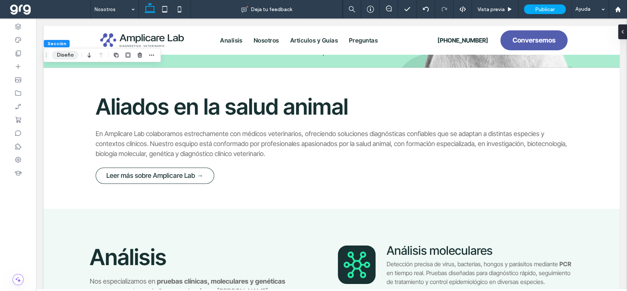
click at [71, 55] on button "Diseño" at bounding box center [65, 55] width 27 height 9
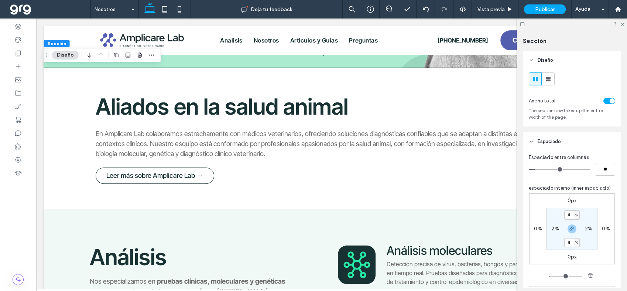
scroll to position [41, 0]
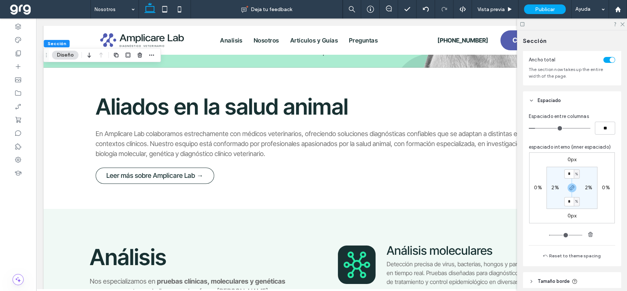
click at [610, 59] on div "toggle" at bounding box center [612, 59] width 5 height 5
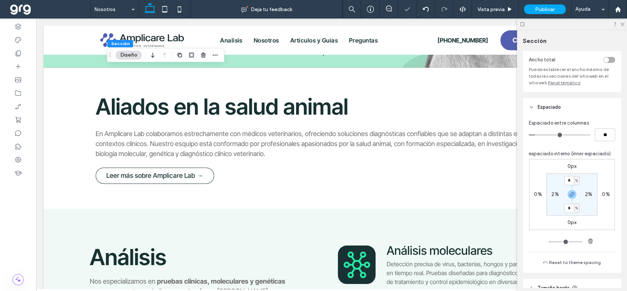
drag, startPoint x: 623, startPoint y: 24, endPoint x: 595, endPoint y: 38, distance: 32.0
click at [624, 24] on icon at bounding box center [622, 23] width 5 height 5
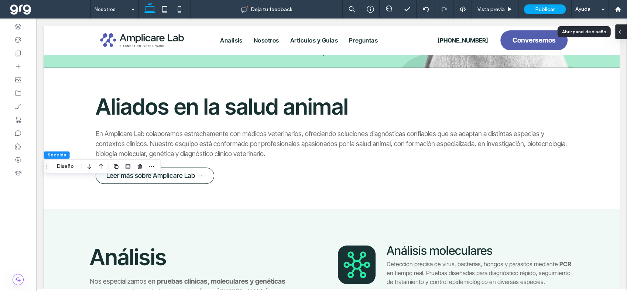
click at [619, 32] on icon at bounding box center [620, 32] width 6 height 6
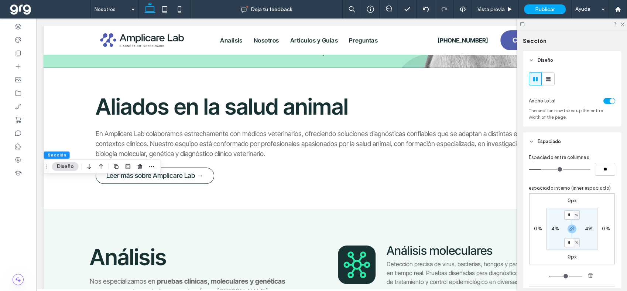
click at [610, 100] on div "toggle" at bounding box center [612, 100] width 5 height 5
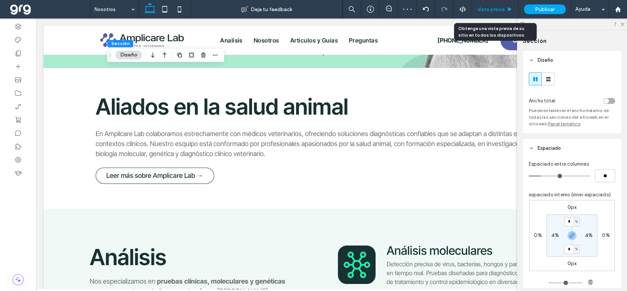
click at [491, 8] on span "Vista previa" at bounding box center [491, 9] width 27 height 6
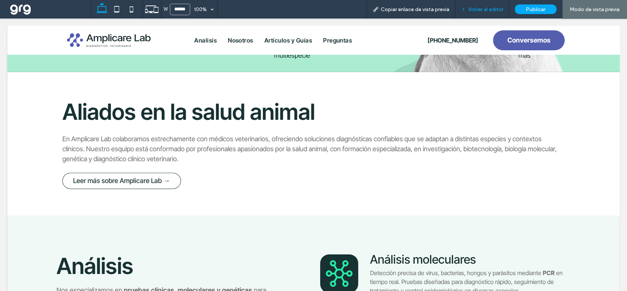
click at [486, 11] on span "Volver al editor" at bounding box center [485, 9] width 35 height 6
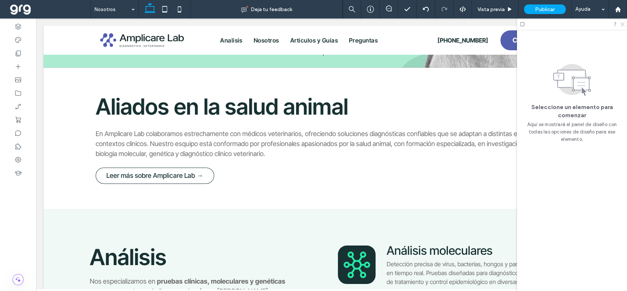
click at [622, 24] on icon at bounding box center [622, 23] width 5 height 5
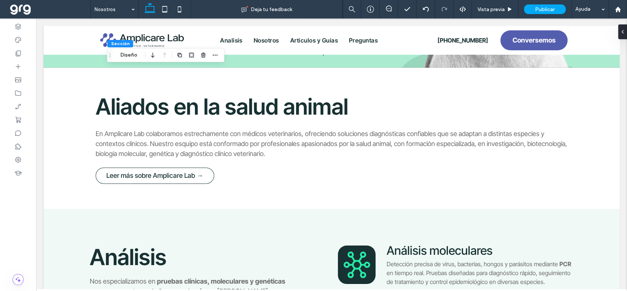
click at [137, 60] on div "Sección Diseño" at bounding box center [165, 55] width 117 height 14
click at [133, 58] on button "Diseño" at bounding box center [129, 55] width 27 height 9
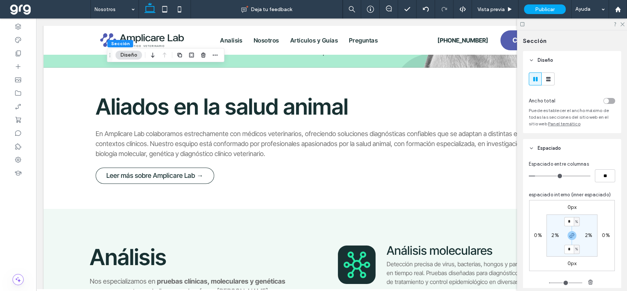
click at [604, 100] on div "toggle" at bounding box center [606, 100] width 5 height 5
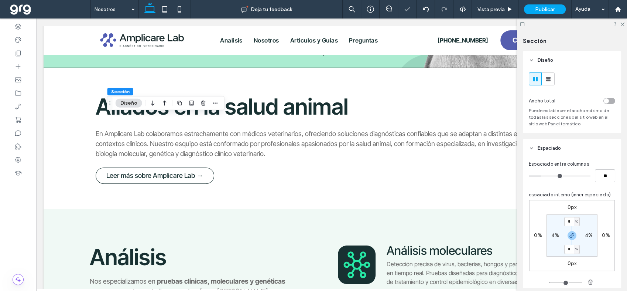
click at [606, 100] on div "toggle" at bounding box center [609, 101] width 12 height 6
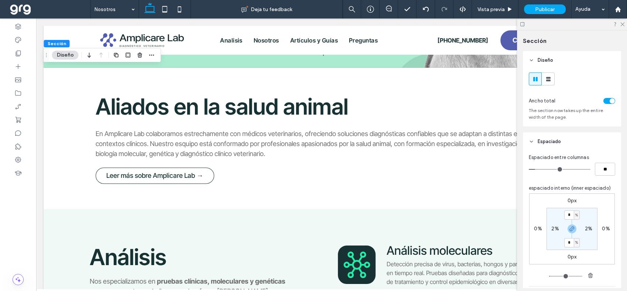
click at [553, 228] on label "2%" at bounding box center [554, 228] width 7 height 6
type input "*"
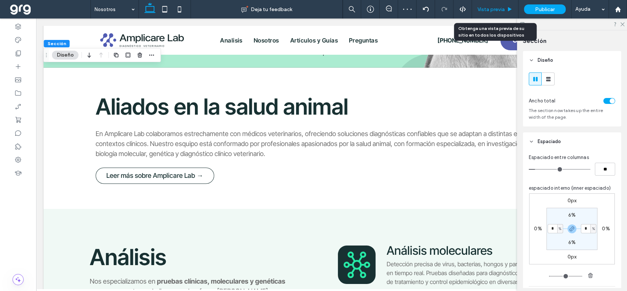
click at [485, 11] on span "Vista previa" at bounding box center [491, 9] width 27 height 6
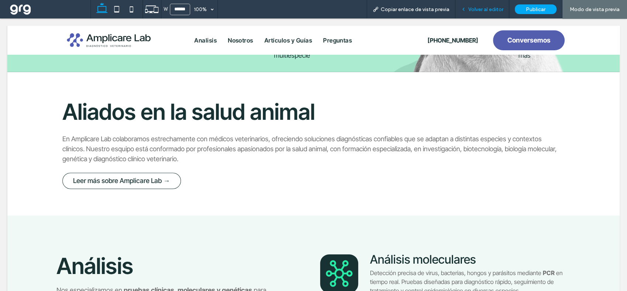
click at [495, 13] on div "Volver al editor" at bounding box center [482, 9] width 54 height 18
click at [468, 5] on div "Volver al editor" at bounding box center [482, 9] width 54 height 18
click at [477, 4] on div "Volver al editor" at bounding box center [482, 9] width 54 height 18
click at [478, 6] on span "Volver al editor" at bounding box center [485, 9] width 35 height 6
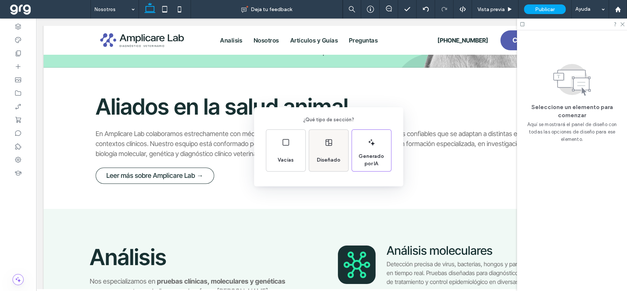
click at [330, 147] on div "Diseñado" at bounding box center [328, 150] width 39 height 41
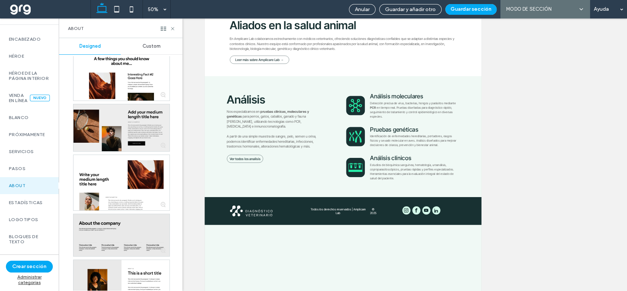
scroll to position [492, 0]
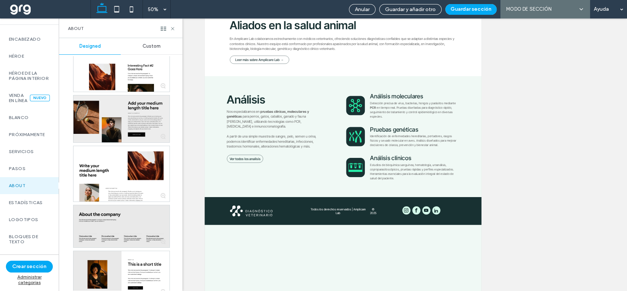
click at [151, 119] on div at bounding box center [121, 118] width 96 height 47
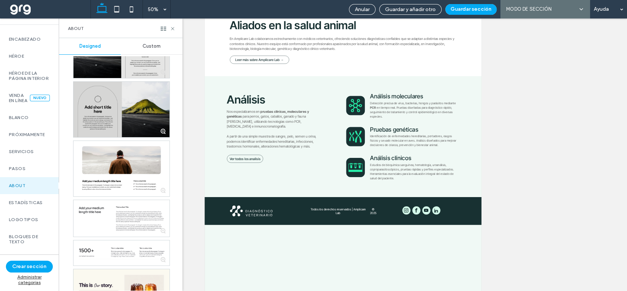
scroll to position [1190, 0]
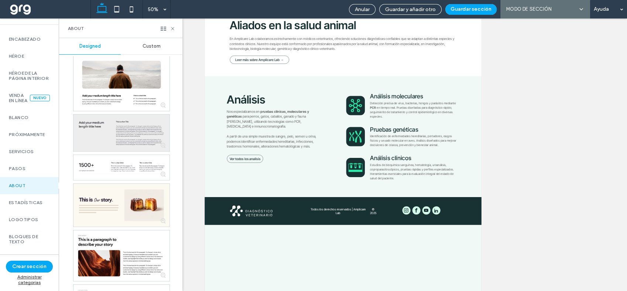
click at [127, 124] on div at bounding box center [121, 132] width 96 height 37
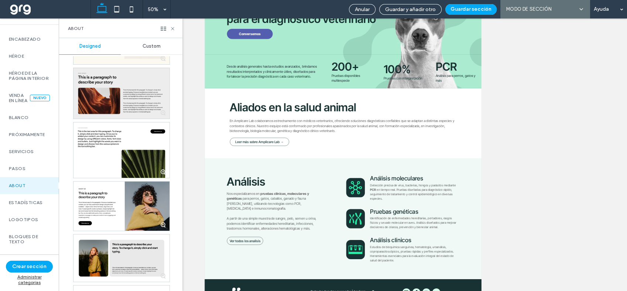
scroll to position [1354, 0]
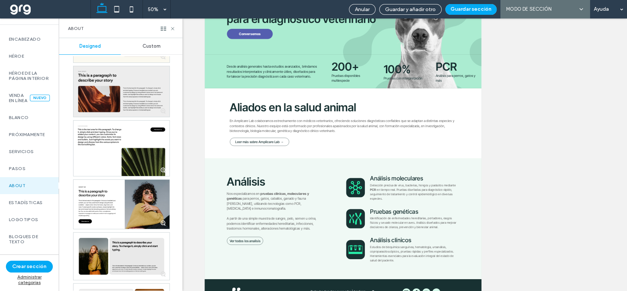
click at [116, 97] on div at bounding box center [121, 91] width 96 height 51
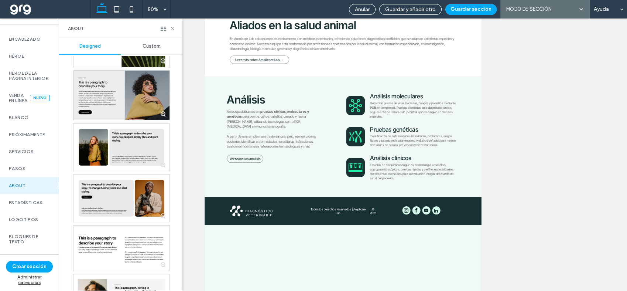
scroll to position [1477, 0]
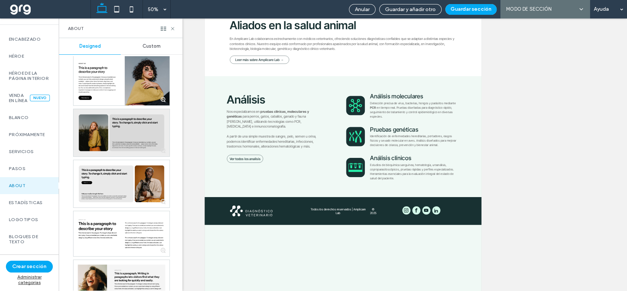
click at [140, 127] on div at bounding box center [121, 132] width 96 height 47
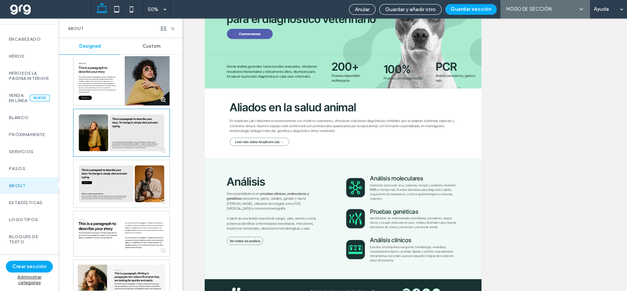
scroll to position [123, 0]
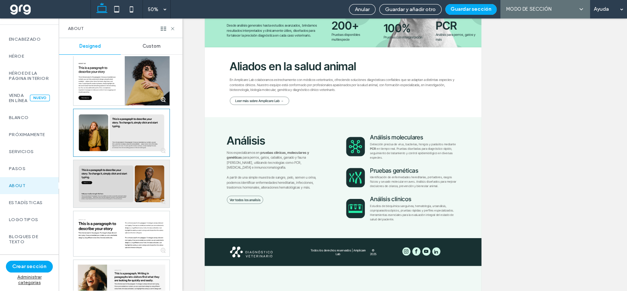
click at [106, 182] on div at bounding box center [121, 183] width 96 height 47
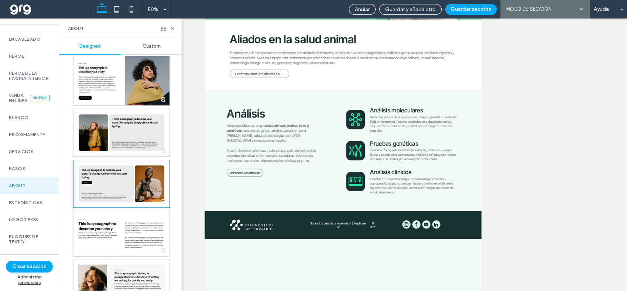
scroll to position [164, 0]
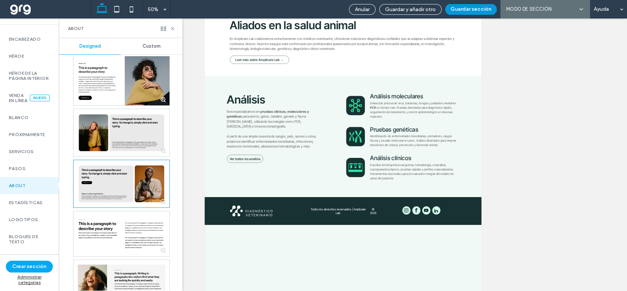
click at [484, 6] on button "Guardar sección" at bounding box center [470, 9] width 51 height 11
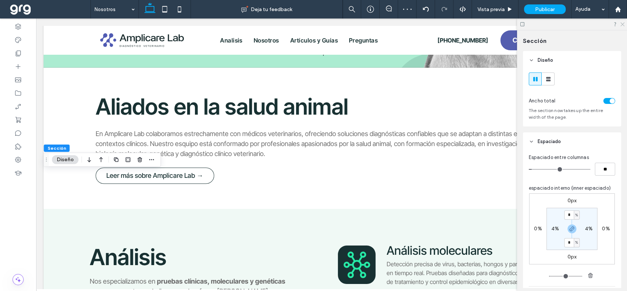
click at [623, 25] on use at bounding box center [622, 25] width 4 height 4
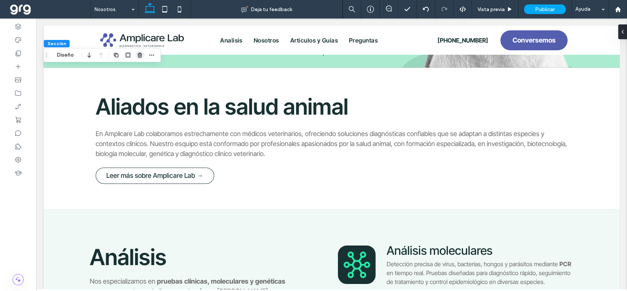
click at [138, 54] on use "button" at bounding box center [139, 54] width 4 height 5
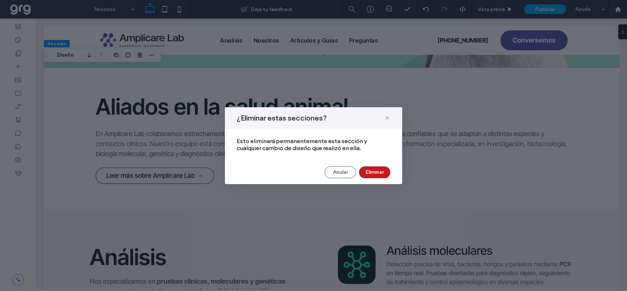
click at [380, 172] on button "Eliminar" at bounding box center [374, 172] width 31 height 12
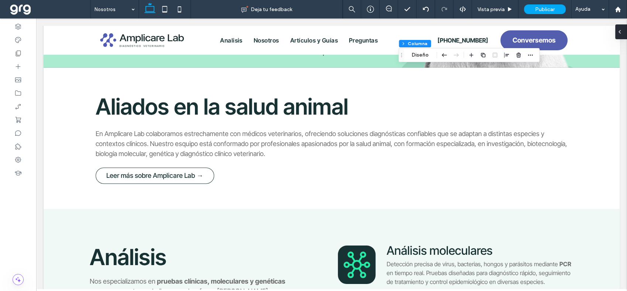
click at [622, 28] on span at bounding box center [620, 31] width 6 height 15
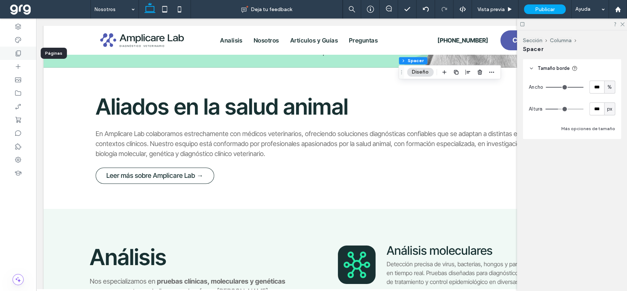
click at [14, 54] on icon at bounding box center [17, 52] width 7 height 7
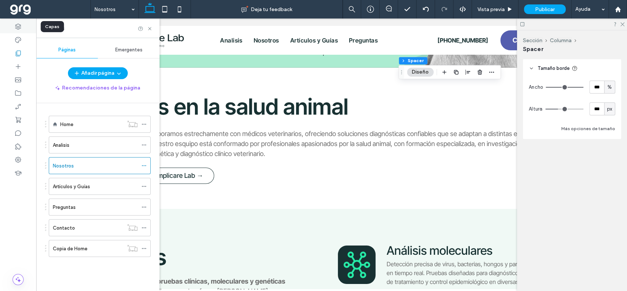
click at [20, 24] on icon at bounding box center [17, 26] width 7 height 7
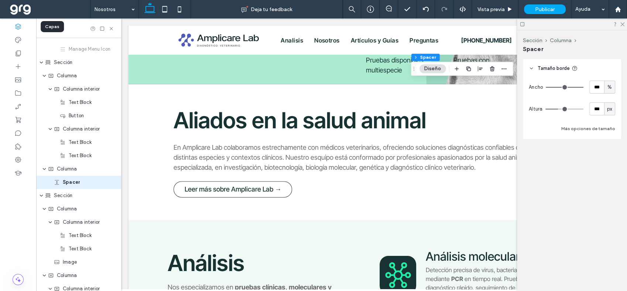
scroll to position [160, 0]
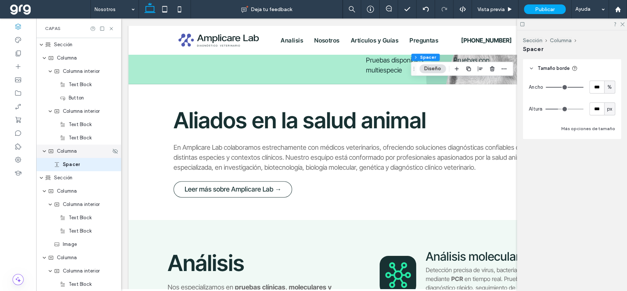
click at [68, 152] on span "Columna" at bounding box center [67, 150] width 20 height 7
click at [55, 151] on div "Columna" at bounding box center [79, 150] width 63 height 7
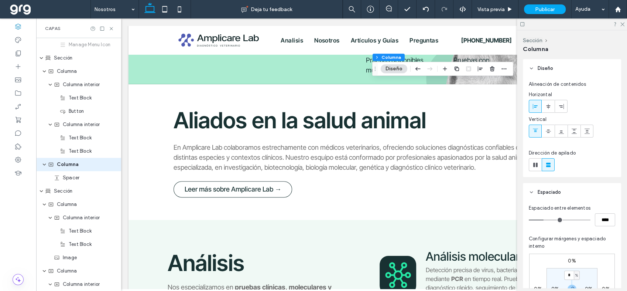
scroll to position [0, 0]
drag, startPoint x: 622, startPoint y: 22, endPoint x: 616, endPoint y: 27, distance: 8.7
click at [622, 22] on icon at bounding box center [622, 23] width 5 height 5
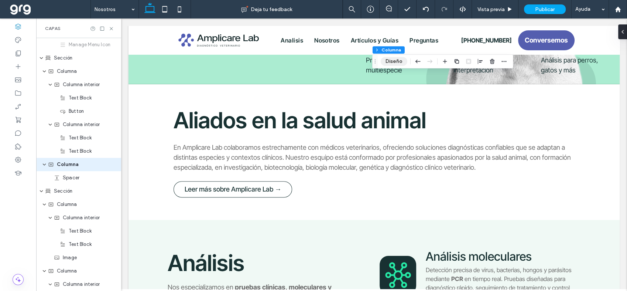
click at [391, 59] on button "Diseño" at bounding box center [394, 61] width 27 height 9
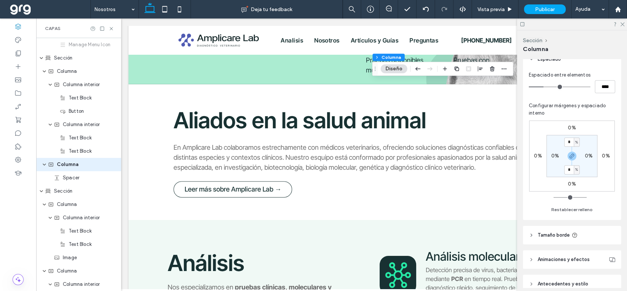
scroll to position [168, 0]
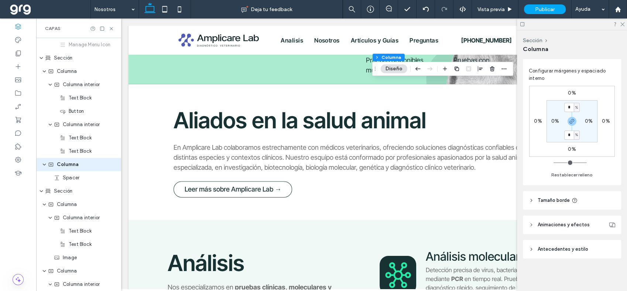
click at [526, 221] on header "Animaciones y efectos" at bounding box center [572, 224] width 98 height 18
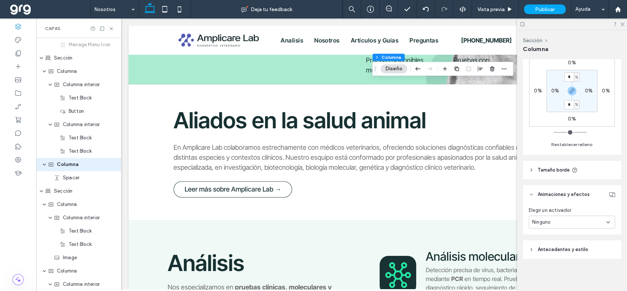
click at [528, 247] on header "Antecedentes y estilo" at bounding box center [572, 249] width 98 height 18
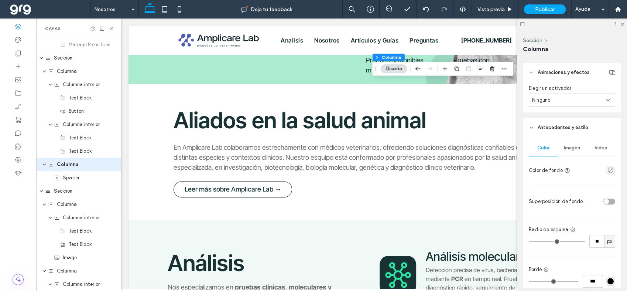
scroll to position [321, 0]
click at [576, 149] on span "Imagen" at bounding box center [572, 146] width 16 height 6
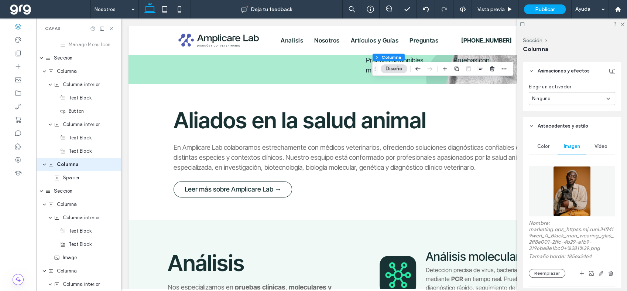
click at [576, 172] on img at bounding box center [572, 191] width 38 height 50
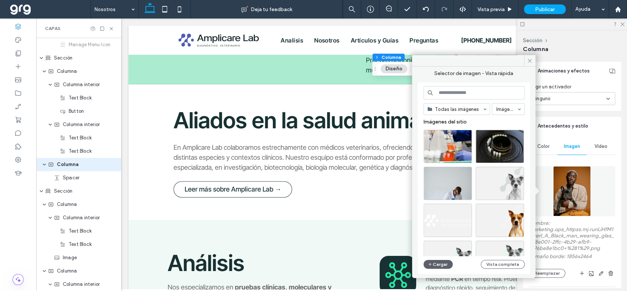
click at [488, 92] on input at bounding box center [474, 92] width 101 height 13
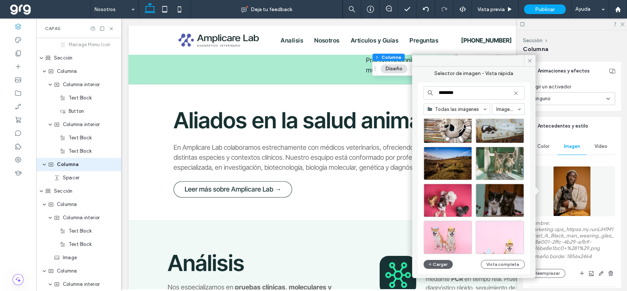
scroll to position [1203, 0]
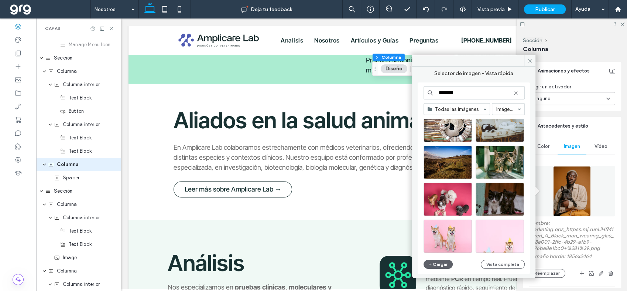
type input "********"
click at [528, 58] on icon at bounding box center [530, 61] width 6 height 6
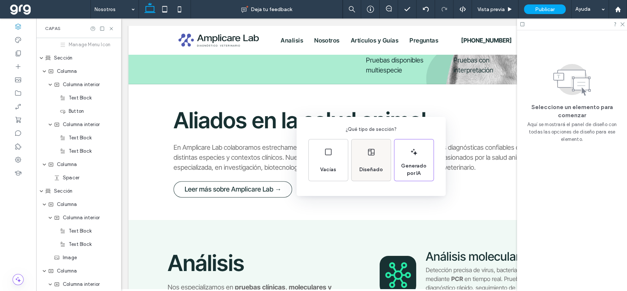
click at [367, 151] on icon at bounding box center [371, 151] width 9 height 9
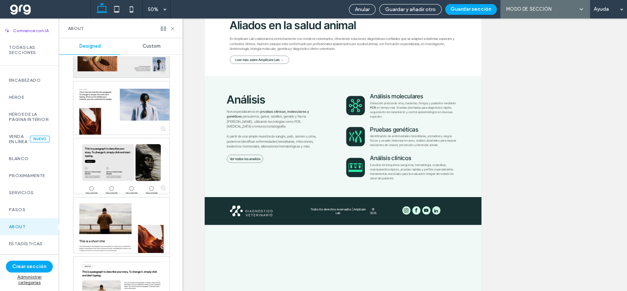
scroll to position [164, 0]
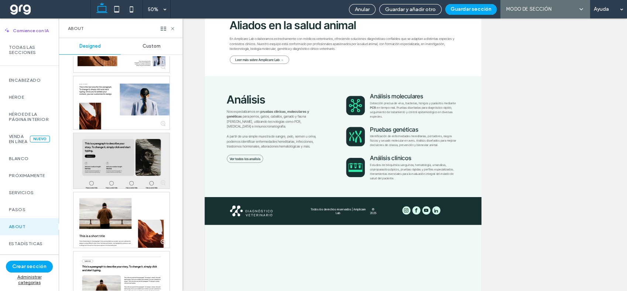
click at [151, 170] on div at bounding box center [121, 160] width 96 height 55
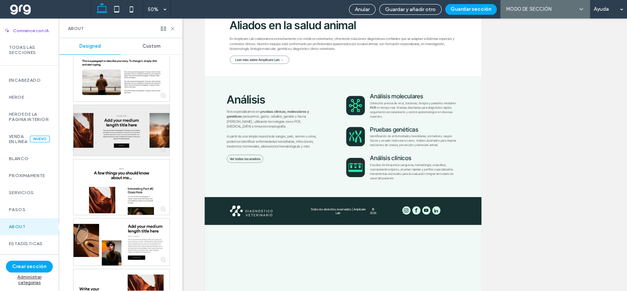
scroll to position [410, 0]
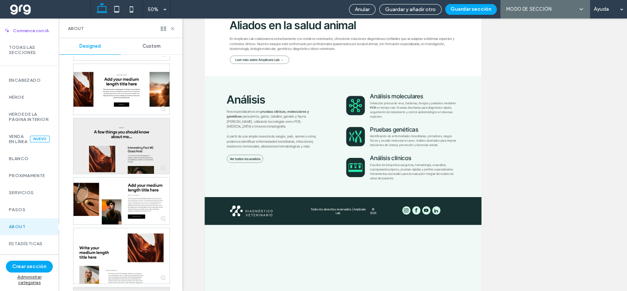
click at [123, 146] on div at bounding box center [121, 145] width 96 height 55
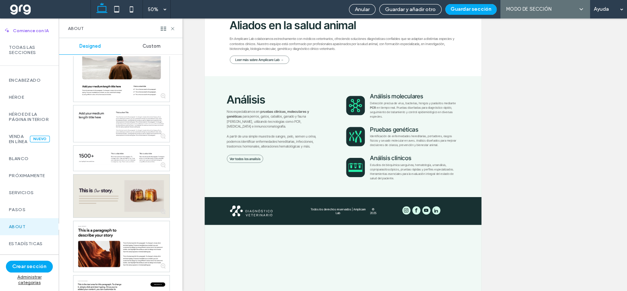
scroll to position [1231, 0]
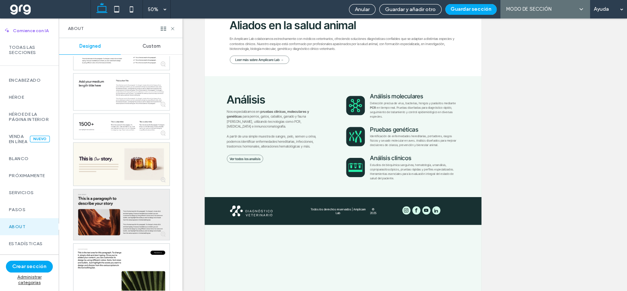
click at [133, 204] on div at bounding box center [121, 214] width 96 height 51
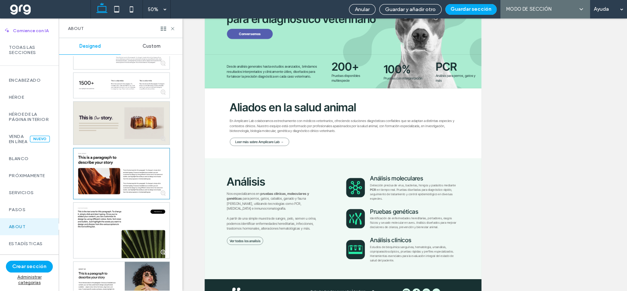
scroll to position [1313, 0]
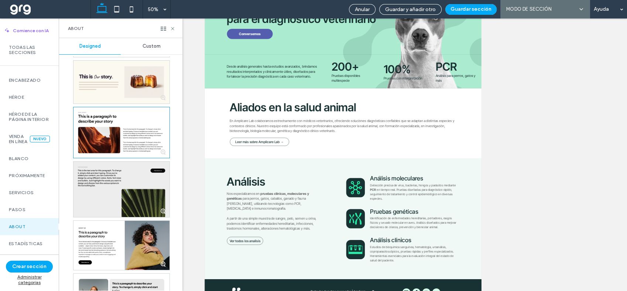
click at [125, 177] on div at bounding box center [121, 188] width 96 height 55
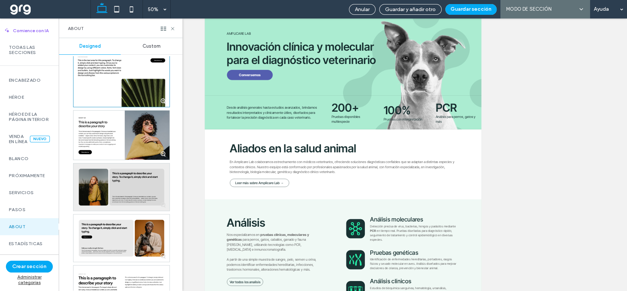
scroll to position [1436, 0]
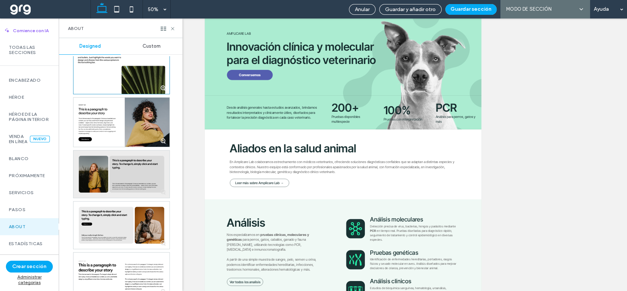
click at [125, 171] on div at bounding box center [121, 173] width 96 height 47
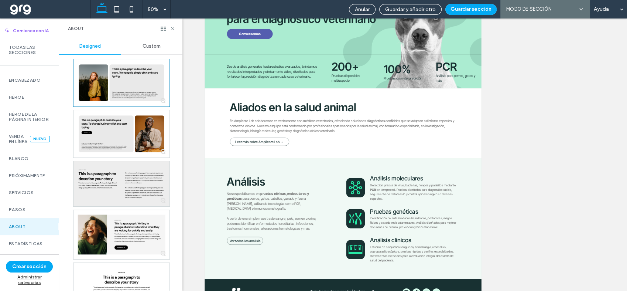
scroll to position [1559, 0]
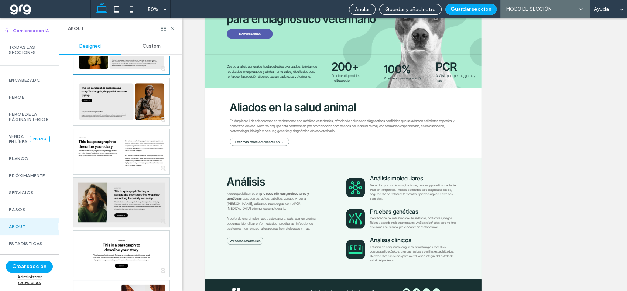
click at [147, 196] on div at bounding box center [121, 202] width 96 height 49
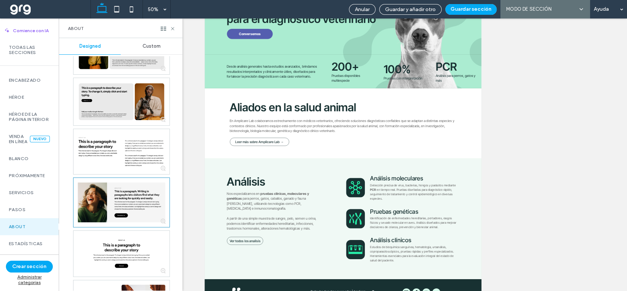
scroll to position [0, 0]
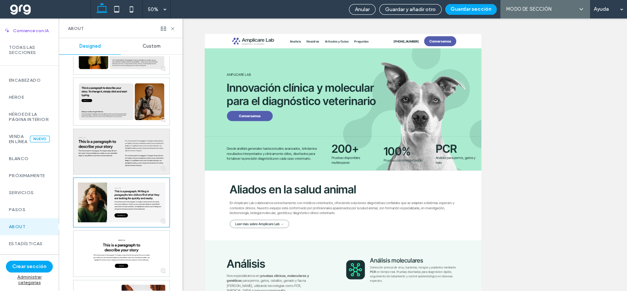
click at [125, 138] on div at bounding box center [121, 151] width 96 height 45
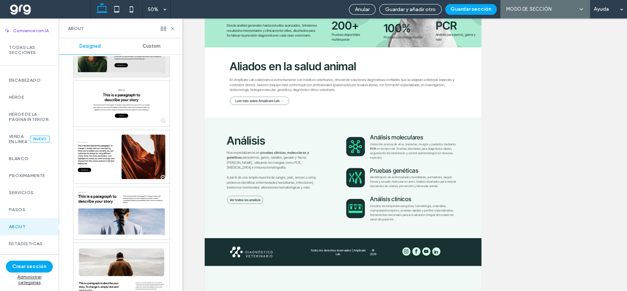
scroll to position [1723, 0]
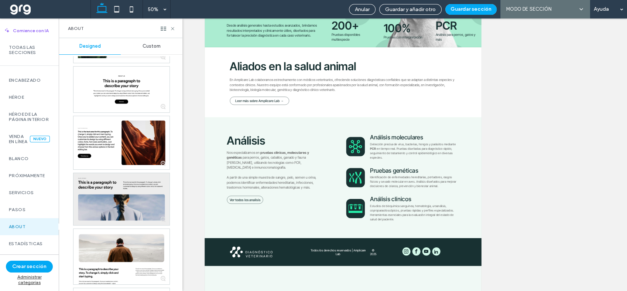
click at [137, 185] on div at bounding box center [121, 199] width 96 height 52
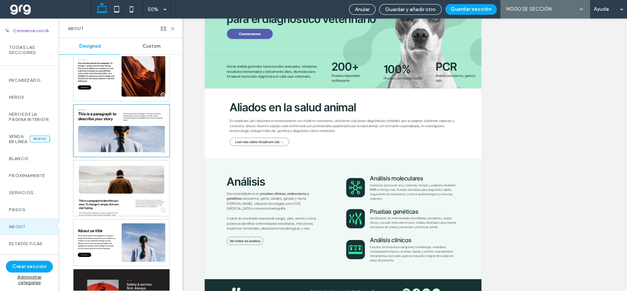
scroll to position [1805, 0]
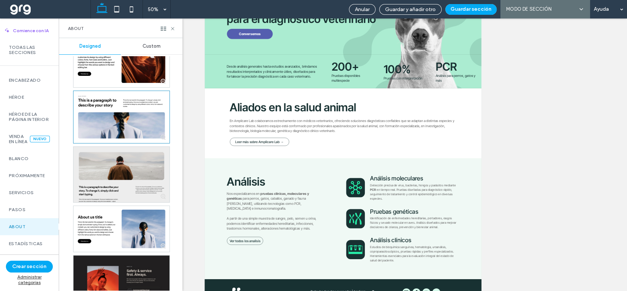
click at [137, 159] on div at bounding box center [121, 174] width 96 height 55
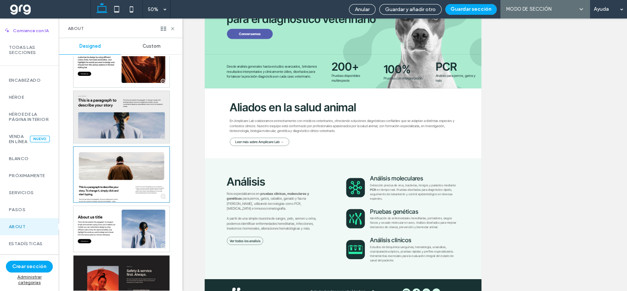
scroll to position [0, 0]
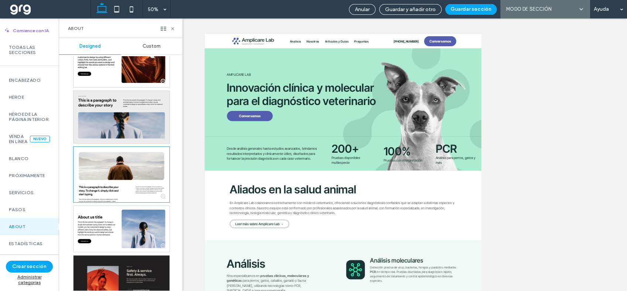
click at [131, 127] on div at bounding box center [121, 117] width 96 height 52
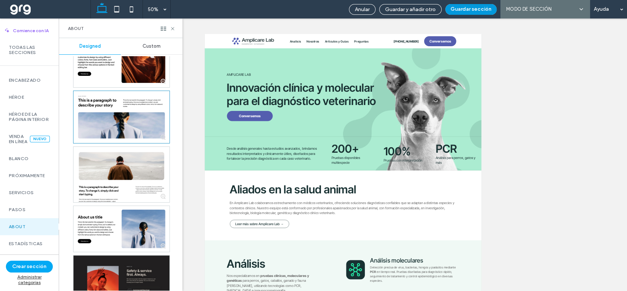
click at [469, 5] on button "Guardar sección" at bounding box center [470, 9] width 51 height 11
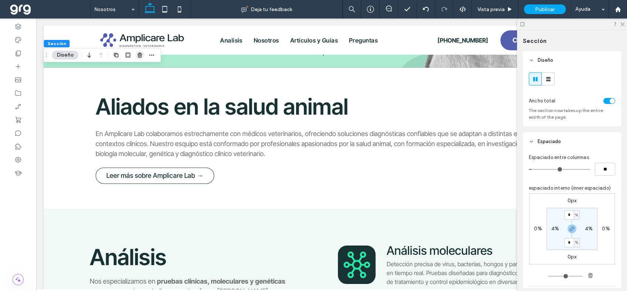
click at [137, 54] on icon "button" at bounding box center [140, 55] width 6 height 6
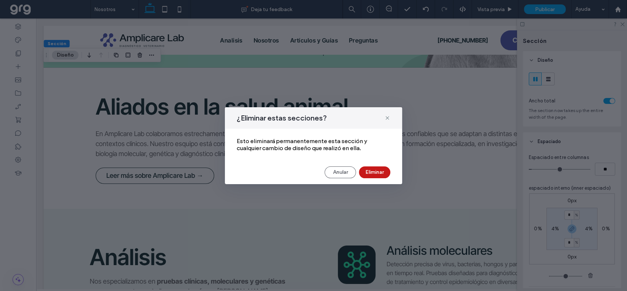
click at [382, 169] on button "Eliminar" at bounding box center [374, 172] width 31 height 12
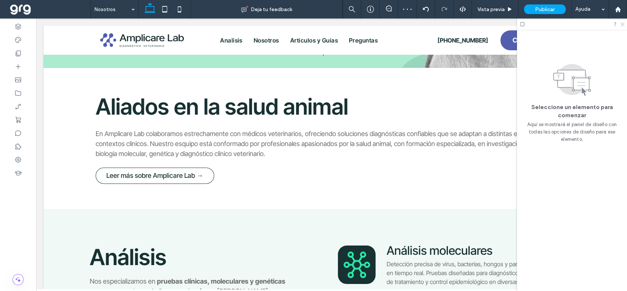
click at [624, 22] on icon at bounding box center [622, 23] width 5 height 5
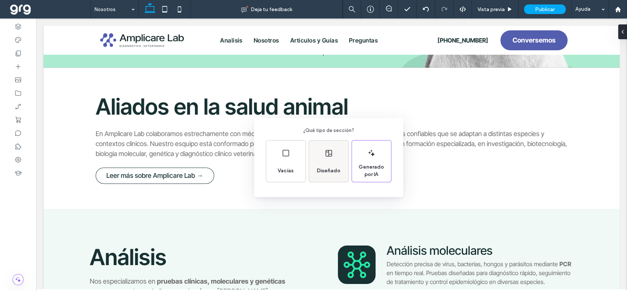
click at [331, 150] on icon at bounding box center [328, 152] width 9 height 9
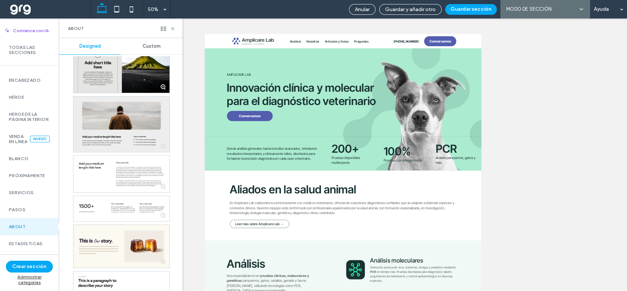
scroll to position [1190, 0]
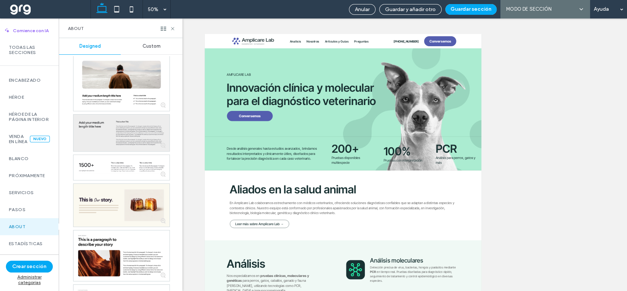
click at [130, 141] on div at bounding box center [121, 132] width 96 height 37
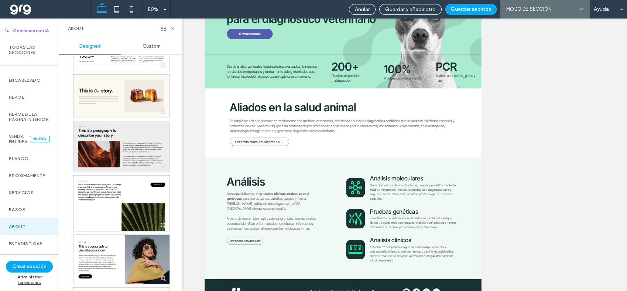
scroll to position [1313, 0]
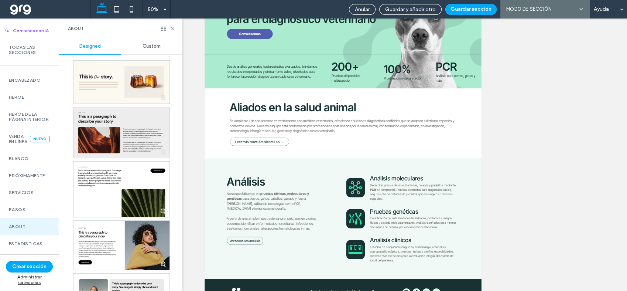
click at [127, 137] on div at bounding box center [121, 132] width 96 height 51
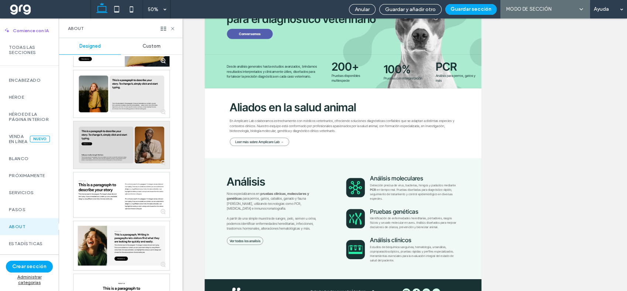
scroll to position [1518, 0]
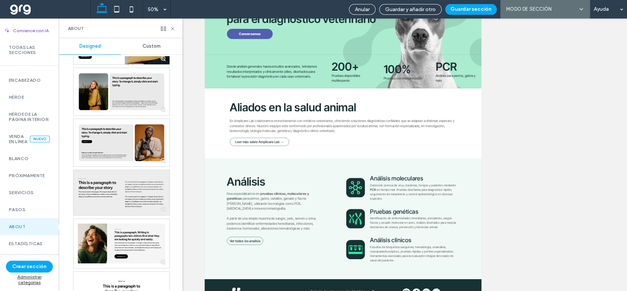
click at [132, 180] on div at bounding box center [121, 192] width 96 height 45
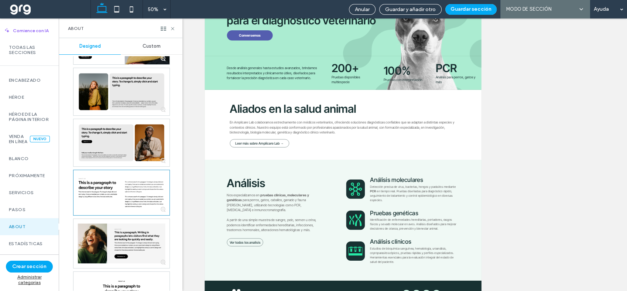
scroll to position [123, 0]
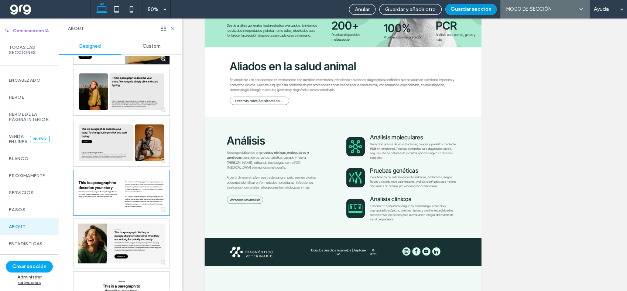
click at [470, 6] on button "Guardar sección" at bounding box center [470, 9] width 51 height 11
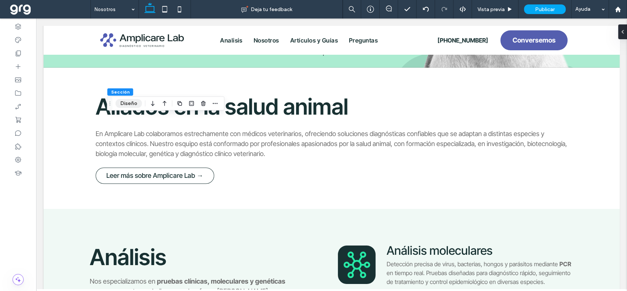
click at [133, 106] on button "Diseño" at bounding box center [129, 103] width 27 height 9
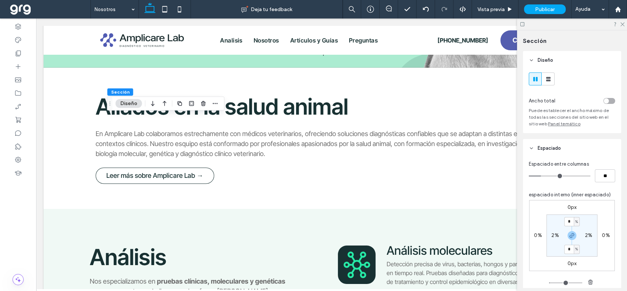
click at [606, 99] on div "toggle" at bounding box center [609, 101] width 12 height 6
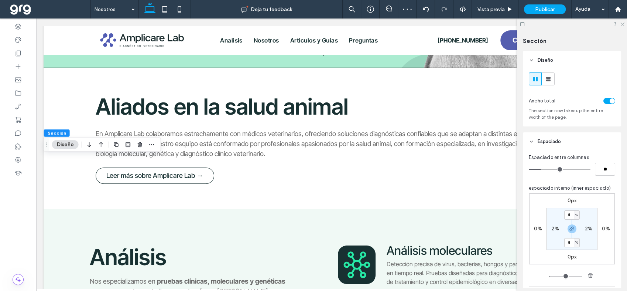
click at [623, 24] on icon at bounding box center [622, 23] width 5 height 5
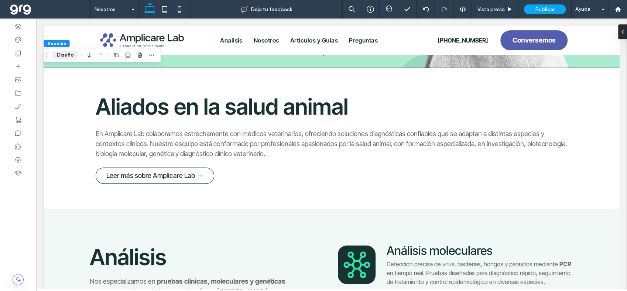
click at [61, 56] on button "Diseño" at bounding box center [65, 55] width 27 height 9
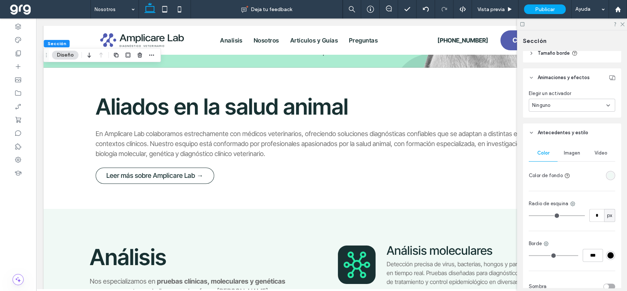
scroll to position [287, 0]
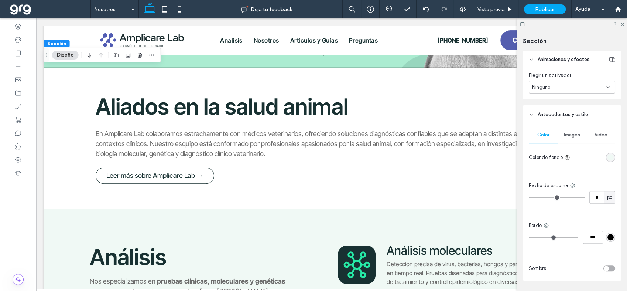
click at [608, 159] on div "rgba(240, 249, 245, 1)" at bounding box center [611, 157] width 6 height 6
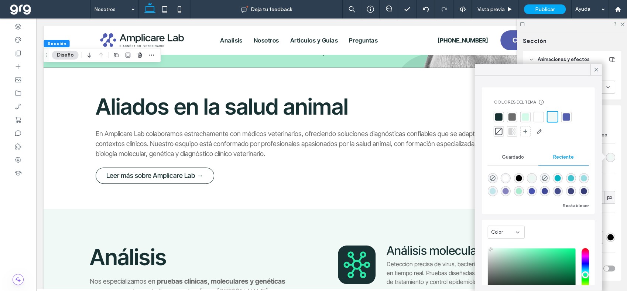
click at [526, 114] on div at bounding box center [525, 116] width 7 height 7
drag, startPoint x: 597, startPoint y: 69, endPoint x: 536, endPoint y: 82, distance: 62.2
click at [597, 69] on icon at bounding box center [596, 69] width 7 height 7
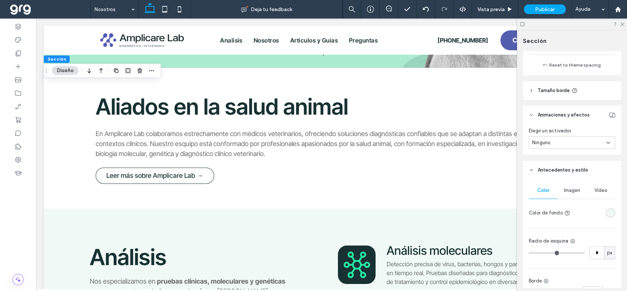
scroll to position [246, 0]
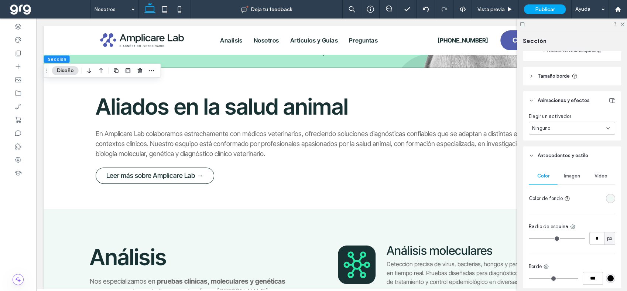
click at [608, 197] on div "rgba(240, 249, 245, 1)" at bounding box center [611, 198] width 6 height 6
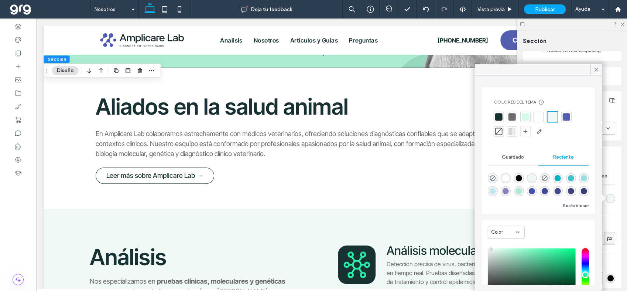
click at [522, 117] on div at bounding box center [525, 116] width 7 height 7
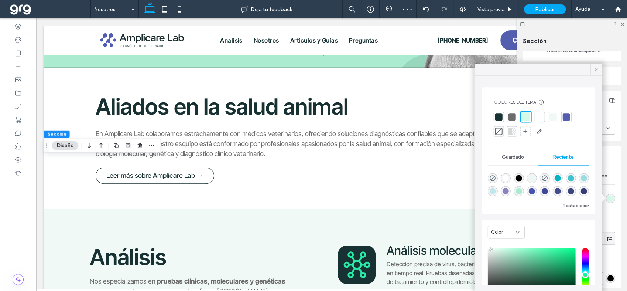
click at [594, 70] on icon at bounding box center [596, 69] width 7 height 7
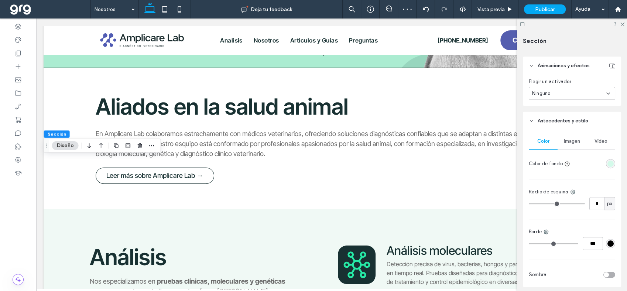
scroll to position [309, 0]
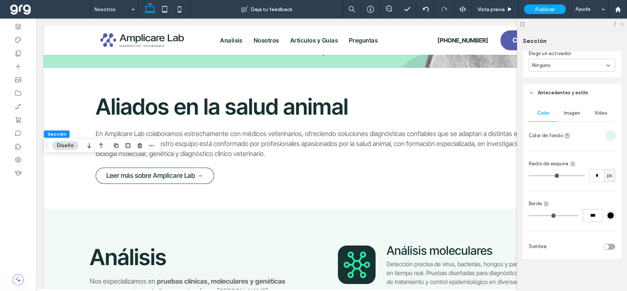
click at [624, 26] on icon at bounding box center [622, 23] width 5 height 5
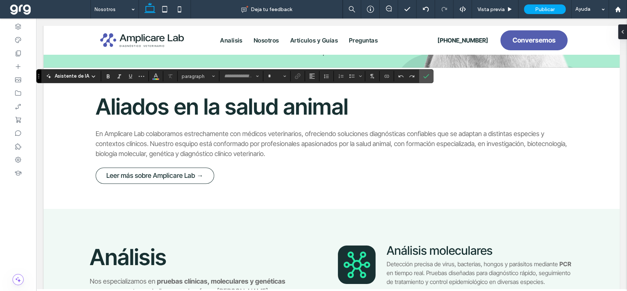
type input "**********"
type input "**"
click at [427, 74] on icon "Confirmar" at bounding box center [426, 76] width 6 height 6
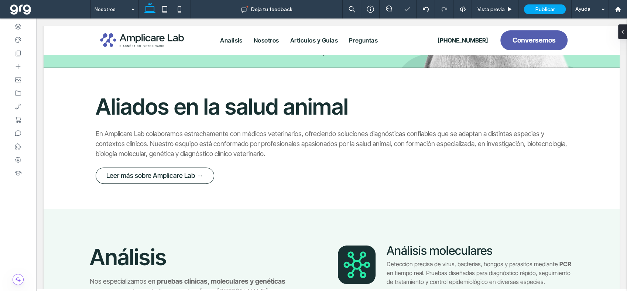
type input "**********"
type input "**"
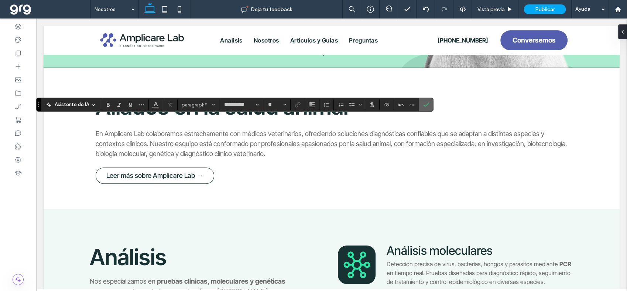
click at [427, 102] on icon "Confirmar" at bounding box center [426, 105] width 6 height 6
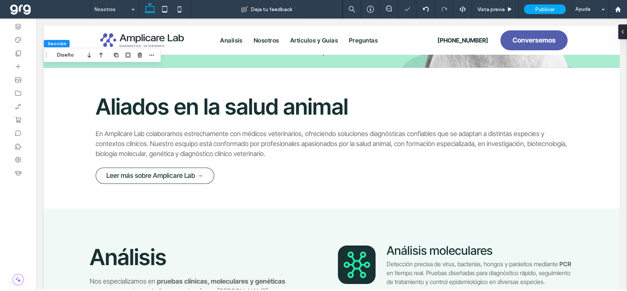
scroll to position [0, 760]
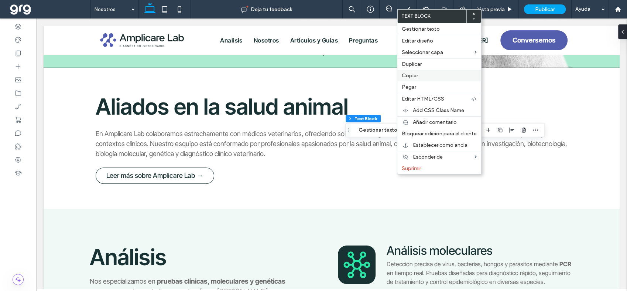
click at [421, 75] on label "Copiar" at bounding box center [439, 75] width 75 height 6
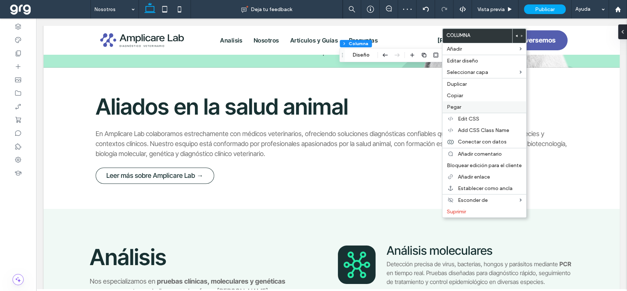
click at [475, 105] on label "Pegar" at bounding box center [484, 107] width 75 height 6
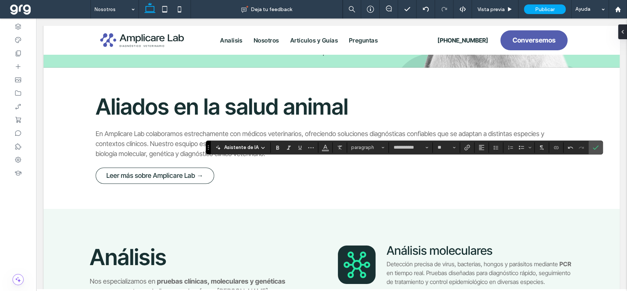
drag, startPoint x: 277, startPoint y: 146, endPoint x: 282, endPoint y: 147, distance: 5.3
click at [277, 146] on icon "Negrilla" at bounding box center [278, 147] width 6 height 6
click at [275, 144] on span "Negrilla" at bounding box center [276, 147] width 3 height 10
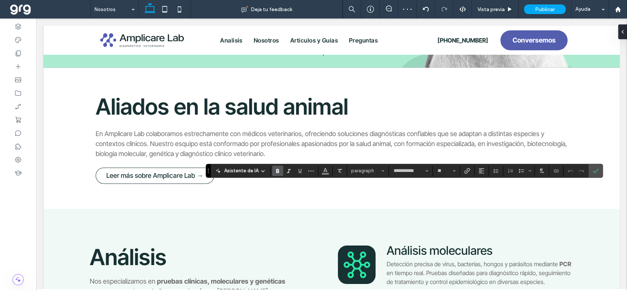
click at [275, 171] on icon "Negrilla" at bounding box center [278, 171] width 6 height 6
type input "**********"
type input "**"
click at [280, 171] on label "Negrilla" at bounding box center [277, 170] width 11 height 10
click at [595, 167] on span "Confirmar" at bounding box center [596, 170] width 6 height 13
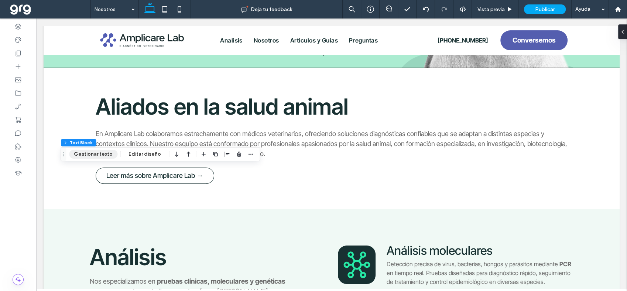
click at [98, 151] on button "Gestionar texto" at bounding box center [93, 154] width 48 height 9
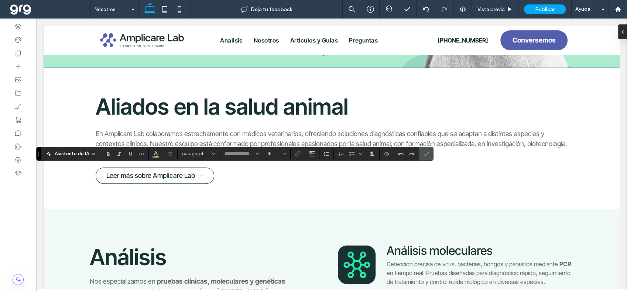
type input "**********"
type input "**"
click at [158, 154] on button "Color" at bounding box center [155, 153] width 11 height 10
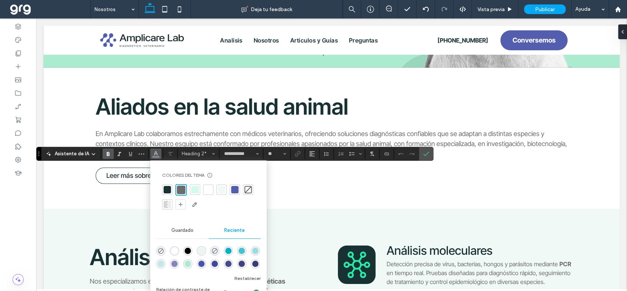
click at [167, 191] on div at bounding box center [167, 189] width 7 height 7
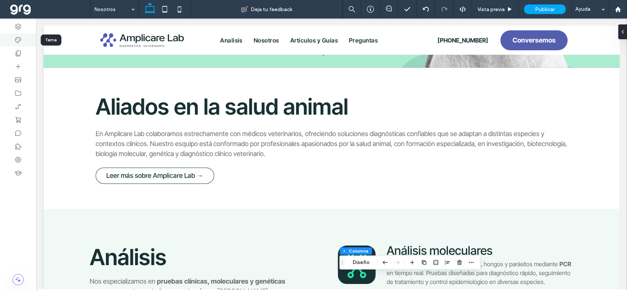
click at [18, 40] on icon at bounding box center [17, 39] width 7 height 7
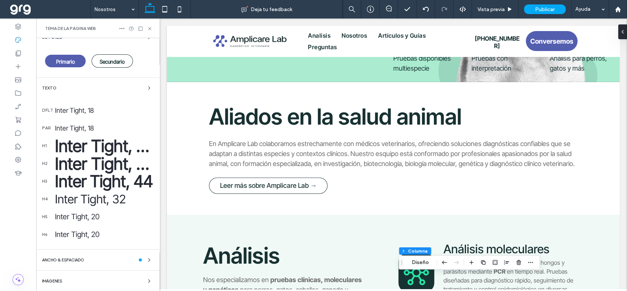
scroll to position [82, 0]
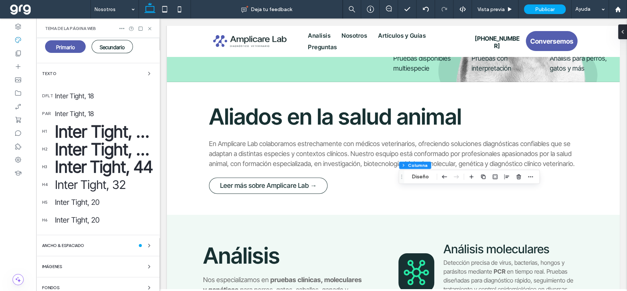
click at [88, 114] on div "Inter Tight, 18" at bounding box center [104, 114] width 99 height 8
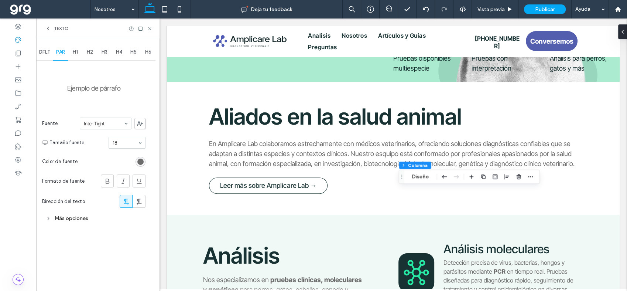
scroll to position [0, 0]
click at [140, 160] on div "rgb(108, 108, 108)" at bounding box center [140, 161] width 6 height 6
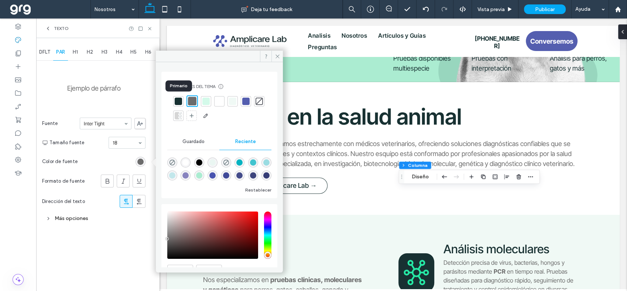
click at [176, 102] on div at bounding box center [178, 101] width 7 height 7
click at [49, 51] on span "DFLT" at bounding box center [44, 52] width 11 height 6
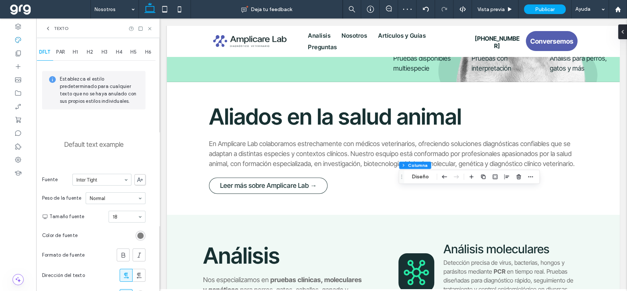
click at [139, 234] on div "rgb(108, 108, 108)" at bounding box center [140, 235] width 6 height 6
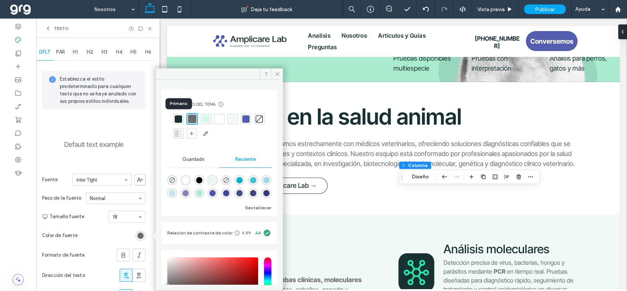
click at [177, 115] on div at bounding box center [178, 118] width 7 height 7
click at [73, 53] on span "H1" at bounding box center [75, 52] width 5 height 6
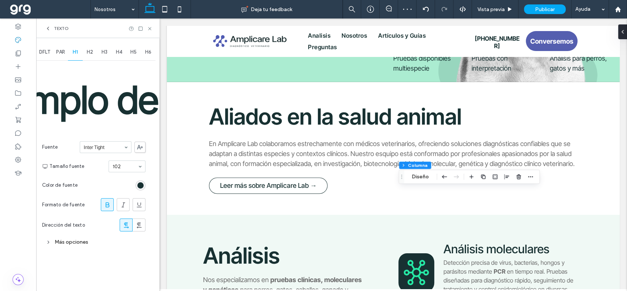
click at [89, 54] on span "H2" at bounding box center [90, 52] width 6 height 6
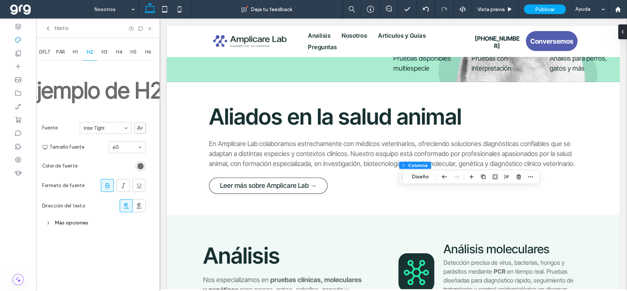
click at [144, 165] on div "rgb(108, 108, 108)" at bounding box center [141, 166] width 10 height 10
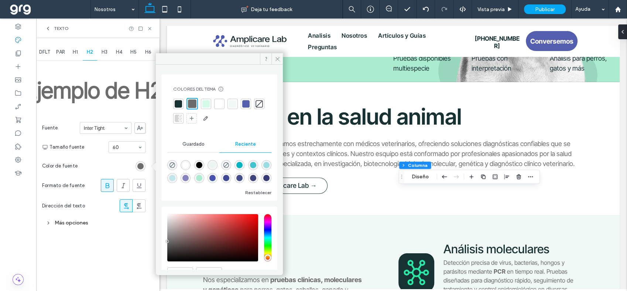
click at [177, 102] on div at bounding box center [178, 103] width 7 height 7
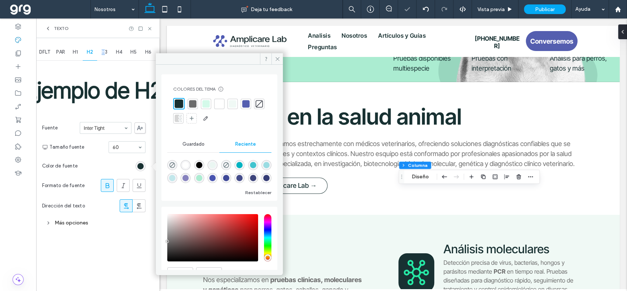
click at [105, 55] on div "H3" at bounding box center [104, 52] width 15 height 16
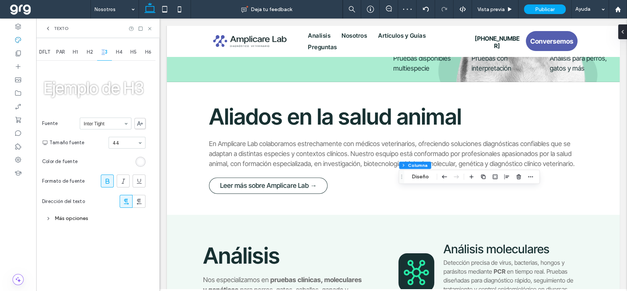
click at [105, 54] on span "H3" at bounding box center [105, 52] width 6 height 6
click at [120, 54] on span "H4" at bounding box center [119, 52] width 6 height 6
click at [134, 50] on span "H5" at bounding box center [133, 52] width 6 height 6
click at [147, 53] on span "H6" at bounding box center [148, 52] width 6 height 6
click at [142, 163] on div "rgb(108, 108, 108)" at bounding box center [140, 161] width 6 height 6
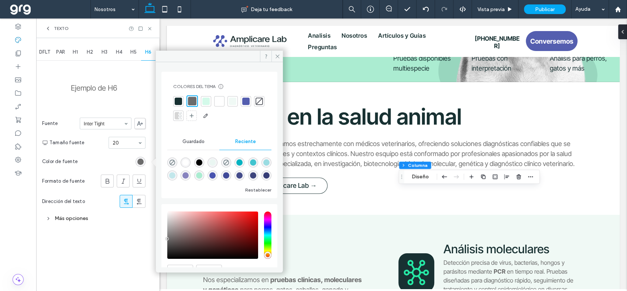
click at [194, 101] on div at bounding box center [192, 101] width 8 height 8
click at [175, 100] on div at bounding box center [178, 101] width 7 height 7
click at [151, 28] on icon at bounding box center [150, 29] width 6 height 6
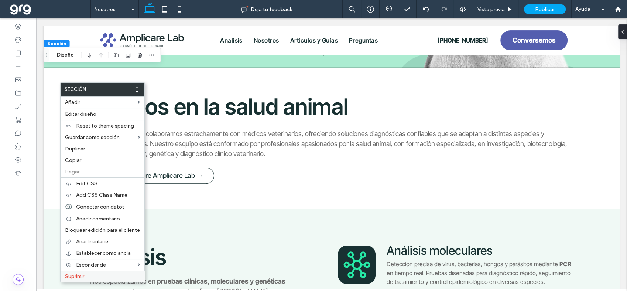
click at [105, 273] on label "Suprimir" at bounding box center [102, 276] width 75 height 6
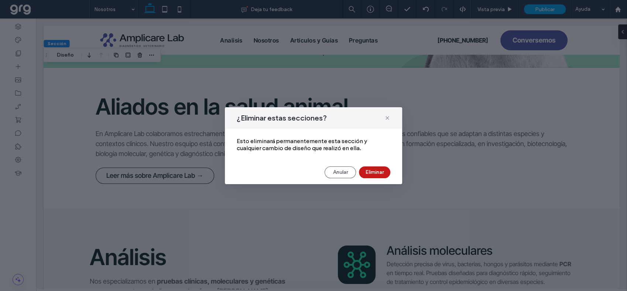
click at [374, 172] on button "Eliminar" at bounding box center [374, 172] width 31 height 12
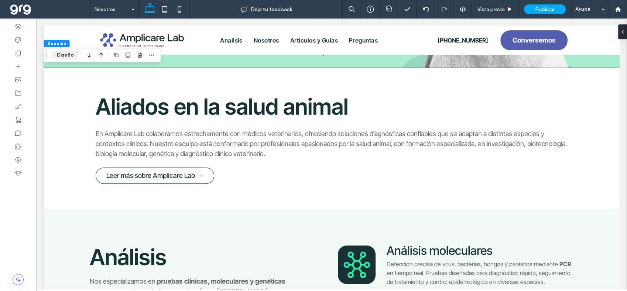
drag, startPoint x: 65, startPoint y: 54, endPoint x: 72, endPoint y: 54, distance: 6.6
click at [65, 54] on button "Diseño" at bounding box center [65, 55] width 27 height 9
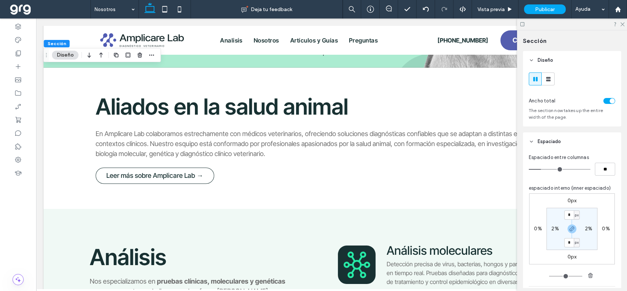
click at [555, 229] on label "2%" at bounding box center [554, 228] width 7 height 6
type input "*"
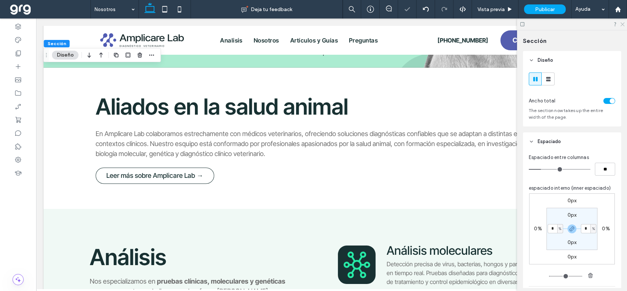
click at [621, 22] on icon at bounding box center [622, 23] width 5 height 5
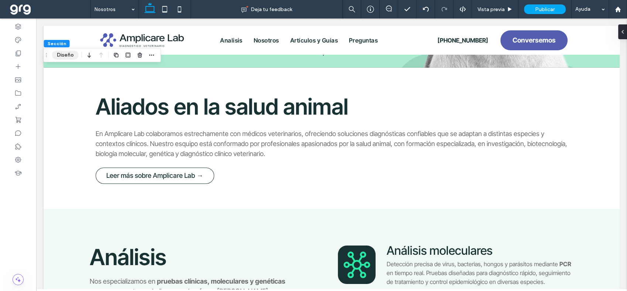
click at [64, 56] on button "Diseño" at bounding box center [65, 55] width 27 height 9
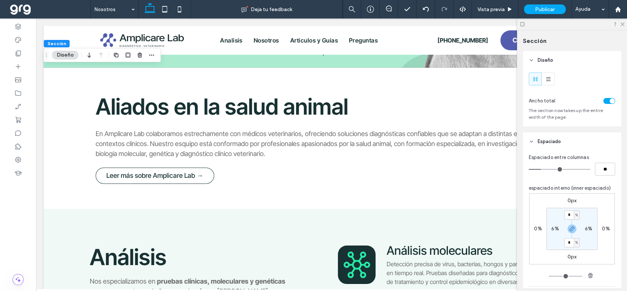
click at [553, 227] on label "6%" at bounding box center [554, 228] width 7 height 6
type input "*"
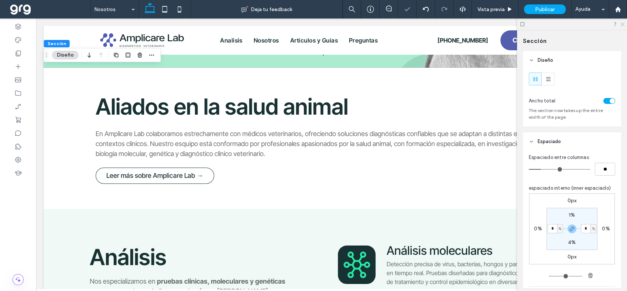
click at [624, 25] on icon at bounding box center [622, 23] width 5 height 5
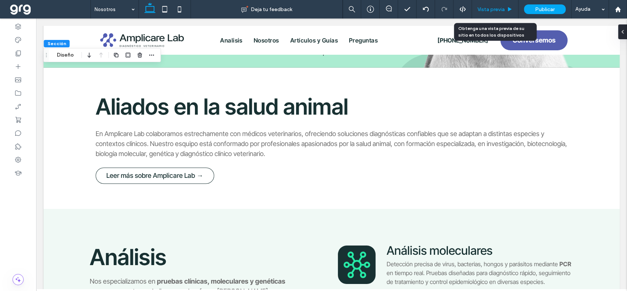
click at [499, 8] on span "Vista previa" at bounding box center [491, 9] width 27 height 6
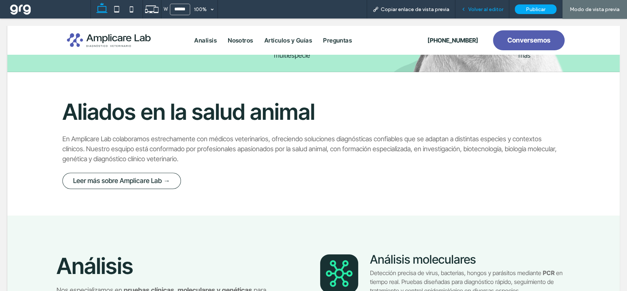
click at [491, 7] on span "Volver al editor" at bounding box center [485, 9] width 35 height 6
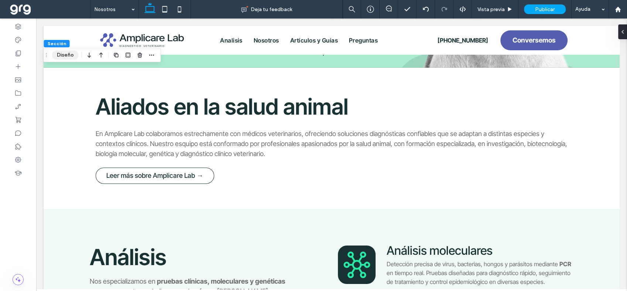
click at [71, 54] on button "Diseño" at bounding box center [65, 55] width 27 height 9
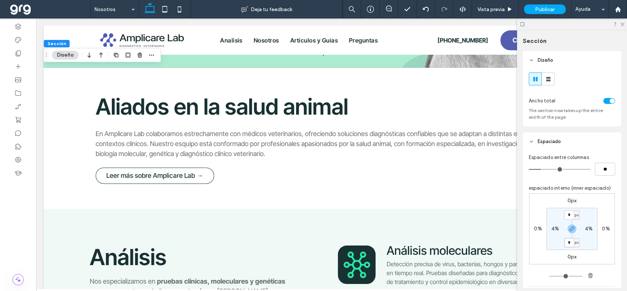
click at [568, 247] on input "*" at bounding box center [569, 242] width 10 height 9
type input "**"
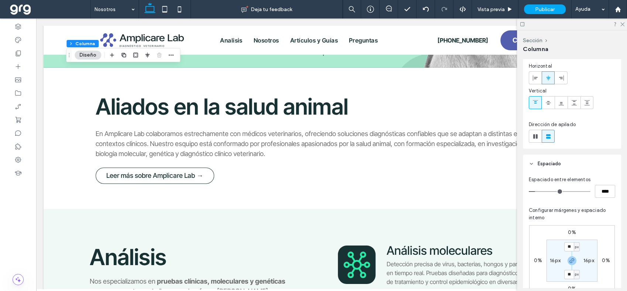
scroll to position [82, 0]
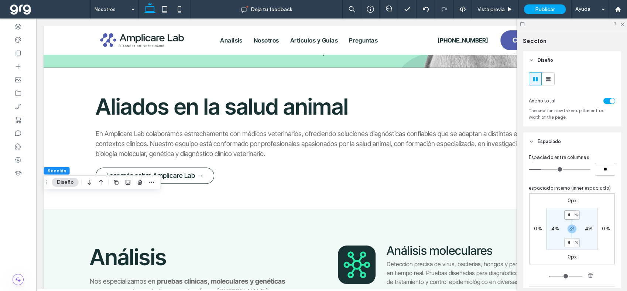
click at [568, 215] on input "*" at bounding box center [569, 214] width 10 height 9
type input "*"
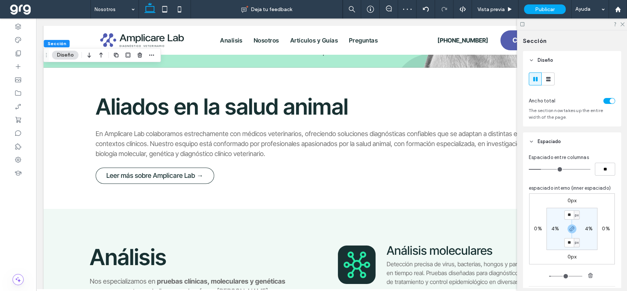
click at [575, 214] on span "px" at bounding box center [576, 214] width 3 height 7
click at [573, 240] on span "%" at bounding box center [572, 238] width 4 height 7
type input "*"
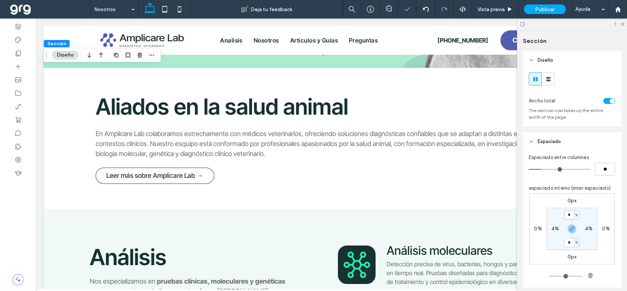
click at [568, 217] on input "*" at bounding box center [569, 214] width 10 height 9
type input "*"
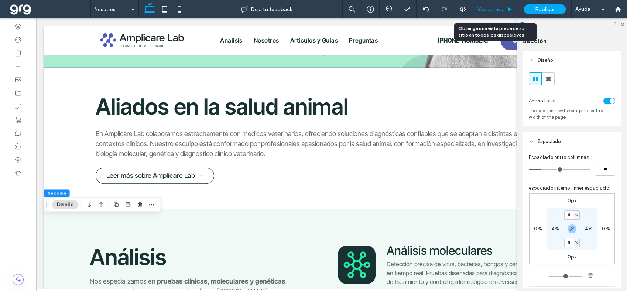
click at [503, 8] on span "Vista previa" at bounding box center [491, 9] width 27 height 6
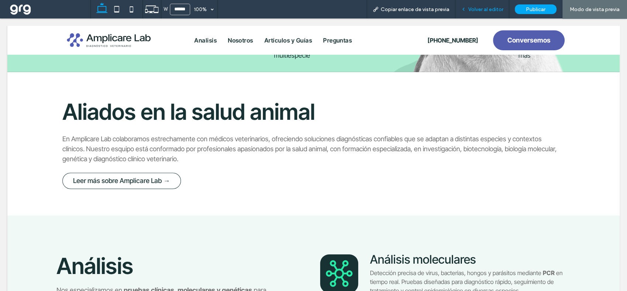
click at [483, 6] on div "Volver al editor" at bounding box center [482, 9] width 54 height 18
click at [488, 6] on span "Volver al editor" at bounding box center [485, 9] width 35 height 6
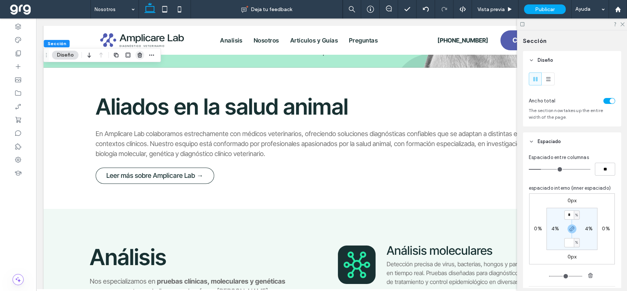
type input "*"
click at [139, 56] on icon "button" at bounding box center [140, 55] width 6 height 6
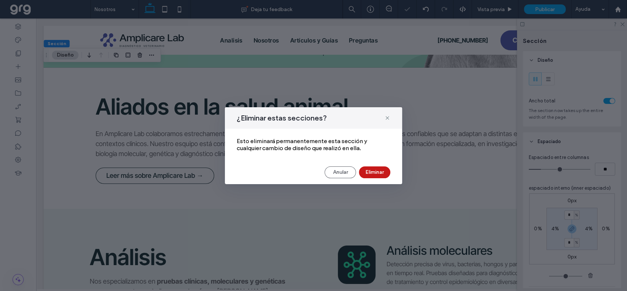
click at [367, 171] on button "Eliminar" at bounding box center [374, 172] width 31 height 12
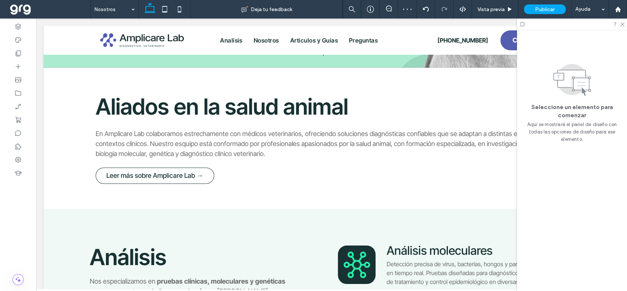
click at [626, 22] on div at bounding box center [572, 23] width 110 height 11
click at [623, 24] on icon at bounding box center [622, 23] width 5 height 5
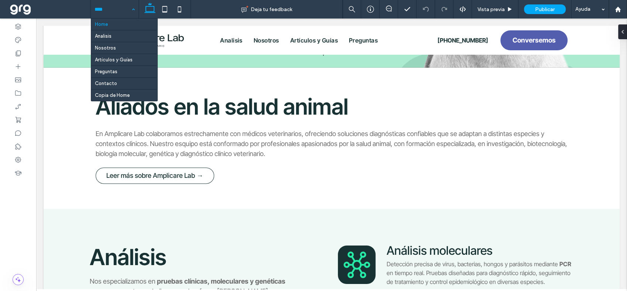
click at [120, 4] on input at bounding box center [113, 9] width 37 height 18
click at [114, 4] on input at bounding box center [113, 9] width 37 height 18
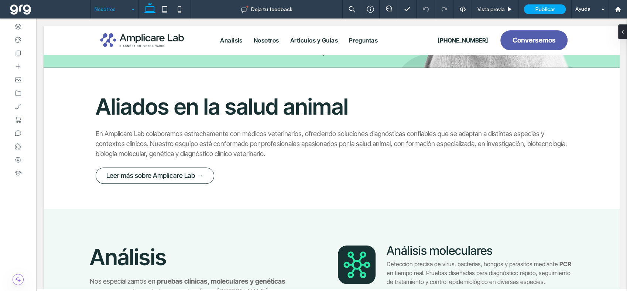
type input "**********"
type input "**"
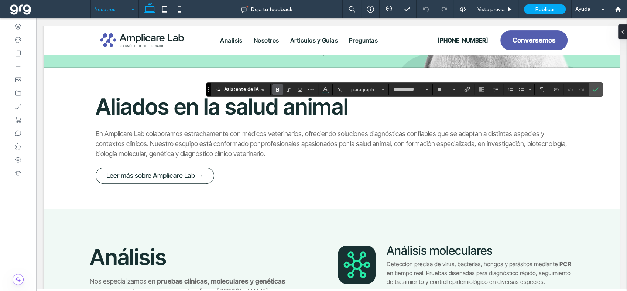
click at [278, 88] on icon "Negrilla" at bounding box center [278, 89] width 6 height 6
drag, startPoint x: 274, startPoint y: 89, endPoint x: 279, endPoint y: 89, distance: 5.2
click at [275, 88] on icon "Negrilla" at bounding box center [278, 89] width 6 height 6
click at [277, 87] on icon "Negrilla" at bounding box center [278, 89] width 6 height 6
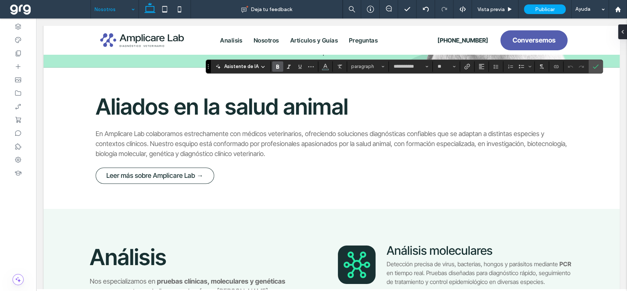
click at [275, 65] on icon "Negrilla" at bounding box center [278, 67] width 6 height 6
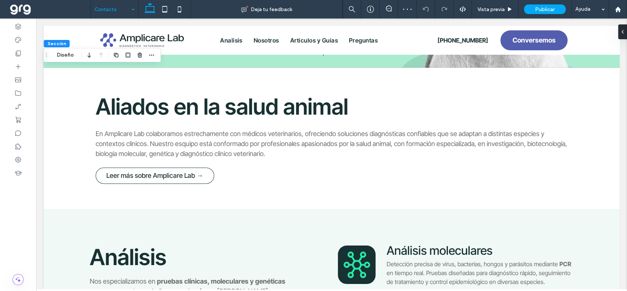
drag, startPoint x: 68, startPoint y: 56, endPoint x: 132, endPoint y: 61, distance: 63.7
click at [69, 56] on button "Diseño" at bounding box center [65, 55] width 27 height 9
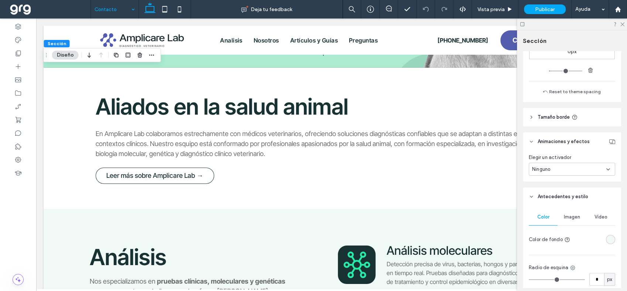
scroll to position [246, 0]
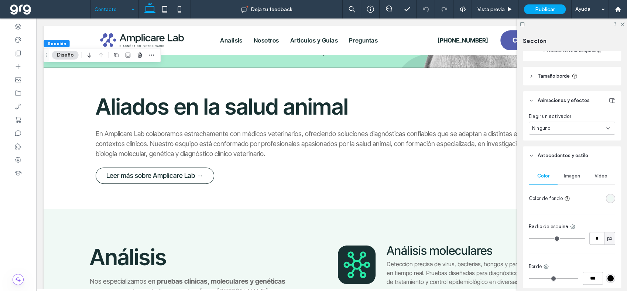
click at [608, 195] on div "rgba(240, 249, 245, 1)" at bounding box center [611, 198] width 6 height 6
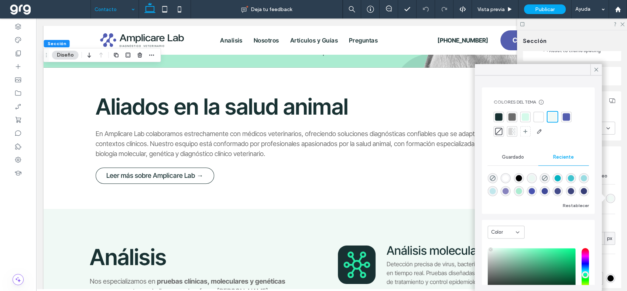
click at [524, 116] on div at bounding box center [525, 116] width 7 height 7
click at [596, 68] on icon at bounding box center [596, 69] width 7 height 7
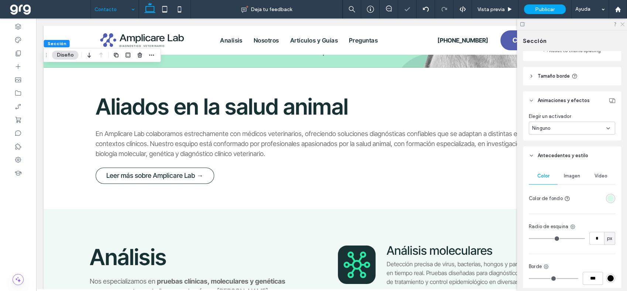
click at [623, 24] on icon at bounding box center [622, 23] width 5 height 5
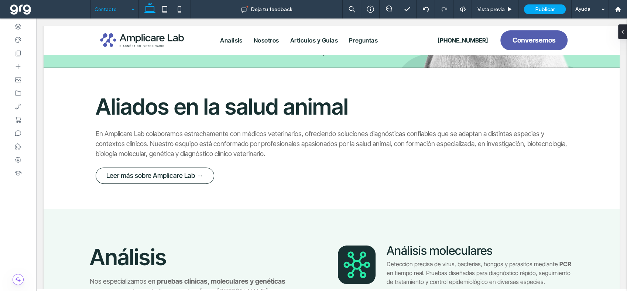
type input "**********"
type input "**"
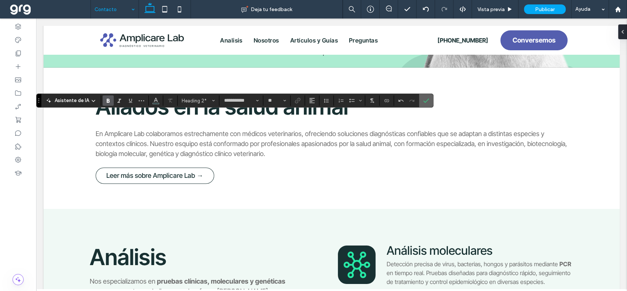
click at [425, 100] on icon "Confirmar" at bounding box center [426, 101] width 6 height 6
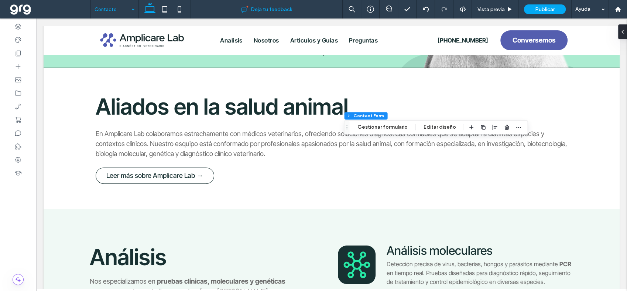
type input "**"
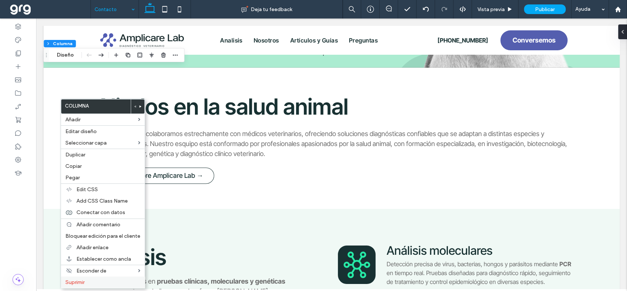
drag, startPoint x: 107, startPoint y: 281, endPoint x: 109, endPoint y: 275, distance: 6.0
click at [106, 281] on label "Suprimir" at bounding box center [102, 282] width 75 height 6
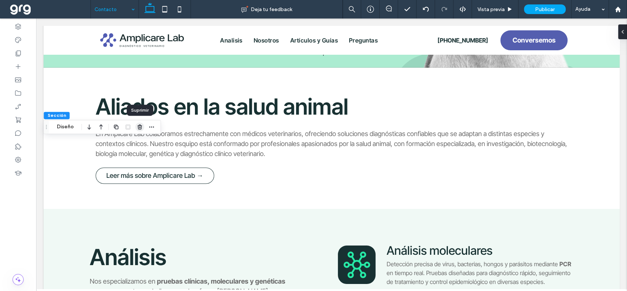
click at [139, 125] on use "button" at bounding box center [139, 126] width 4 height 5
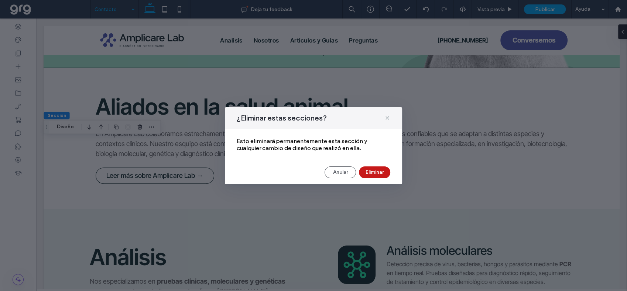
click at [369, 172] on button "Eliminar" at bounding box center [374, 172] width 31 height 12
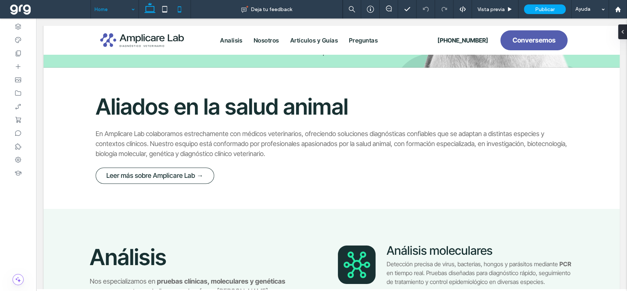
click at [180, 9] on icon at bounding box center [179, 9] width 15 height 15
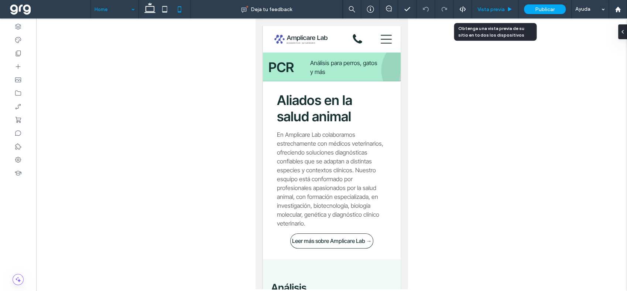
click at [497, 8] on span "Vista previa" at bounding box center [491, 9] width 27 height 6
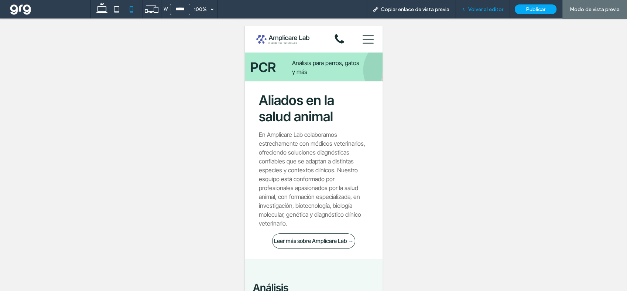
click at [477, 5] on div "Volver al editor" at bounding box center [482, 9] width 54 height 18
click at [484, 8] on span "Volver al editor" at bounding box center [485, 9] width 35 height 6
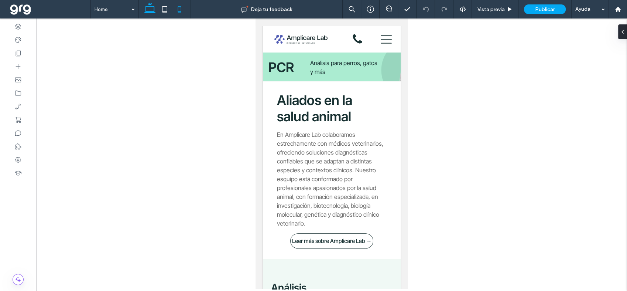
click at [151, 8] on icon at bounding box center [150, 9] width 15 height 15
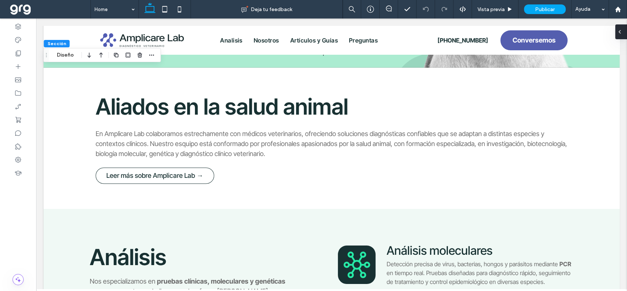
click at [622, 29] on icon at bounding box center [620, 32] width 6 height 6
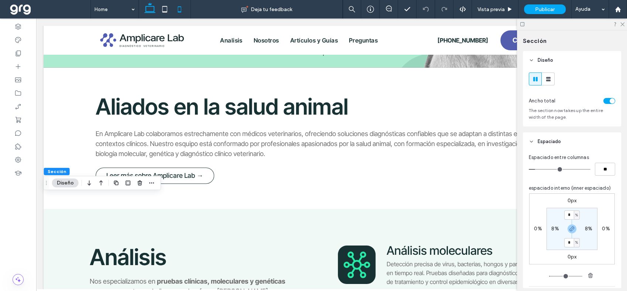
click at [179, 10] on icon at bounding box center [179, 9] width 15 height 15
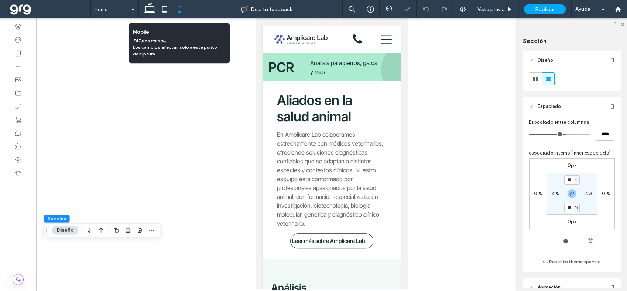
type input "**"
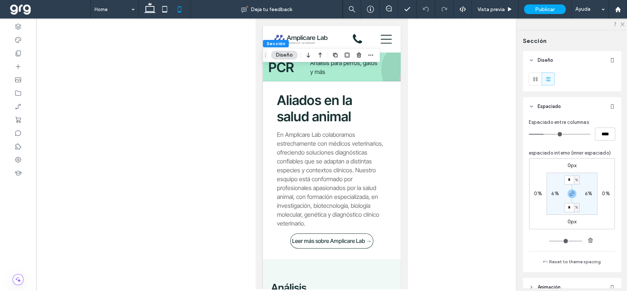
click at [551, 191] on label "6%" at bounding box center [554, 193] width 7 height 6
type input "*"
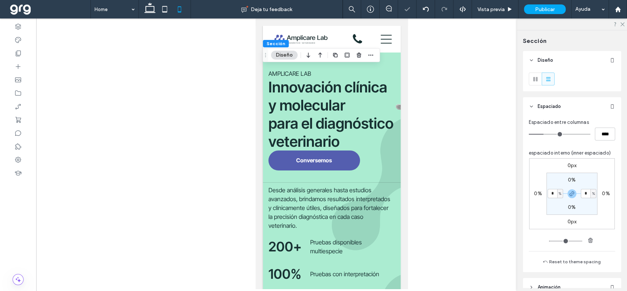
scroll to position [266, 0]
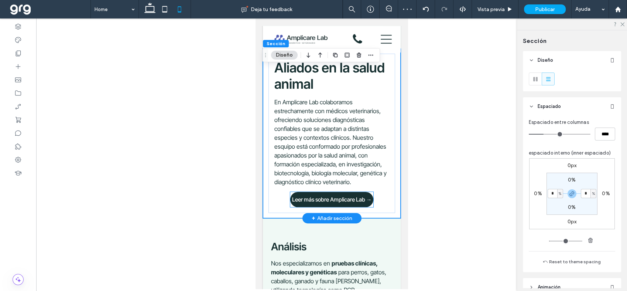
click at [348, 207] on link "Leer más sobre Amplicare Lab →" at bounding box center [331, 199] width 83 height 15
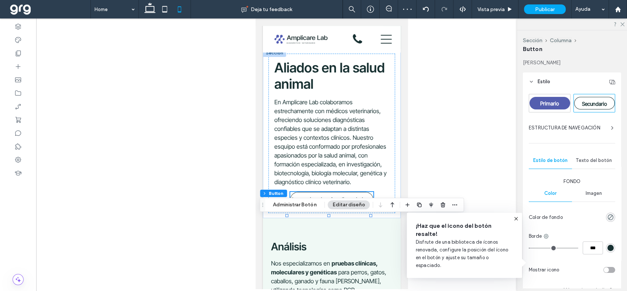
type input "*"
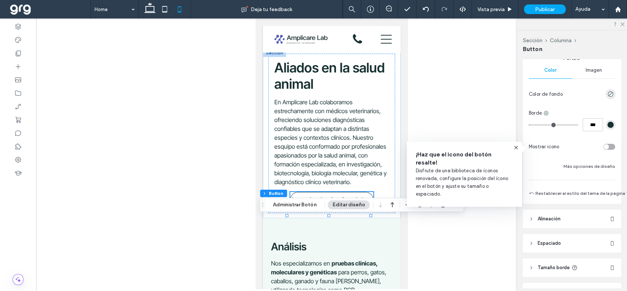
click at [529, 220] on icon at bounding box center [531, 218] width 5 height 5
click at [535, 239] on icon at bounding box center [536, 238] width 6 height 6
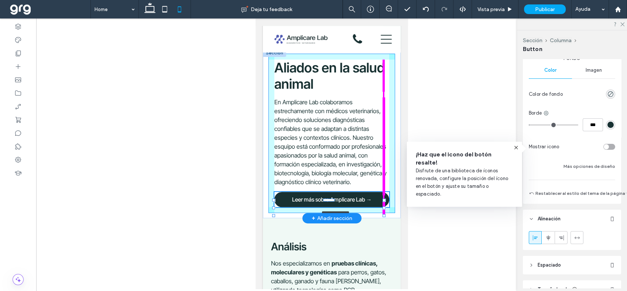
drag, startPoint x: 357, startPoint y: 225, endPoint x: 377, endPoint y: 222, distance: 19.8
click at [377, 218] on div "Aliados en la salud animal En Amplicare Lab colaboramos estrechamente con médic…" at bounding box center [332, 133] width 138 height 169
type input "***"
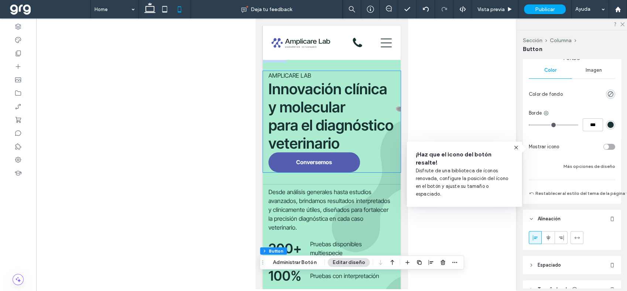
scroll to position [0, 0]
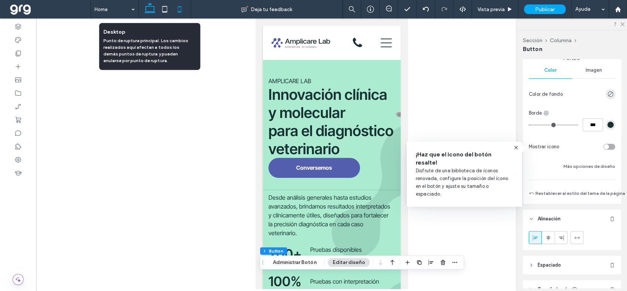
drag, startPoint x: 151, startPoint y: 5, endPoint x: 352, endPoint y: 58, distance: 207.2
click at [151, 5] on icon at bounding box center [150, 9] width 15 height 15
type input "*"
type input "***"
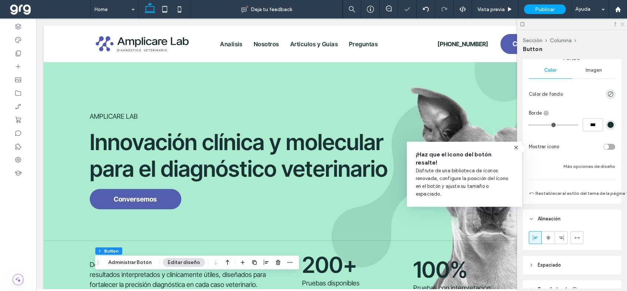
drag, startPoint x: 623, startPoint y: 24, endPoint x: 564, endPoint y: 28, distance: 58.5
click at [623, 24] on icon at bounding box center [622, 23] width 5 height 5
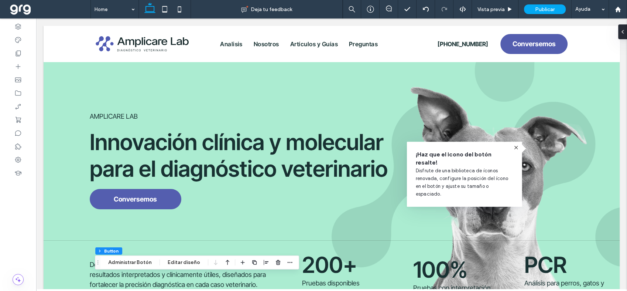
click at [516, 146] on icon at bounding box center [516, 147] width 6 height 6
type input "*"
